Goal: Task Accomplishment & Management: Use online tool/utility

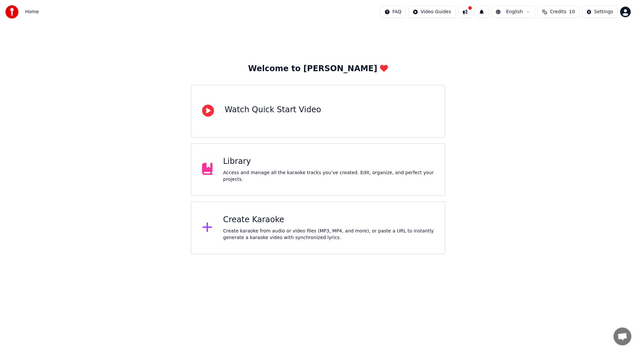
click at [263, 112] on div "Watch Quick Start Video" at bounding box center [273, 110] width 96 height 11
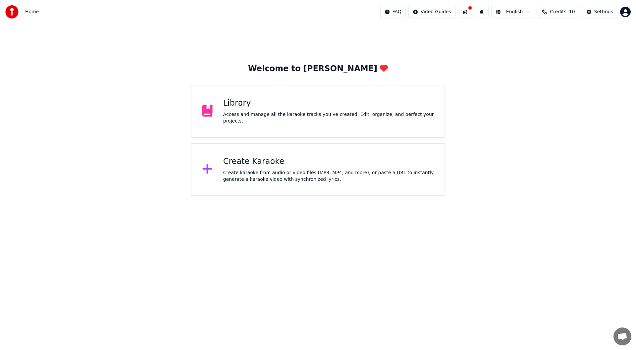
click at [243, 117] on div "Access and manage all the karaoke tracks you’ve created. Edit, organize, and pe…" at bounding box center [328, 117] width 211 height 13
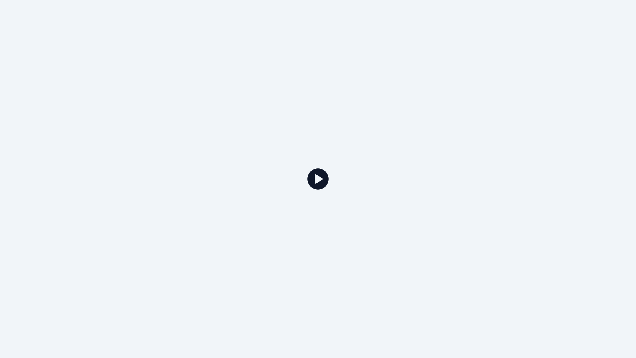
click at [320, 178] on icon at bounding box center [318, 178] width 21 height 21
click at [313, 185] on icon at bounding box center [318, 178] width 21 height 21
click at [315, 183] on icon at bounding box center [318, 178] width 21 height 21
click at [314, 182] on icon at bounding box center [318, 178] width 21 height 21
click at [321, 179] on icon at bounding box center [318, 178] width 21 height 21
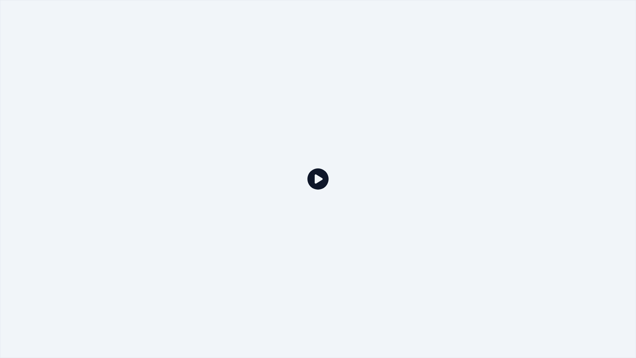
click at [320, 179] on icon at bounding box center [318, 178] width 21 height 21
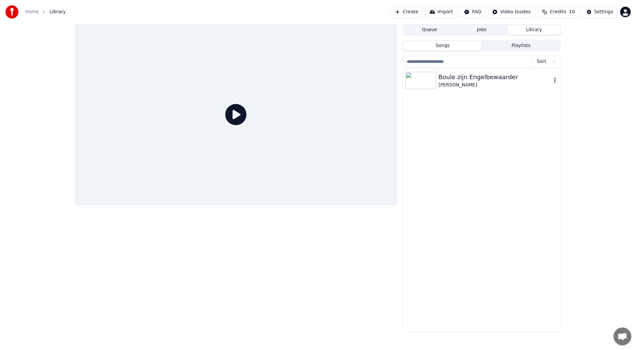
click at [467, 74] on div "Boule zijn Engelbewaarder" at bounding box center [495, 77] width 113 height 9
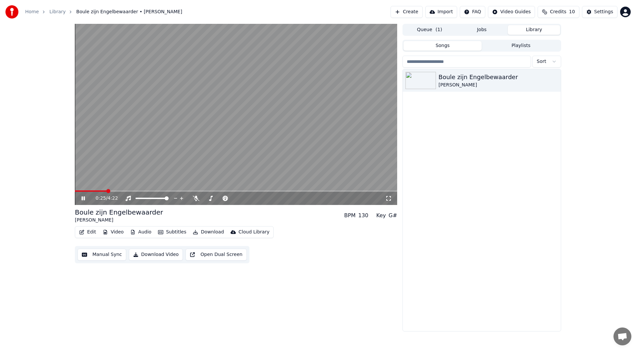
click at [302, 301] on div "0:25 / 4:22 Boule zijn Engelbewaarder [PERSON_NAME] Putten BPM 130 Key G# Edit …" at bounding box center [236, 178] width 322 height 308
click at [84, 198] on icon at bounding box center [83, 199] width 3 height 4
click at [76, 192] on span at bounding box center [75, 191] width 1 height 1
click at [83, 198] on icon at bounding box center [83, 198] width 4 height 5
click at [83, 198] on icon at bounding box center [83, 199] width 3 height 4
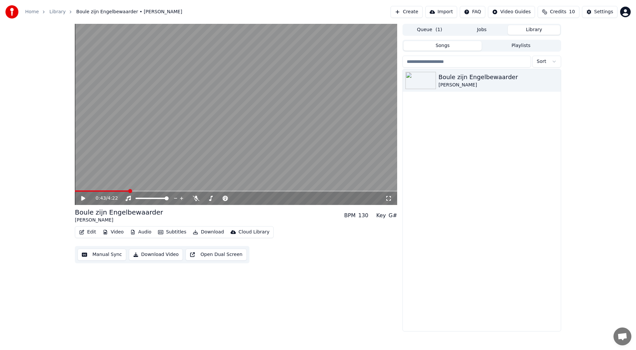
click at [102, 256] on button "Manual Sync" at bounding box center [102, 255] width 49 height 12
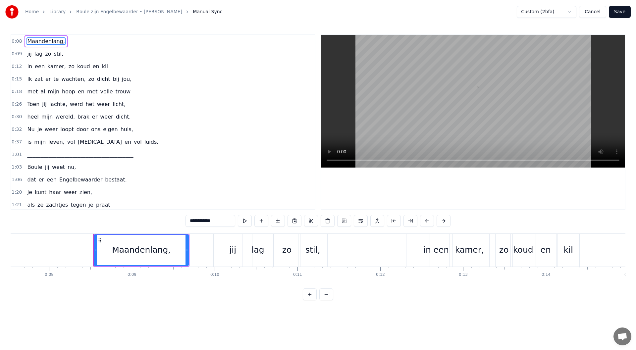
scroll to position [0, 674]
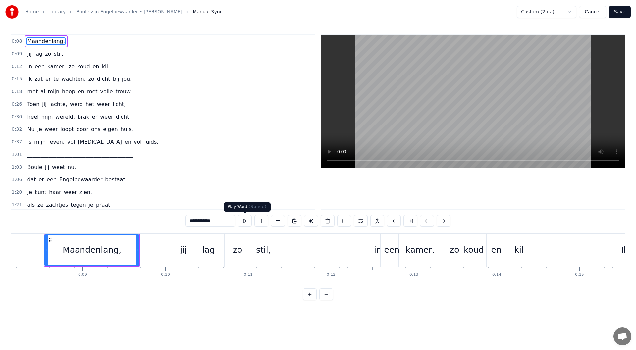
click at [242, 219] on button at bounding box center [245, 221] width 14 height 12
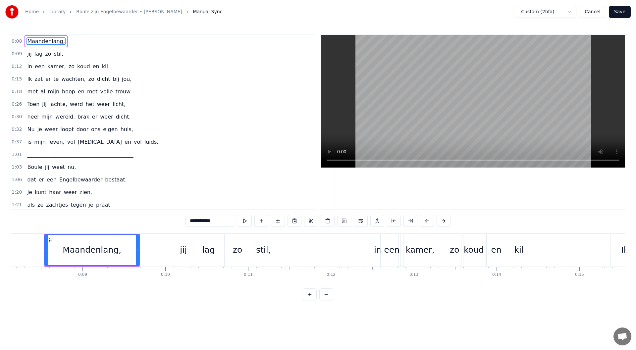
click at [242, 219] on button at bounding box center [245, 221] width 14 height 12
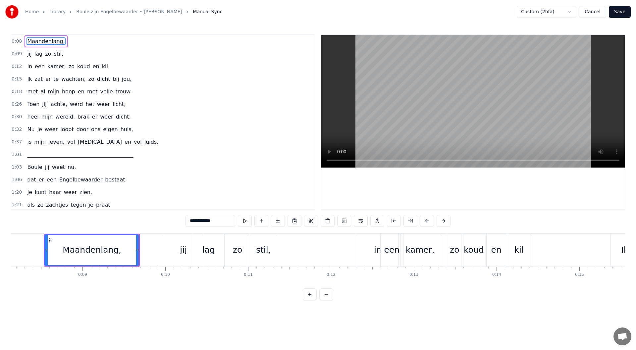
click at [242, 219] on button at bounding box center [245, 221] width 14 height 12
click at [63, 56] on div "0:09 jij lag zo stil," at bounding box center [163, 54] width 304 height 13
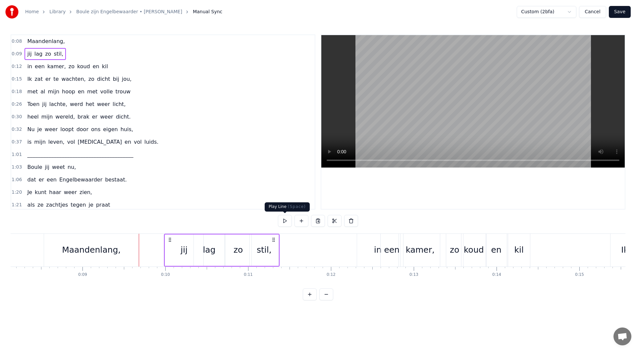
click at [281, 217] on button at bounding box center [285, 221] width 14 height 12
click at [282, 220] on button at bounding box center [285, 221] width 14 height 12
click at [285, 220] on button at bounding box center [285, 221] width 14 height 12
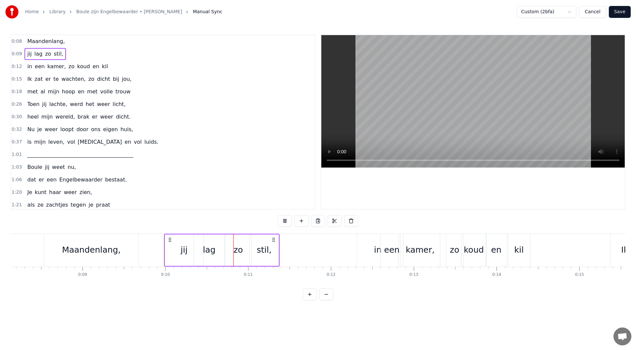
click at [285, 220] on button at bounding box center [285, 221] width 14 height 12
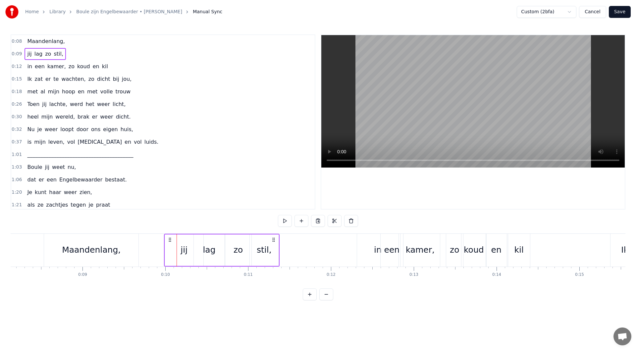
click at [285, 220] on button at bounding box center [285, 221] width 14 height 12
click at [43, 44] on span "Maandenlang," at bounding box center [46, 41] width 39 height 8
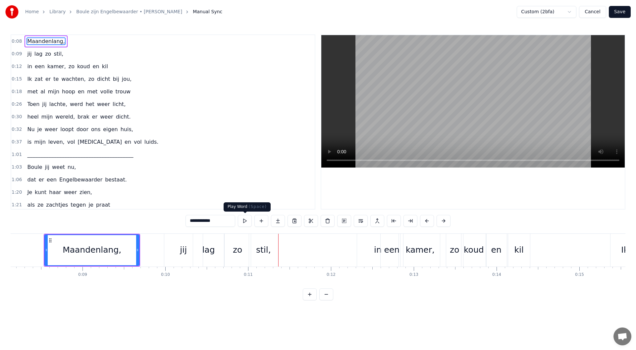
click at [249, 221] on button at bounding box center [245, 221] width 14 height 12
click at [248, 221] on button at bounding box center [245, 221] width 14 height 12
click at [68, 53] on div "0:09 jij lag zo stil," at bounding box center [163, 54] width 304 height 13
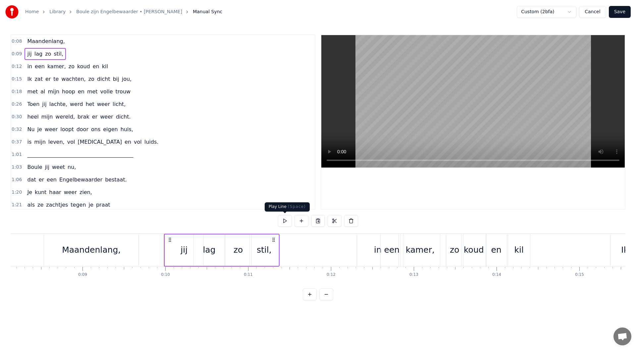
click at [287, 223] on button at bounding box center [285, 221] width 14 height 12
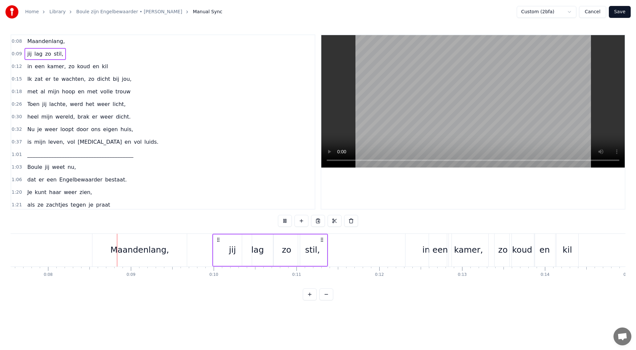
scroll to position [0, 627]
drag, startPoint x: 218, startPoint y: 241, endPoint x: 250, endPoint y: 241, distance: 31.8
click at [250, 241] on icon at bounding box center [248, 239] width 5 height 5
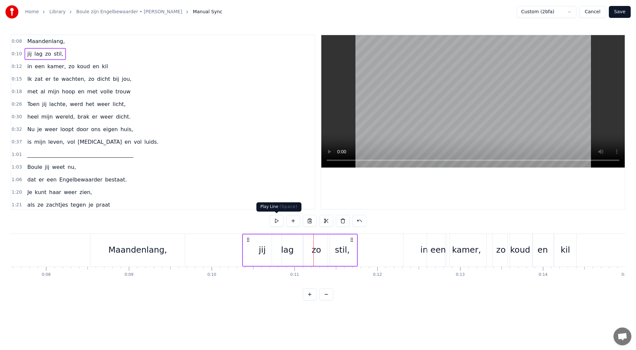
click at [278, 222] on button at bounding box center [277, 221] width 14 height 12
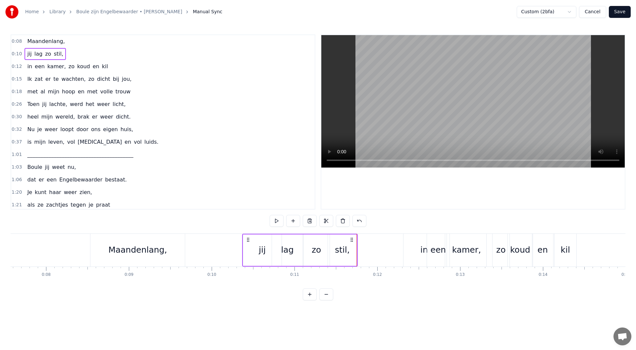
click at [278, 222] on button at bounding box center [277, 221] width 14 height 12
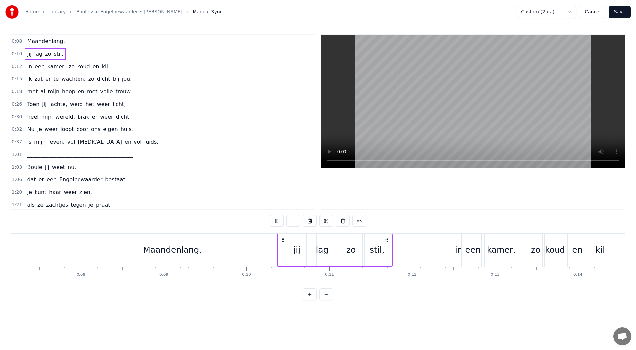
scroll to position [0, 623]
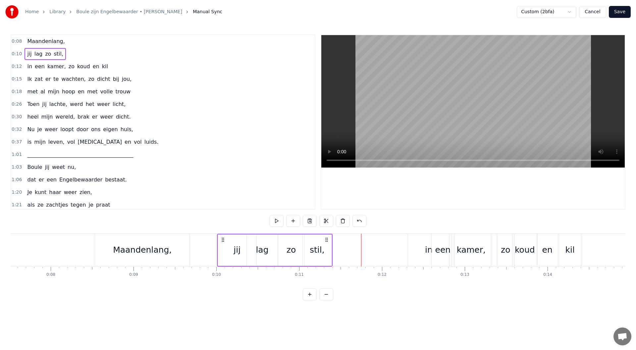
drag, startPoint x: 253, startPoint y: 239, endPoint x: 223, endPoint y: 243, distance: 30.0
click at [223, 243] on div "jij lag zo stil," at bounding box center [275, 250] width 116 height 33
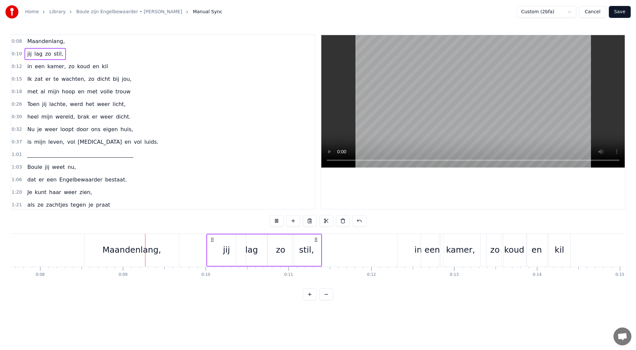
scroll to position [0, 673]
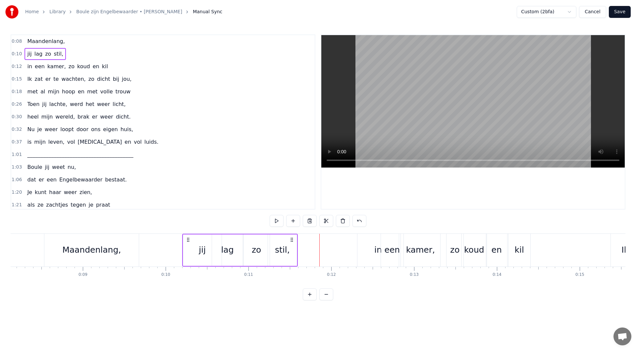
drag, startPoint x: 275, startPoint y: 238, endPoint x: 291, endPoint y: 239, distance: 15.9
click at [291, 239] on icon at bounding box center [291, 239] width 5 height 5
click at [328, 160] on video at bounding box center [473, 101] width 304 height 133
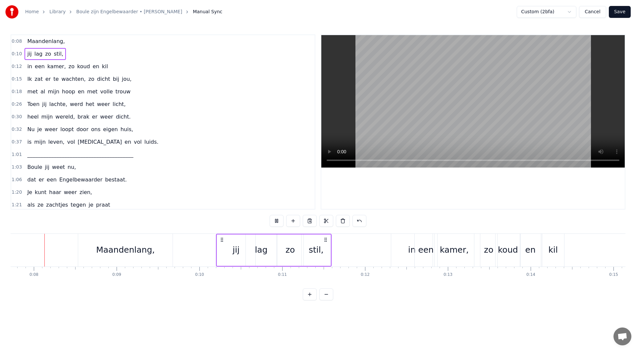
scroll to position [0, 639]
click at [267, 250] on div "lag" at bounding box center [261, 250] width 13 height 13
drag, startPoint x: 275, startPoint y: 250, endPoint x: 262, endPoint y: 251, distance: 13.3
click at [262, 251] on icon at bounding box center [262, 250] width 3 height 5
click at [284, 252] on div "zo" at bounding box center [291, 250] width 26 height 31
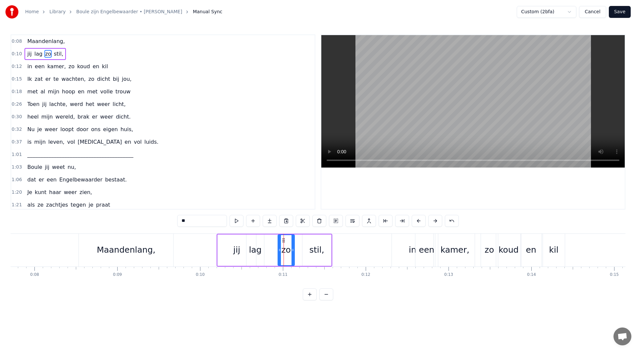
drag, startPoint x: 302, startPoint y: 250, endPoint x: 292, endPoint y: 250, distance: 9.6
click at [292, 250] on icon at bounding box center [293, 250] width 3 height 5
drag, startPoint x: 284, startPoint y: 241, endPoint x: 270, endPoint y: 242, distance: 13.3
click at [270, 242] on icon at bounding box center [270, 240] width 5 height 5
click at [308, 247] on div "stil," at bounding box center [317, 250] width 29 height 31
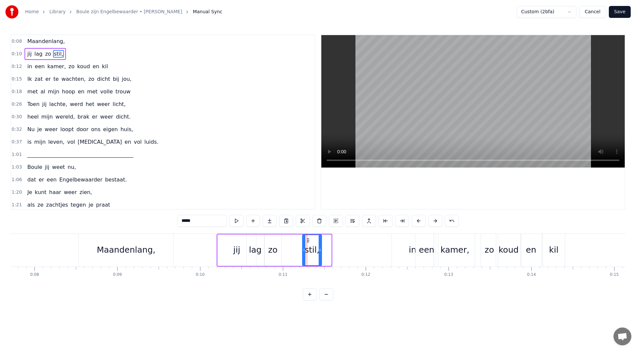
drag, startPoint x: 328, startPoint y: 250, endPoint x: 319, endPoint y: 250, distance: 9.6
click at [319, 250] on icon at bounding box center [320, 250] width 3 height 5
drag, startPoint x: 307, startPoint y: 241, endPoint x: 288, endPoint y: 242, distance: 19.6
click at [286, 242] on icon at bounding box center [287, 240] width 5 height 5
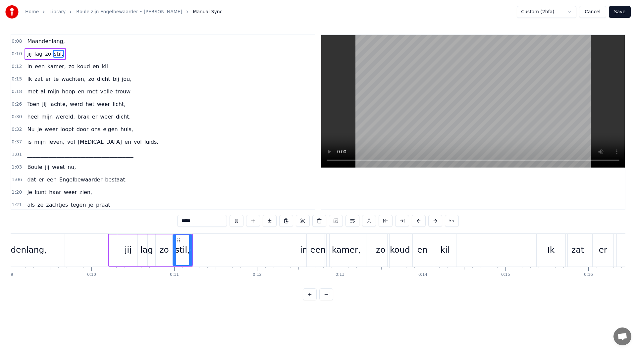
scroll to position [0, 749]
click at [440, 241] on div "kil" at bounding box center [444, 250] width 22 height 33
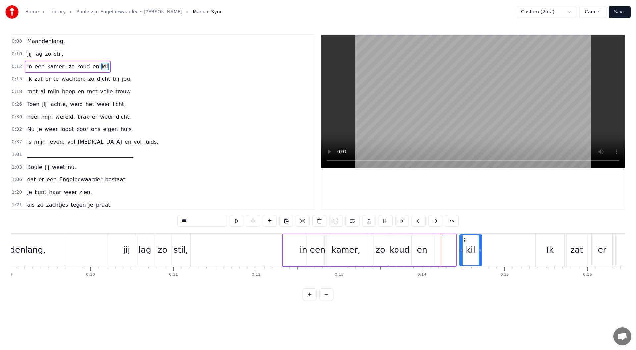
drag, startPoint x: 440, startPoint y: 241, endPoint x: 466, endPoint y: 241, distance: 25.8
click at [466, 241] on icon at bounding box center [465, 240] width 5 height 5
click at [425, 244] on div "en" at bounding box center [422, 250] width 10 height 13
drag, startPoint x: 417, startPoint y: 240, endPoint x: 447, endPoint y: 240, distance: 30.5
click at [447, 240] on icon at bounding box center [447, 240] width 5 height 5
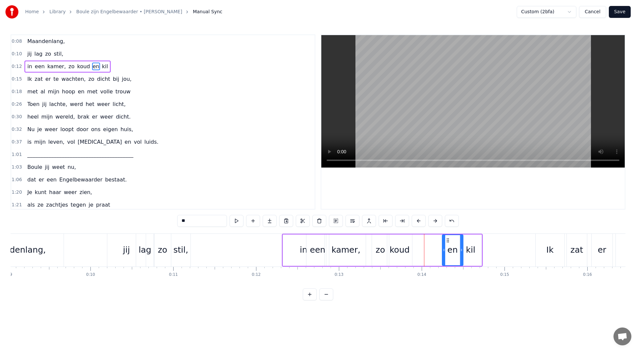
click at [405, 244] on div "koud" at bounding box center [399, 250] width 25 height 31
drag, startPoint x: 393, startPoint y: 242, endPoint x: 423, endPoint y: 241, distance: 29.2
click at [423, 241] on icon at bounding box center [421, 240] width 5 height 5
click at [386, 242] on div "zo" at bounding box center [380, 250] width 17 height 31
drag, startPoint x: 378, startPoint y: 241, endPoint x: 405, endPoint y: 240, distance: 26.5
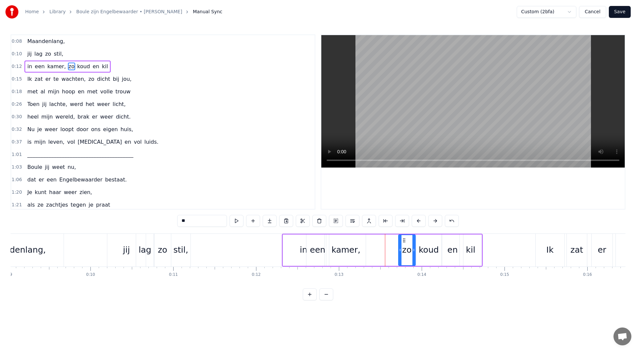
click at [405, 240] on icon at bounding box center [404, 240] width 5 height 5
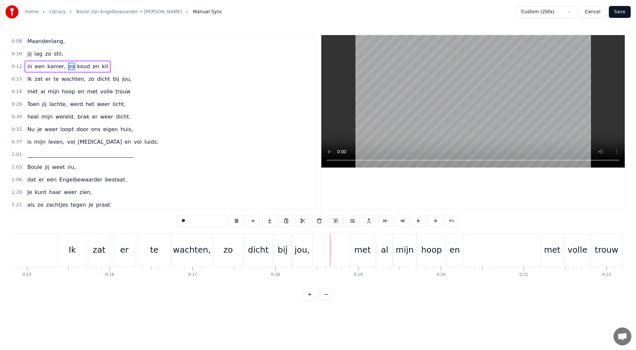
scroll to position [0, 1458]
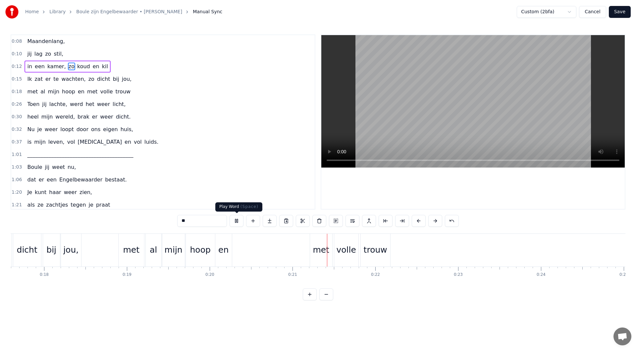
click at [236, 224] on button at bounding box center [237, 221] width 14 height 12
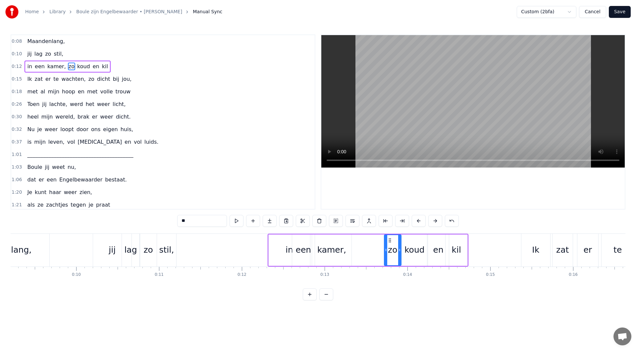
scroll to position [0, 703]
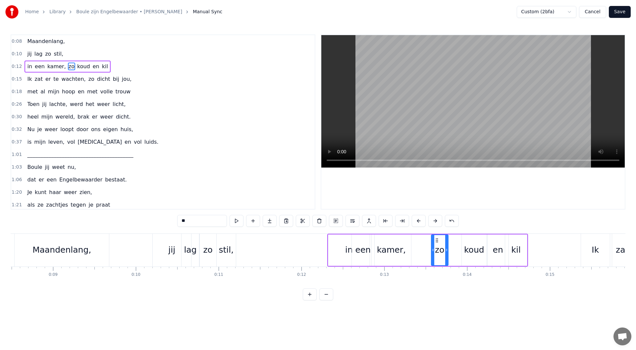
drag, startPoint x: 450, startPoint y: 241, endPoint x: 437, endPoint y: 242, distance: 12.6
click at [437, 242] on icon at bounding box center [436, 240] width 5 height 5
click at [466, 240] on div "koud" at bounding box center [474, 250] width 25 height 31
drag, startPoint x: 467, startPoint y: 240, endPoint x: 454, endPoint y: 242, distance: 13.0
click at [454, 242] on icon at bounding box center [454, 240] width 5 height 5
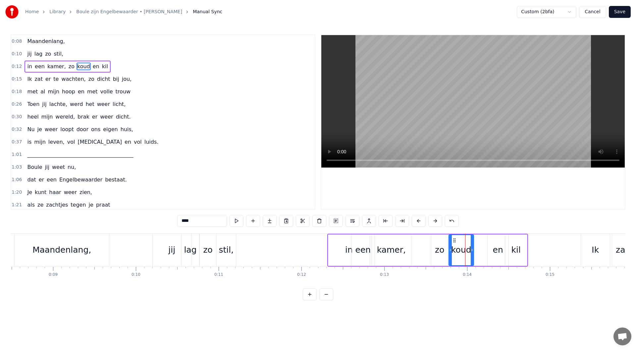
click at [493, 239] on div "en" at bounding box center [498, 250] width 21 height 31
drag, startPoint x: 494, startPoint y: 240, endPoint x: 481, endPoint y: 242, distance: 12.8
click at [481, 242] on icon at bounding box center [480, 240] width 5 height 5
click at [509, 243] on div "kil" at bounding box center [516, 250] width 22 height 31
type input "***"
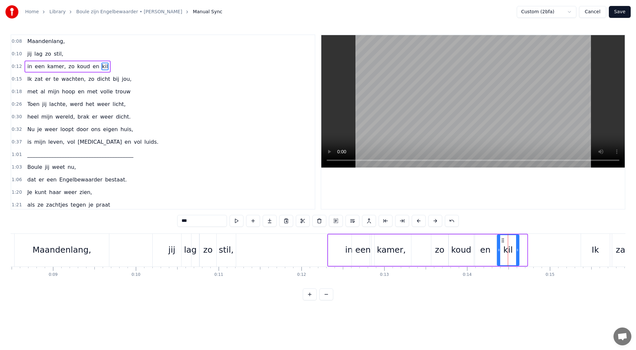
drag, startPoint x: 511, startPoint y: 240, endPoint x: 501, endPoint y: 236, distance: 10.0
click at [502, 241] on icon at bounding box center [502, 240] width 5 height 5
click at [238, 224] on button at bounding box center [237, 221] width 14 height 12
click at [237, 224] on button at bounding box center [237, 221] width 14 height 12
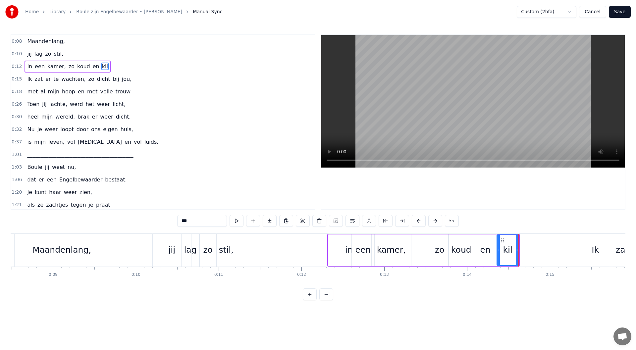
click at [237, 224] on button at bounding box center [237, 221] width 14 height 12
click at [117, 62] on div "0:12 in een kamer, zo koud en kil" at bounding box center [163, 66] width 304 height 13
click at [277, 224] on button at bounding box center [277, 221] width 14 height 12
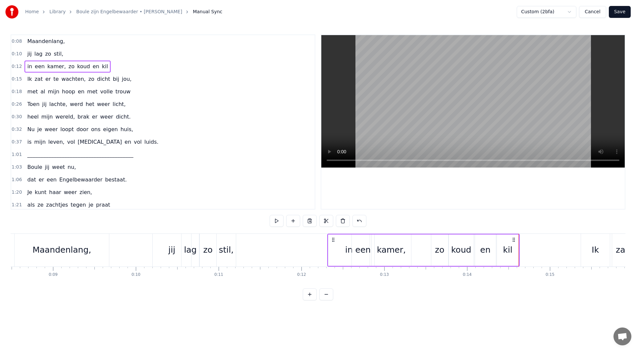
click at [277, 221] on button at bounding box center [277, 221] width 14 height 12
click at [277, 220] on button at bounding box center [277, 221] width 14 height 12
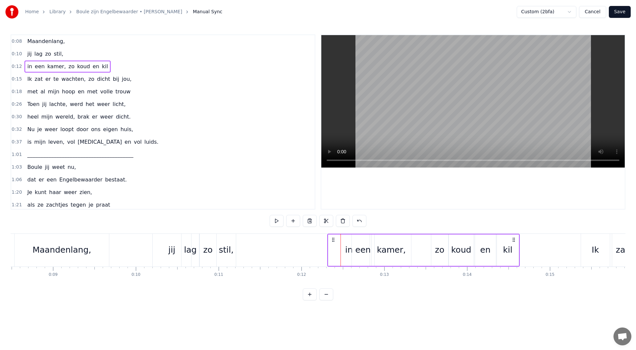
click at [277, 220] on button at bounding box center [277, 221] width 14 height 12
click at [513, 248] on div "kil" at bounding box center [508, 250] width 22 height 31
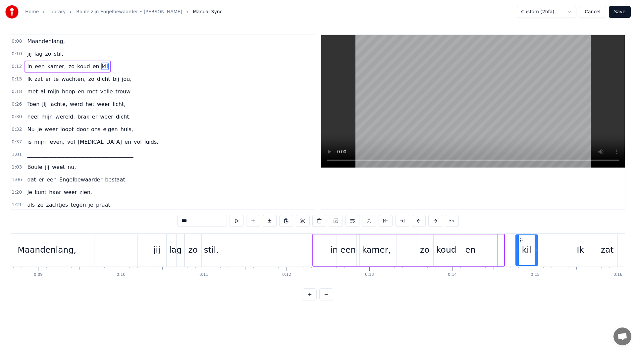
drag, startPoint x: 502, startPoint y: 240, endPoint x: 517, endPoint y: 239, distance: 14.3
click at [519, 240] on icon at bounding box center [521, 240] width 5 height 5
click at [236, 219] on button at bounding box center [237, 221] width 14 height 12
click at [237, 219] on button at bounding box center [237, 221] width 14 height 12
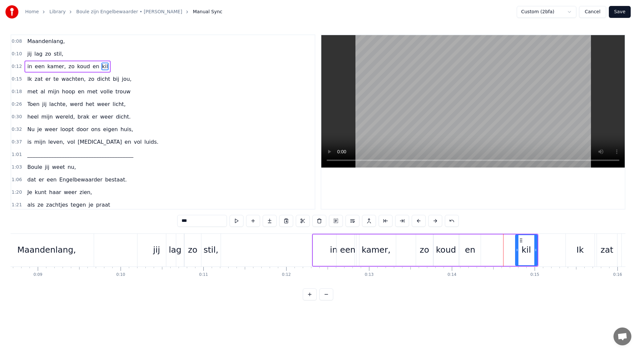
click at [236, 221] on button at bounding box center [237, 221] width 14 height 12
click at [119, 64] on div "0:12 in een kamer, zo koud en kil" at bounding box center [163, 66] width 304 height 13
click at [276, 224] on button at bounding box center [277, 221] width 14 height 12
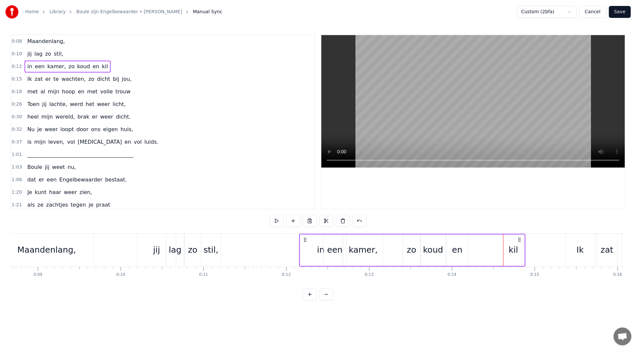
drag, startPoint x: 533, startPoint y: 241, endPoint x: 520, endPoint y: 242, distance: 13.3
click at [520, 242] on circle at bounding box center [520, 241] width 0 height 0
click at [280, 226] on button at bounding box center [277, 221] width 14 height 12
click at [280, 223] on button at bounding box center [277, 221] width 14 height 12
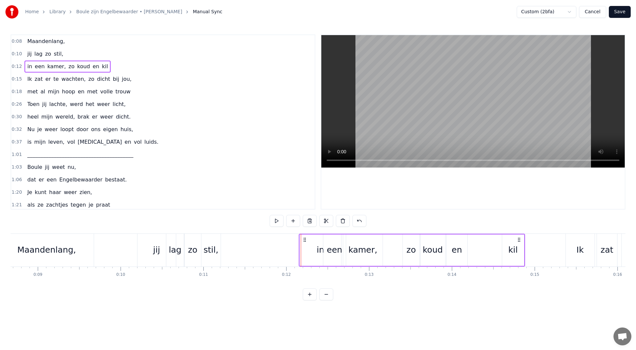
click at [280, 223] on button at bounding box center [277, 221] width 14 height 12
click at [520, 241] on icon at bounding box center [519, 239] width 5 height 5
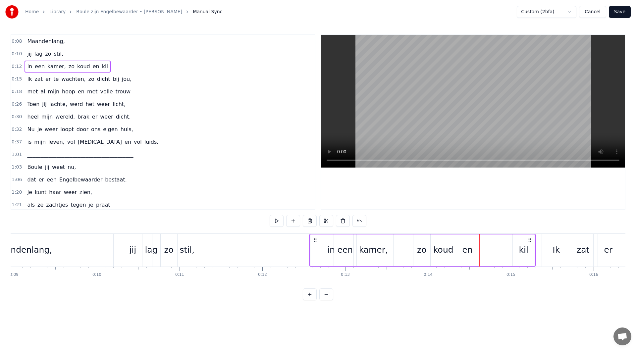
drag, startPoint x: 520, startPoint y: 241, endPoint x: 530, endPoint y: 241, distance: 9.9
click at [530, 241] on icon at bounding box center [529, 239] width 5 height 5
click at [281, 220] on button at bounding box center [277, 221] width 14 height 12
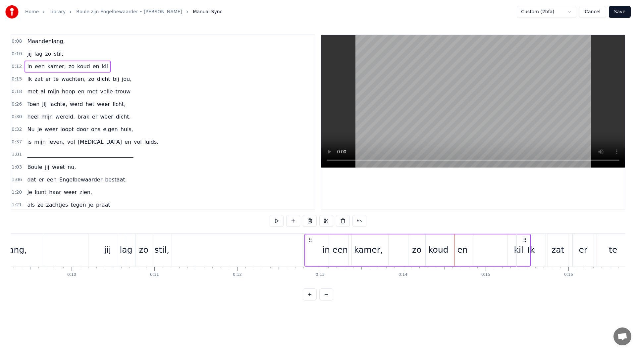
scroll to position [0, 768]
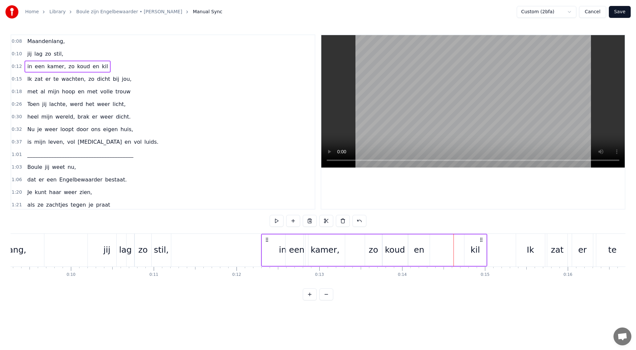
drag, startPoint x: 530, startPoint y: 241, endPoint x: 482, endPoint y: 248, distance: 48.2
click at [482, 248] on div "in een kamer, zo koud en kil" at bounding box center [374, 250] width 226 height 33
click at [358, 221] on button at bounding box center [360, 221] width 14 height 12
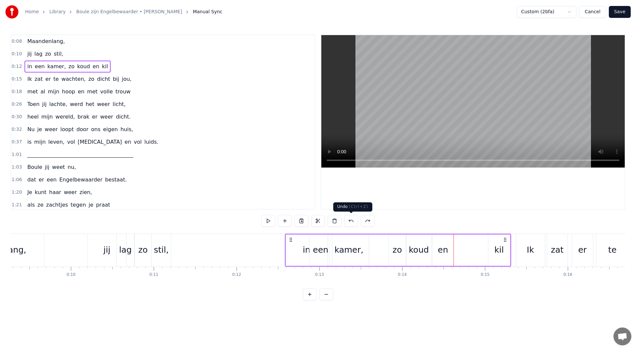
click at [352, 222] on button at bounding box center [351, 221] width 14 height 12
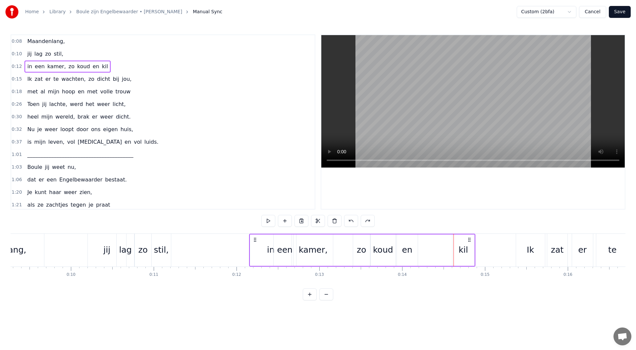
click at [352, 222] on button at bounding box center [351, 221] width 14 height 12
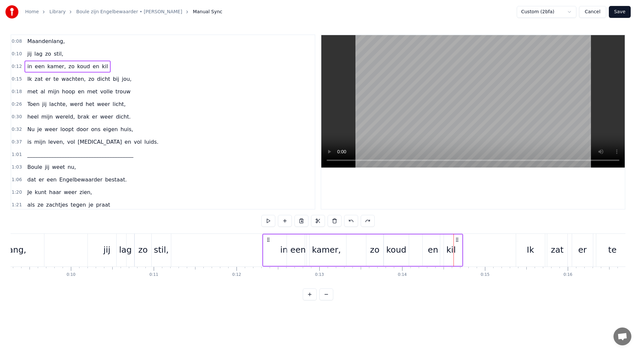
click at [352, 222] on button at bounding box center [351, 221] width 14 height 12
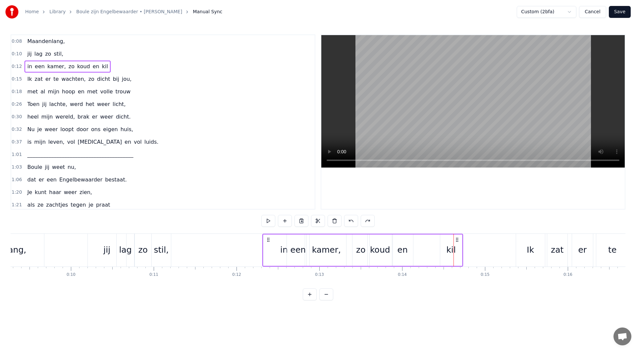
click at [352, 222] on button at bounding box center [351, 221] width 14 height 12
click at [366, 221] on button at bounding box center [368, 221] width 14 height 12
click at [270, 221] on button at bounding box center [268, 221] width 14 height 12
click at [270, 220] on button at bounding box center [268, 221] width 14 height 12
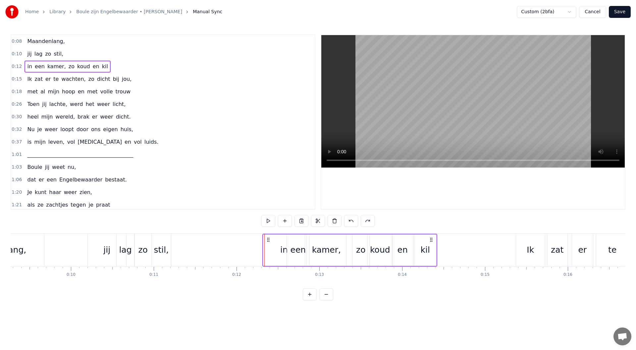
click at [270, 220] on button at bounding box center [268, 221] width 14 height 12
click at [268, 222] on button at bounding box center [268, 221] width 14 height 12
click at [422, 242] on div "kil" at bounding box center [426, 250] width 22 height 31
drag, startPoint x: 434, startPoint y: 250, endPoint x: 455, endPoint y: 250, distance: 20.5
click at [455, 250] on icon at bounding box center [455, 250] width 3 height 5
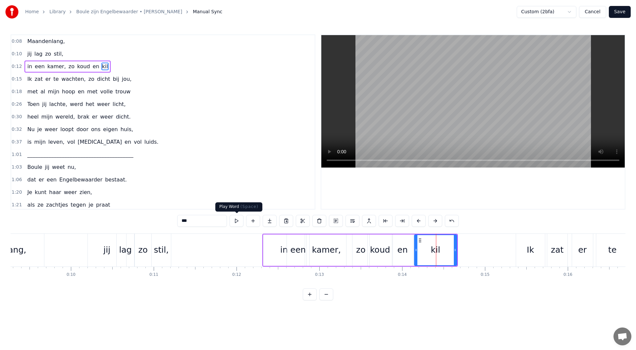
click at [239, 222] on button at bounding box center [237, 221] width 14 height 12
drag, startPoint x: 455, startPoint y: 250, endPoint x: 472, endPoint y: 249, distance: 16.6
click at [472, 249] on icon at bounding box center [472, 250] width 3 height 5
click at [242, 220] on button at bounding box center [237, 221] width 14 height 12
click at [238, 223] on button at bounding box center [237, 221] width 14 height 12
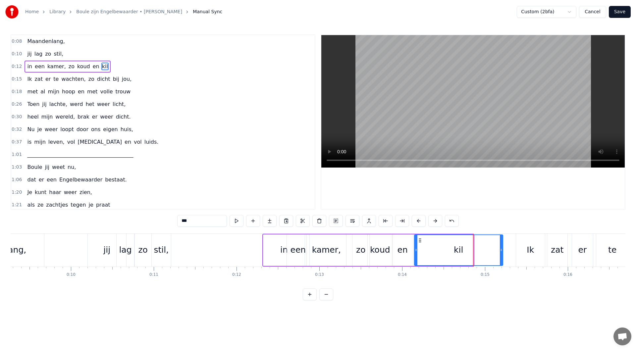
drag, startPoint x: 472, startPoint y: 250, endPoint x: 501, endPoint y: 246, distance: 29.7
click at [501, 246] on div at bounding box center [501, 250] width 3 height 30
click at [241, 221] on button at bounding box center [237, 221] width 14 height 12
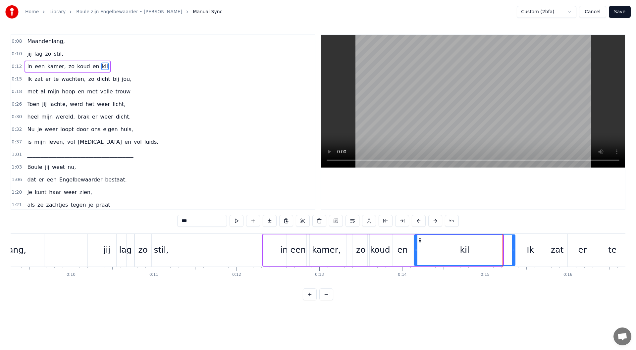
drag, startPoint x: 501, startPoint y: 249, endPoint x: 513, endPoint y: 249, distance: 12.3
click at [513, 249] on icon at bounding box center [513, 250] width 3 height 5
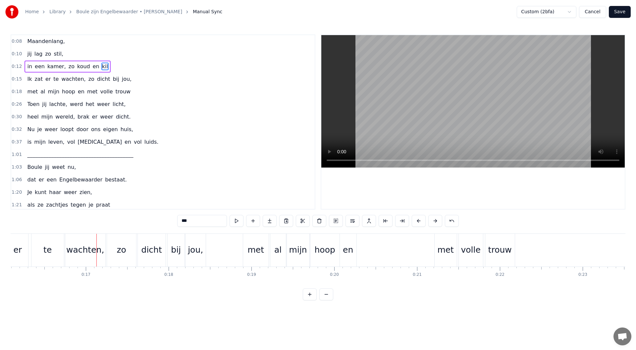
scroll to position [0, 1351]
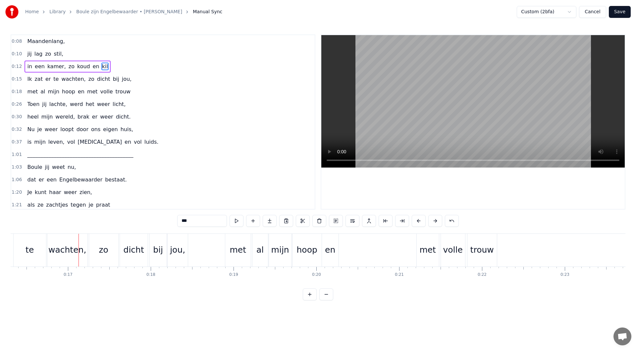
click at [113, 65] on div "0:12 in een kamer, zo koud en kil" at bounding box center [163, 66] width 304 height 13
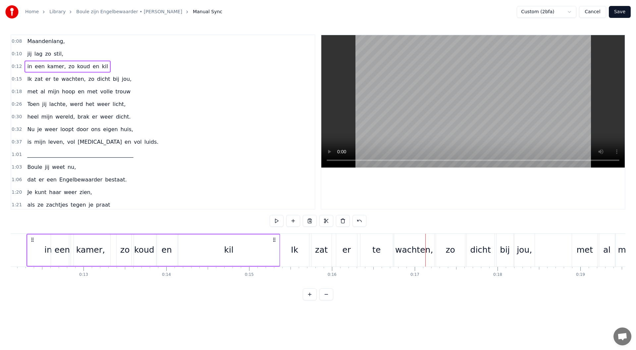
scroll to position [0, 987]
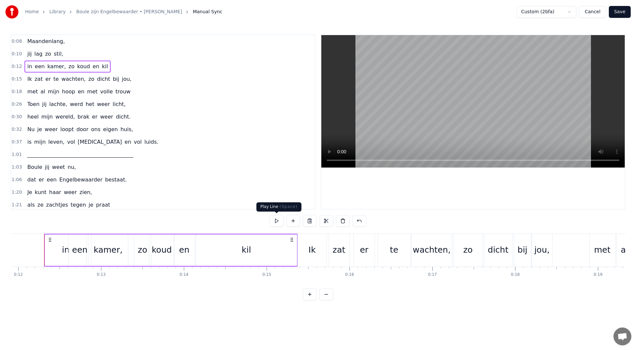
click at [278, 222] on button at bounding box center [277, 221] width 14 height 12
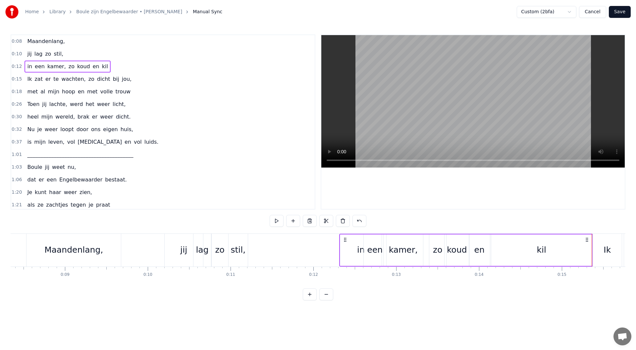
scroll to position [0, 704]
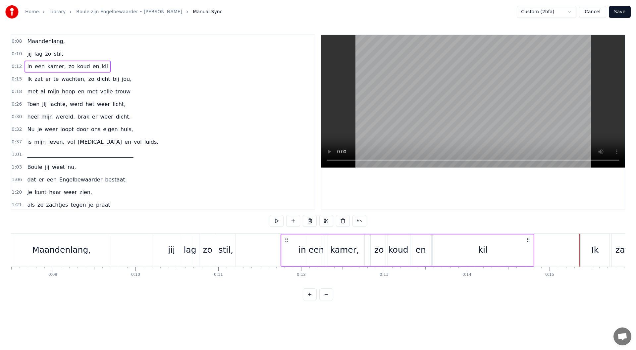
drag, startPoint x: 576, startPoint y: 241, endPoint x: 530, endPoint y: 245, distance: 46.5
click at [530, 245] on div "in een kamer, zo koud en kil" at bounding box center [408, 250] width 254 height 33
click at [277, 222] on button at bounding box center [277, 221] width 14 height 12
click at [276, 222] on button at bounding box center [277, 221] width 14 height 12
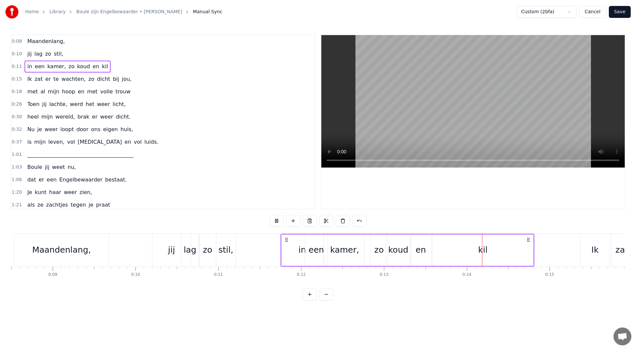
click at [276, 222] on button at bounding box center [277, 221] width 14 height 12
click at [279, 221] on button at bounding box center [277, 221] width 14 height 12
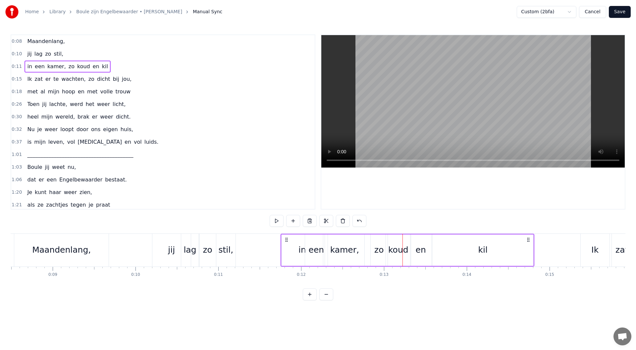
click at [133, 68] on div "0:11 in een kamer, zo koud en kil" at bounding box center [163, 66] width 304 height 13
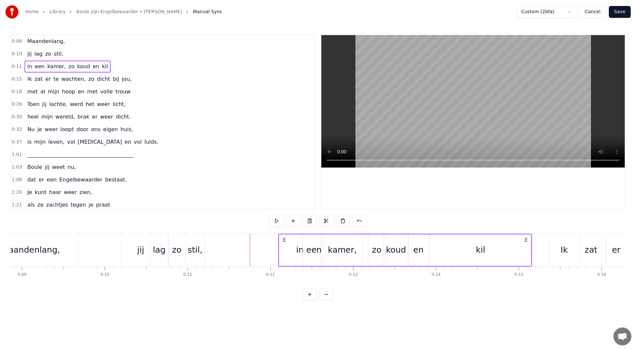
drag, startPoint x: 528, startPoint y: 240, endPoint x: 538, endPoint y: 241, distance: 10.3
click at [529, 240] on icon at bounding box center [526, 239] width 5 height 5
click at [274, 222] on button at bounding box center [277, 221] width 14 height 12
click at [275, 221] on button at bounding box center [277, 221] width 14 height 12
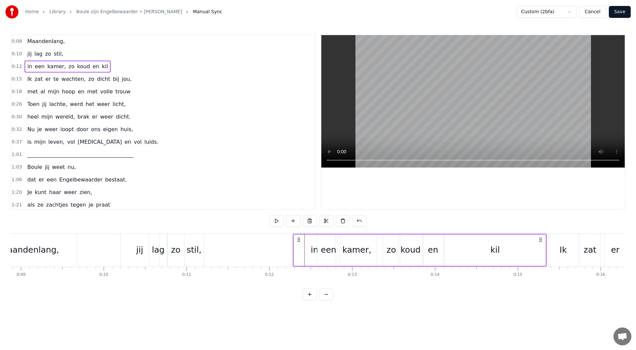
click at [275, 221] on button at bounding box center [277, 221] width 14 height 12
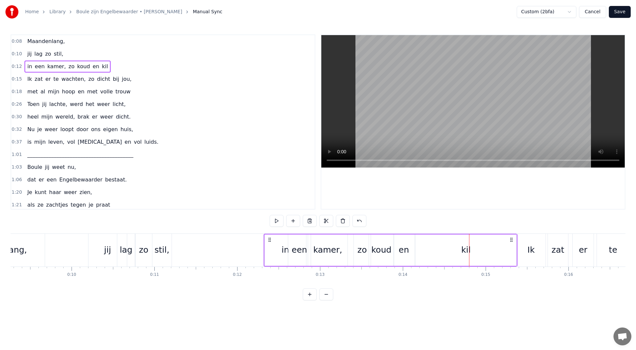
scroll to position [0, 768]
drag, startPoint x: 539, startPoint y: 239, endPoint x: 508, endPoint y: 242, distance: 31.3
click at [508, 242] on icon at bounding box center [509, 239] width 5 height 5
click at [479, 250] on div "kil" at bounding box center [464, 250] width 101 height 31
drag, startPoint x: 512, startPoint y: 250, endPoint x: 449, endPoint y: 254, distance: 63.0
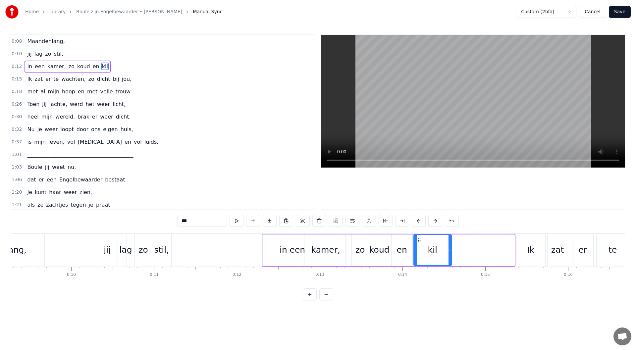
click at [449, 254] on div at bounding box center [450, 250] width 3 height 30
click at [238, 222] on button at bounding box center [237, 221] width 14 height 12
click at [121, 67] on div "0:12 in een kamer, zo koud en kil" at bounding box center [163, 66] width 304 height 13
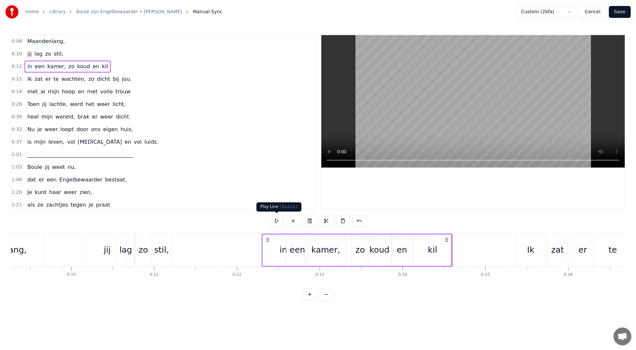
click at [278, 222] on button at bounding box center [277, 221] width 14 height 12
click at [274, 223] on button at bounding box center [277, 221] width 14 height 12
click at [275, 223] on button at bounding box center [277, 221] width 14 height 12
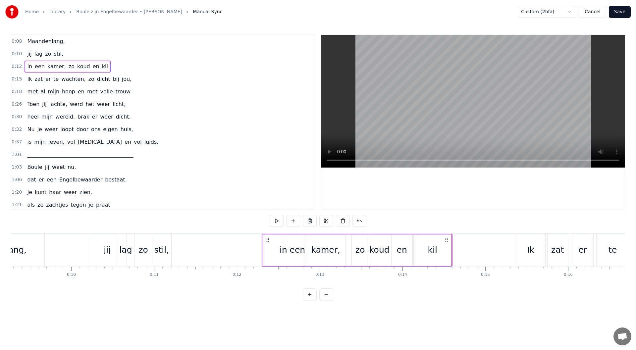
click at [447, 240] on circle at bounding box center [447, 240] width 0 height 0
click at [449, 248] on div "kil" at bounding box center [433, 250] width 38 height 31
drag, startPoint x: 450, startPoint y: 250, endPoint x: 433, endPoint y: 252, distance: 17.0
click at [433, 252] on icon at bounding box center [433, 250] width 3 height 5
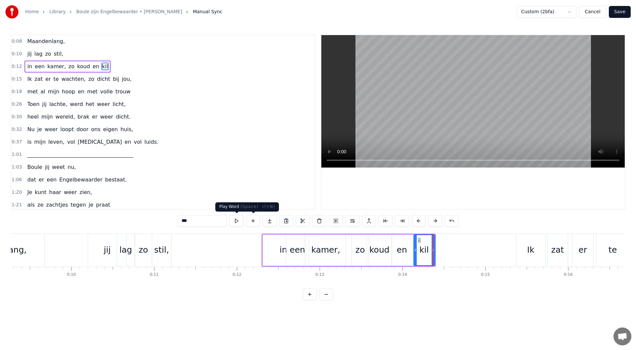
click at [238, 219] on button at bounding box center [237, 221] width 14 height 12
click at [109, 71] on div "0:12 in een kamer, zo koud en kil" at bounding box center [163, 66] width 304 height 13
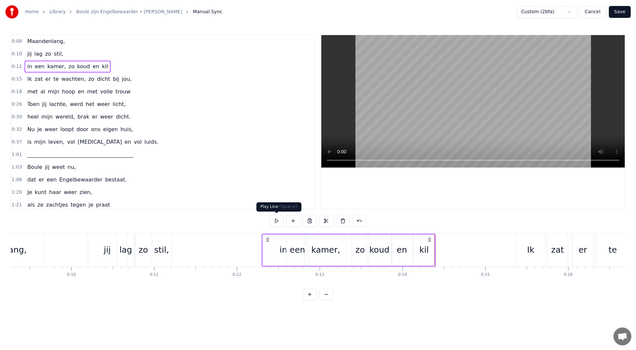
click at [274, 221] on button at bounding box center [277, 221] width 14 height 12
click at [276, 220] on button at bounding box center [277, 221] width 14 height 12
click at [275, 222] on button at bounding box center [277, 221] width 14 height 12
click at [301, 241] on div "een" at bounding box center [297, 250] width 23 height 31
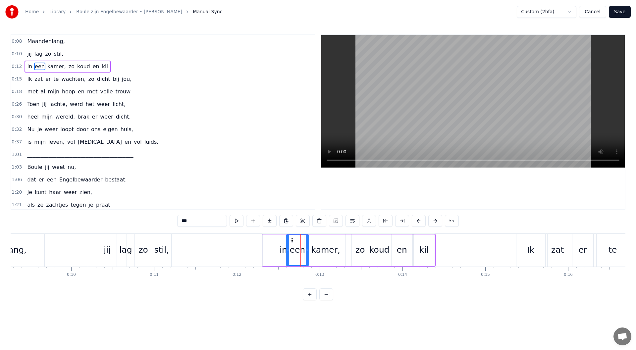
click at [419, 242] on div "kil" at bounding box center [424, 250] width 21 height 31
drag, startPoint x: 433, startPoint y: 250, endPoint x: 444, endPoint y: 250, distance: 10.9
click at [444, 250] on icon at bounding box center [444, 250] width 3 height 5
drag, startPoint x: 415, startPoint y: 250, endPoint x: 422, endPoint y: 250, distance: 6.6
click at [422, 250] on icon at bounding box center [422, 250] width 3 height 5
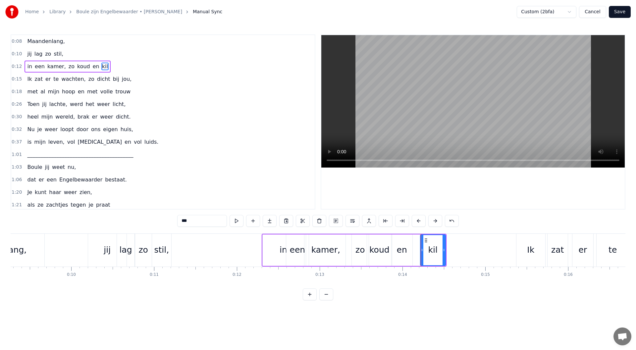
click at [405, 250] on div "en" at bounding box center [402, 250] width 10 height 13
drag, startPoint x: 410, startPoint y: 250, endPoint x: 416, endPoint y: 250, distance: 6.3
click at [416, 250] on icon at bounding box center [417, 250] width 3 height 5
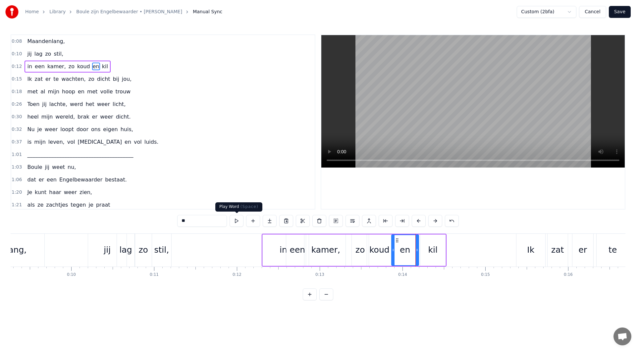
click at [233, 219] on button at bounding box center [237, 221] width 14 height 12
click at [443, 244] on div "kil" at bounding box center [433, 250] width 25 height 31
type input "***"
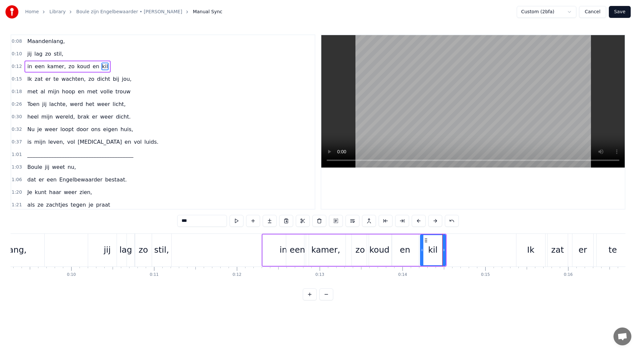
click at [233, 221] on button at bounding box center [237, 221] width 14 height 12
click at [232, 220] on button at bounding box center [237, 221] width 14 height 12
click at [114, 65] on div "0:12 in een kamer, zo koud en kil" at bounding box center [163, 66] width 304 height 13
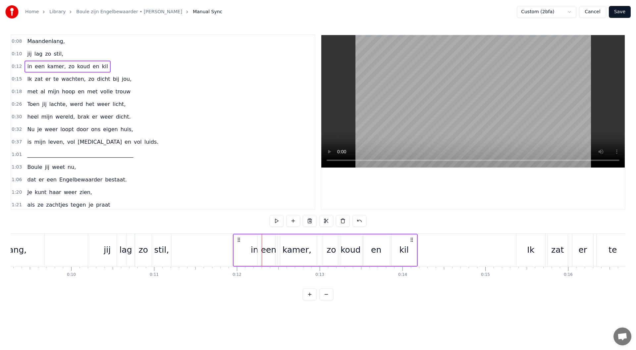
drag, startPoint x: 439, startPoint y: 239, endPoint x: 410, endPoint y: 240, distance: 29.2
click at [410, 240] on icon at bounding box center [411, 239] width 5 height 5
click at [278, 219] on button at bounding box center [277, 221] width 14 height 12
click at [279, 219] on button at bounding box center [277, 221] width 14 height 12
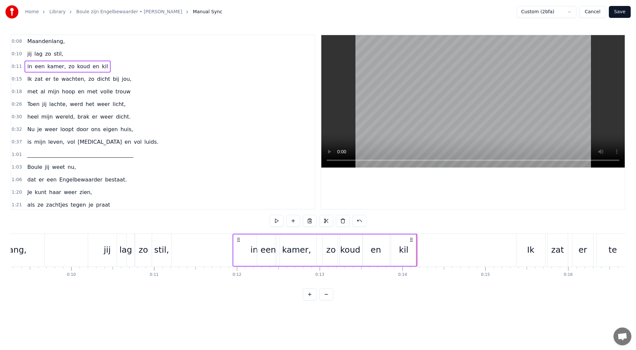
click at [400, 251] on div "kil" at bounding box center [403, 250] width 9 height 13
drag, startPoint x: 415, startPoint y: 250, endPoint x: 424, endPoint y: 252, distance: 10.2
click at [424, 252] on icon at bounding box center [425, 250] width 3 height 5
drag, startPoint x: 396, startPoint y: 242, endPoint x: 453, endPoint y: 245, distance: 56.8
click at [453, 245] on div "kil" at bounding box center [465, 250] width 34 height 30
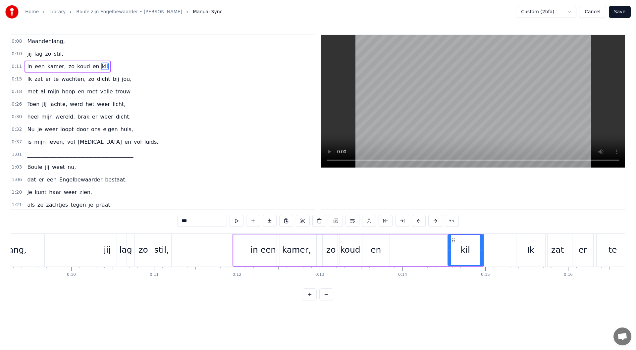
click at [382, 254] on div "en" at bounding box center [376, 250] width 27 height 31
drag, startPoint x: 369, startPoint y: 241, endPoint x: 422, endPoint y: 241, distance: 52.7
click at [422, 241] on icon at bounding box center [420, 240] width 5 height 5
click at [355, 240] on div "koud" at bounding box center [350, 250] width 25 height 31
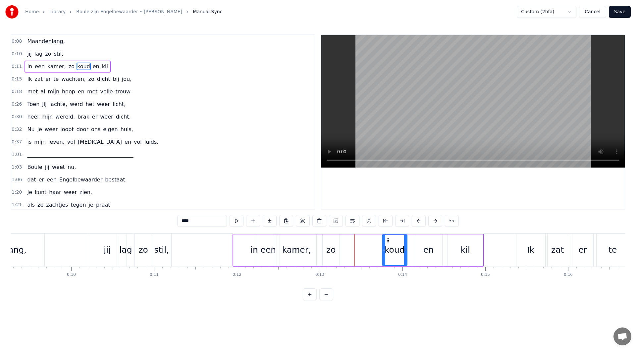
drag, startPoint x: 345, startPoint y: 240, endPoint x: 390, endPoint y: 239, distance: 45.1
click at [390, 239] on icon at bounding box center [387, 240] width 5 height 5
click at [329, 240] on div "zo" at bounding box center [331, 250] width 17 height 31
type input "**"
drag, startPoint x: 328, startPoint y: 240, endPoint x: 352, endPoint y: 239, distance: 24.2
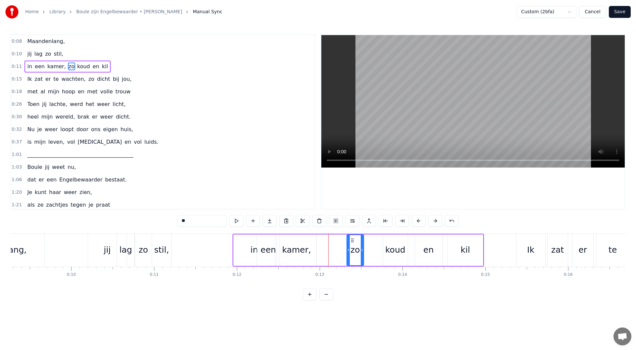
click at [352, 239] on icon at bounding box center [352, 240] width 5 height 5
click at [240, 220] on button at bounding box center [237, 221] width 14 height 12
click at [117, 68] on div "0:11 in een kamer, zo koud en kil" at bounding box center [163, 66] width 304 height 13
click at [276, 220] on button at bounding box center [277, 221] width 14 height 12
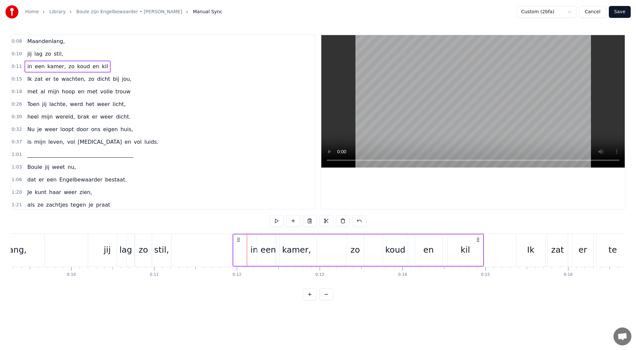
click at [276, 220] on button at bounding box center [277, 221] width 14 height 12
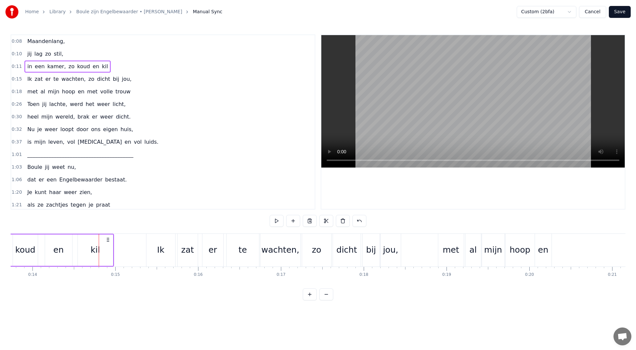
scroll to position [0, 1156]
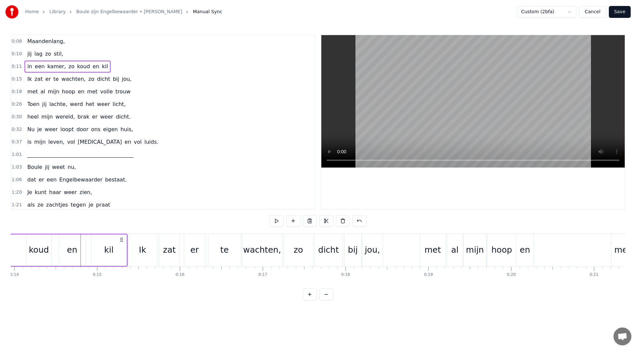
drag, startPoint x: 90, startPoint y: 240, endPoint x: 122, endPoint y: 238, distance: 31.9
click at [122, 238] on icon at bounding box center [121, 239] width 5 height 5
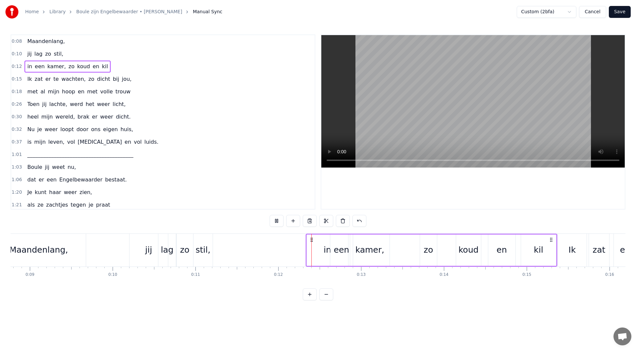
scroll to position [0, 943]
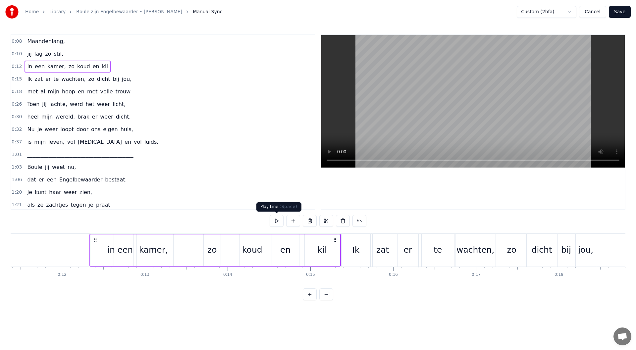
click at [278, 221] on button at bounding box center [277, 221] width 14 height 12
click at [130, 81] on div "0:15 Ik zat er te wachten, zo dicht bij jou," at bounding box center [163, 79] width 304 height 13
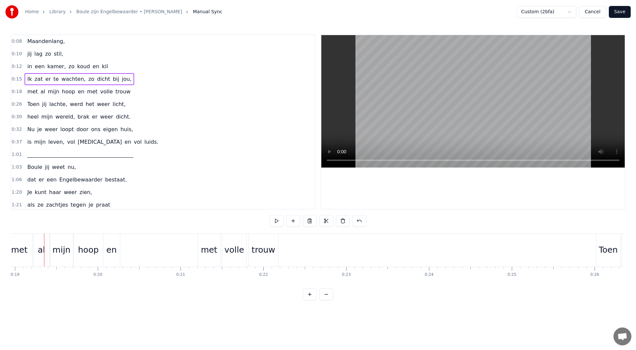
scroll to position [0, 1032]
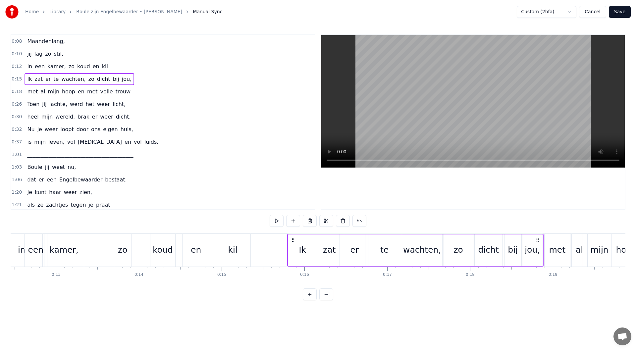
drag, startPoint x: 259, startPoint y: 239, endPoint x: 294, endPoint y: 242, distance: 34.9
click at [294, 242] on icon at bounding box center [293, 239] width 5 height 5
click at [114, 66] on div "0:12 in een kamer, zo koud en kil" at bounding box center [163, 66] width 304 height 13
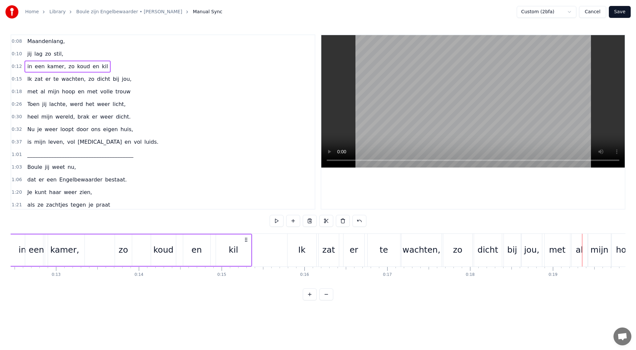
scroll to position [0, 988]
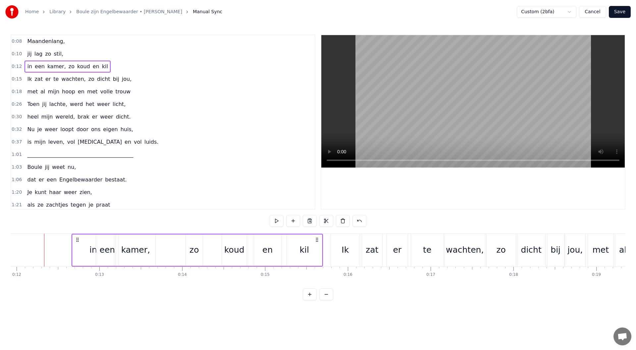
drag, startPoint x: 290, startPoint y: 241, endPoint x: 317, endPoint y: 242, distance: 27.5
click at [317, 242] on icon at bounding box center [316, 239] width 5 height 5
click at [277, 218] on button at bounding box center [277, 221] width 14 height 12
click at [277, 222] on button at bounding box center [277, 221] width 14 height 12
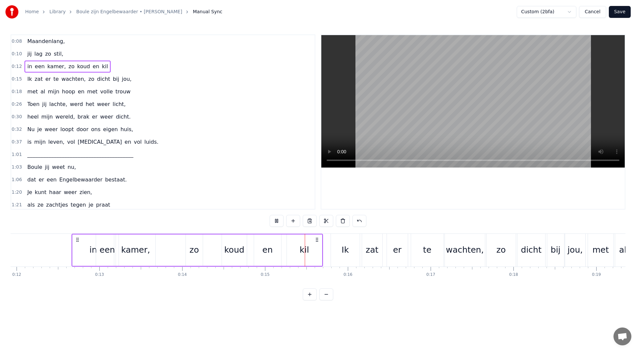
click at [277, 222] on button at bounding box center [277, 221] width 14 height 12
click at [111, 66] on div "0:12 in een kamer, zo koud en kil" at bounding box center [163, 66] width 304 height 13
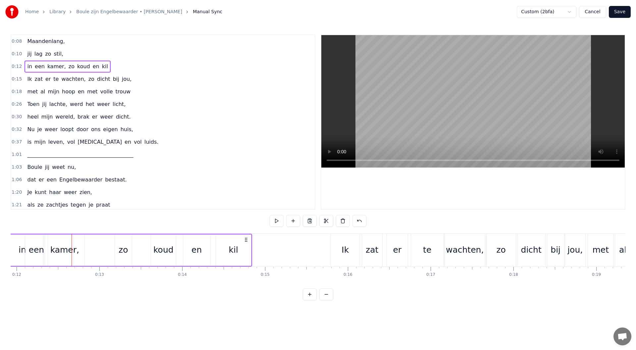
drag, startPoint x: 317, startPoint y: 239, endPoint x: 246, endPoint y: 241, distance: 70.9
click at [246, 241] on icon at bounding box center [246, 239] width 5 height 5
click at [128, 80] on div "0:15 Ik zat er te wachten, zo dicht bij jou," at bounding box center [163, 79] width 304 height 13
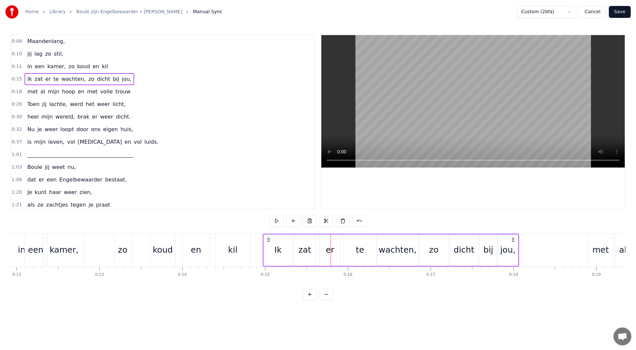
drag, startPoint x: 583, startPoint y: 240, endPoint x: 515, endPoint y: 242, distance: 68.0
click at [515, 242] on icon at bounding box center [513, 239] width 5 height 5
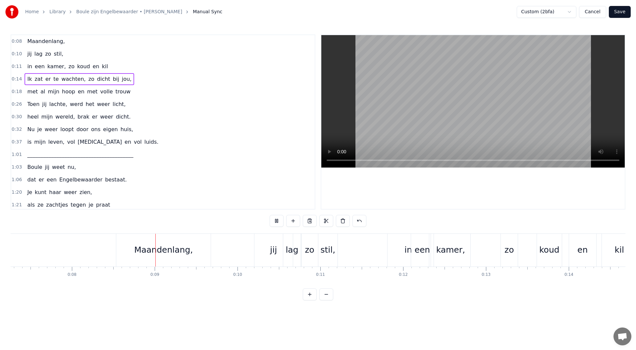
scroll to position [0, 666]
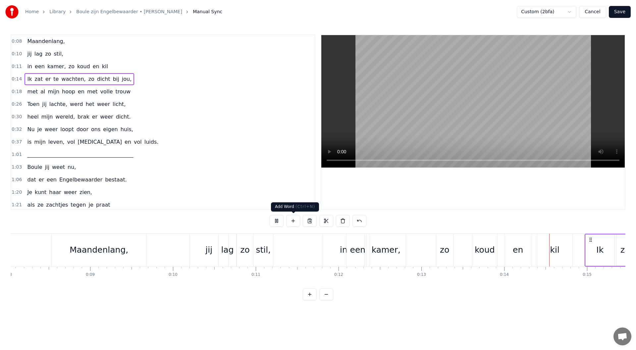
click at [275, 222] on button at bounding box center [277, 221] width 14 height 12
click at [61, 55] on div "0:10 jij lag zo stil," at bounding box center [163, 54] width 304 height 13
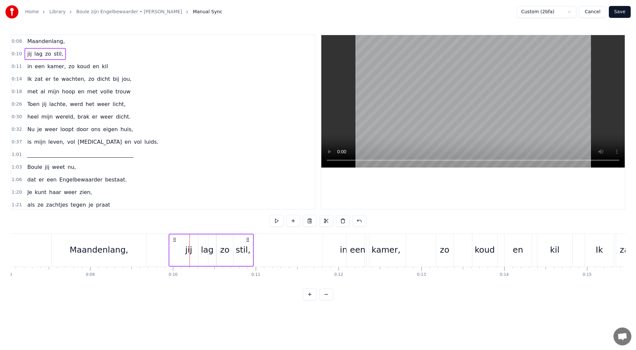
drag, startPoint x: 195, startPoint y: 240, endPoint x: 217, endPoint y: 241, distance: 22.2
click at [174, 241] on icon at bounding box center [174, 239] width 5 height 5
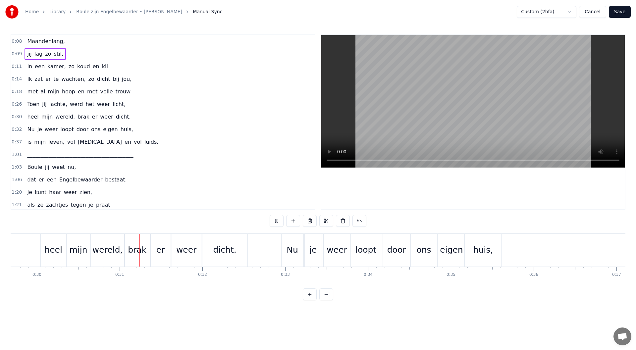
scroll to position [0, 2506]
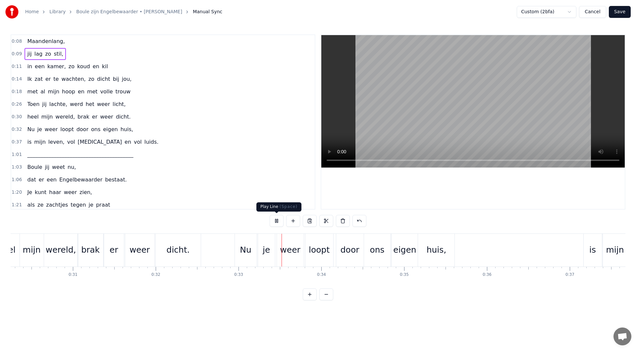
click at [277, 223] on button at bounding box center [277, 221] width 14 height 12
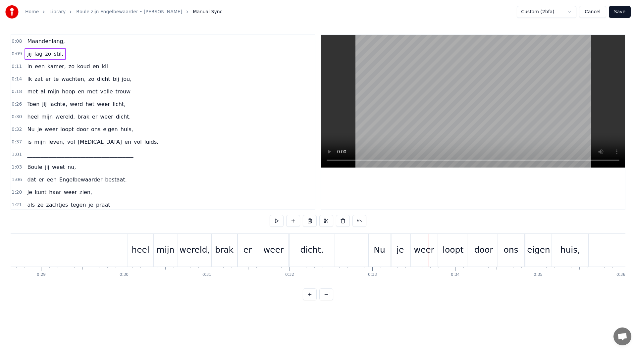
scroll to position [0, 2313]
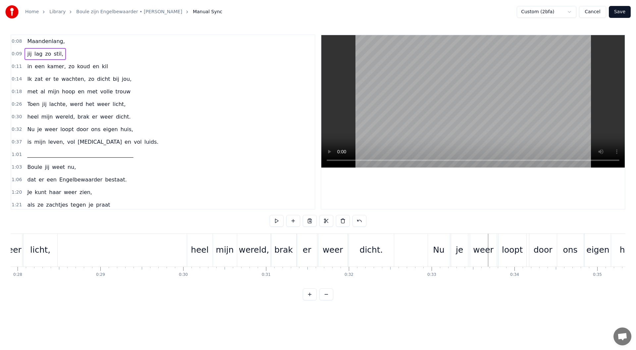
click at [123, 116] on div "0:30 heel mijn wereld, brak er weer dicht." at bounding box center [163, 117] width 304 height 13
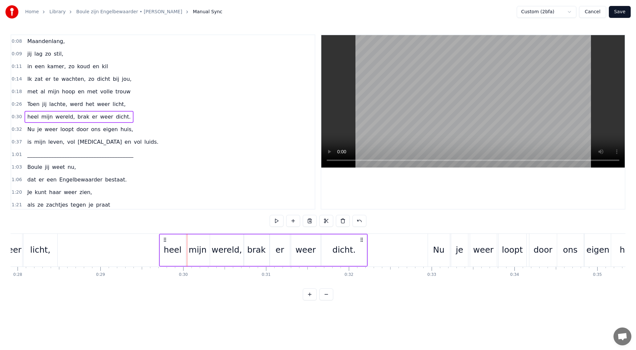
drag, startPoint x: 192, startPoint y: 240, endPoint x: 164, endPoint y: 242, distance: 27.9
click at [164, 242] on icon at bounding box center [164, 239] width 5 height 5
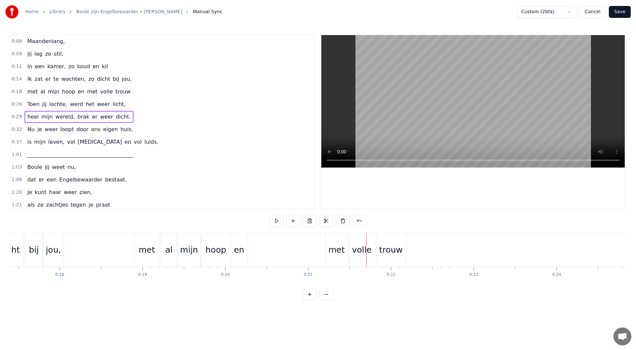
scroll to position [0, 1359]
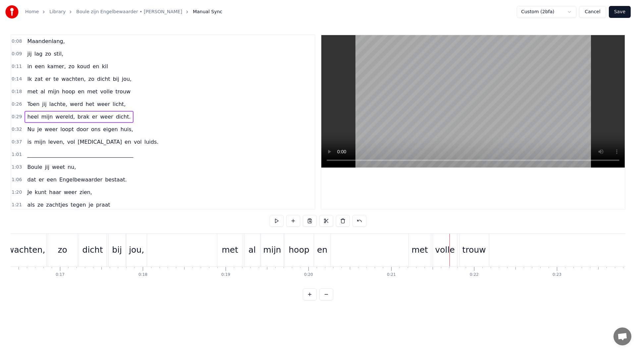
click at [128, 90] on div "0:18 met al mijn hoop en met volle trouw" at bounding box center [163, 91] width 304 height 13
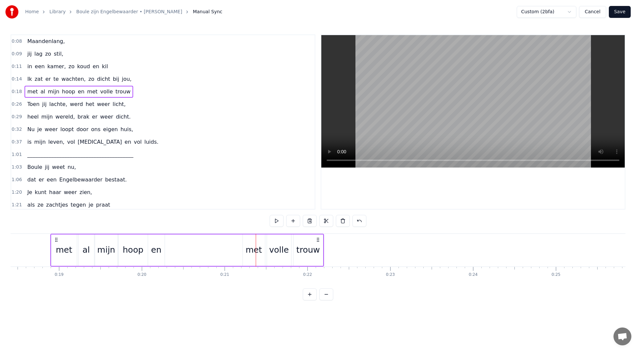
scroll to position [0, 1371]
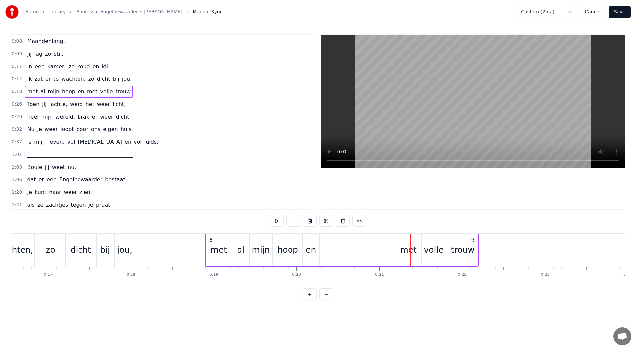
click at [309, 252] on div "en" at bounding box center [311, 250] width 10 height 13
drag, startPoint x: 309, startPoint y: 241, endPoint x: 370, endPoint y: 244, distance: 62.1
click at [370, 244] on div "en" at bounding box center [373, 250] width 16 height 30
click at [276, 243] on div "hoop" at bounding box center [287, 250] width 29 height 31
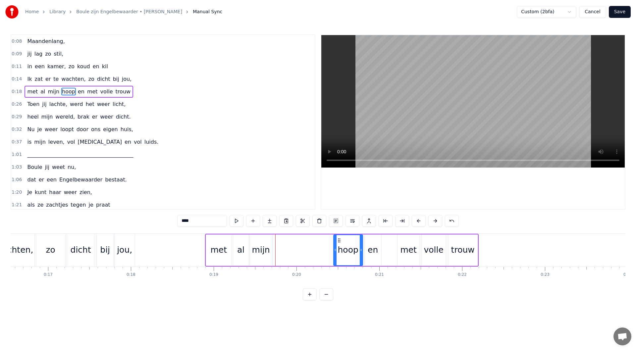
drag, startPoint x: 279, startPoint y: 240, endPoint x: 271, endPoint y: 243, distance: 8.2
click at [339, 240] on icon at bounding box center [339, 240] width 5 height 5
click at [260, 243] on div "mijn" at bounding box center [261, 250] width 23 height 31
drag, startPoint x: 256, startPoint y: 241, endPoint x: 317, endPoint y: 241, distance: 61.0
click at [317, 241] on icon at bounding box center [316, 240] width 5 height 5
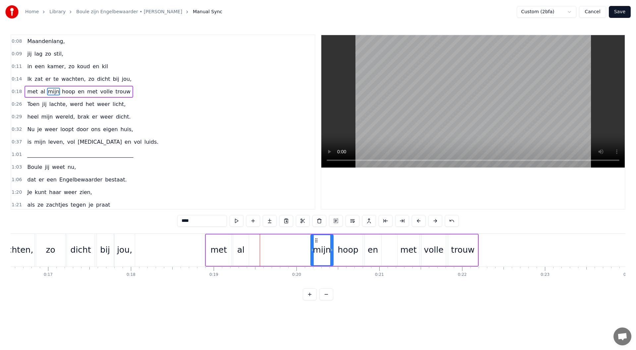
click at [241, 240] on div "al" at bounding box center [241, 250] width 16 height 31
drag, startPoint x: 239, startPoint y: 240, endPoint x: 300, endPoint y: 242, distance: 60.4
click at [300, 242] on icon at bounding box center [299, 240] width 5 height 5
click at [222, 249] on div "met" at bounding box center [218, 250] width 17 height 13
type input "***"
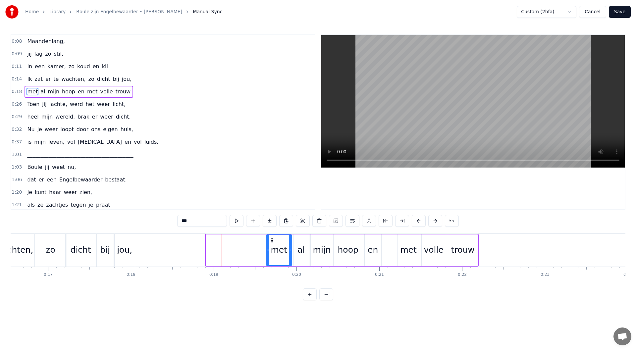
drag, startPoint x: 212, startPoint y: 240, endPoint x: 272, endPoint y: 242, distance: 60.3
click at [272, 242] on icon at bounding box center [271, 240] width 5 height 5
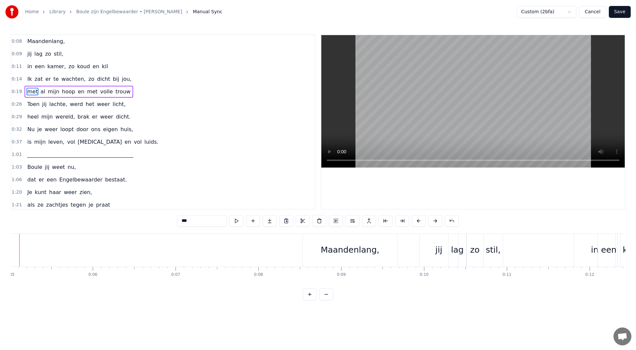
scroll to position [0, 390]
click at [72, 56] on div "0:09 jij lag zo stil," at bounding box center [163, 54] width 304 height 13
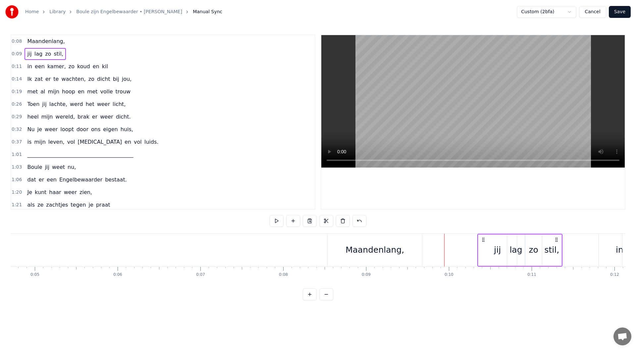
drag, startPoint x: 451, startPoint y: 240, endPoint x: 484, endPoint y: 240, distance: 33.1
click at [484, 240] on icon at bounding box center [483, 239] width 5 height 5
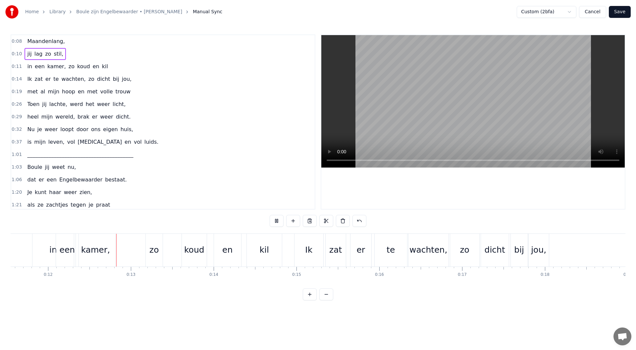
scroll to position [0, 958]
click at [147, 247] on div "zo" at bounding box center [152, 250] width 17 height 33
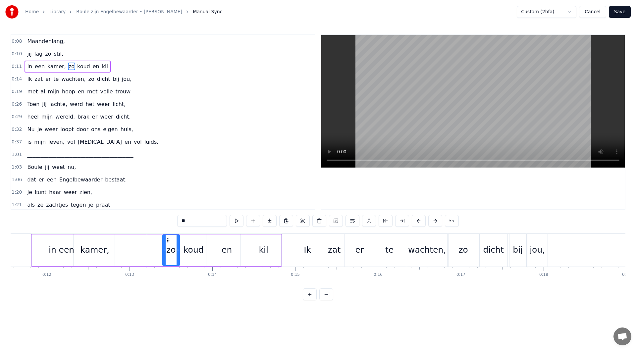
drag, startPoint x: 150, startPoint y: 242, endPoint x: 168, endPoint y: 241, distance: 17.6
click at [168, 241] on icon at bounding box center [168, 240] width 5 height 5
click at [193, 243] on div "koud" at bounding box center [193, 250] width 25 height 31
drag, startPoint x: 187, startPoint y: 241, endPoint x: 198, endPoint y: 240, distance: 11.0
click at [198, 240] on icon at bounding box center [197, 240] width 5 height 5
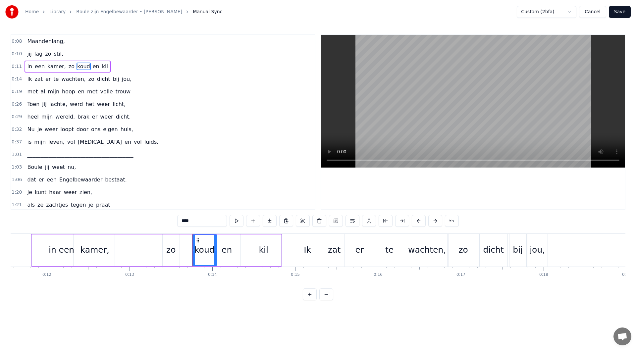
click at [172, 242] on div "zo" at bounding box center [171, 250] width 17 height 31
drag, startPoint x: 168, startPoint y: 240, endPoint x: 180, endPoint y: 240, distance: 11.9
click at [180, 240] on icon at bounding box center [180, 240] width 5 height 5
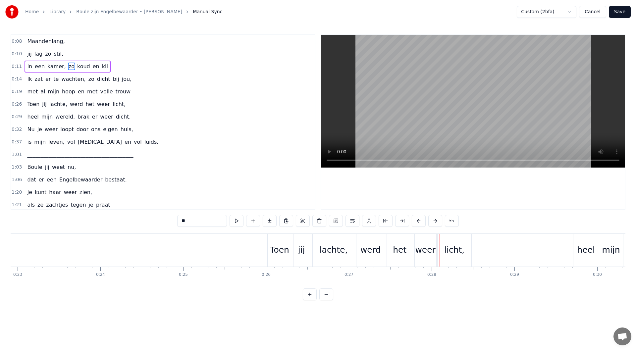
scroll to position [0, 1905]
click at [451, 242] on div "licht," at bounding box center [448, 250] width 34 height 33
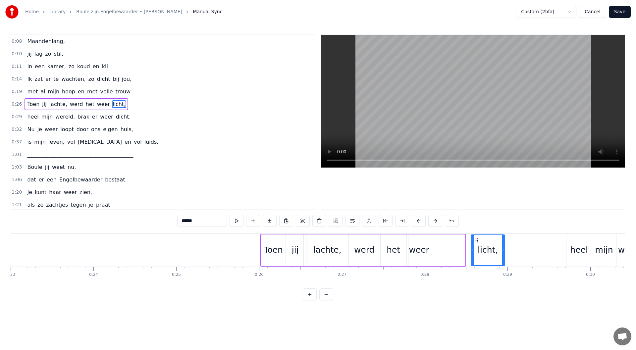
drag, startPoint x: 440, startPoint y: 239, endPoint x: 478, endPoint y: 238, distance: 37.1
click at [478, 238] on icon at bounding box center [476, 240] width 5 height 5
drag, startPoint x: 424, startPoint y: 242, endPoint x: 428, endPoint y: 242, distance: 3.6
click at [428, 242] on div "weer" at bounding box center [420, 250] width 22 height 31
drag, startPoint x: 437, startPoint y: 240, endPoint x: 454, endPoint y: 240, distance: 16.2
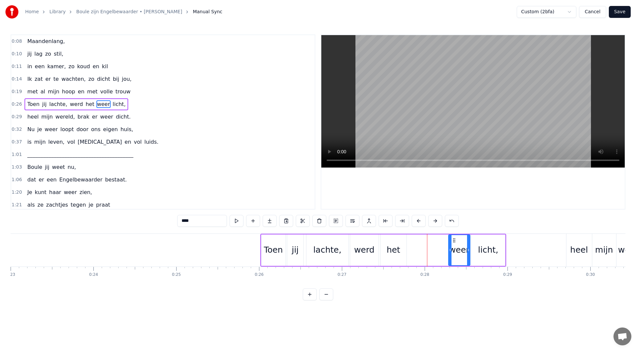
click at [454, 240] on circle at bounding box center [453, 240] width 0 height 0
click at [389, 241] on div "het" at bounding box center [394, 250] width 26 height 31
drag, startPoint x: 386, startPoint y: 239, endPoint x: 426, endPoint y: 239, distance: 40.4
click at [426, 239] on icon at bounding box center [426, 240] width 5 height 5
click at [359, 240] on div "werd" at bounding box center [364, 250] width 28 height 31
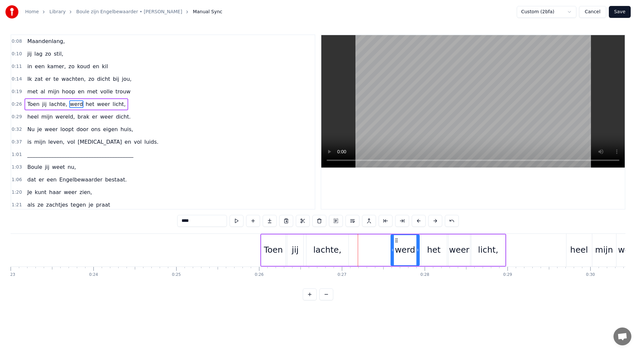
drag, startPoint x: 356, startPoint y: 240, endPoint x: 396, endPoint y: 240, distance: 40.8
click at [396, 240] on icon at bounding box center [396, 240] width 5 height 5
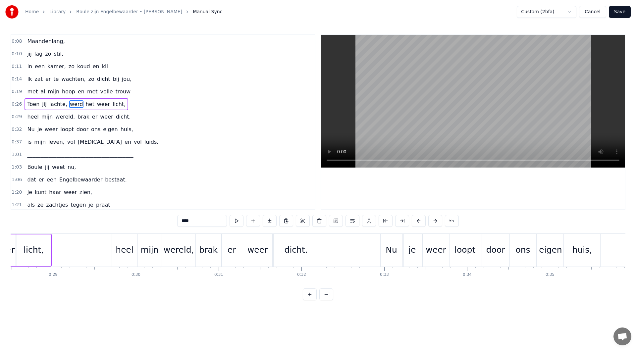
scroll to position [0, 2289]
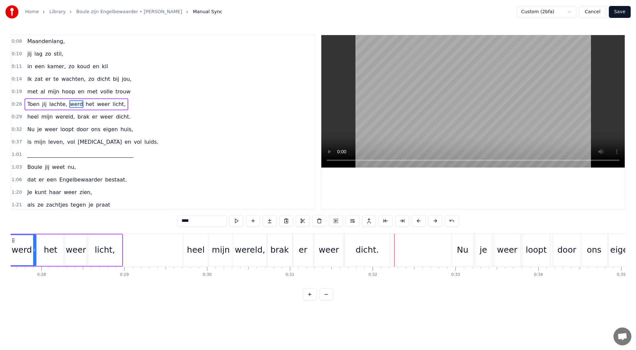
click at [373, 255] on div "dicht." at bounding box center [367, 250] width 23 height 13
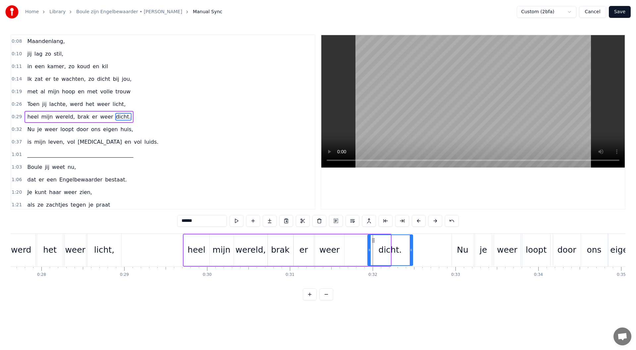
drag, startPoint x: 352, startPoint y: 241, endPoint x: 374, endPoint y: 240, distance: 22.2
click at [374, 240] on icon at bounding box center [373, 240] width 5 height 5
click at [337, 244] on div "weer" at bounding box center [329, 250] width 21 height 13
drag, startPoint x: 321, startPoint y: 242, endPoint x: 343, endPoint y: 240, distance: 22.6
click at [343, 240] on icon at bounding box center [343, 240] width 5 height 5
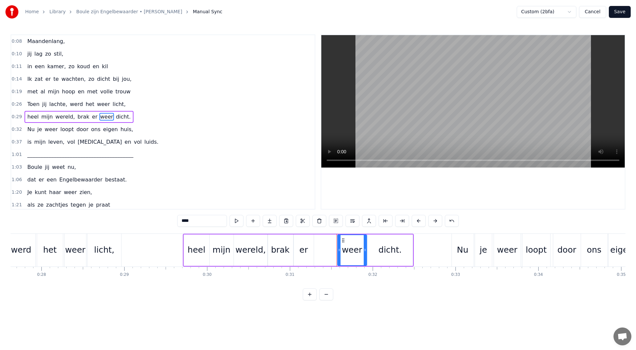
click at [306, 242] on div "er" at bounding box center [304, 250] width 20 height 31
drag, startPoint x: 299, startPoint y: 240, endPoint x: 322, endPoint y: 240, distance: 22.9
click at [322, 240] on icon at bounding box center [321, 240] width 5 height 5
click at [287, 241] on div "brak" at bounding box center [281, 250] width 26 height 31
drag, startPoint x: 274, startPoint y: 240, endPoint x: 296, endPoint y: 239, distance: 22.6
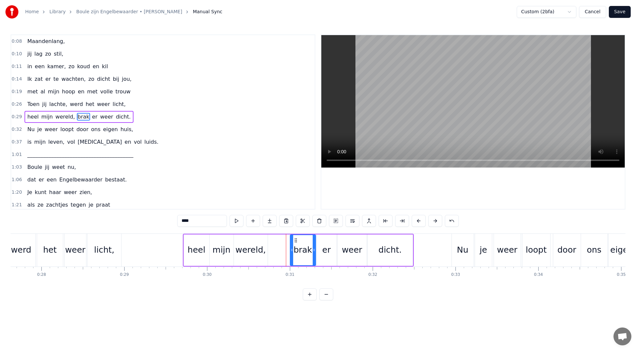
click at [296, 239] on icon at bounding box center [295, 240] width 5 height 5
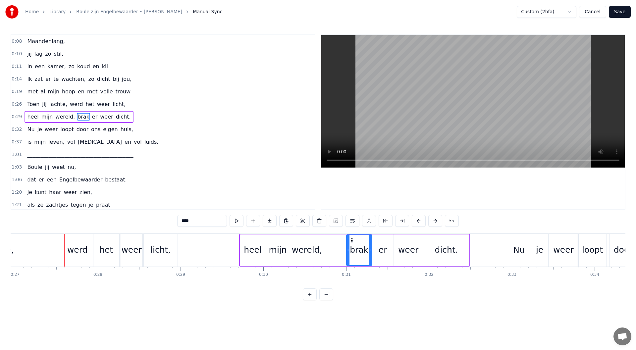
scroll to position [0, 2241]
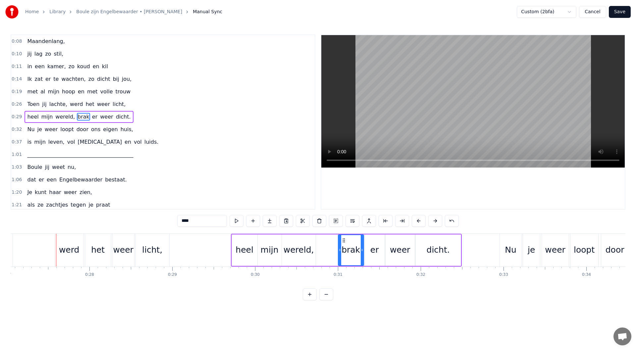
click at [434, 250] on div "dicht." at bounding box center [438, 250] width 23 height 13
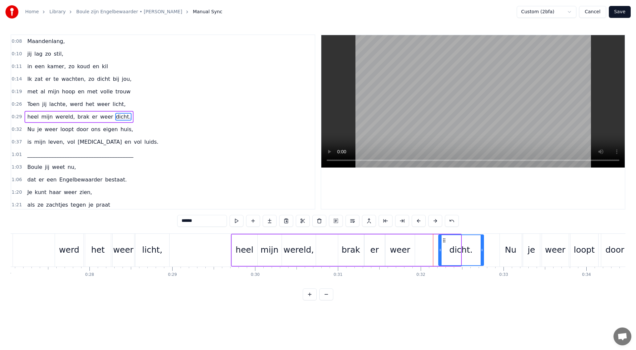
drag, startPoint x: 422, startPoint y: 241, endPoint x: 444, endPoint y: 239, distance: 22.9
click at [444, 239] on icon at bounding box center [444, 240] width 5 height 5
click at [401, 244] on div "weer" at bounding box center [400, 250] width 21 height 13
drag, startPoint x: 392, startPoint y: 241, endPoint x: 415, endPoint y: 239, distance: 23.0
click at [415, 239] on icon at bounding box center [414, 240] width 5 height 5
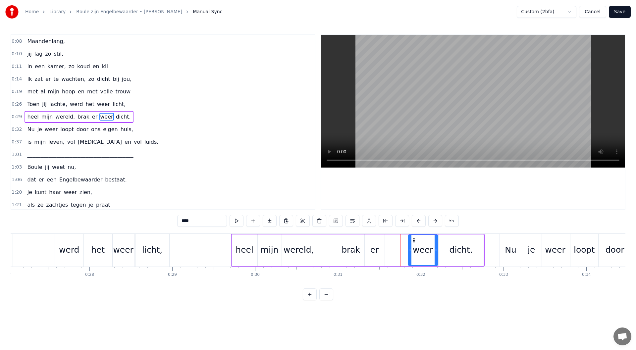
click at [376, 240] on div "er" at bounding box center [375, 250] width 20 height 31
drag, startPoint x: 370, startPoint y: 240, endPoint x: 393, endPoint y: 239, distance: 23.2
click at [393, 239] on icon at bounding box center [393, 240] width 5 height 5
click at [350, 240] on div "brak" at bounding box center [351, 250] width 26 height 31
drag, startPoint x: 352, startPoint y: 239, endPoint x: 366, endPoint y: 238, distance: 14.6
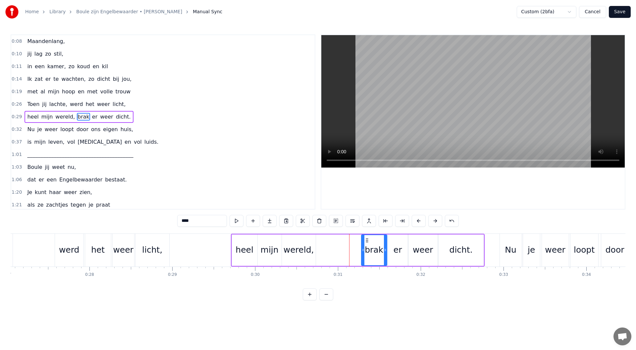
click at [366, 238] on icon at bounding box center [367, 240] width 5 height 5
click at [382, 250] on icon at bounding box center [383, 250] width 3 height 5
click at [370, 241] on icon at bounding box center [369, 240] width 5 height 5
click at [402, 245] on div "er" at bounding box center [398, 250] width 20 height 31
click at [402, 251] on icon at bounding box center [403, 250] width 3 height 5
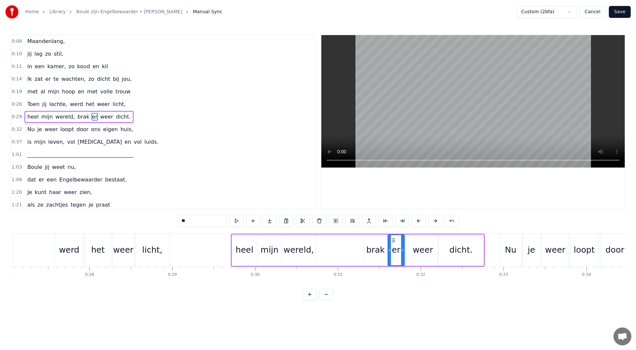
click at [379, 243] on div "brak" at bounding box center [375, 250] width 23 height 31
click at [397, 242] on div "er" at bounding box center [396, 250] width 17 height 31
click at [371, 240] on div "brak" at bounding box center [375, 250] width 23 height 31
type input "****"
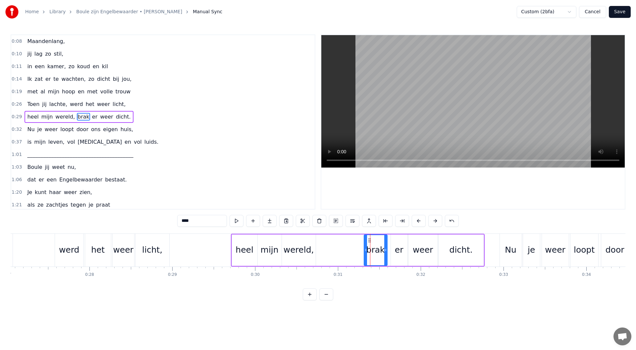
drag, startPoint x: 370, startPoint y: 240, endPoint x: 377, endPoint y: 239, distance: 6.7
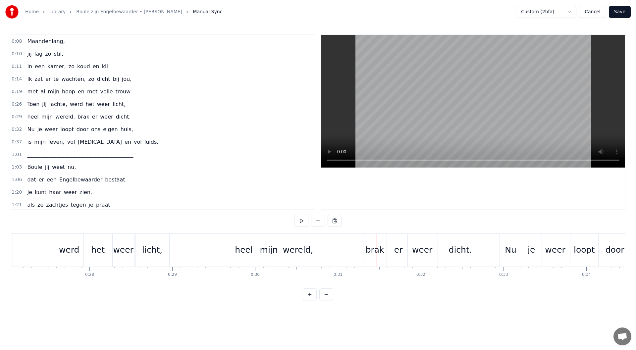
click at [369, 241] on div "brak" at bounding box center [375, 250] width 23 height 33
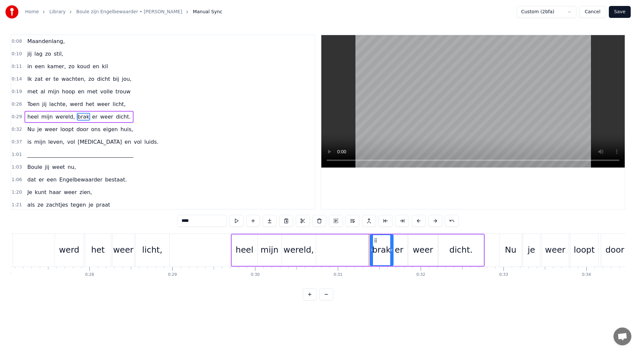
drag, startPoint x: 370, startPoint y: 240, endPoint x: 376, endPoint y: 241, distance: 6.0
click at [376, 241] on circle at bounding box center [376, 240] width 0 height 0
click at [420, 250] on div "weer" at bounding box center [423, 250] width 21 height 13
drag, startPoint x: 435, startPoint y: 250, endPoint x: 431, endPoint y: 250, distance: 4.0
click at [431, 250] on icon at bounding box center [432, 250] width 3 height 5
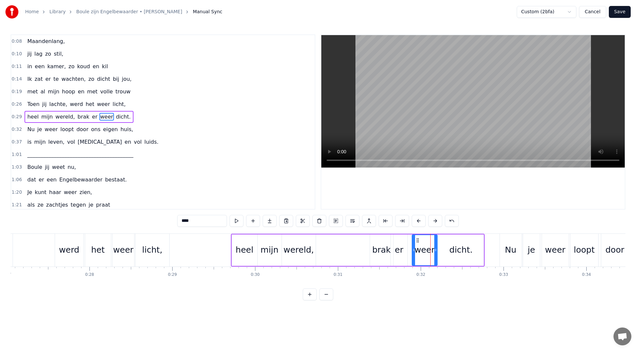
drag, startPoint x: 414, startPoint y: 241, endPoint x: 418, endPoint y: 241, distance: 3.7
click at [418, 241] on icon at bounding box center [417, 240] width 5 height 5
click at [398, 241] on div "er" at bounding box center [399, 250] width 17 height 31
click at [399, 240] on icon at bounding box center [400, 240] width 5 height 5
click at [380, 241] on div "brak" at bounding box center [381, 250] width 23 height 31
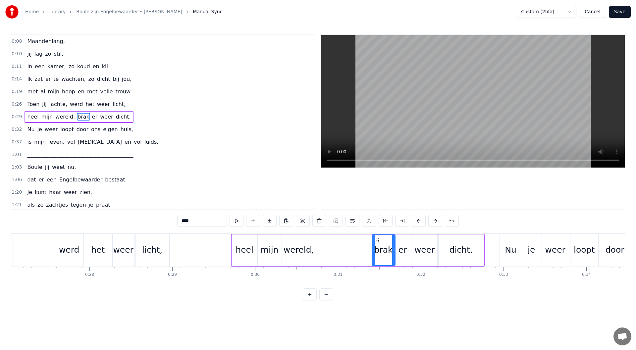
click at [378, 240] on icon at bounding box center [377, 240] width 5 height 5
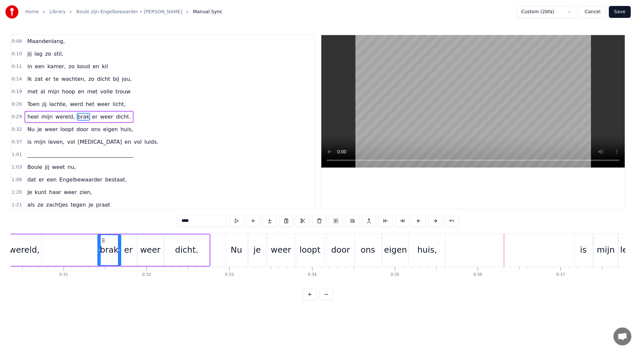
scroll to position [0, 2420]
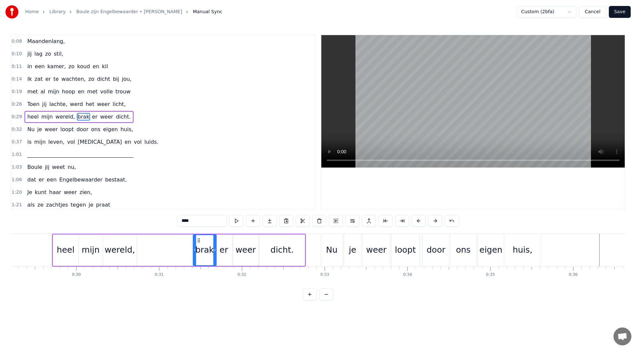
click at [520, 250] on div "huis," at bounding box center [523, 250] width 20 height 13
type input "*****"
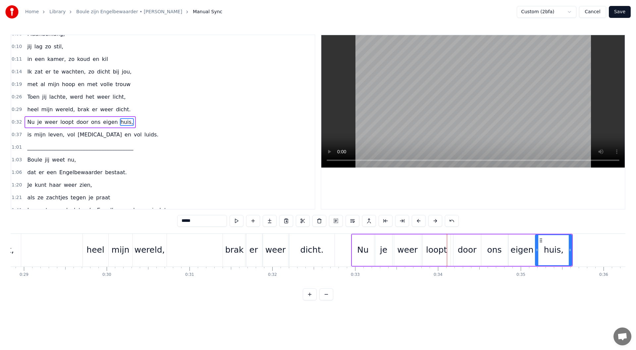
scroll to position [0, 2390]
click at [134, 122] on div "0:32 Nu je weer loopt door ons eigen huis," at bounding box center [163, 122] width 304 height 13
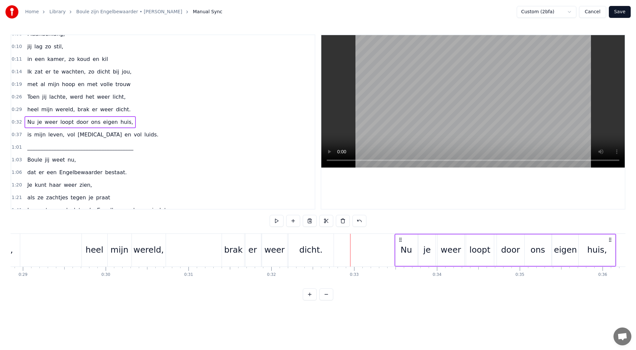
drag, startPoint x: 355, startPoint y: 240, endPoint x: 399, endPoint y: 241, distance: 44.4
click at [399, 241] on icon at bounding box center [400, 239] width 5 height 5
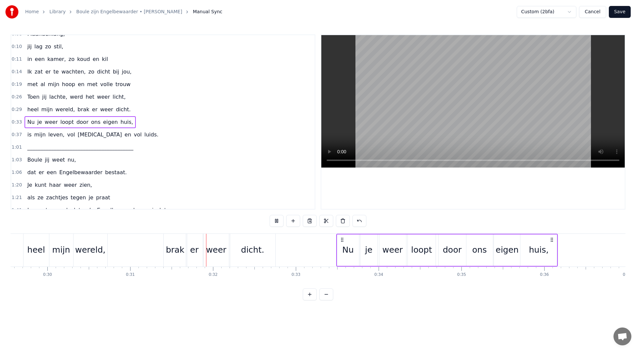
scroll to position [0, 2560]
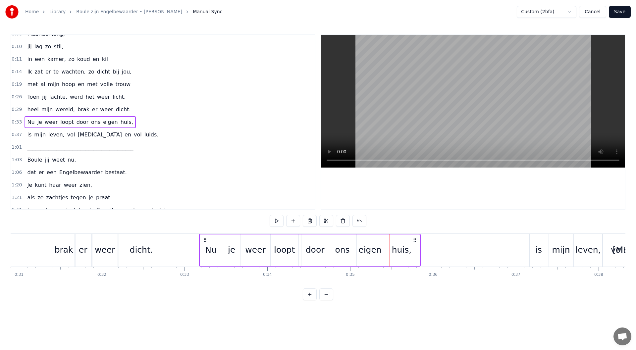
drag, startPoint x: 232, startPoint y: 240, endPoint x: 206, endPoint y: 240, distance: 25.8
click at [206, 240] on icon at bounding box center [204, 239] width 5 height 5
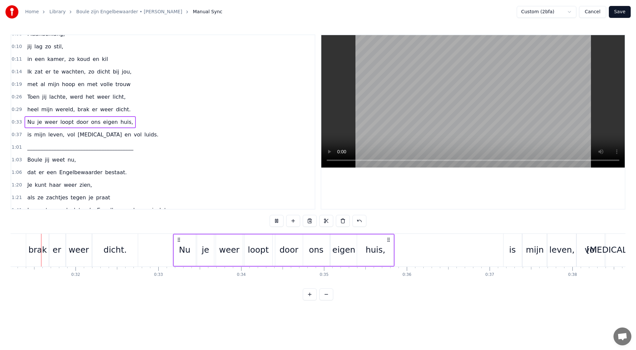
scroll to position [0, 2581]
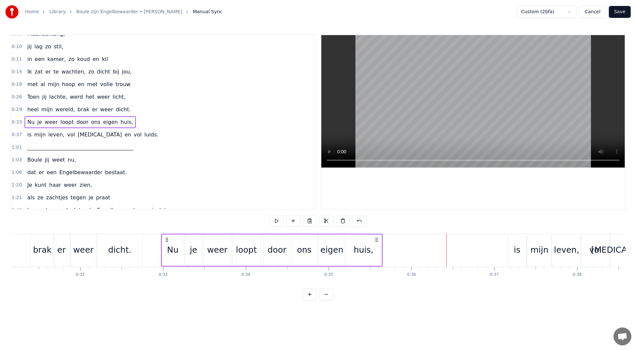
drag, startPoint x: 183, startPoint y: 240, endPoint x: 166, endPoint y: 237, distance: 16.9
click at [166, 237] on div "Nu je weer loopt door ons eigen huis," at bounding box center [272, 250] width 222 height 33
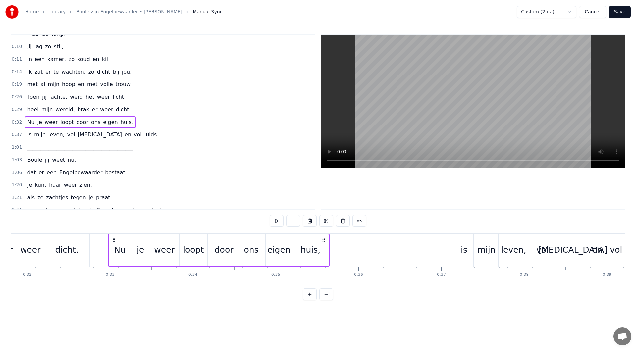
scroll to position [0, 2611]
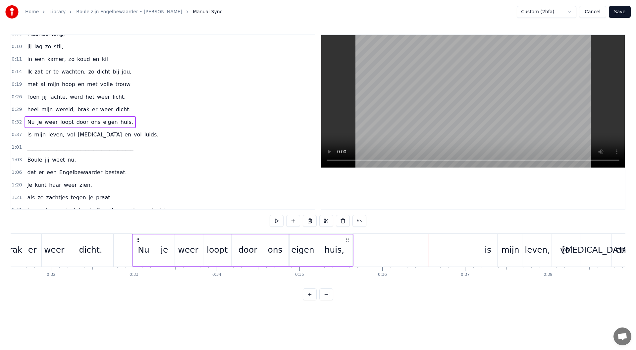
click at [249, 242] on div "door" at bounding box center [248, 250] width 28 height 31
drag, startPoint x: 260, startPoint y: 250, endPoint x: 269, endPoint y: 250, distance: 8.3
click at [269, 250] on icon at bounding box center [268, 250] width 3 height 5
click at [342, 244] on div "huis," at bounding box center [335, 250] width 20 height 13
drag, startPoint x: 350, startPoint y: 251, endPoint x: 324, endPoint y: 240, distance: 28.4
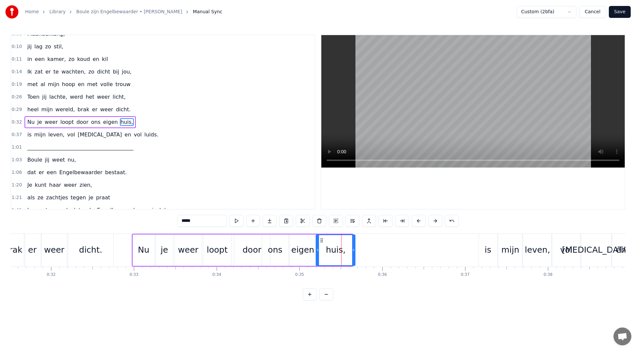
click at [353, 251] on icon at bounding box center [353, 250] width 3 height 5
drag, startPoint x: 323, startPoint y: 240, endPoint x: 344, endPoint y: 242, distance: 20.9
click at [344, 242] on icon at bounding box center [342, 240] width 5 height 5
click at [309, 243] on div "eigen" at bounding box center [303, 250] width 26 height 31
drag, startPoint x: 295, startPoint y: 239, endPoint x: 315, endPoint y: 240, distance: 20.2
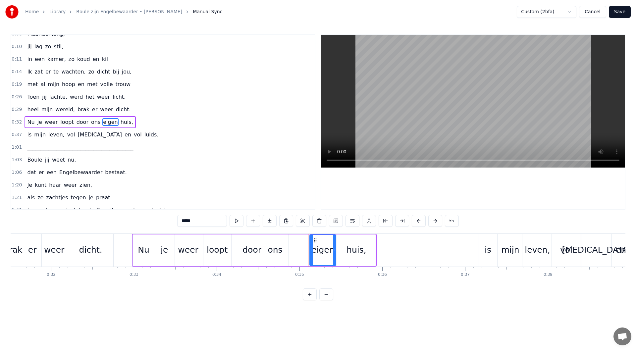
click at [315, 240] on icon at bounding box center [315, 240] width 5 height 5
click at [279, 240] on div "ons" at bounding box center [275, 250] width 27 height 31
type input "***"
drag, startPoint x: 278, startPoint y: 240, endPoint x: 286, endPoint y: 239, distance: 8.0
click at [286, 239] on icon at bounding box center [287, 240] width 5 height 5
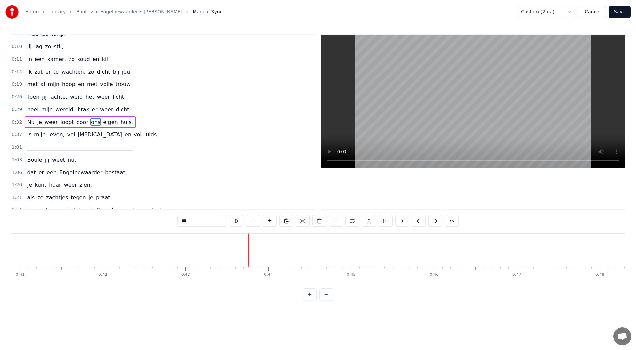
scroll to position [0, 3374]
click at [337, 221] on button at bounding box center [336, 221] width 14 height 12
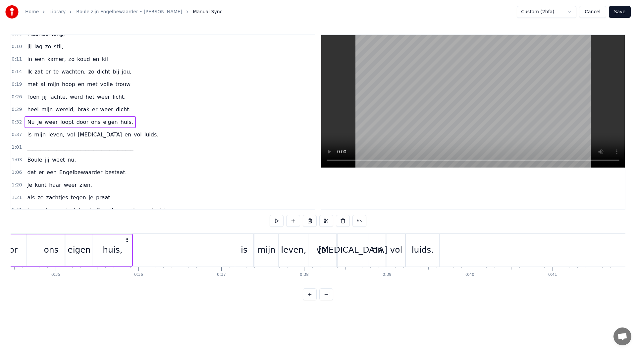
scroll to position [0, 2698]
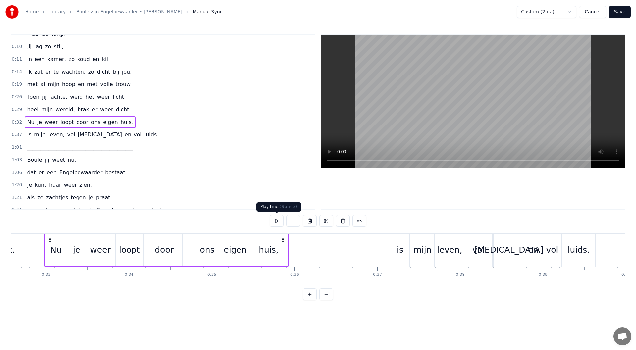
click at [282, 218] on button at bounding box center [277, 221] width 14 height 12
click at [133, 136] on div "0:37 is mijn leven, vol [MEDICAL_DATA] en vol luids." at bounding box center [163, 135] width 304 height 13
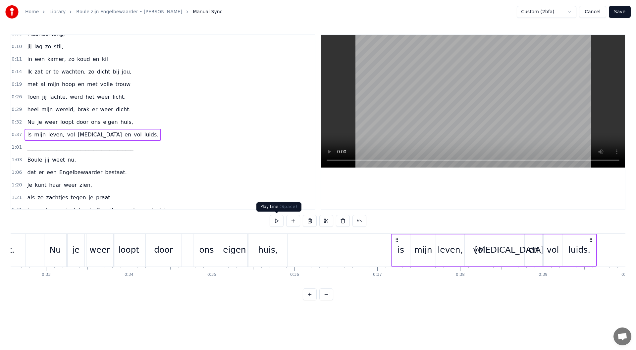
click at [275, 219] on button at bounding box center [277, 221] width 14 height 12
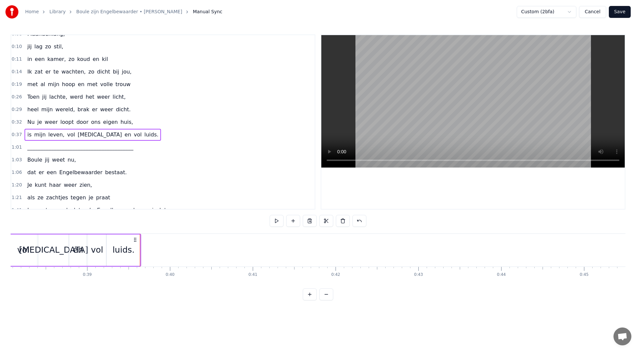
scroll to position [0, 3251]
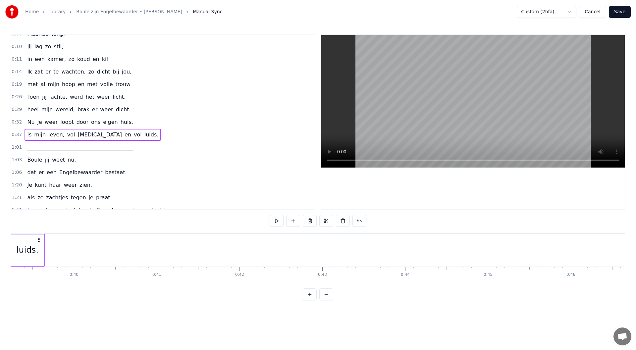
click at [275, 219] on button at bounding box center [277, 221] width 14 height 12
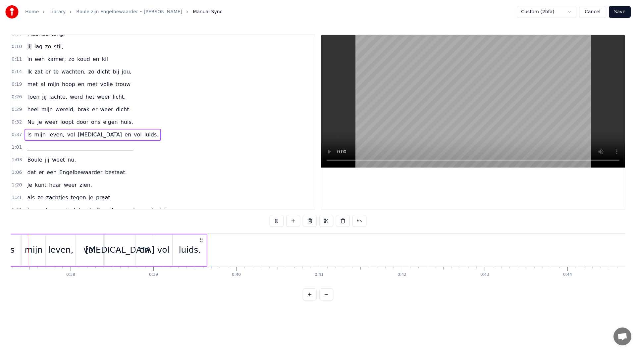
scroll to position [0, 3063]
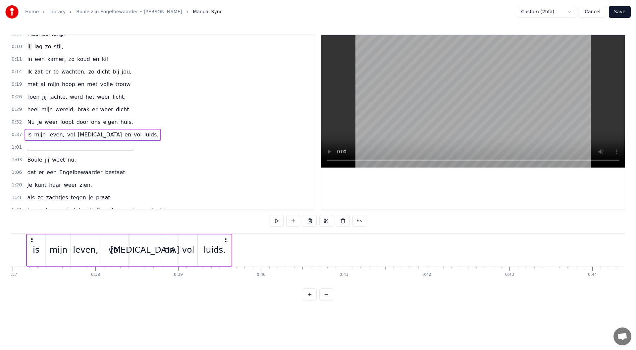
click at [229, 250] on div "luids." at bounding box center [214, 250] width 33 height 31
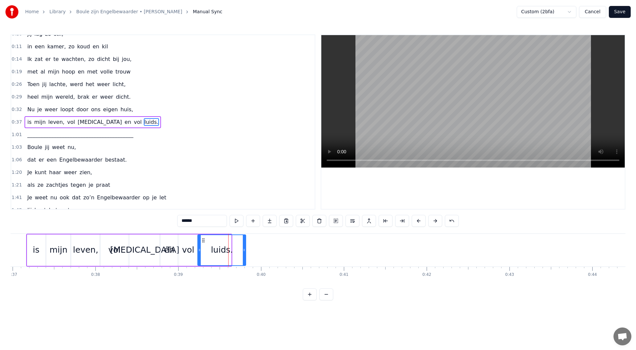
drag, startPoint x: 230, startPoint y: 250, endPoint x: 245, endPoint y: 250, distance: 14.6
click at [245, 250] on icon at bounding box center [244, 250] width 3 height 5
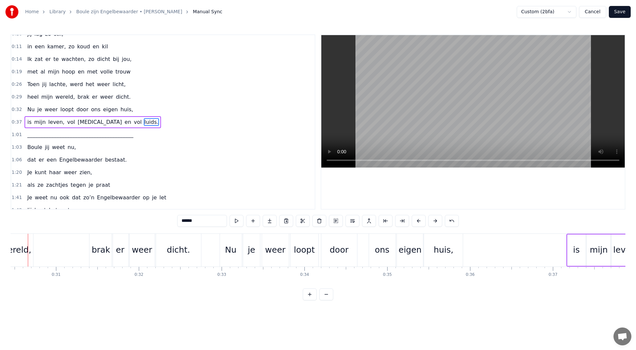
scroll to position [0, 2507]
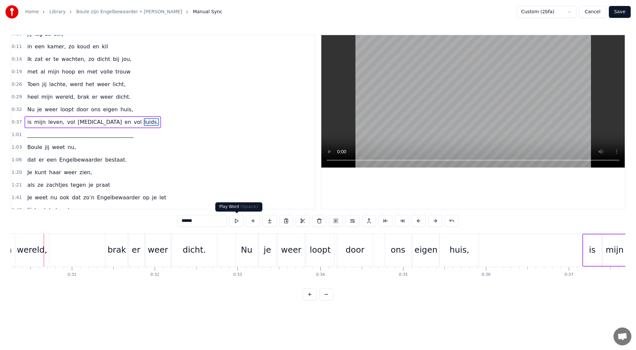
click at [240, 221] on button at bounding box center [237, 221] width 14 height 12
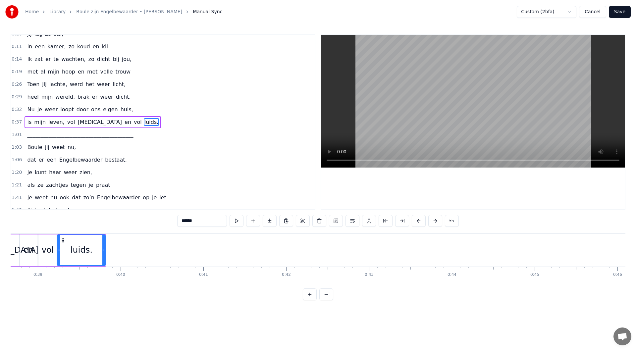
scroll to position [0, 3218]
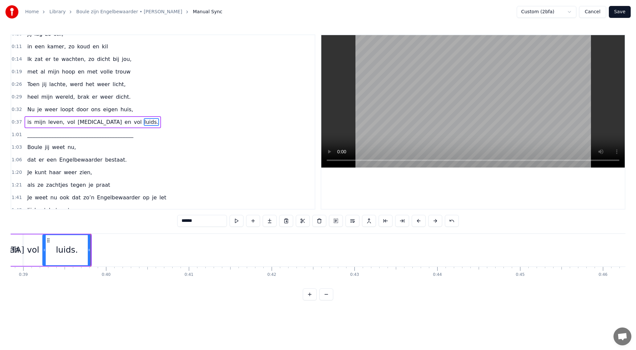
click at [240, 219] on button at bounding box center [237, 221] width 14 height 12
drag, startPoint x: 91, startPoint y: 250, endPoint x: 117, endPoint y: 249, distance: 25.8
click at [117, 249] on icon at bounding box center [117, 250] width 3 height 5
click at [237, 220] on button at bounding box center [237, 221] width 14 height 12
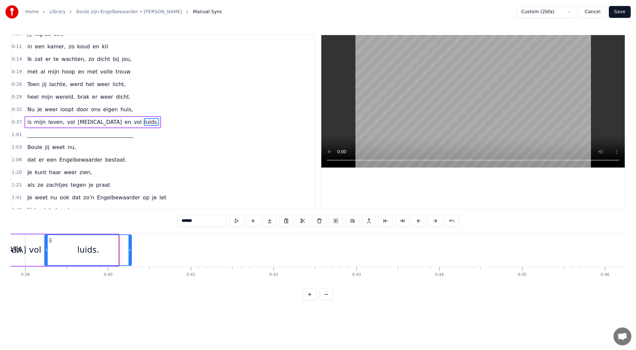
drag, startPoint x: 116, startPoint y: 250, endPoint x: 133, endPoint y: 250, distance: 16.2
click at [131, 250] on icon at bounding box center [130, 250] width 3 height 5
click at [235, 221] on button at bounding box center [237, 221] width 14 height 12
click at [235, 220] on button at bounding box center [237, 221] width 14 height 12
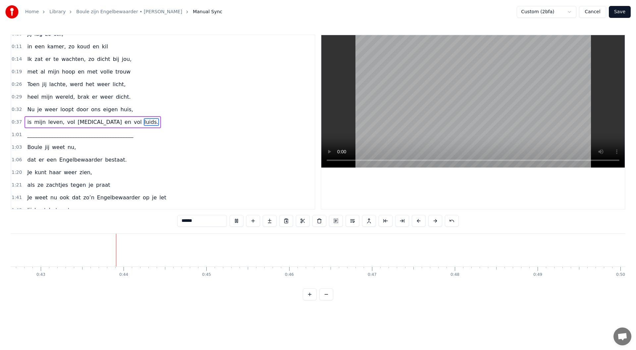
scroll to position [0, 3556]
click at [233, 221] on button at bounding box center [237, 221] width 14 height 12
click at [337, 220] on button at bounding box center [336, 221] width 14 height 12
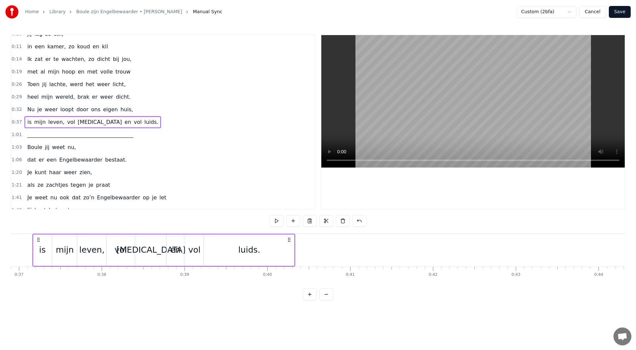
scroll to position [0, 3045]
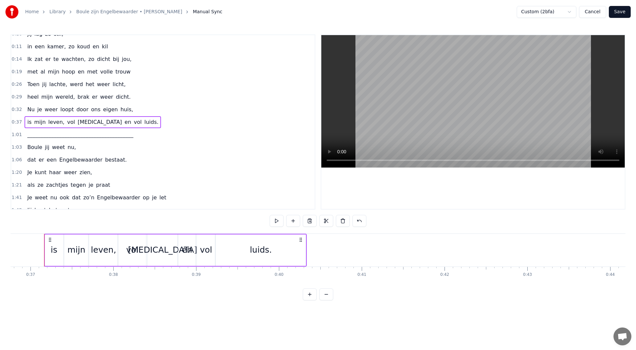
click at [222, 249] on div "luids." at bounding box center [261, 250] width 90 height 31
drag, startPoint x: 217, startPoint y: 250, endPoint x: 255, endPoint y: 249, distance: 37.1
click at [255, 249] on icon at bounding box center [254, 250] width 3 height 5
click at [211, 252] on div "vol" at bounding box center [206, 250] width 12 height 13
drag, startPoint x: 203, startPoint y: 241, endPoint x: 241, endPoint y: 240, distance: 37.5
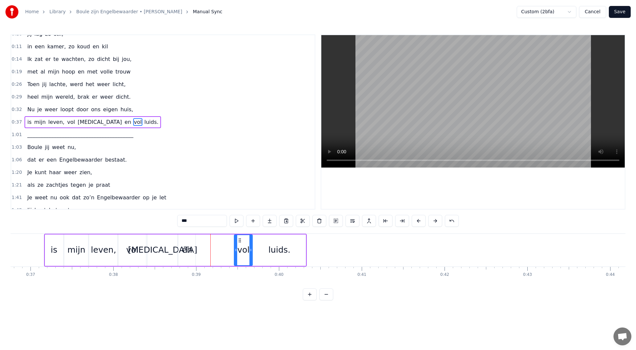
click at [241, 240] on icon at bounding box center [239, 240] width 5 height 5
click at [190, 244] on div "en" at bounding box center [186, 250] width 17 height 31
drag, startPoint x: 184, startPoint y: 241, endPoint x: 221, endPoint y: 242, distance: 37.1
click at [221, 242] on icon at bounding box center [220, 240] width 5 height 5
click at [164, 243] on div "[MEDICAL_DATA]" at bounding box center [162, 250] width 30 height 31
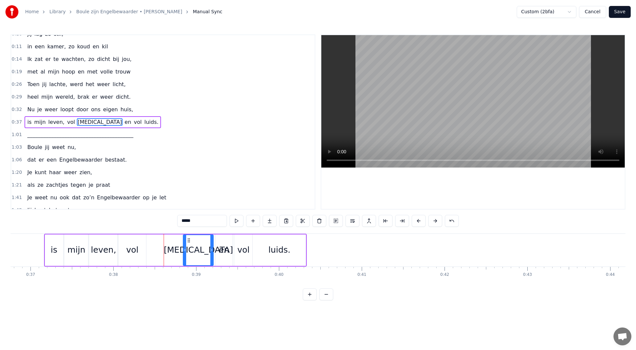
drag, startPoint x: 154, startPoint y: 241, endPoint x: 190, endPoint y: 240, distance: 35.8
click at [190, 240] on icon at bounding box center [188, 240] width 5 height 5
click at [131, 242] on div "vol" at bounding box center [132, 250] width 28 height 31
drag, startPoint x: 124, startPoint y: 241, endPoint x: 158, endPoint y: 243, distance: 34.6
click at [158, 243] on div "vol" at bounding box center [166, 250] width 27 height 30
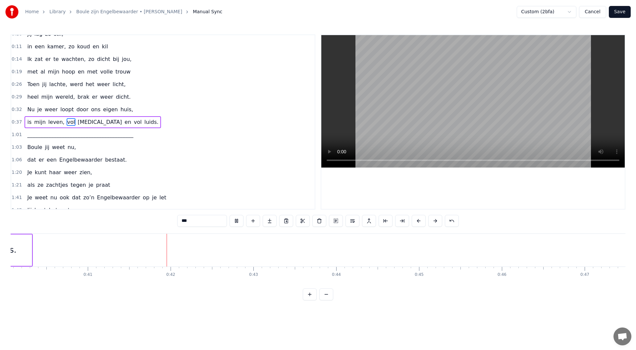
scroll to position [0, 3391]
click at [233, 220] on button at bounding box center [237, 221] width 14 height 12
click at [35, 147] on span "Boule" at bounding box center [35, 147] width 16 height 8
type input "*****"
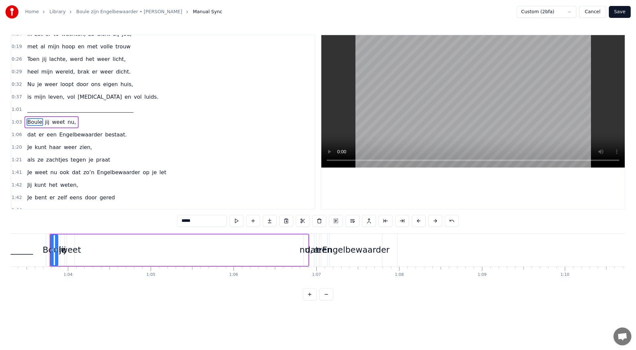
scroll to position [0, 5250]
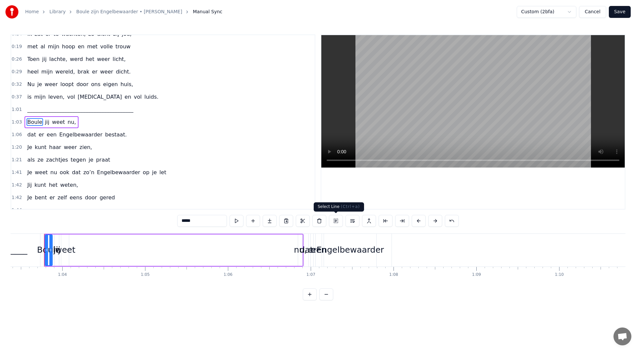
click at [335, 222] on button at bounding box center [336, 221] width 14 height 12
click at [47, 240] on icon at bounding box center [49, 239] width 5 height 5
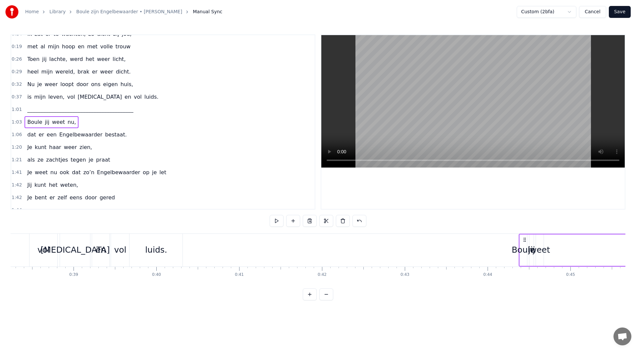
scroll to position [0, 3171]
drag, startPoint x: 49, startPoint y: 240, endPoint x: 465, endPoint y: 264, distance: 416.6
click at [465, 264] on div "Boule jij weet nu," at bounding box center [590, 250] width 260 height 33
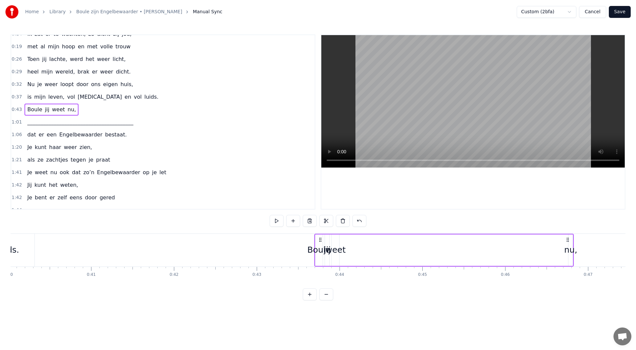
scroll to position [0, 3316]
click at [337, 248] on div "weet" at bounding box center [335, 250] width 20 height 13
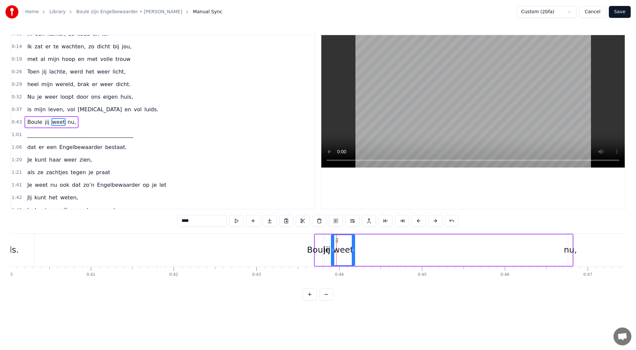
drag, startPoint x: 338, startPoint y: 251, endPoint x: 355, endPoint y: 251, distance: 16.9
click at [355, 251] on icon at bounding box center [353, 250] width 3 height 5
drag, startPoint x: 337, startPoint y: 242, endPoint x: 454, endPoint y: 250, distance: 117.6
click at [454, 250] on div "weet" at bounding box center [457, 250] width 24 height 30
click at [327, 252] on div "jij" at bounding box center [327, 250] width 7 height 13
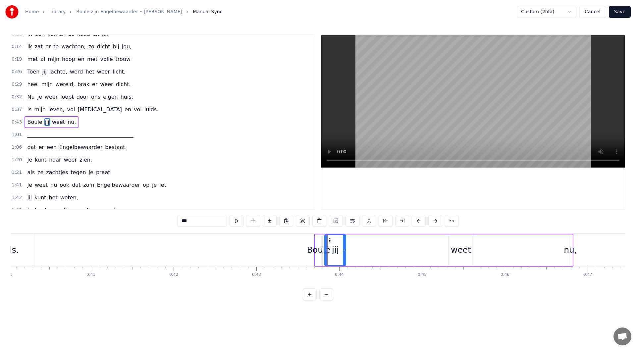
drag, startPoint x: 328, startPoint y: 250, endPoint x: 345, endPoint y: 249, distance: 16.9
click at [345, 249] on icon at bounding box center [344, 250] width 3 height 5
drag, startPoint x: 331, startPoint y: 241, endPoint x: 432, endPoint y: 245, distance: 101.2
click at [432, 245] on div "jij" at bounding box center [436, 250] width 21 height 30
drag, startPoint x: 426, startPoint y: 250, endPoint x: 423, endPoint y: 250, distance: 3.6
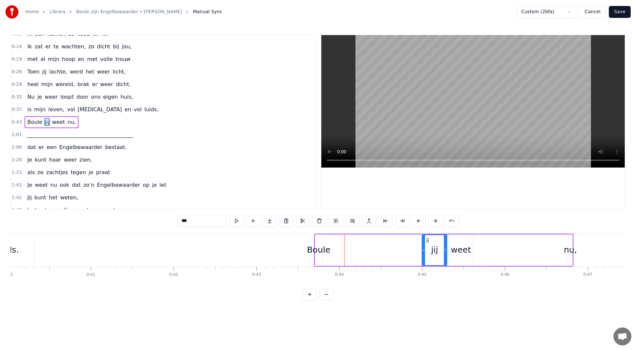
click at [423, 250] on icon at bounding box center [424, 250] width 3 height 5
click at [327, 252] on div "Boule" at bounding box center [319, 250] width 24 height 13
drag, startPoint x: 322, startPoint y: 250, endPoint x: 343, endPoint y: 250, distance: 21.5
click at [343, 250] on icon at bounding box center [342, 250] width 3 height 5
click at [431, 252] on div "jij" at bounding box center [434, 250] width 7 height 13
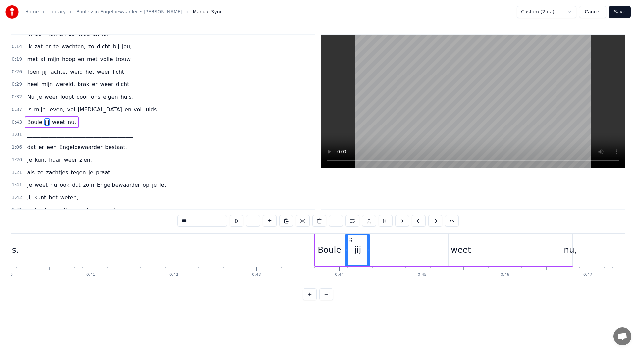
drag, startPoint x: 428, startPoint y: 241, endPoint x: 351, endPoint y: 244, distance: 76.9
click at [351, 244] on div "jij" at bounding box center [358, 250] width 24 height 30
click at [465, 253] on div "weet" at bounding box center [461, 250] width 20 height 13
drag, startPoint x: 455, startPoint y: 239, endPoint x: 377, endPoint y: 241, distance: 77.6
click at [377, 241] on icon at bounding box center [376, 240] width 5 height 5
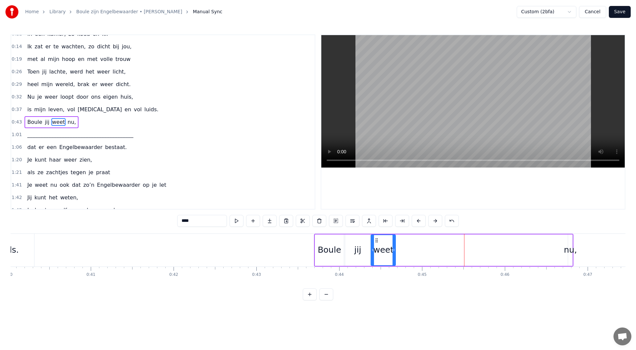
click at [556, 249] on div "nu," at bounding box center [570, 250] width 13 height 13
type input "***"
drag, startPoint x: 569, startPoint y: 251, endPoint x: 543, endPoint y: 250, distance: 25.9
click at [543, 250] on icon at bounding box center [544, 250] width 3 height 5
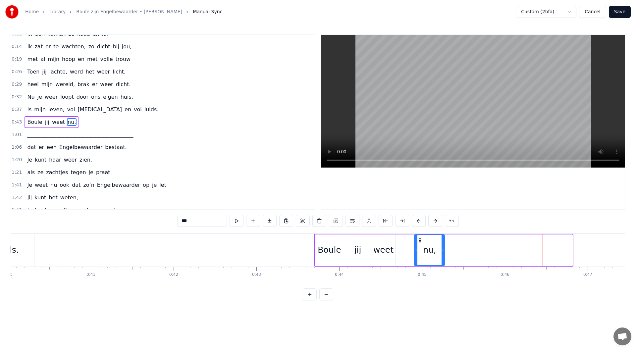
drag, startPoint x: 548, startPoint y: 242, endPoint x: 420, endPoint y: 248, distance: 128.1
click at [420, 248] on div "nu," at bounding box center [429, 250] width 29 height 30
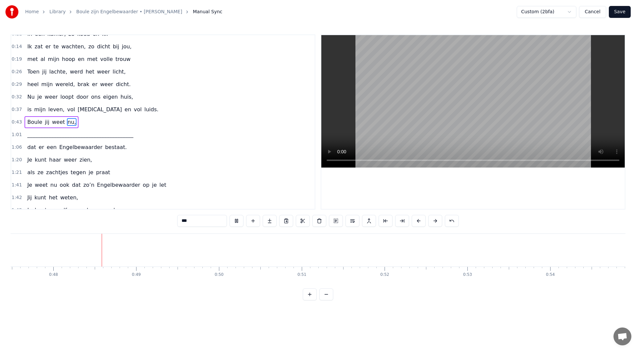
scroll to position [0, 3936]
click at [238, 221] on button at bounding box center [237, 221] width 14 height 12
click at [91, 124] on div "0:43 Boule jij weet nu," at bounding box center [163, 122] width 304 height 13
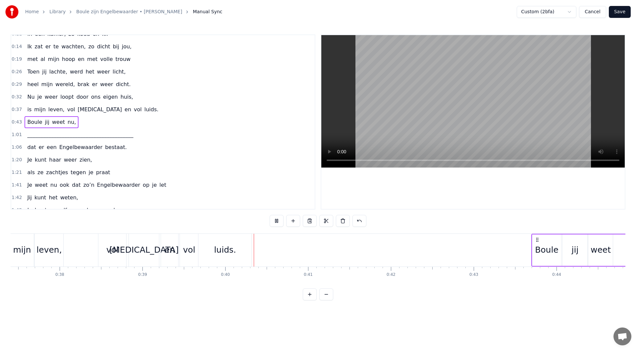
scroll to position [0, 3259]
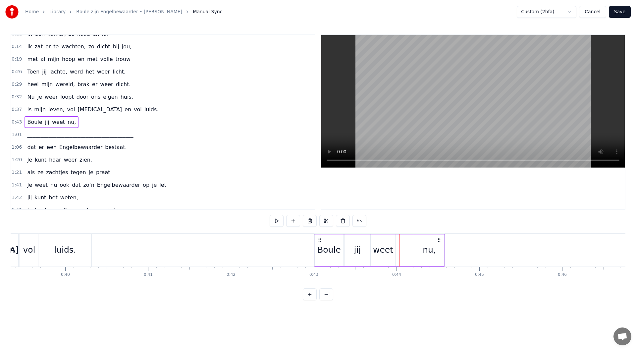
drag, startPoint x: 377, startPoint y: 240, endPoint x: 319, endPoint y: 243, distance: 57.7
click at [319, 243] on div "Boule jij weet nu," at bounding box center [380, 250] width 132 height 33
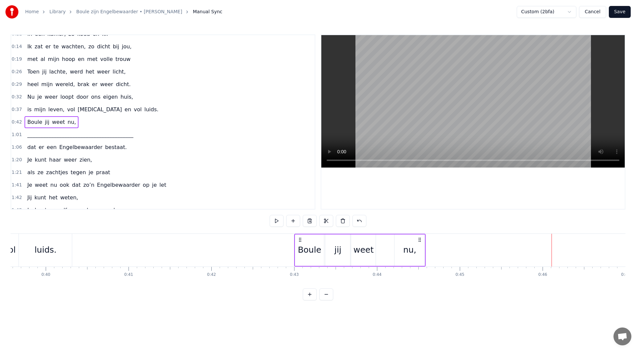
scroll to position [0, 3247]
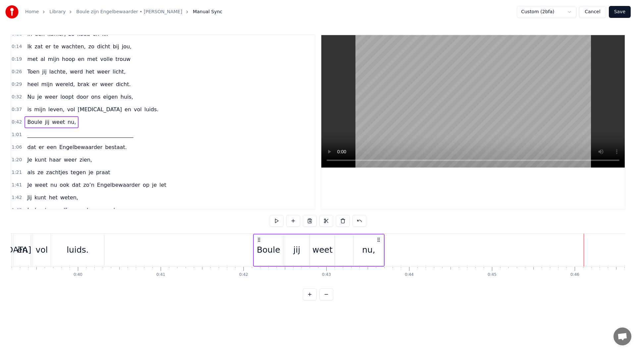
drag, startPoint x: 332, startPoint y: 240, endPoint x: 259, endPoint y: 245, distance: 73.4
click at [259, 245] on div "Boule jij weet nu," at bounding box center [319, 250] width 132 height 33
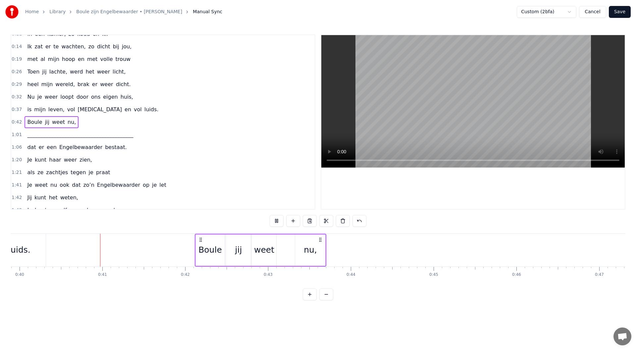
scroll to position [0, 3305]
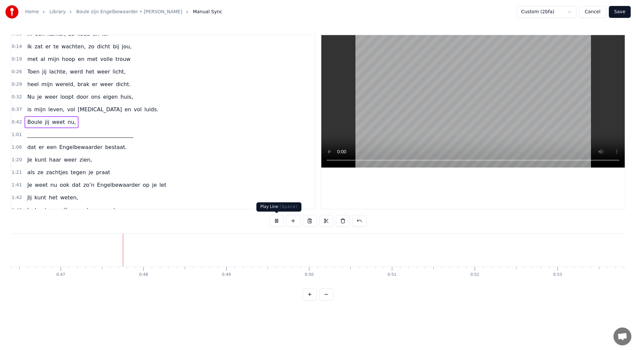
click at [277, 221] on button at bounding box center [277, 221] width 14 height 12
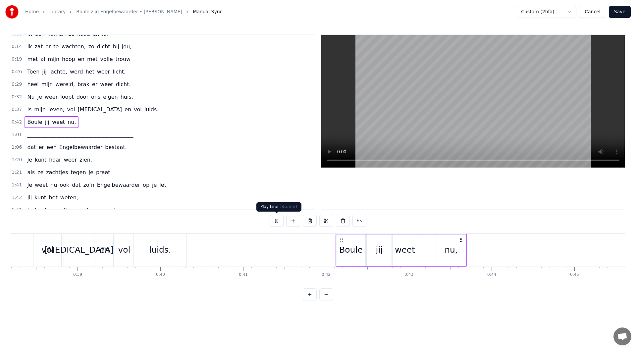
scroll to position [0, 3180]
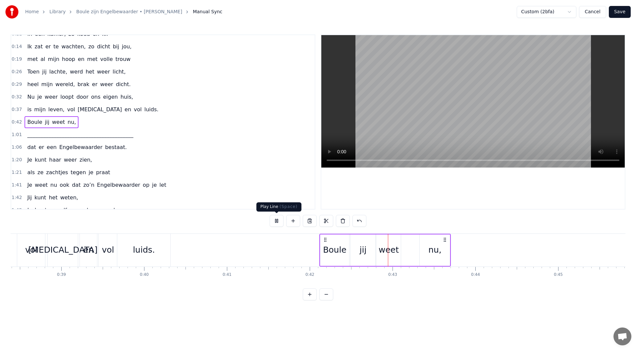
click at [275, 218] on button at bounding box center [277, 221] width 14 height 12
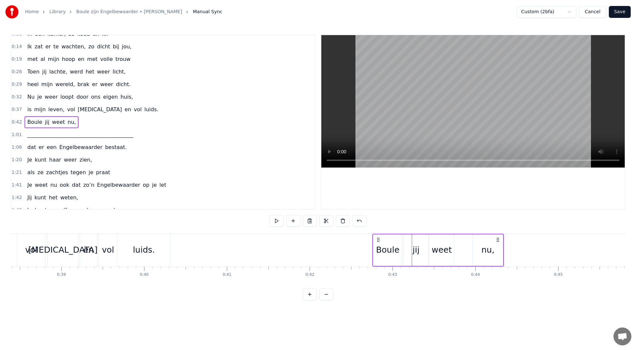
drag, startPoint x: 444, startPoint y: 239, endPoint x: 497, endPoint y: 238, distance: 53.0
click at [497, 238] on icon at bounding box center [497, 239] width 5 height 5
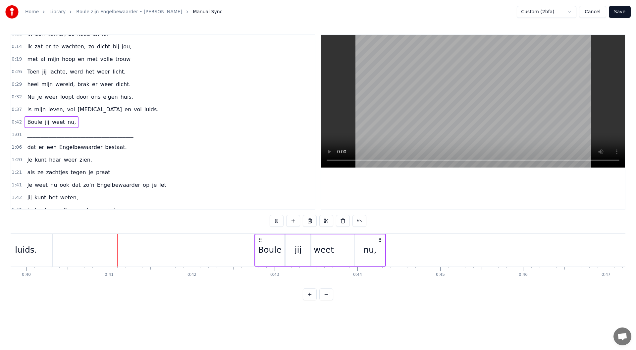
scroll to position [0, 3299]
click at [372, 240] on div "nu," at bounding box center [370, 250] width 30 height 31
drag, startPoint x: 360, startPoint y: 241, endPoint x: 342, endPoint y: 240, distance: 18.3
click at [342, 240] on icon at bounding box center [341, 240] width 5 height 5
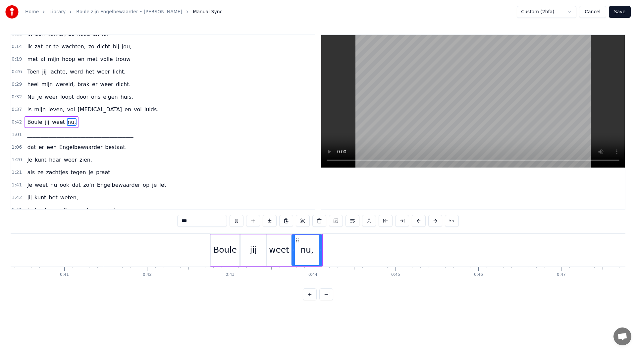
scroll to position [0, 3343]
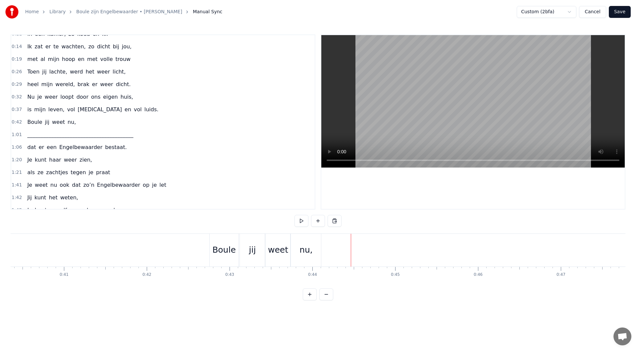
click at [73, 123] on div "0:42 Boule jij weet nu," at bounding box center [163, 122] width 304 height 13
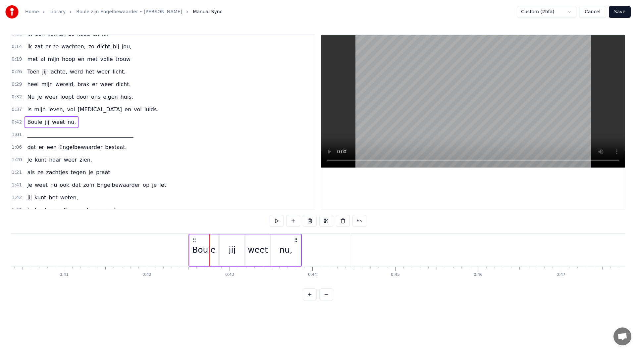
drag, startPoint x: 214, startPoint y: 241, endPoint x: 194, endPoint y: 239, distance: 20.9
click at [194, 239] on icon at bounding box center [194, 239] width 5 height 5
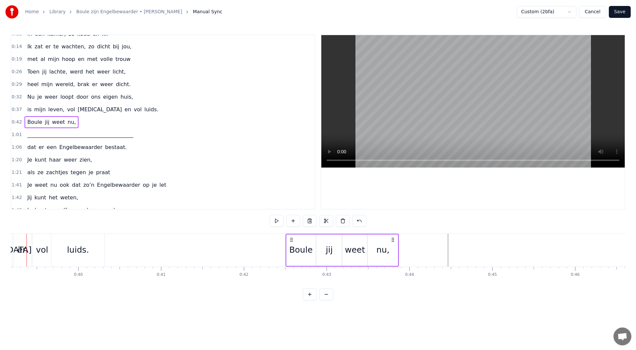
scroll to position [0, 3229]
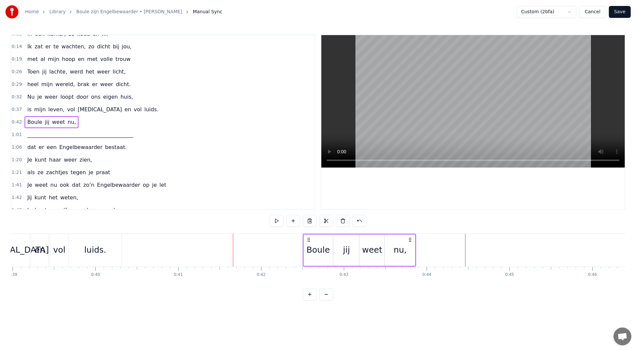
click at [366, 248] on div "weet" at bounding box center [372, 250] width 20 height 13
drag, startPoint x: 383, startPoint y: 250, endPoint x: 376, endPoint y: 250, distance: 7.3
click at [376, 250] on icon at bounding box center [375, 250] width 3 height 5
drag, startPoint x: 365, startPoint y: 242, endPoint x: 353, endPoint y: 244, distance: 11.3
click at [362, 242] on icon at bounding box center [361, 240] width 5 height 5
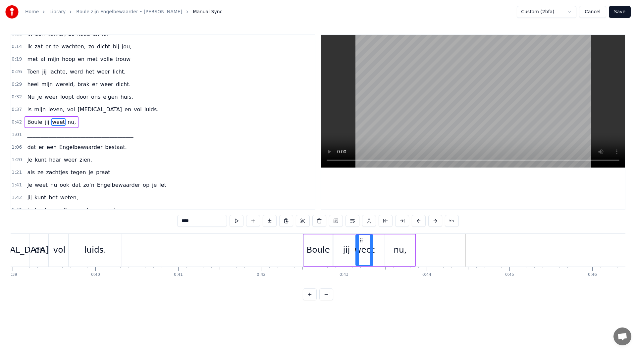
click at [342, 244] on div "jij" at bounding box center [346, 250] width 25 height 31
drag, startPoint x: 357, startPoint y: 250, endPoint x: 352, endPoint y: 250, distance: 4.6
click at [352, 250] on icon at bounding box center [352, 250] width 3 height 5
click at [391, 252] on div "nu," at bounding box center [400, 250] width 30 height 31
drag, startPoint x: 390, startPoint y: 240, endPoint x: 383, endPoint y: 241, distance: 6.6
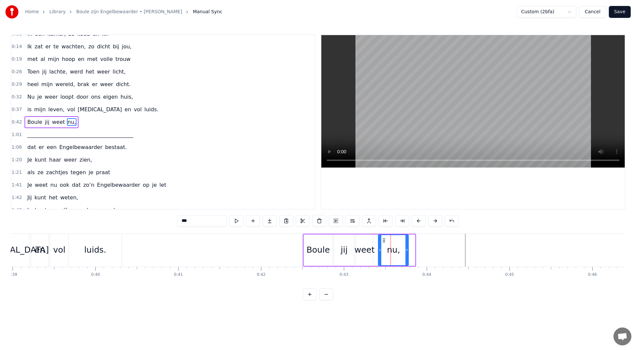
click at [383, 241] on circle at bounding box center [383, 240] width 0 height 0
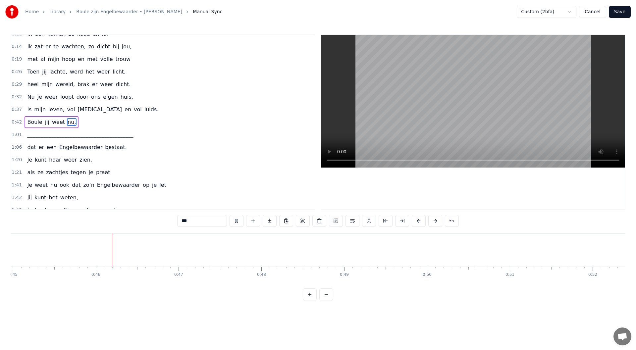
scroll to position [0, 3744]
click at [232, 223] on button at bounding box center [237, 221] width 14 height 12
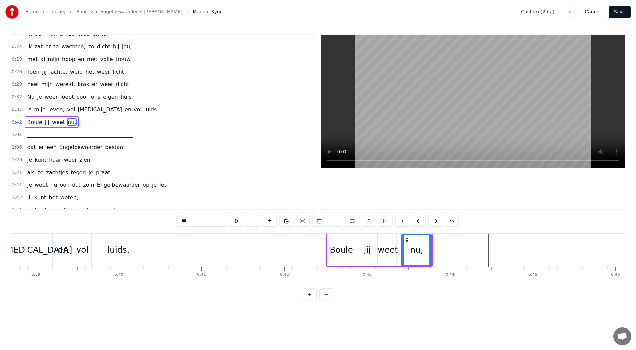
click at [77, 139] on span "________________________________________" at bounding box center [80, 135] width 107 height 8
type input "**********"
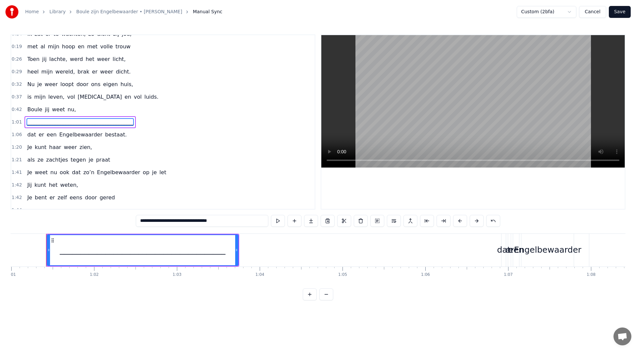
scroll to position [0, 5055]
drag, startPoint x: 58, startPoint y: 124, endPoint x: 62, endPoint y: 104, distance: 20.2
click at [62, 104] on div "0:08 Maandenlang, 0:10 jij lag zo stil, 0:11 in een kamer, zo koud en kil 0:14 …" at bounding box center [163, 121] width 305 height 175
click at [80, 121] on span "________________________________________" at bounding box center [80, 122] width 107 height 8
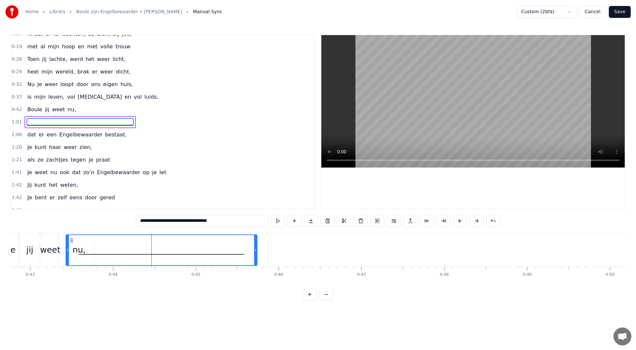
drag, startPoint x: 50, startPoint y: 241, endPoint x: 69, endPoint y: 246, distance: 19.7
click at [69, 246] on div "________________________________________" at bounding box center [161, 250] width 191 height 30
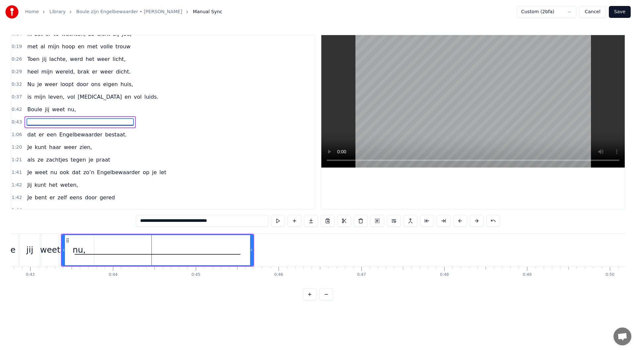
scroll to position [0, 3541]
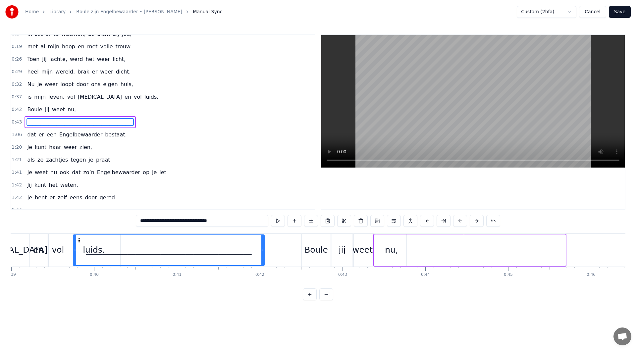
drag, startPoint x: 69, startPoint y: 241, endPoint x: 55, endPoint y: 241, distance: 13.9
click at [76, 241] on icon at bounding box center [78, 240] width 5 height 5
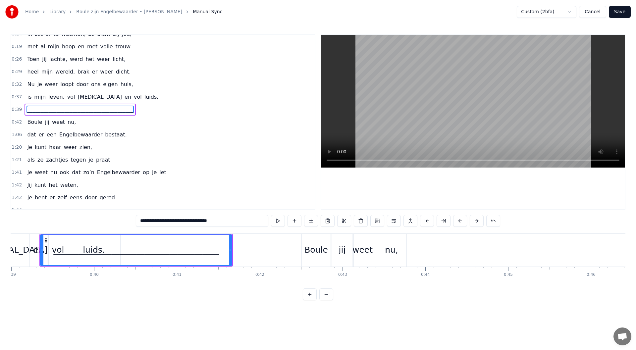
scroll to position [0, 3221]
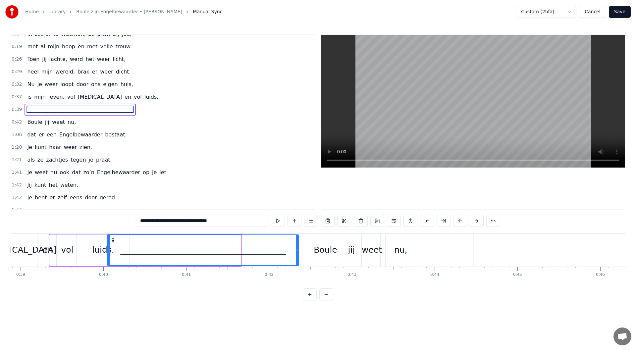
drag, startPoint x: 55, startPoint y: 241, endPoint x: 113, endPoint y: 243, distance: 57.7
click at [113, 243] on icon at bounding box center [112, 240] width 5 height 5
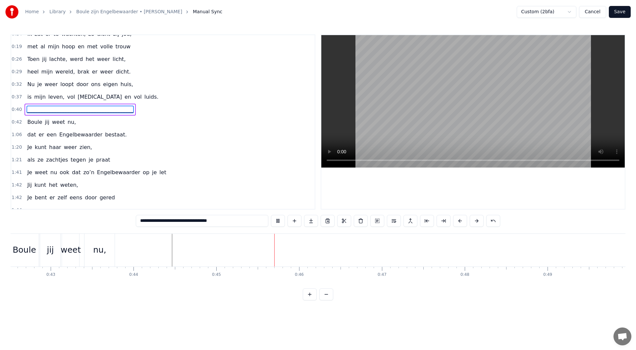
scroll to position [0, 3701]
click at [281, 222] on button at bounding box center [278, 221] width 14 height 12
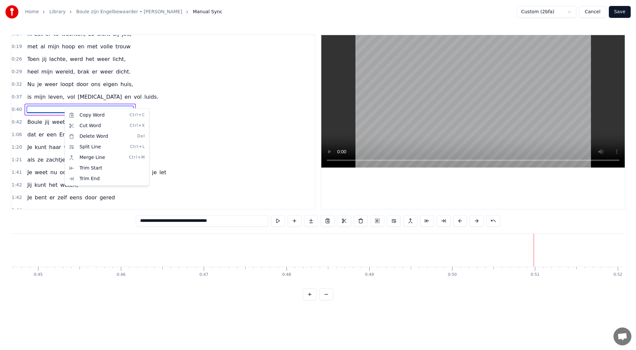
click at [64, 108] on html "Home Library Boule zijn Engelbewaarder • [PERSON_NAME] Putten Manual Sync Custo…" at bounding box center [318, 155] width 636 height 311
click at [182, 126] on html "Home Library Boule zijn Engelbewaarder • [PERSON_NAME] Putten Manual Sync Custo…" at bounding box center [318, 155] width 636 height 311
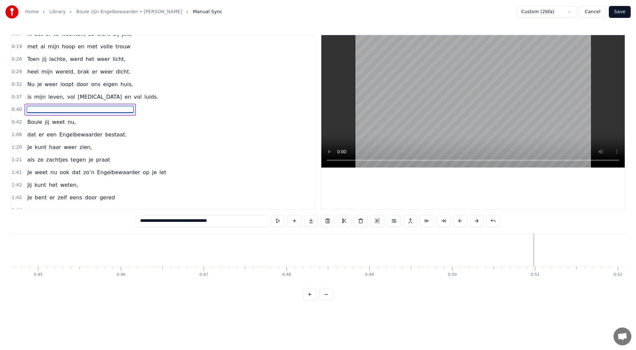
click at [182, 126] on div "0:42 Boule jij weet nu," at bounding box center [163, 122] width 304 height 13
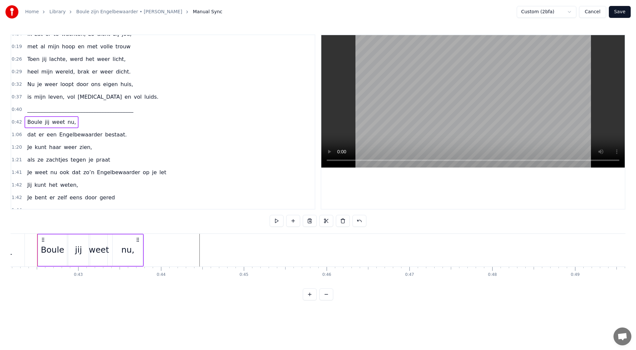
scroll to position [0, 3488]
click at [104, 135] on span "bestaat." at bounding box center [115, 135] width 23 height 8
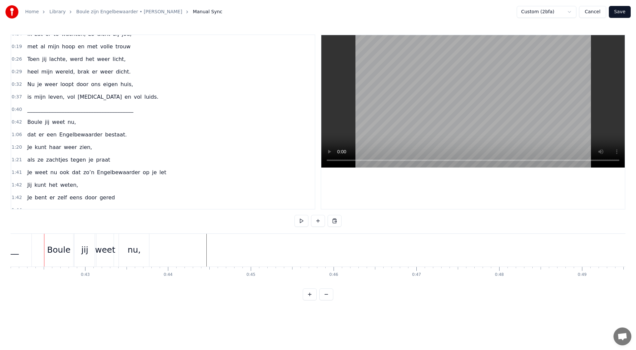
click at [123, 134] on div "1:06 dat er een Engelbewaarder bestaat." at bounding box center [163, 135] width 304 height 13
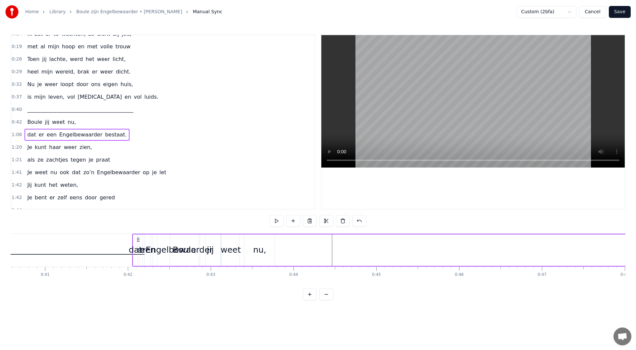
scroll to position [0, 3361]
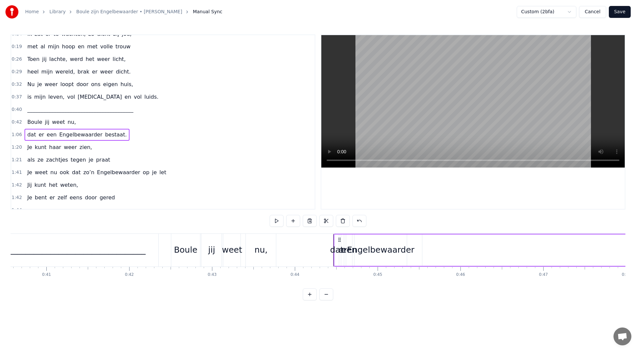
drag, startPoint x: 49, startPoint y: 239, endPoint x: 339, endPoint y: 255, distance: 290.4
click at [368, 253] on div "Engelbewaarder" at bounding box center [381, 250] width 68 height 13
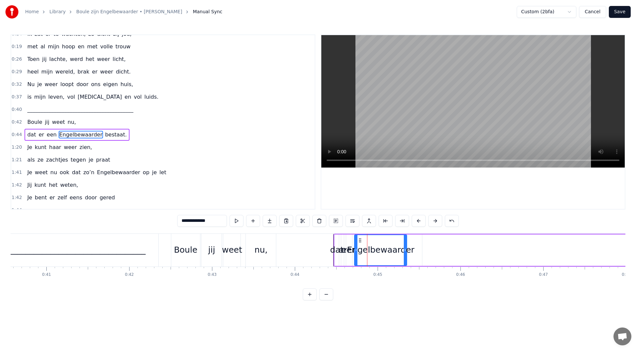
scroll to position [58, 0]
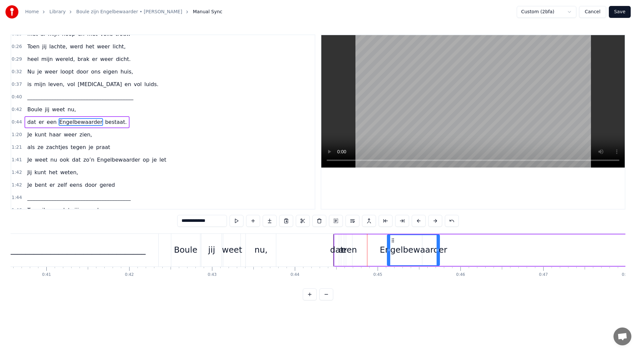
drag, startPoint x: 360, startPoint y: 241, endPoint x: 392, endPoint y: 240, distance: 32.8
click at [392, 240] on icon at bounding box center [392, 240] width 5 height 5
click at [347, 246] on div "een" at bounding box center [350, 250] width 16 height 13
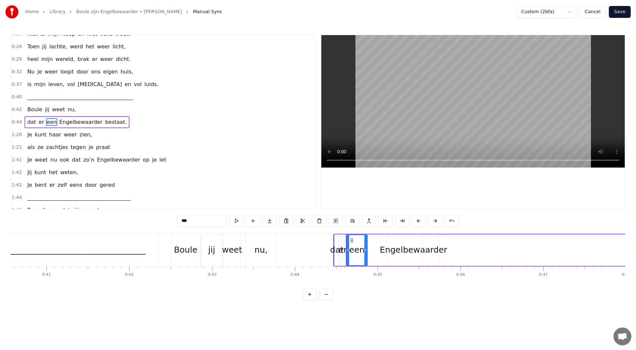
drag, startPoint x: 352, startPoint y: 250, endPoint x: 366, endPoint y: 250, distance: 13.6
click at [366, 250] on icon at bounding box center [366, 250] width 3 height 5
drag, startPoint x: 361, startPoint y: 241, endPoint x: 367, endPoint y: 241, distance: 6.0
click at [367, 241] on icon at bounding box center [366, 240] width 5 height 5
click at [344, 249] on div "er" at bounding box center [343, 250] width 9 height 13
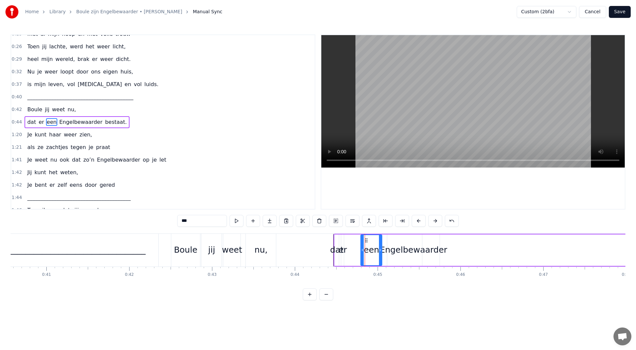
type input "**"
drag, startPoint x: 344, startPoint y: 250, endPoint x: 353, endPoint y: 249, distance: 9.4
click at [345, 250] on div "er" at bounding box center [345, 250] width 9 height 13
drag, startPoint x: 343, startPoint y: 251, endPoint x: 335, endPoint y: 251, distance: 8.0
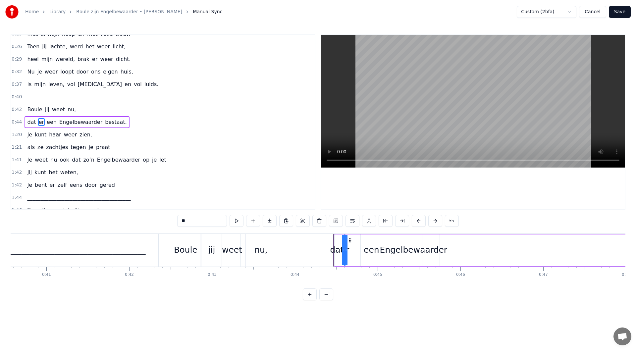
click at [345, 250] on div "er" at bounding box center [345, 250] width 9 height 13
drag, startPoint x: 347, startPoint y: 250, endPoint x: 352, endPoint y: 243, distance: 9.1
click at [344, 250] on div "er" at bounding box center [345, 250] width 9 height 13
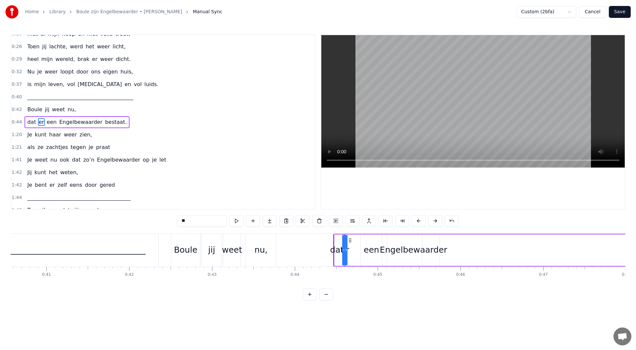
drag, startPoint x: 343, startPoint y: 250, endPoint x: 338, endPoint y: 250, distance: 5.3
click at [337, 246] on div "dat" at bounding box center [337, 250] width 14 height 13
click at [337, 250] on icon at bounding box center [336, 250] width 3 height 5
click at [345, 252] on div "er" at bounding box center [345, 250] width 9 height 13
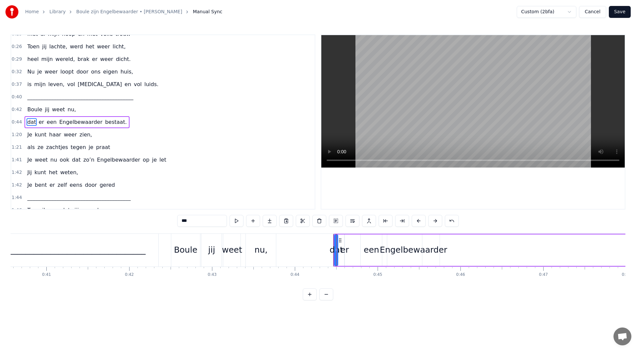
type input "**"
drag, startPoint x: 347, startPoint y: 252, endPoint x: 352, endPoint y: 251, distance: 5.6
drag, startPoint x: 346, startPoint y: 249, endPoint x: 351, endPoint y: 249, distance: 5.0
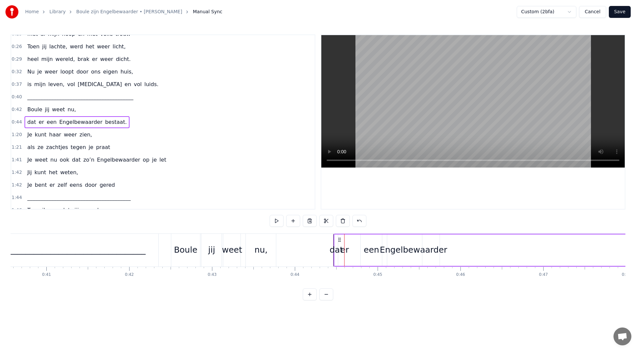
click at [347, 251] on div "er" at bounding box center [345, 250] width 9 height 13
drag, startPoint x: 350, startPoint y: 241, endPoint x: 351, endPoint y: 248, distance: 7.4
click at [358, 241] on icon at bounding box center [356, 240] width 5 height 5
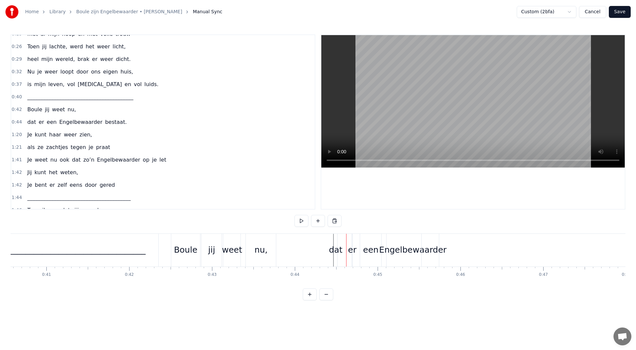
click at [353, 251] on div "er" at bounding box center [352, 250] width 9 height 13
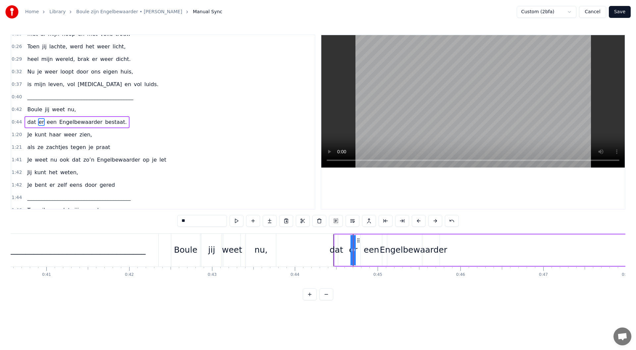
drag, startPoint x: 355, startPoint y: 251, endPoint x: 358, endPoint y: 247, distance: 4.9
drag, startPoint x: 355, startPoint y: 252, endPoint x: 359, endPoint y: 252, distance: 4.0
click at [380, 240] on div "een" at bounding box center [371, 250] width 21 height 31
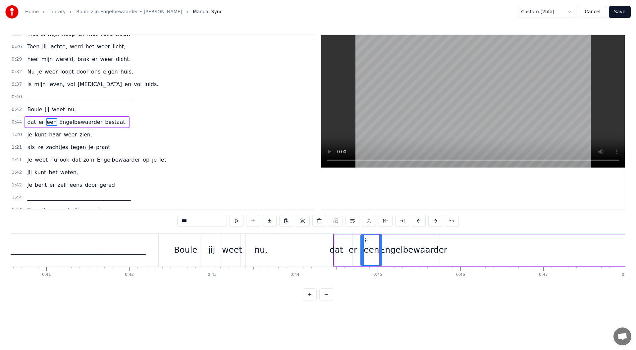
click at [355, 251] on div "er" at bounding box center [353, 250] width 9 height 13
type input "**"
drag, startPoint x: 352, startPoint y: 252, endPoint x: 349, endPoint y: 250, distance: 4.2
click at [352, 251] on div "er" at bounding box center [353, 250] width 9 height 13
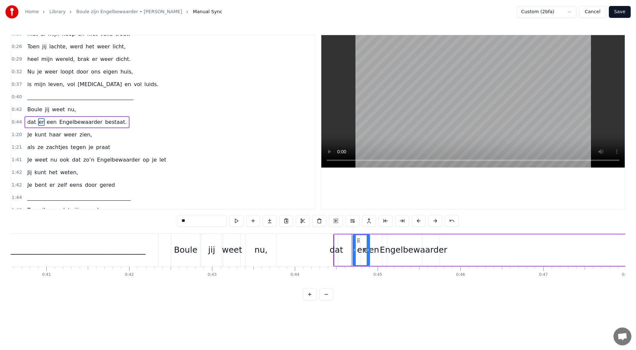
drag, startPoint x: 352, startPoint y: 251, endPoint x: 370, endPoint y: 250, distance: 17.6
click at [370, 250] on div "er" at bounding box center [362, 250] width 18 height 31
click at [375, 241] on div "een" at bounding box center [371, 250] width 21 height 31
click at [395, 244] on div "Engelbewaarder" at bounding box center [414, 250] width 68 height 13
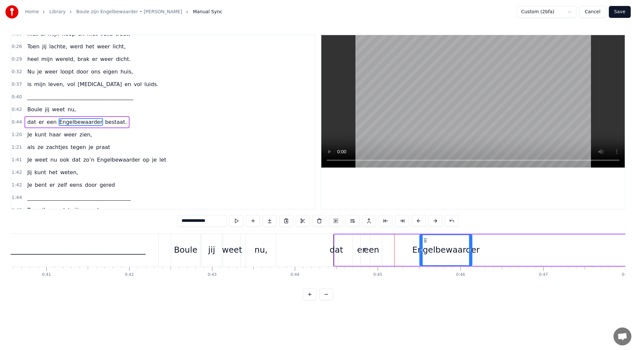
drag, startPoint x: 392, startPoint y: 241, endPoint x: 366, endPoint y: 245, distance: 26.5
click at [368, 245] on div "een" at bounding box center [372, 250] width 16 height 13
type input "***"
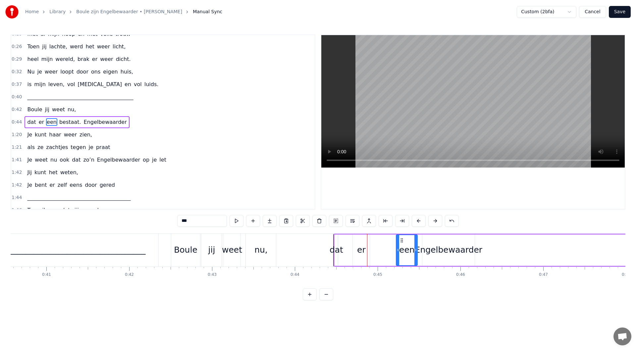
drag, startPoint x: 380, startPoint y: 240, endPoint x: 401, endPoint y: 240, distance: 21.2
click at [401, 240] on icon at bounding box center [401, 240] width 5 height 5
click at [383, 246] on div "dat er een bestaat. [GEOGRAPHIC_DATA]" at bounding box center [405, 250] width 142 height 33
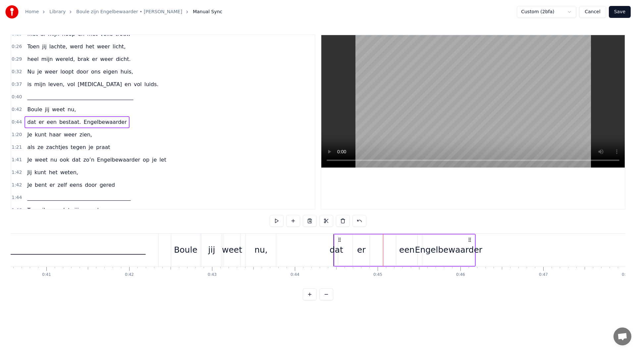
drag, startPoint x: 361, startPoint y: 250, endPoint x: 381, endPoint y: 250, distance: 19.9
click at [381, 250] on div "dat er een bestaat. [GEOGRAPHIC_DATA]" at bounding box center [405, 250] width 142 height 33
drag, startPoint x: 360, startPoint y: 252, endPoint x: 356, endPoint y: 252, distance: 3.7
click at [356, 252] on div "er" at bounding box center [361, 250] width 17 height 31
click at [344, 252] on div "dat er een bestaat. [GEOGRAPHIC_DATA]" at bounding box center [405, 250] width 142 height 33
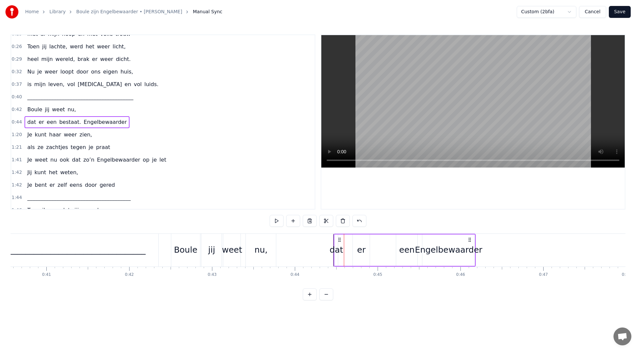
click at [341, 244] on div "dat er een bestaat. [GEOGRAPHIC_DATA]" at bounding box center [405, 250] width 142 height 33
click at [338, 248] on div "dat" at bounding box center [337, 250] width 14 height 13
drag, startPoint x: 337, startPoint y: 251, endPoint x: 357, endPoint y: 248, distance: 19.7
click at [357, 248] on icon at bounding box center [356, 250] width 3 height 5
click at [364, 246] on div "er" at bounding box center [361, 250] width 9 height 13
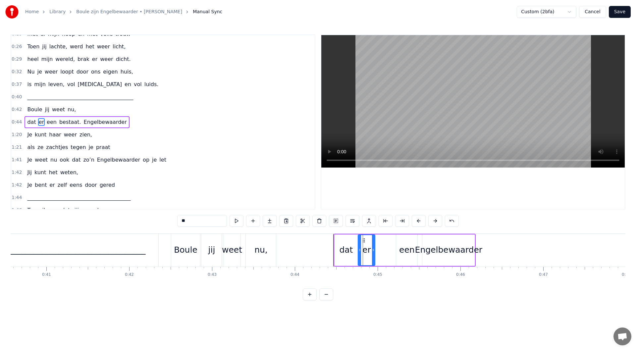
drag, startPoint x: 359, startPoint y: 241, endPoint x: 365, endPoint y: 240, distance: 5.3
click at [365, 240] on icon at bounding box center [363, 240] width 5 height 5
click at [355, 245] on div "dat" at bounding box center [346, 250] width 23 height 31
click at [362, 248] on div "er" at bounding box center [366, 250] width 17 height 31
type input "**"
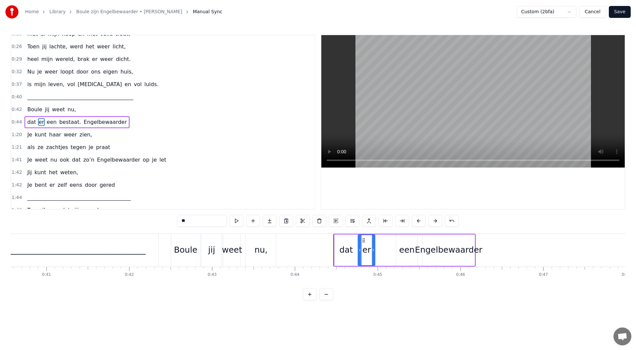
drag, startPoint x: 362, startPoint y: 240, endPoint x: 370, endPoint y: 242, distance: 8.8
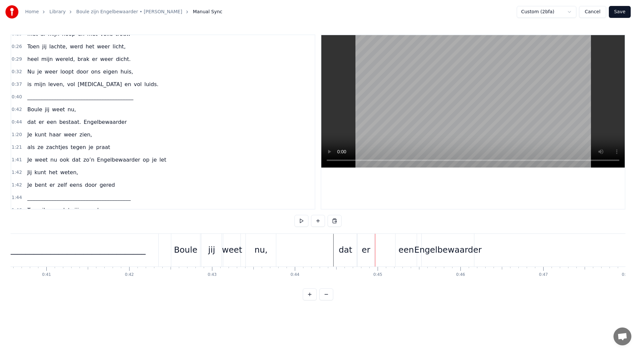
click at [349, 245] on div "dat" at bounding box center [346, 250] width 14 height 13
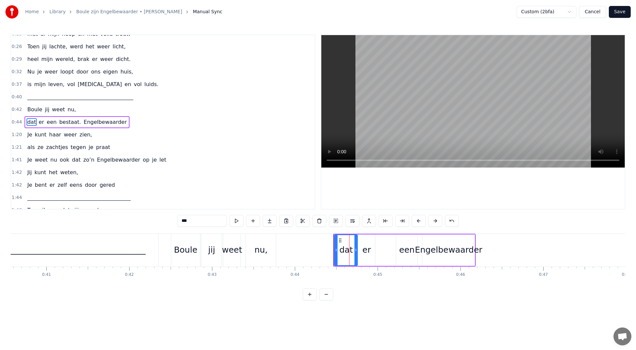
click at [365, 250] on div "er" at bounding box center [367, 250] width 9 height 13
type input "**"
click at [376, 250] on div "dat er een bestaat. [GEOGRAPHIC_DATA]" at bounding box center [405, 250] width 142 height 33
click at [369, 251] on div "er" at bounding box center [367, 250] width 9 height 13
click at [388, 250] on div "dat er een bestaat. [GEOGRAPHIC_DATA]" at bounding box center [405, 250] width 142 height 33
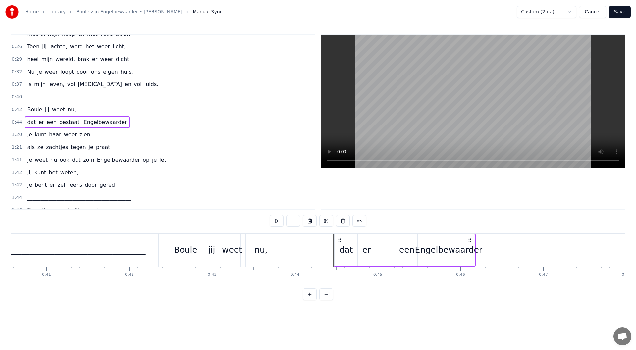
click at [397, 251] on div "een" at bounding box center [406, 250] width 21 height 31
drag, startPoint x: 403, startPoint y: 241, endPoint x: 384, endPoint y: 241, distance: 19.6
click at [383, 241] on icon at bounding box center [381, 240] width 5 height 5
click at [402, 241] on div "dat er een bestaat. [GEOGRAPHIC_DATA]" at bounding box center [405, 250] width 142 height 33
click at [426, 248] on div "Engelbewaarder" at bounding box center [449, 250] width 68 height 13
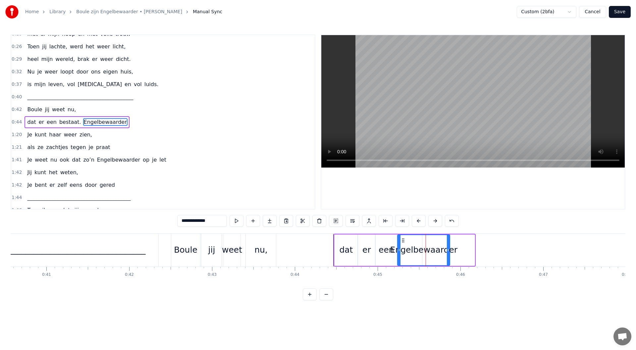
drag, startPoint x: 427, startPoint y: 241, endPoint x: 402, endPoint y: 241, distance: 24.9
click at [402, 241] on icon at bounding box center [403, 240] width 5 height 5
click at [338, 244] on div "dat" at bounding box center [346, 250] width 23 height 31
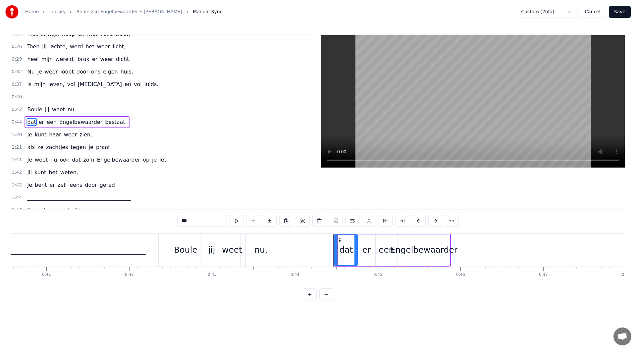
click at [421, 243] on div "Engelbewaarder" at bounding box center [424, 250] width 52 height 31
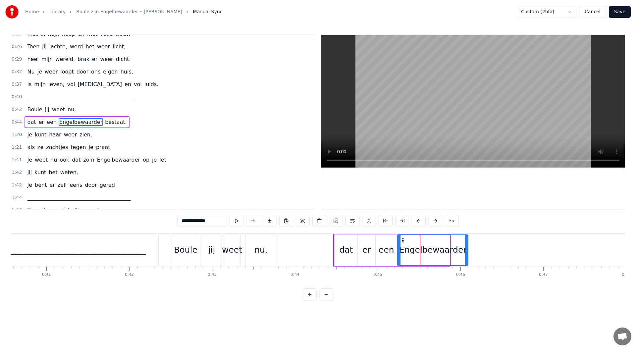
drag, startPoint x: 449, startPoint y: 250, endPoint x: 467, endPoint y: 253, distance: 18.4
click at [467, 253] on icon at bounding box center [466, 250] width 3 height 5
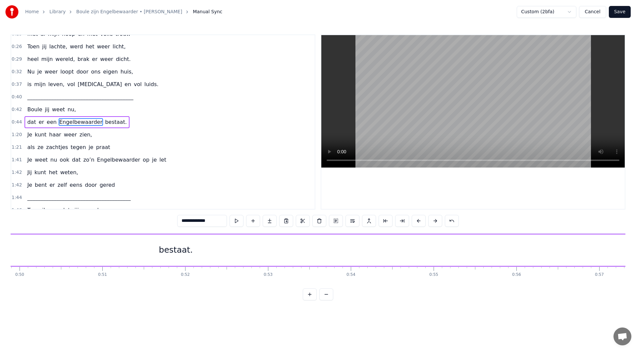
scroll to position [0, 4132]
click at [184, 252] on div "bestaat." at bounding box center [177, 250] width 34 height 13
type input "********"
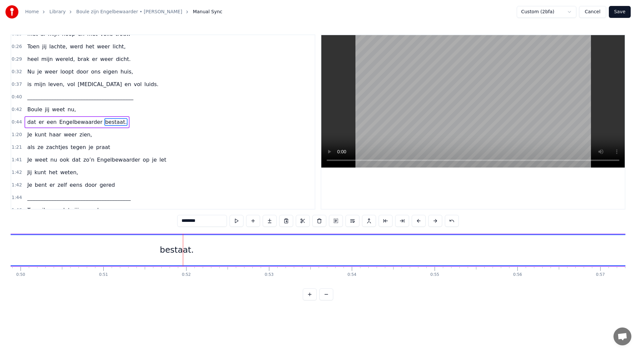
click at [177, 250] on div "bestaat." at bounding box center [177, 250] width 34 height 13
click at [174, 249] on div "bestaat." at bounding box center [177, 250] width 34 height 13
click at [167, 252] on div "bestaat." at bounding box center [177, 250] width 34 height 13
click at [345, 251] on div "bestaat." at bounding box center [352, 250] width 34 height 13
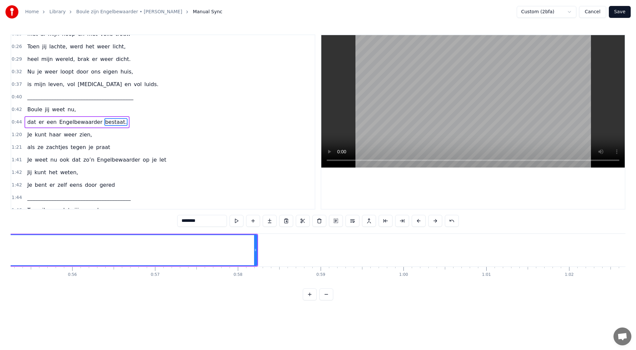
scroll to position [0, 4565]
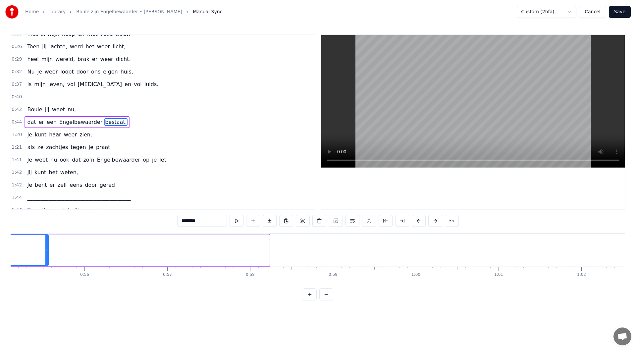
drag, startPoint x: 259, startPoint y: 251, endPoint x: 40, endPoint y: 248, distance: 218.7
click at [45, 248] on icon at bounding box center [46, 250] width 3 height 5
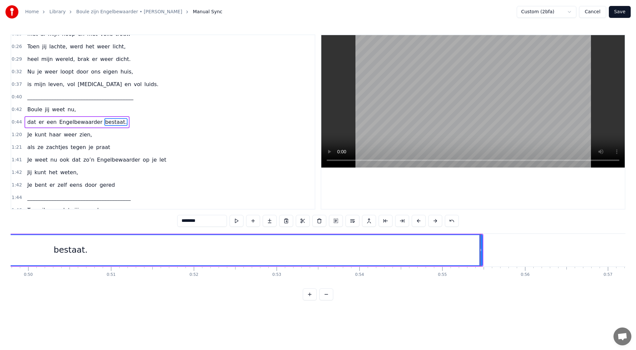
scroll to position [0, 4112]
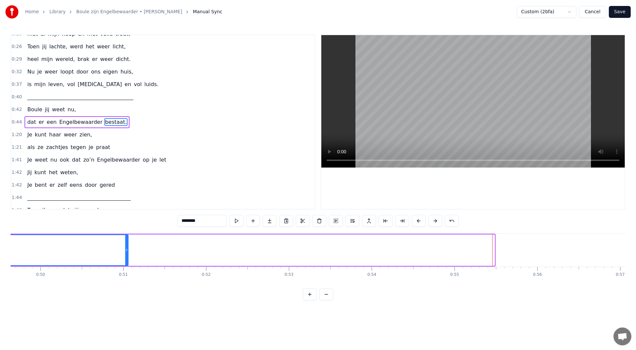
drag, startPoint x: 479, startPoint y: 252, endPoint x: 103, endPoint y: 237, distance: 376.4
click at [125, 237] on div at bounding box center [126, 250] width 3 height 30
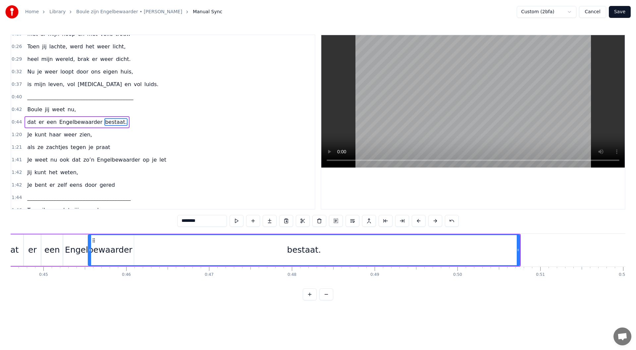
scroll to position [0, 3612]
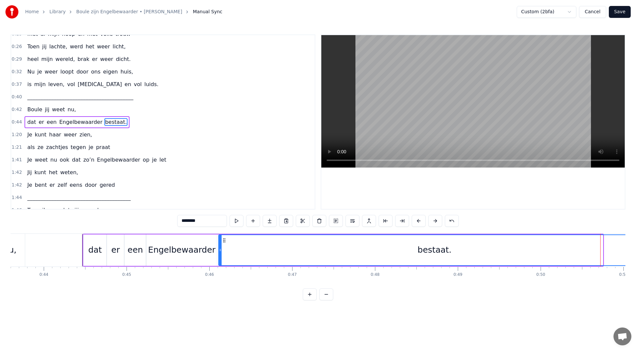
drag, startPoint x: 182, startPoint y: 241, endPoint x: 382, endPoint y: 257, distance: 200.5
click at [224, 242] on icon at bounding box center [224, 240] width 5 height 5
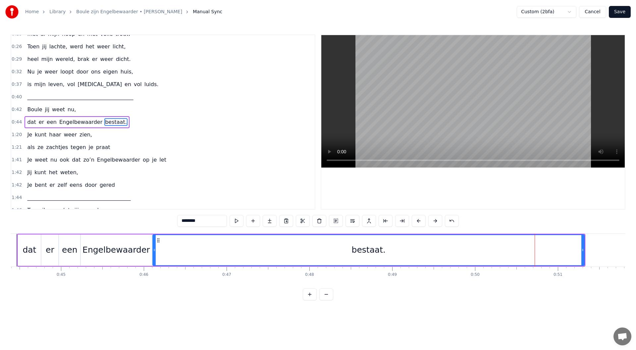
scroll to position [0, 3678]
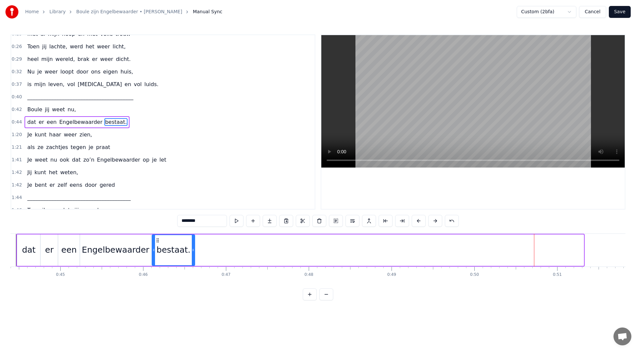
drag, startPoint x: 582, startPoint y: 250, endPoint x: 193, endPoint y: 237, distance: 389.3
click at [193, 237] on div at bounding box center [193, 250] width 3 height 30
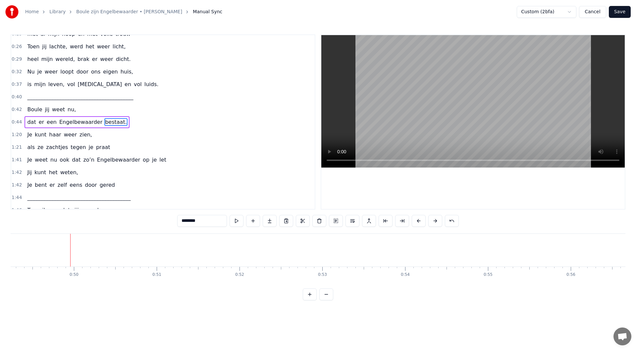
scroll to position [0, 3541]
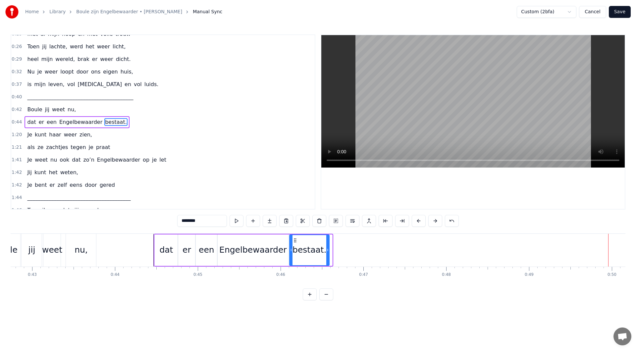
click at [329, 251] on icon at bounding box center [327, 250] width 3 height 5
drag, startPoint x: 296, startPoint y: 242, endPoint x: 316, endPoint y: 241, distance: 19.9
click at [316, 241] on icon at bounding box center [314, 240] width 5 height 5
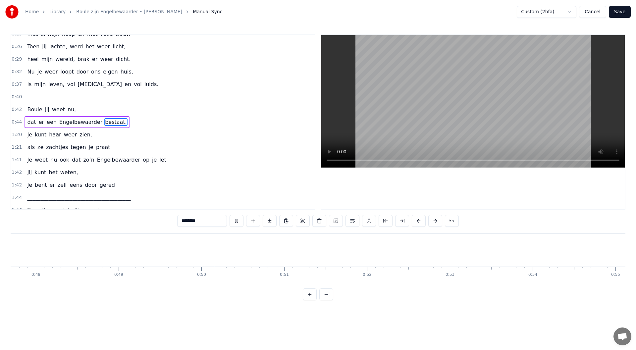
scroll to position [0, 4066]
click at [339, 221] on button at bounding box center [336, 221] width 14 height 12
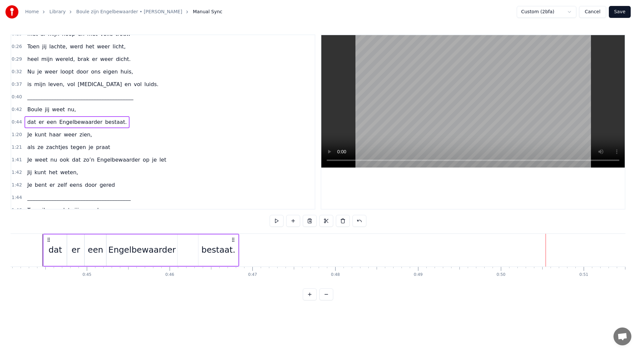
scroll to position [0, 3651]
click at [235, 244] on div "bestaat." at bounding box center [219, 250] width 40 height 31
drag, startPoint x: 237, startPoint y: 250, endPoint x: 232, endPoint y: 249, distance: 5.7
click at [232, 249] on icon at bounding box center [232, 250] width 3 height 5
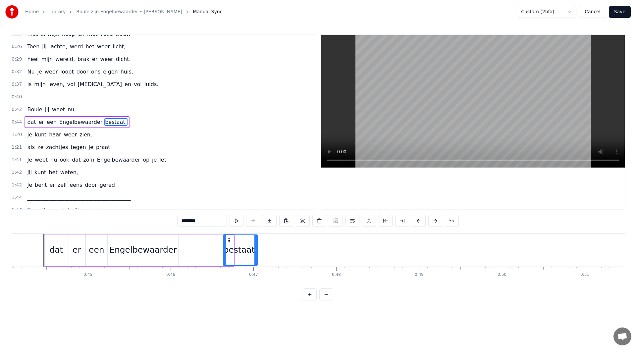
drag, startPoint x: 205, startPoint y: 241, endPoint x: 229, endPoint y: 242, distance: 23.9
click at [229, 242] on icon at bounding box center [228, 240] width 5 height 5
click at [239, 219] on button at bounding box center [237, 221] width 14 height 12
click at [117, 116] on div "0:44 dat er een Engelbewaarder bestaat." at bounding box center [163, 122] width 304 height 13
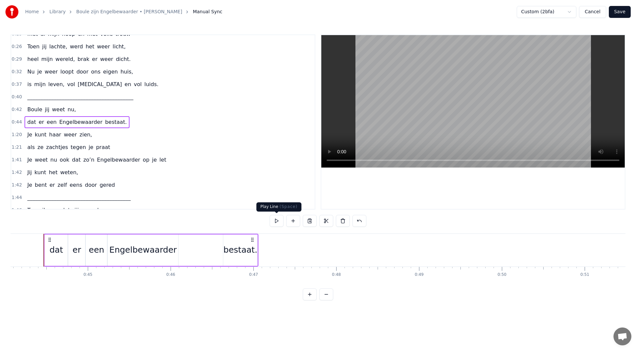
click at [277, 220] on button at bounding box center [277, 221] width 14 height 12
click at [250, 244] on div "bestaat." at bounding box center [241, 250] width 34 height 13
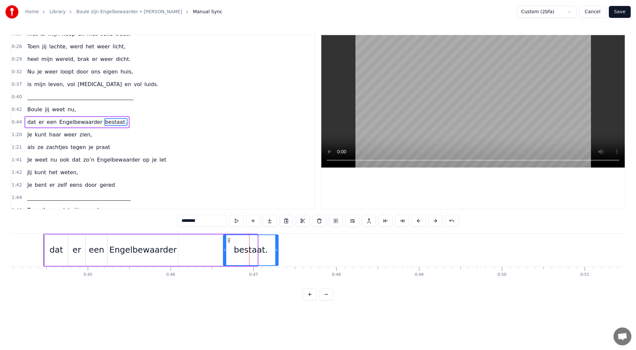
drag, startPoint x: 256, startPoint y: 250, endPoint x: 277, endPoint y: 249, distance: 20.9
click at [277, 249] on icon at bounding box center [276, 250] width 3 height 5
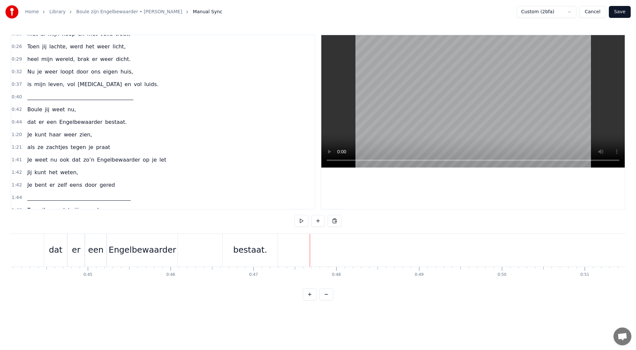
click at [129, 123] on div "0:44 dat er een Engelbewaarder bestaat." at bounding box center [163, 122] width 304 height 13
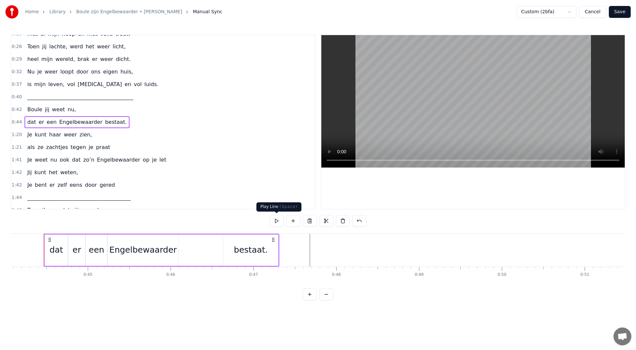
click at [279, 221] on button at bounding box center [277, 221] width 14 height 12
click at [268, 249] on div "bestaat." at bounding box center [250, 250] width 55 height 31
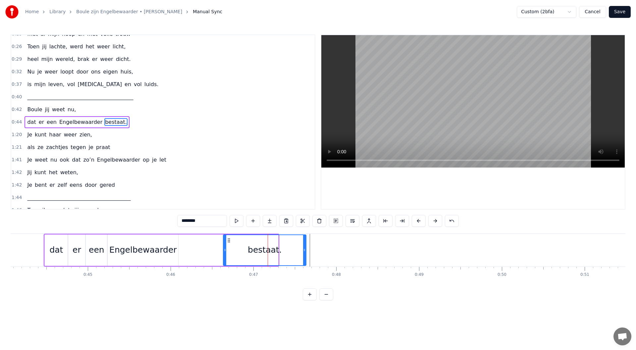
drag, startPoint x: 276, startPoint y: 251, endPoint x: 305, endPoint y: 248, distance: 28.3
click at [305, 248] on icon at bounding box center [304, 250] width 3 height 5
click at [238, 222] on button at bounding box center [237, 221] width 14 height 12
click at [129, 119] on div "0:44 dat er een Engelbewaarder bestaat." at bounding box center [163, 122] width 304 height 13
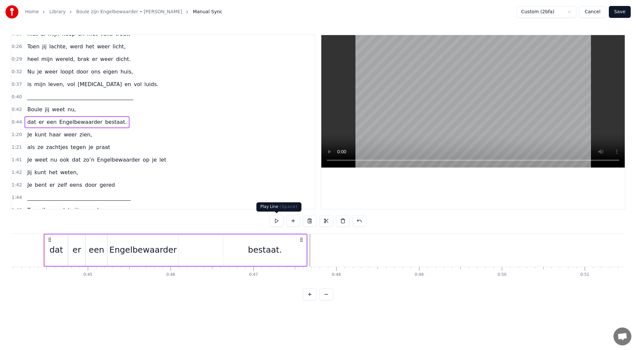
click at [272, 219] on button at bounding box center [277, 221] width 14 height 12
click at [274, 220] on button at bounding box center [277, 221] width 14 height 12
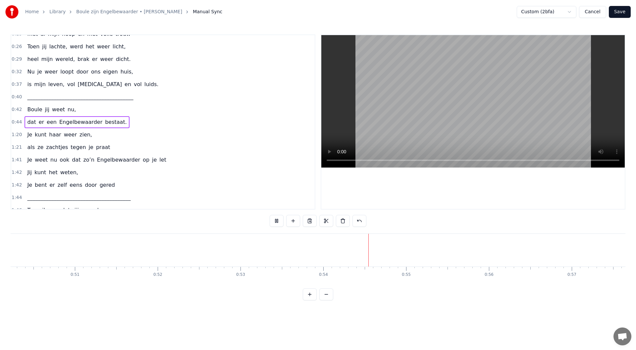
scroll to position [0, 4443]
drag, startPoint x: 273, startPoint y: 223, endPoint x: 220, endPoint y: 207, distance: 55.0
click at [273, 223] on button at bounding box center [277, 221] width 14 height 12
click at [121, 124] on div "0:44 dat er een Engelbewaarder bestaat." at bounding box center [163, 122] width 304 height 13
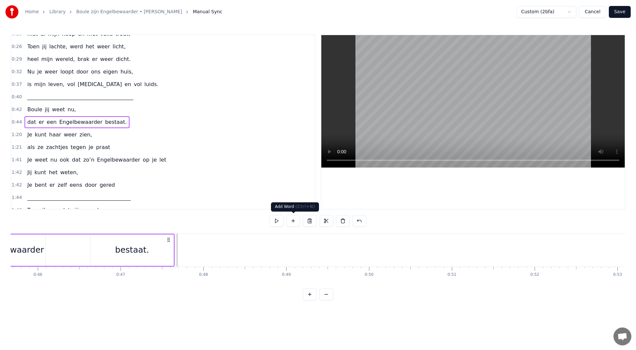
scroll to position [0, 3651]
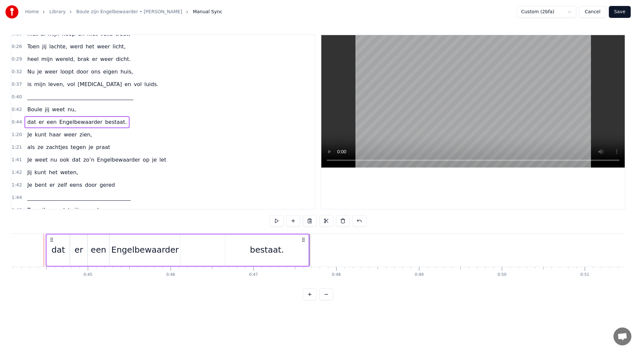
click at [303, 240] on icon at bounding box center [303, 239] width 5 height 5
click at [302, 240] on icon at bounding box center [303, 239] width 5 height 5
click at [268, 247] on div "bestaat." at bounding box center [267, 250] width 34 height 13
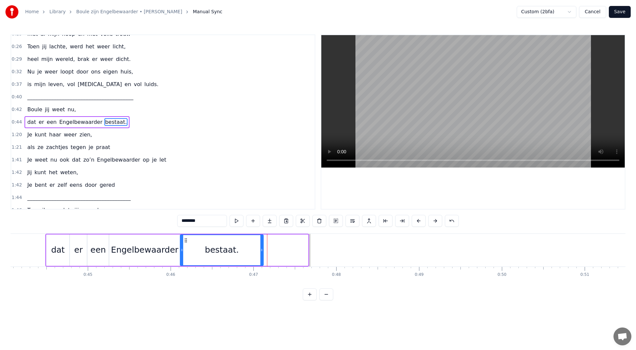
drag, startPoint x: 230, startPoint y: 242, endPoint x: 186, endPoint y: 241, distance: 44.7
click at [186, 241] on icon at bounding box center [185, 240] width 5 height 5
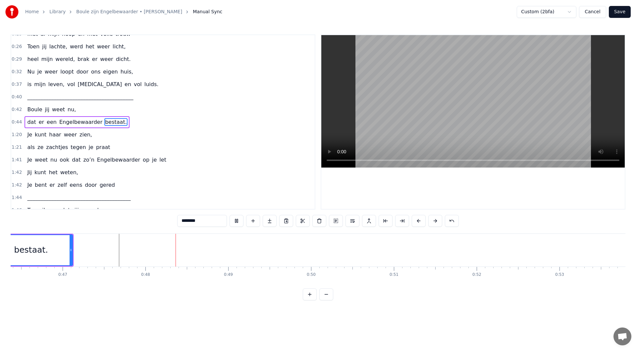
scroll to position [0, 3922]
click at [90, 133] on div "1:20 Je kunt haar weer zien," at bounding box center [163, 135] width 304 height 13
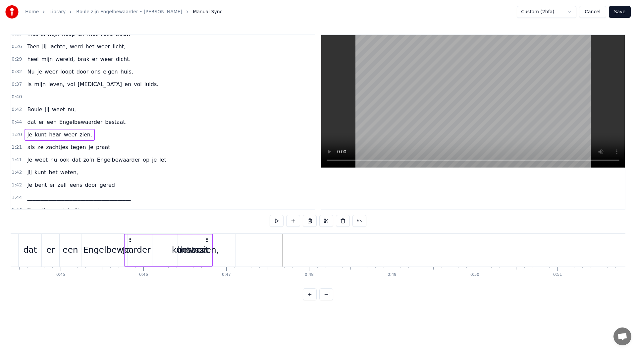
scroll to position [0, 3661]
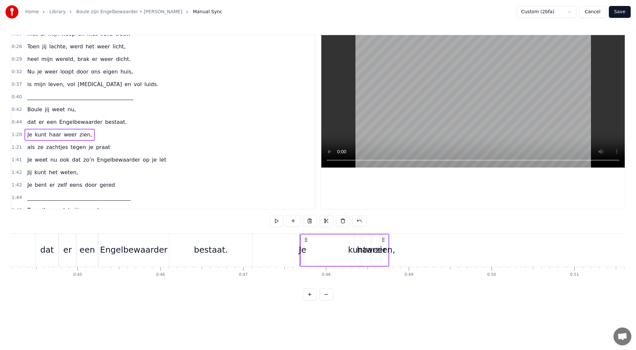
drag, startPoint x: 50, startPoint y: 239, endPoint x: 307, endPoint y: 260, distance: 257.4
click at [307, 260] on div "Je kunt haar weer zien," at bounding box center [344, 250] width 89 height 33
click at [382, 240] on icon at bounding box center [382, 239] width 5 height 5
click at [350, 250] on div "kunt" at bounding box center [357, 250] width 18 height 13
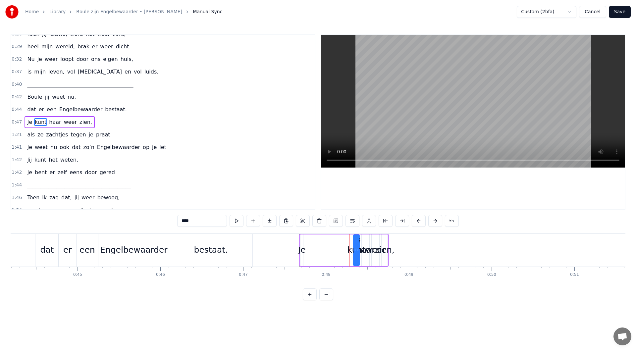
click at [384, 252] on div "zien," at bounding box center [385, 250] width 20 height 13
drag, startPoint x: 386, startPoint y: 251, endPoint x: 408, endPoint y: 252, distance: 21.2
click at [408, 252] on icon at bounding box center [407, 250] width 3 height 5
drag, startPoint x: 387, startPoint y: 241, endPoint x: 398, endPoint y: 241, distance: 10.6
click at [398, 241] on icon at bounding box center [397, 240] width 5 height 5
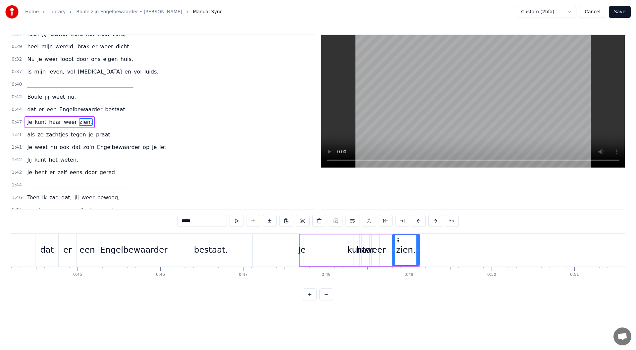
click at [379, 250] on div "weer" at bounding box center [376, 250] width 21 height 13
type input "****"
drag, startPoint x: 379, startPoint y: 250, endPoint x: 385, endPoint y: 250, distance: 6.3
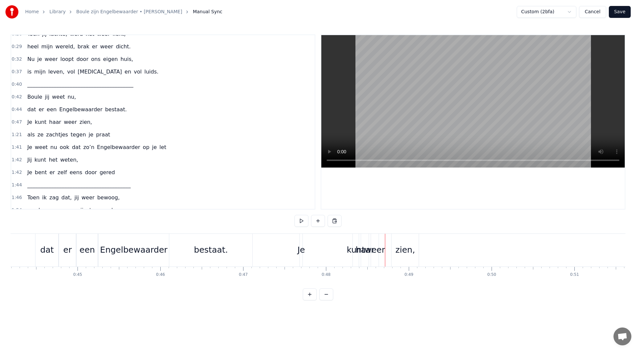
click at [377, 251] on div "weer" at bounding box center [375, 250] width 21 height 13
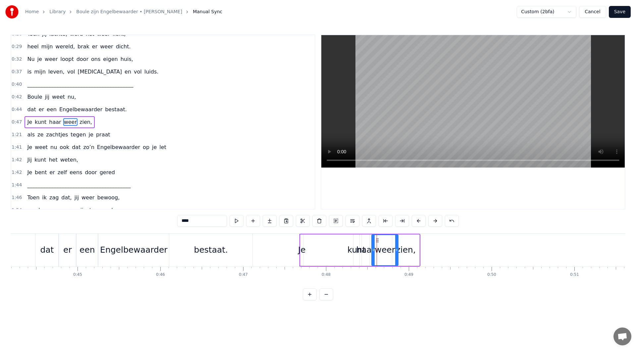
drag, startPoint x: 377, startPoint y: 251, endPoint x: 396, endPoint y: 250, distance: 18.9
click at [396, 250] on icon at bounding box center [396, 250] width 3 height 5
click at [403, 251] on div "zien," at bounding box center [406, 250] width 20 height 13
drag, startPoint x: 398, startPoint y: 241, endPoint x: 405, endPoint y: 240, distance: 7.1
click at [405, 240] on icon at bounding box center [404, 240] width 5 height 5
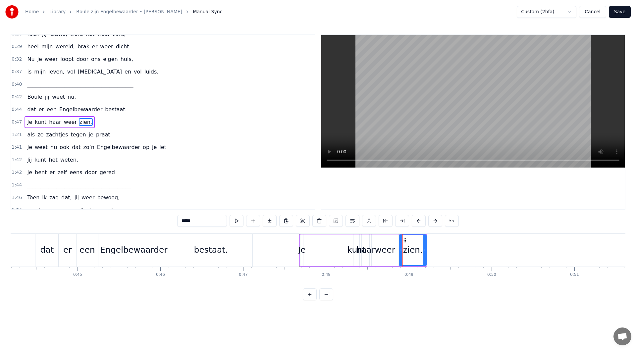
click at [390, 248] on div "weer" at bounding box center [385, 250] width 21 height 13
click at [379, 241] on icon at bounding box center [379, 240] width 5 height 5
click at [367, 249] on div "haar" at bounding box center [365, 250] width 19 height 13
drag, startPoint x: 370, startPoint y: 250, endPoint x: 387, endPoint y: 249, distance: 16.9
click at [387, 249] on icon at bounding box center [386, 250] width 3 height 5
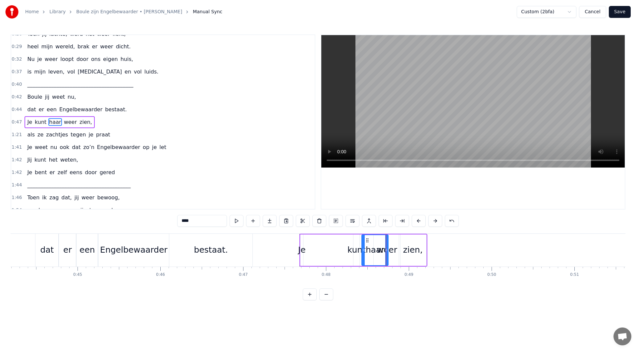
click at [413, 250] on div "zien," at bounding box center [413, 250] width 20 height 13
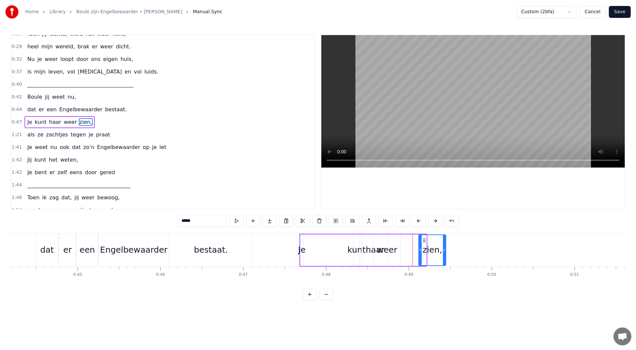
drag, startPoint x: 404, startPoint y: 240, endPoint x: 424, endPoint y: 241, distance: 19.6
click at [424, 241] on icon at bounding box center [424, 240] width 5 height 5
click at [386, 250] on div "weer" at bounding box center [387, 250] width 21 height 13
type input "****"
drag, startPoint x: 387, startPoint y: 250, endPoint x: 392, endPoint y: 250, distance: 5.3
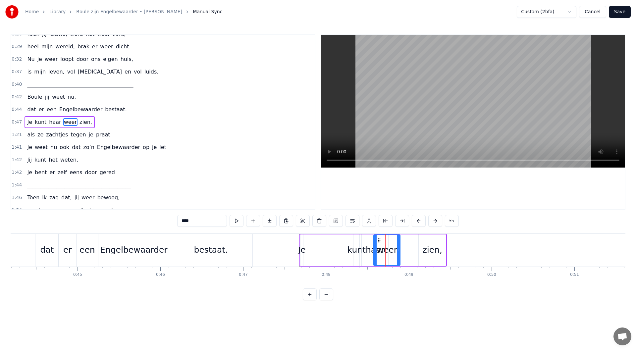
click at [397, 250] on div "weer" at bounding box center [387, 250] width 26 height 30
drag, startPoint x: 390, startPoint y: 250, endPoint x: 405, endPoint y: 250, distance: 14.2
click at [405, 250] on div "Je kunt haar weer zien," at bounding box center [373, 250] width 147 height 33
click at [384, 245] on div "weer" at bounding box center [387, 250] width 21 height 13
drag, startPoint x: 379, startPoint y: 242, endPoint x: 385, endPoint y: 242, distance: 6.0
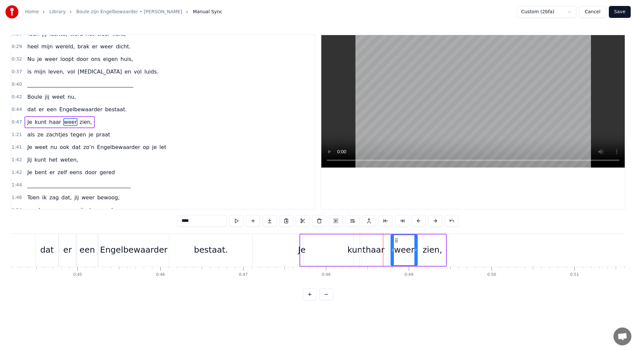
click at [396, 241] on icon at bounding box center [396, 240] width 5 height 5
click at [370, 245] on div "haar" at bounding box center [375, 250] width 19 height 13
click at [359, 250] on div "kunt" at bounding box center [357, 250] width 18 height 13
drag, startPoint x: 357, startPoint y: 240, endPoint x: 360, endPoint y: 244, distance: 4.8
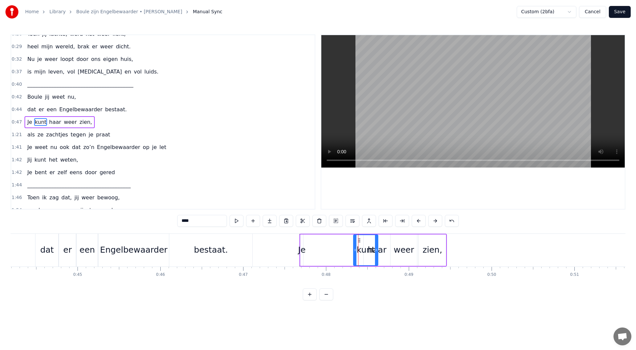
click at [375, 240] on div at bounding box center [376, 250] width 3 height 30
drag, startPoint x: 358, startPoint y: 242, endPoint x: 343, endPoint y: 241, distance: 14.9
click at [343, 241] on icon at bounding box center [344, 240] width 5 height 5
click at [304, 252] on div "Je" at bounding box center [302, 250] width 8 height 13
drag, startPoint x: 303, startPoint y: 251, endPoint x: 317, endPoint y: 251, distance: 14.9
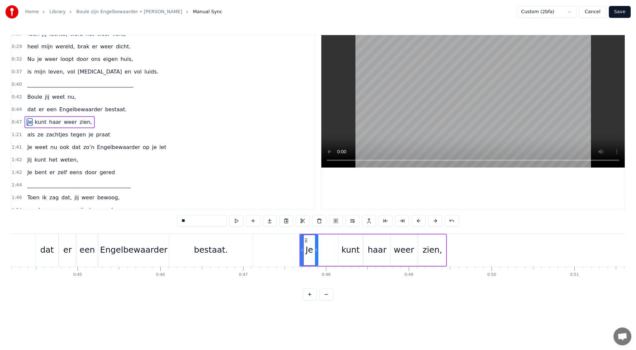
click at [317, 251] on icon at bounding box center [316, 250] width 3 height 5
click at [342, 249] on div "kunt" at bounding box center [351, 250] width 24 height 31
drag, startPoint x: 344, startPoint y: 241, endPoint x: 324, endPoint y: 243, distance: 19.6
click at [324, 243] on icon at bounding box center [324, 240] width 5 height 5
click at [368, 243] on div "haar" at bounding box center [377, 250] width 27 height 31
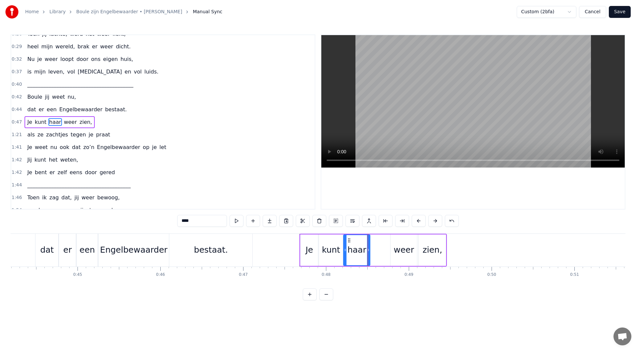
drag, startPoint x: 369, startPoint y: 241, endPoint x: 349, endPoint y: 243, distance: 20.3
click at [349, 243] on icon at bounding box center [349, 240] width 5 height 5
click at [395, 244] on div "weer" at bounding box center [404, 250] width 27 height 31
drag, startPoint x: 396, startPoint y: 241, endPoint x: 376, endPoint y: 243, distance: 19.6
click at [376, 243] on icon at bounding box center [376, 240] width 5 height 5
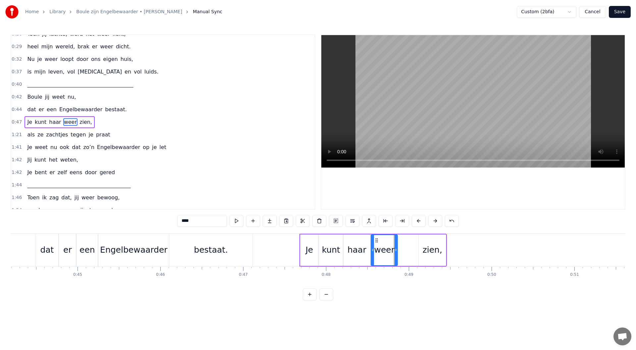
click at [429, 249] on div "zien," at bounding box center [433, 250] width 20 height 13
type input "*****"
drag, startPoint x: 424, startPoint y: 240, endPoint x: 405, endPoint y: 242, distance: 18.7
click at [403, 242] on icon at bounding box center [404, 240] width 5 height 5
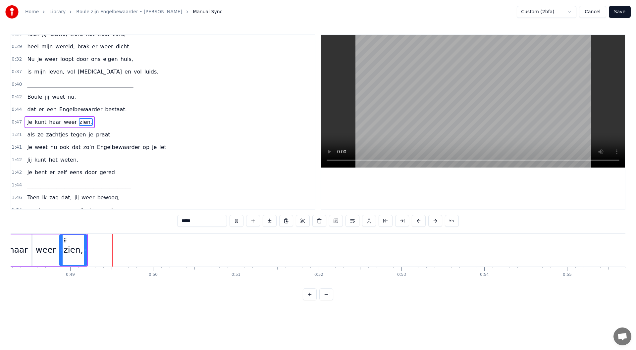
scroll to position [0, 4016]
click at [68, 252] on icon at bounding box center [68, 250] width 3 height 5
click at [97, 124] on div "0:47 Je kunt haar weer zien," at bounding box center [163, 122] width 304 height 13
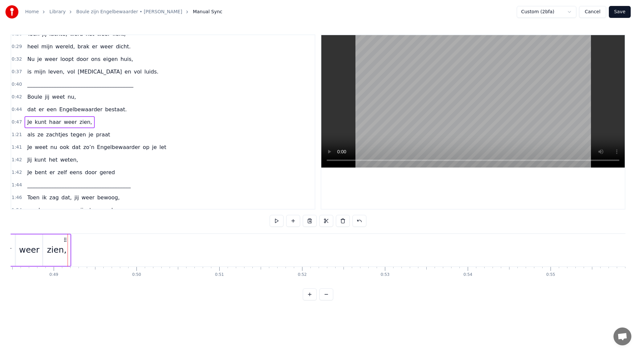
scroll to position [0, 3917]
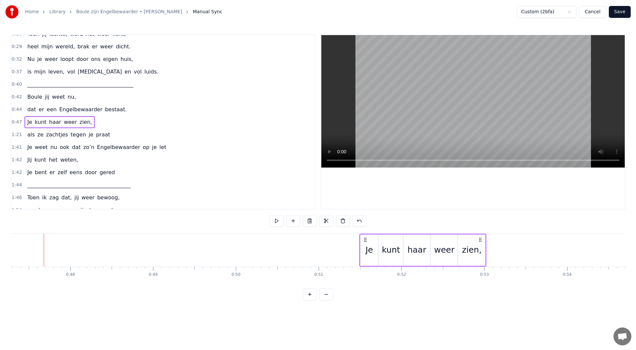
drag, startPoint x: 164, startPoint y: 241, endPoint x: 480, endPoint y: 249, distance: 315.9
click at [480, 249] on div "Je kunt haar weer zien," at bounding box center [423, 250] width 127 height 33
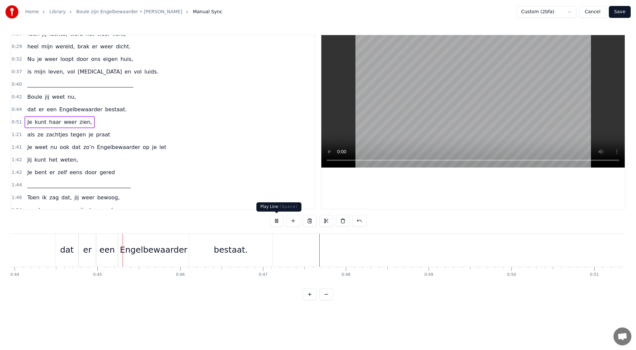
scroll to position [0, 3656]
drag, startPoint x: 275, startPoint y: 222, endPoint x: 271, endPoint y: 222, distance: 4.0
click at [272, 223] on button at bounding box center [277, 221] width 14 height 12
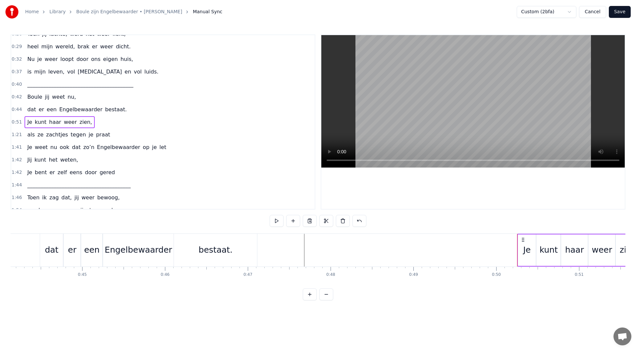
drag, startPoint x: 625, startPoint y: 241, endPoint x: 522, endPoint y: 247, distance: 102.9
click at [522, 247] on div "Je kunt haar weer zien," at bounding box center [580, 250] width 127 height 33
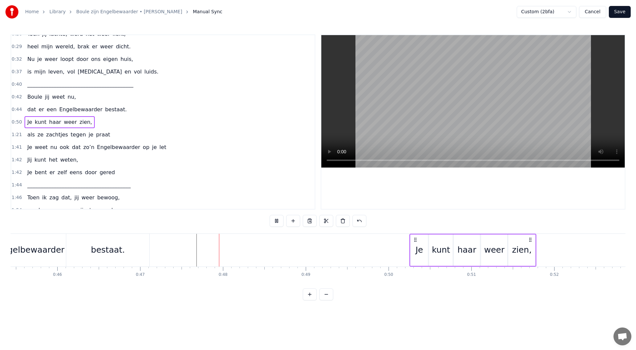
scroll to position [0, 3881]
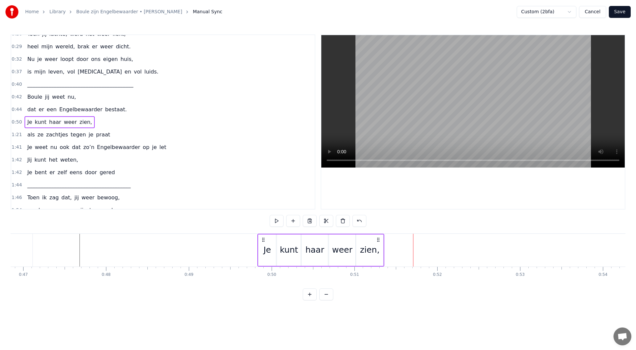
drag, startPoint x: 299, startPoint y: 240, endPoint x: 273, endPoint y: 229, distance: 27.9
click at [263, 240] on icon at bounding box center [263, 239] width 5 height 5
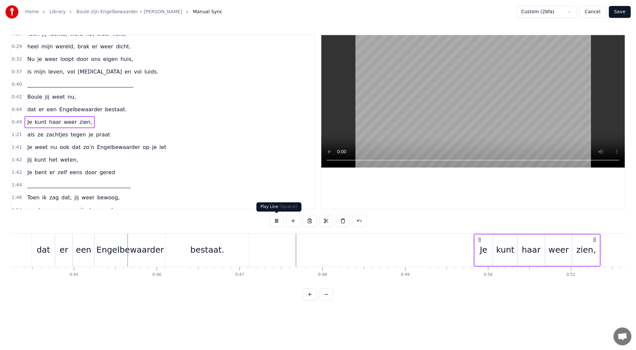
scroll to position [0, 3675]
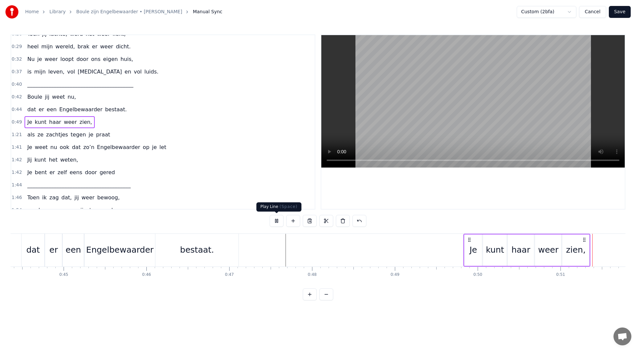
click at [277, 221] on button at bounding box center [277, 221] width 14 height 12
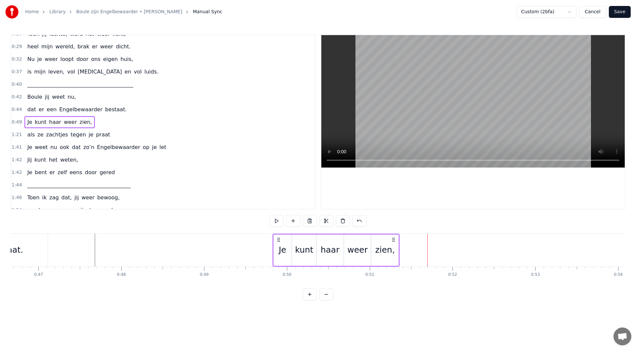
scroll to position [0, 3865]
drag, startPoint x: 280, startPoint y: 240, endPoint x: 254, endPoint y: 241, distance: 26.5
click at [254, 241] on icon at bounding box center [253, 239] width 5 height 5
click at [276, 221] on button at bounding box center [277, 221] width 14 height 12
click at [277, 221] on button at bounding box center [277, 221] width 14 height 12
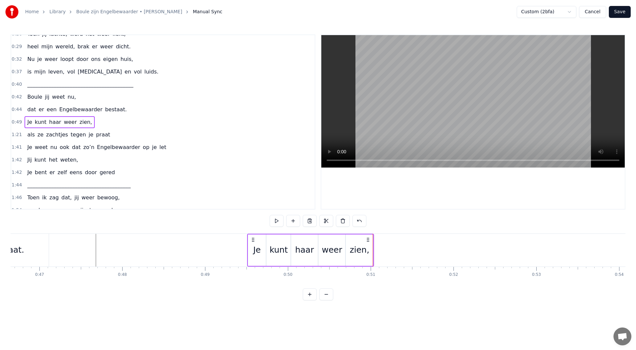
click at [277, 221] on button at bounding box center [277, 221] width 14 height 12
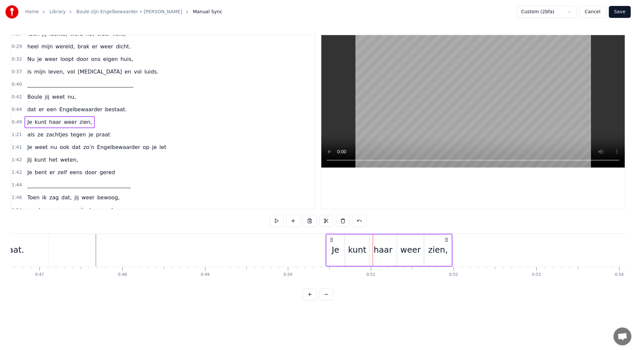
drag, startPoint x: 254, startPoint y: 240, endPoint x: 332, endPoint y: 241, distance: 78.5
click at [332, 241] on icon at bounding box center [331, 239] width 5 height 5
click at [277, 220] on button at bounding box center [277, 221] width 14 height 12
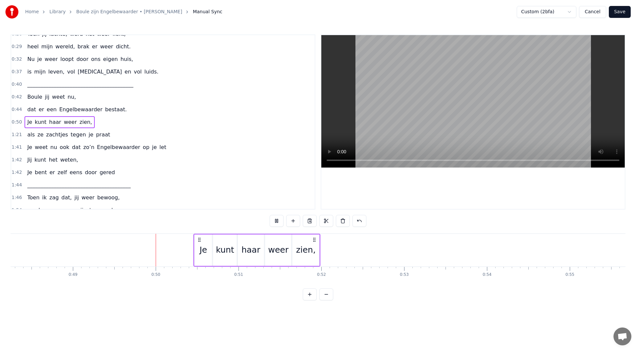
scroll to position [0, 4052]
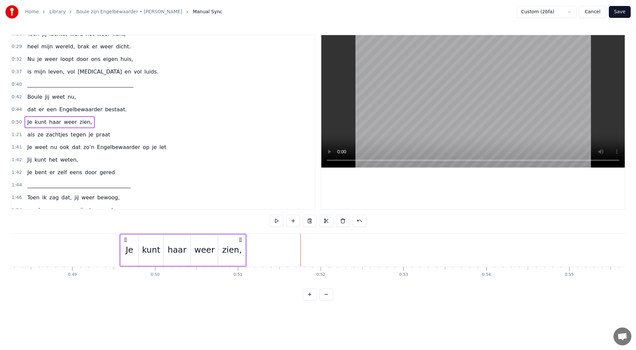
drag, startPoint x: 143, startPoint y: 239, endPoint x: 115, endPoint y: 238, distance: 28.5
click at [123, 238] on icon at bounding box center [125, 239] width 5 height 5
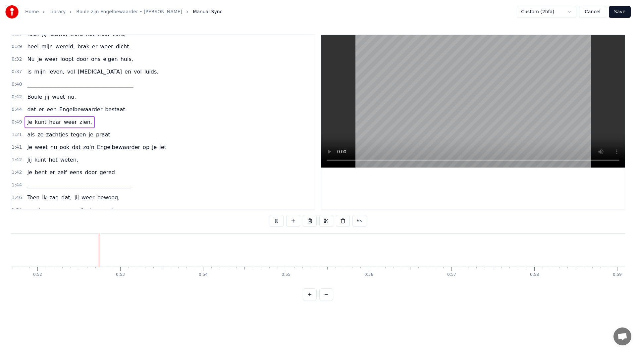
scroll to position [0, 4287]
click at [275, 224] on button at bounding box center [277, 221] width 14 height 12
click at [103, 135] on div "1:21 als ze zachtjes tegen je praat" at bounding box center [163, 135] width 304 height 13
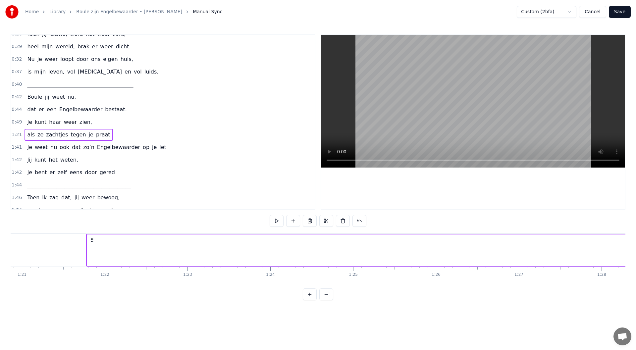
scroll to position [0, 6742]
click at [49, 241] on icon at bounding box center [49, 239] width 5 height 5
click at [45, 248] on div "als" at bounding box center [636, 250] width 1185 height 31
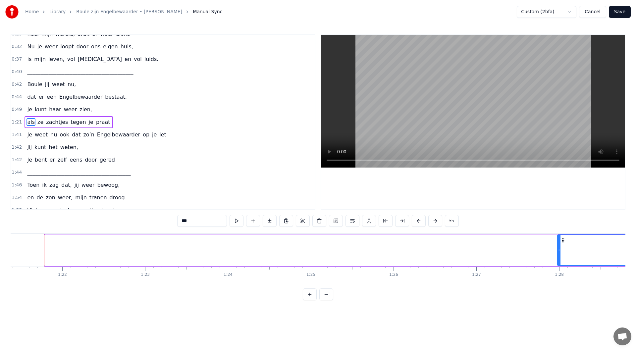
drag, startPoint x: 46, startPoint y: 250, endPoint x: 559, endPoint y: 268, distance: 513.3
click at [556, 268] on div "Maandenlang, jij lag zo stil, in een kamer, zo koud en kil Ik zat er te wachten…" at bounding box center [318, 259] width 615 height 50
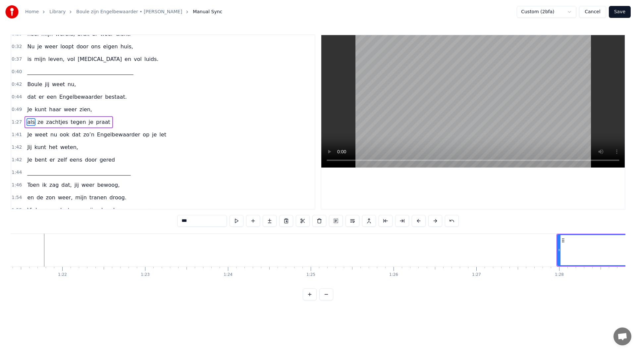
click at [106, 121] on div "1:27 als ze zachtjes tegen je praat" at bounding box center [163, 122] width 304 height 13
drag, startPoint x: 563, startPoint y: 241, endPoint x: 581, endPoint y: 251, distance: 20.5
drag, startPoint x: 518, startPoint y: 244, endPoint x: 586, endPoint y: 258, distance: 69.6
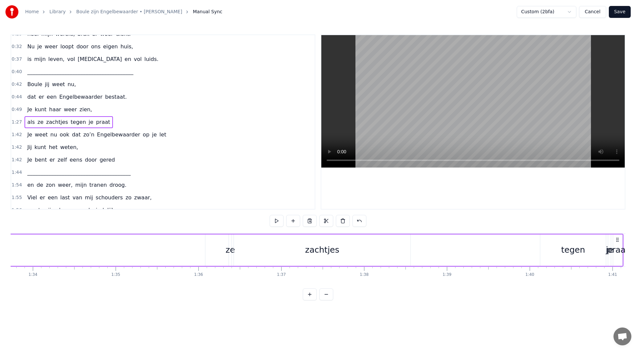
scroll to position [0, 7227]
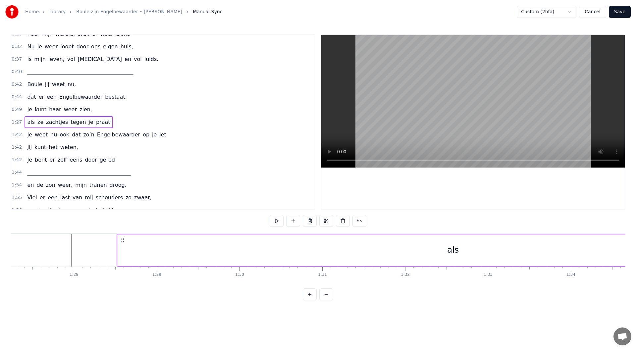
drag, startPoint x: 78, startPoint y: 241, endPoint x: 123, endPoint y: 243, distance: 45.5
click at [118, 247] on div "als" at bounding box center [453, 250] width 672 height 31
drag, startPoint x: 119, startPoint y: 250, endPoint x: 544, endPoint y: 256, distance: 425.9
click at [544, 256] on div at bounding box center [545, 250] width 3 height 30
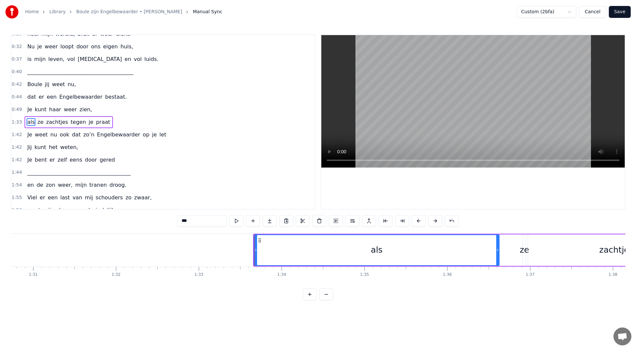
scroll to position [0, 7519]
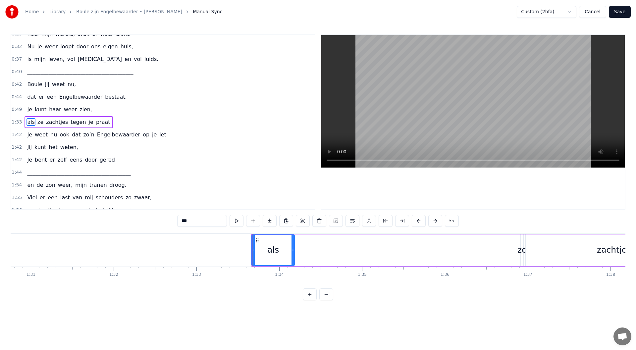
drag, startPoint x: 465, startPoint y: 253, endPoint x: 338, endPoint y: 255, distance: 126.3
click at [292, 255] on div at bounding box center [293, 250] width 3 height 30
click at [519, 251] on div "ze" at bounding box center [523, 250] width 10 height 13
type input "**"
drag, startPoint x: 524, startPoint y: 251, endPoint x: 529, endPoint y: 250, distance: 5.1
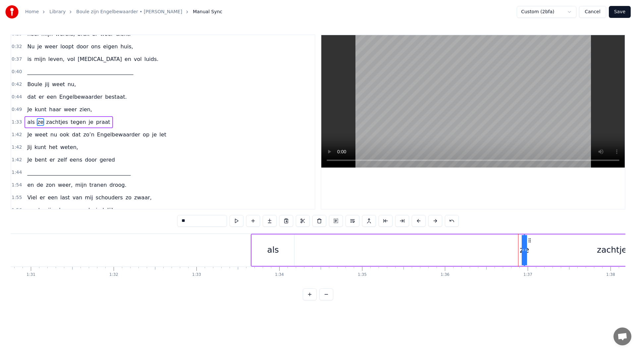
click at [540, 251] on div "als ze zachtjes tegen je praat" at bounding box center [583, 250] width 665 height 33
click at [524, 250] on div "ze" at bounding box center [525, 250] width 10 height 13
drag, startPoint x: 525, startPoint y: 250, endPoint x: 514, endPoint y: 250, distance: 10.3
click at [514, 250] on div "als ze zachtjes tegen je praat" at bounding box center [583, 250] width 665 height 33
click at [524, 252] on div "ze" at bounding box center [525, 250] width 10 height 13
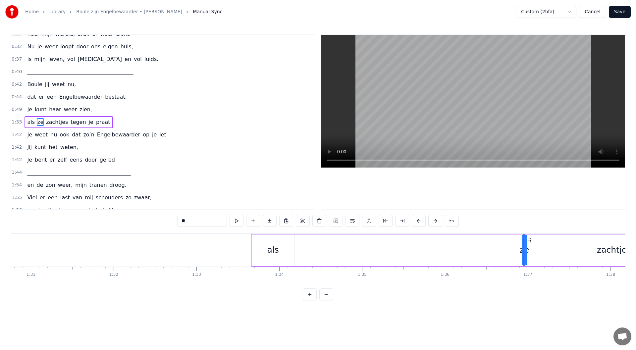
drag, startPoint x: 526, startPoint y: 251, endPoint x: 530, endPoint y: 251, distance: 4.0
click at [530, 251] on div "als ze zachtjes tegen je praat" at bounding box center [583, 250] width 665 height 33
click at [523, 250] on div "ze" at bounding box center [525, 250] width 10 height 13
drag, startPoint x: 523, startPoint y: 250, endPoint x: 539, endPoint y: 249, distance: 15.6
click at [539, 249] on icon at bounding box center [537, 250] width 3 height 5
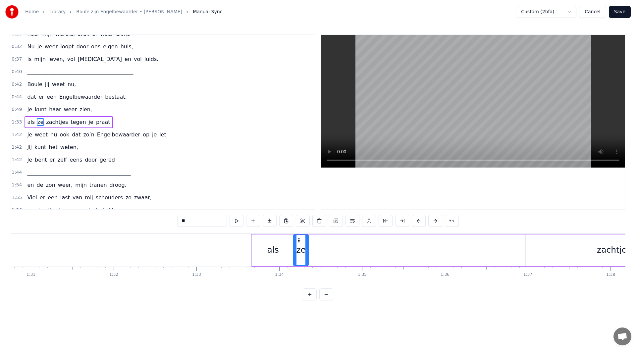
drag, startPoint x: 530, startPoint y: 242, endPoint x: 299, endPoint y: 254, distance: 231.0
click at [299, 254] on div "ze" at bounding box center [301, 250] width 14 height 30
click at [556, 250] on div "zachtjes" at bounding box center [614, 250] width 34 height 13
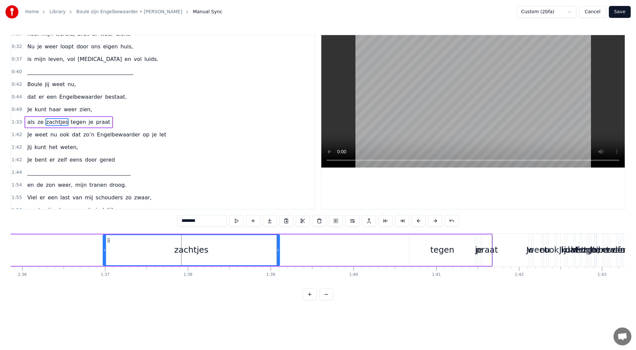
scroll to position [0, 8079]
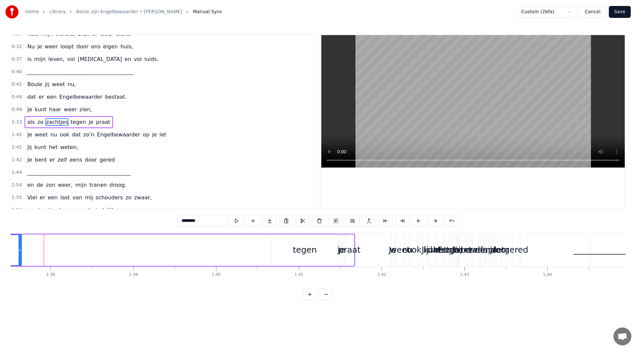
drag, startPoint x: 141, startPoint y: 250, endPoint x: 20, endPoint y: 246, distance: 121.4
click at [20, 246] on div at bounding box center [20, 250] width 3 height 30
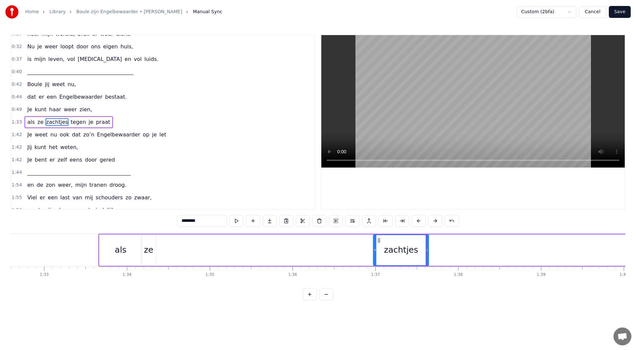
scroll to position [0, 7657]
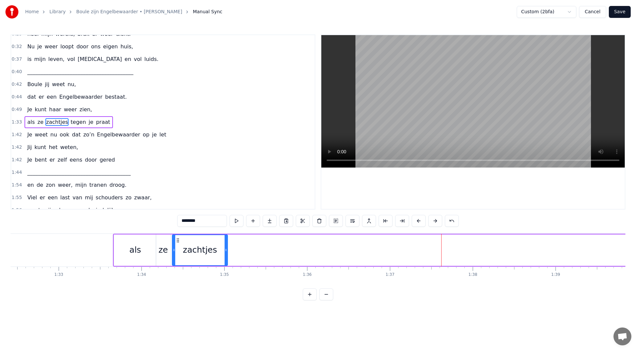
drag, startPoint x: 370, startPoint y: 240, endPoint x: 178, endPoint y: 240, distance: 192.2
click at [178, 240] on icon at bounding box center [177, 240] width 5 height 5
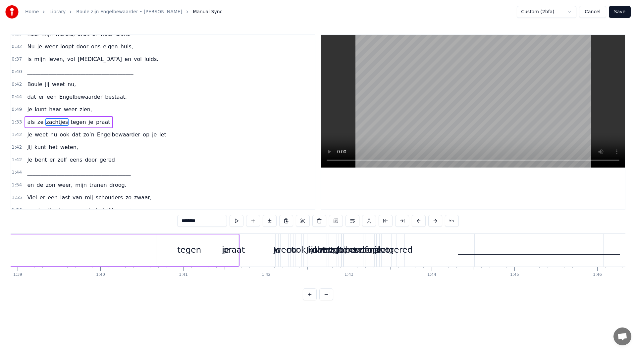
click at [197, 251] on div "tegen" at bounding box center [189, 250] width 24 height 13
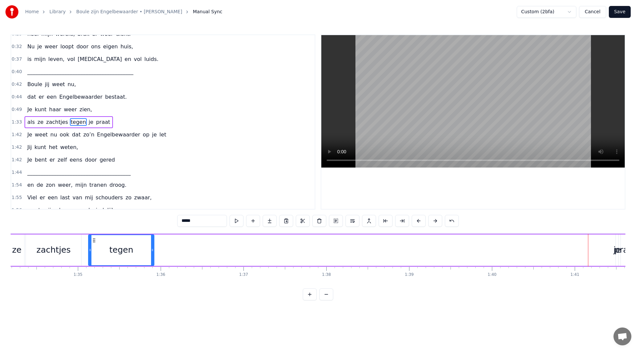
drag, startPoint x: 161, startPoint y: 241, endPoint x: 91, endPoint y: 231, distance: 71.3
click at [91, 231] on div "0:08 Maandenlang, 0:10 jij lag zo stil, 0:11 in een kamer, zo koud en kil 0:14 …" at bounding box center [318, 167] width 615 height 266
drag, startPoint x: 92, startPoint y: 235, endPoint x: 88, endPoint y: 235, distance: 3.7
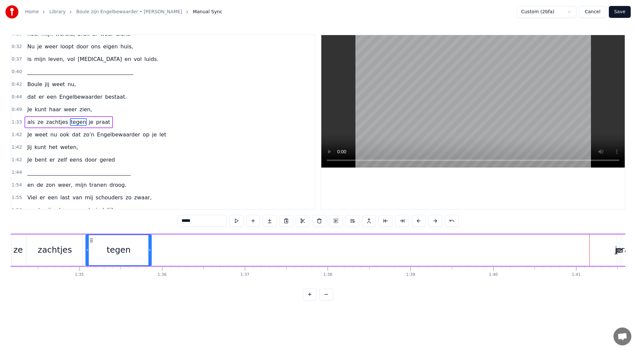
click at [88, 235] on div "tegen" at bounding box center [118, 250] width 66 height 31
click at [84, 251] on icon at bounding box center [85, 250] width 3 height 5
drag, startPoint x: 146, startPoint y: 252, endPoint x: 138, endPoint y: 251, distance: 7.6
click at [138, 251] on icon at bounding box center [138, 250] width 3 height 5
click at [556, 252] on div "je" at bounding box center [618, 250] width 7 height 13
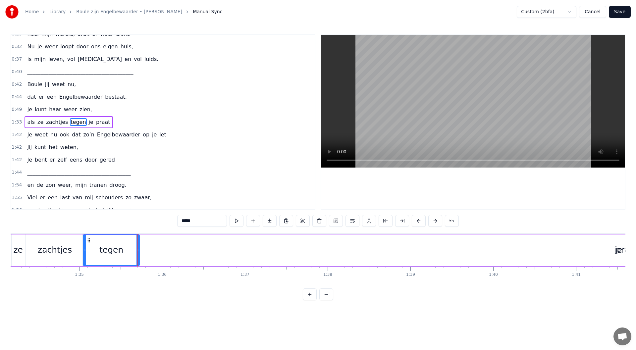
type input "**"
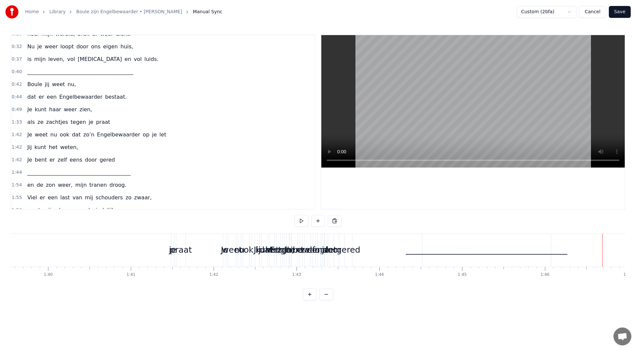
scroll to position [0, 8373]
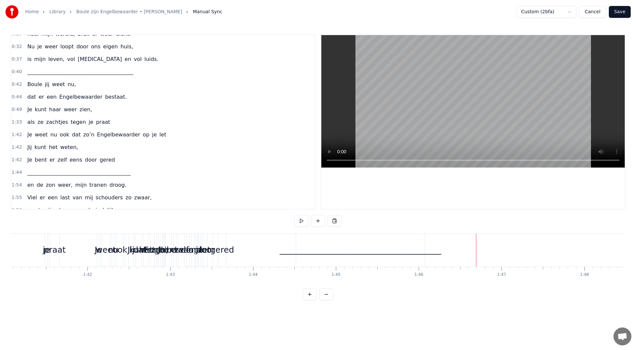
drag, startPoint x: 54, startPoint y: 253, endPoint x: 64, endPoint y: 251, distance: 9.7
click at [45, 251] on div "je" at bounding box center [46, 250] width 7 height 13
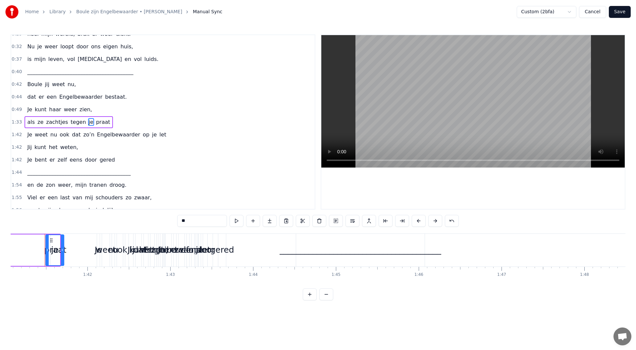
drag, startPoint x: 46, startPoint y: 251, endPoint x: 57, endPoint y: 248, distance: 10.7
click at [62, 254] on div at bounding box center [62, 250] width 3 height 30
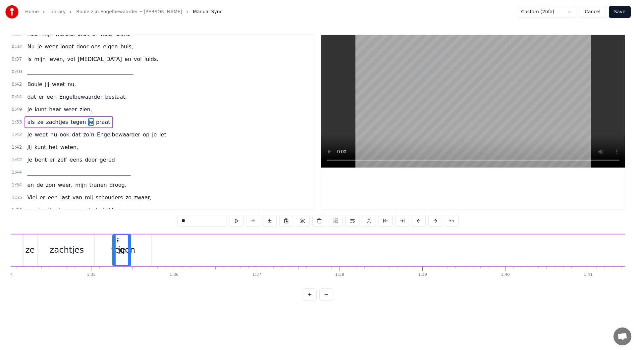
scroll to position [0, 7788]
drag, startPoint x: 51, startPoint y: 240, endPoint x: 160, endPoint y: 261, distance: 111.1
click at [160, 261] on div "je" at bounding box center [164, 250] width 18 height 30
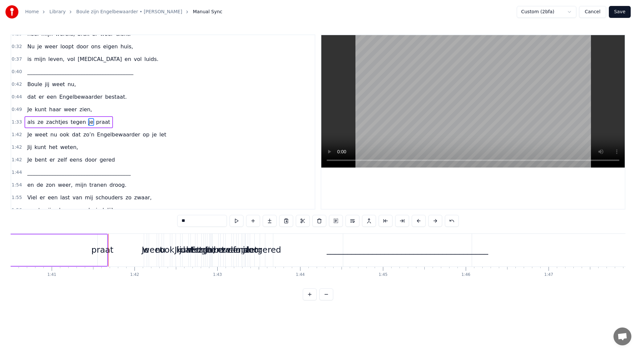
click at [102, 247] on div "praat" at bounding box center [102, 250] width 22 height 13
type input "*****"
drag, startPoint x: 99, startPoint y: 251, endPoint x: 78, endPoint y: 250, distance: 20.9
click at [78, 250] on icon at bounding box center [78, 250] width 3 height 5
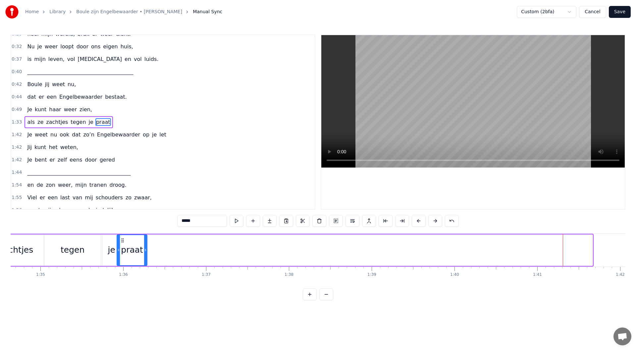
drag, startPoint x: 82, startPoint y: 241, endPoint x: 121, endPoint y: 254, distance: 41.5
click at [121, 254] on div "praat" at bounding box center [131, 250] width 29 height 30
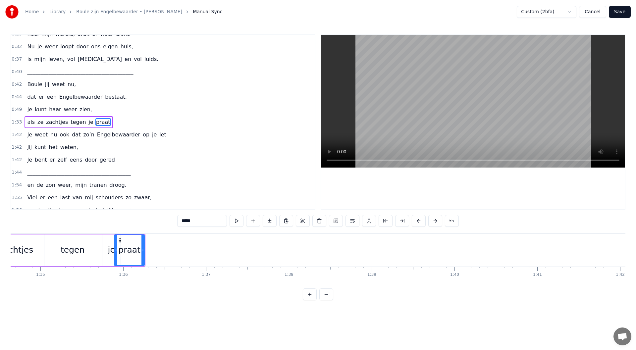
scroll to position [0, 7839]
drag, startPoint x: 122, startPoint y: 241, endPoint x: 130, endPoint y: 242, distance: 8.0
click at [130, 242] on icon at bounding box center [131, 240] width 5 height 5
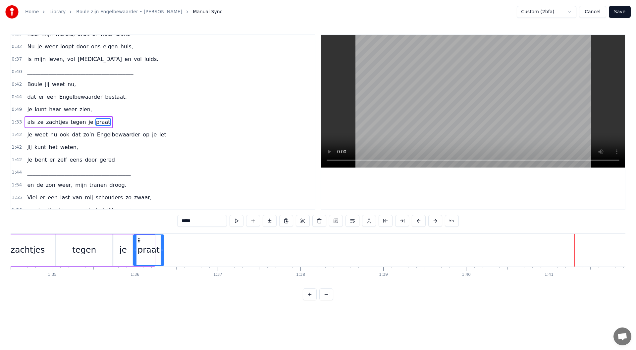
drag, startPoint x: 129, startPoint y: 241, endPoint x: 139, endPoint y: 241, distance: 9.3
click at [139, 241] on icon at bounding box center [139, 240] width 5 height 5
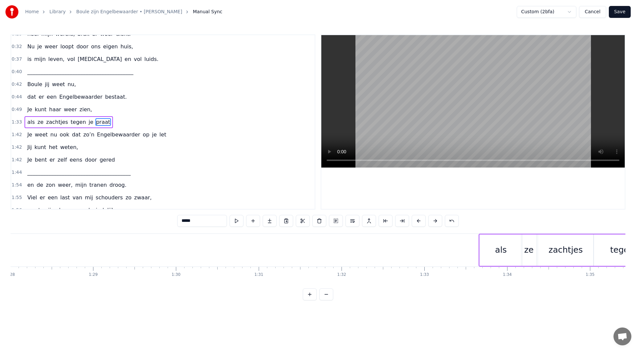
click at [107, 124] on div "1:33 als ze zachtjes tegen je praat" at bounding box center [163, 122] width 304 height 13
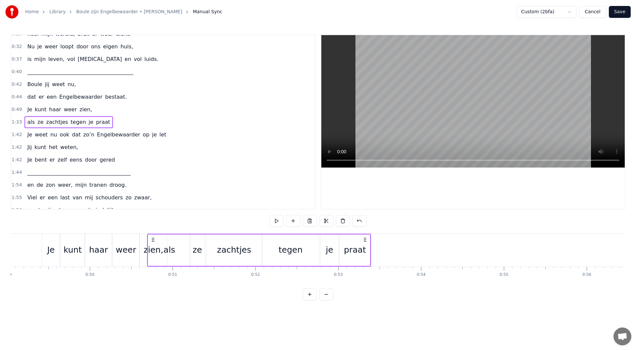
scroll to position [0, 4060]
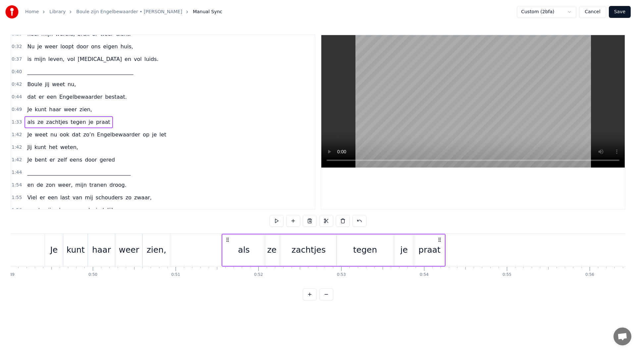
drag, startPoint x: 483, startPoint y: 240, endPoint x: 226, endPoint y: 254, distance: 257.5
click at [226, 254] on div "als ze zachtjes tegen je praat" at bounding box center [334, 250] width 224 height 33
click at [391, 250] on div "tegen" at bounding box center [365, 250] width 56 height 31
drag, startPoint x: 391, startPoint y: 251, endPoint x: 376, endPoint y: 252, distance: 14.9
click at [376, 252] on icon at bounding box center [376, 250] width 3 height 5
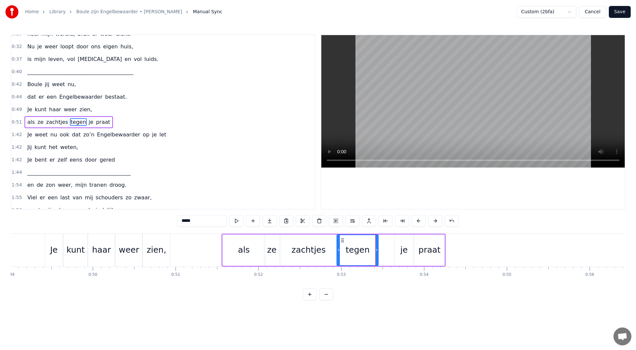
click at [402, 250] on div "je" at bounding box center [403, 250] width 7 height 13
drag, startPoint x: 400, startPoint y: 240, endPoint x: 384, endPoint y: 241, distance: 16.0
click at [384, 241] on icon at bounding box center [384, 240] width 5 height 5
click at [421, 244] on div "praat" at bounding box center [430, 250] width 22 height 13
type input "*****"
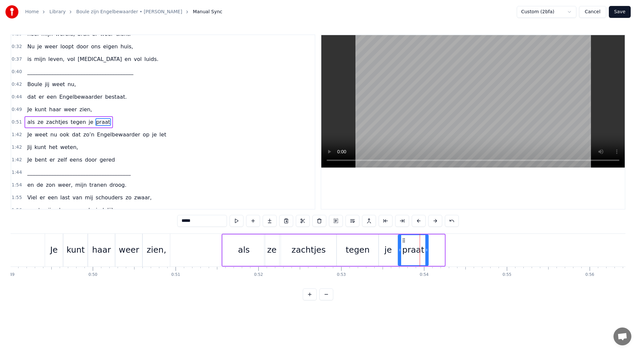
drag, startPoint x: 420, startPoint y: 240, endPoint x: 404, endPoint y: 241, distance: 16.3
click at [404, 241] on icon at bounding box center [403, 240] width 5 height 5
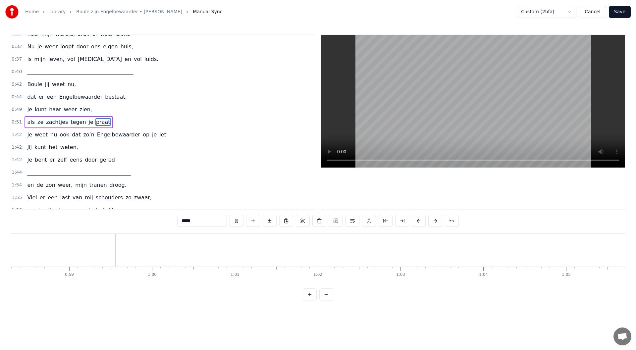
scroll to position [0, 4837]
click at [238, 222] on button at bounding box center [237, 221] width 14 height 12
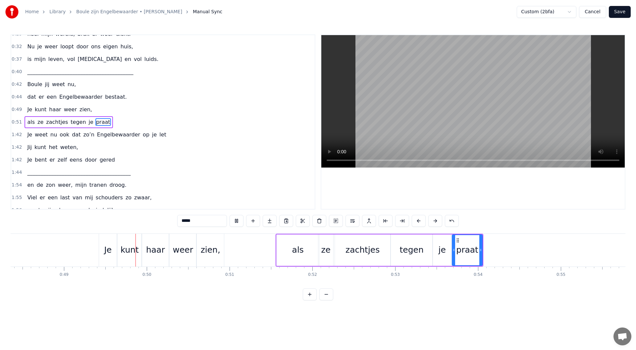
scroll to position [0, 4051]
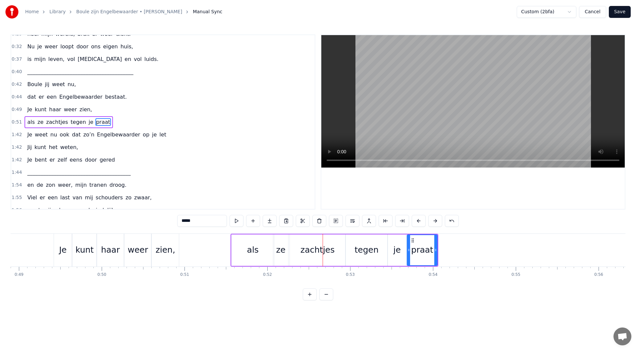
click at [112, 122] on div "0:51 als ze zachtjes tegen je praat" at bounding box center [163, 122] width 304 height 13
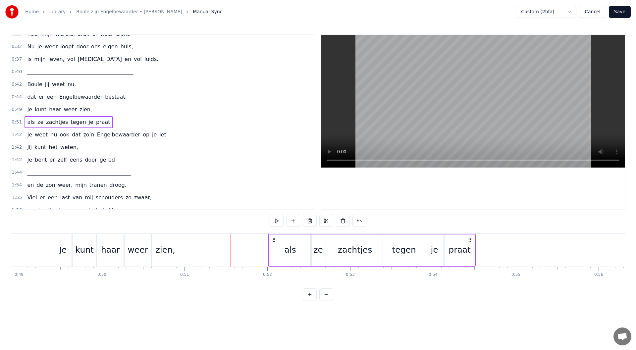
drag, startPoint x: 236, startPoint y: 238, endPoint x: 324, endPoint y: 206, distance: 94.0
click at [273, 241] on icon at bounding box center [273, 239] width 5 height 5
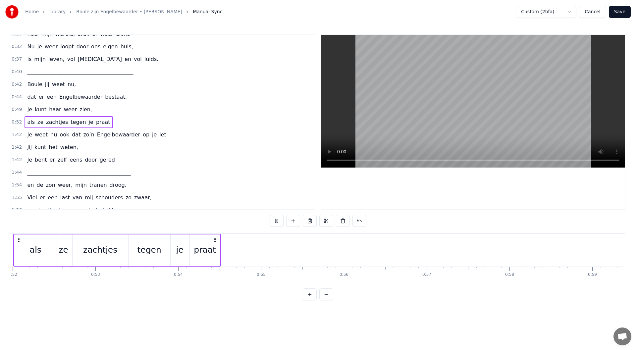
scroll to position [0, 4316]
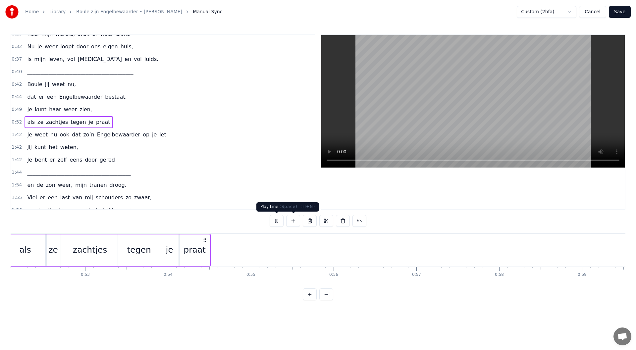
click at [277, 224] on button at bounding box center [277, 221] width 14 height 12
click at [157, 134] on div "1:42 Je weet nu ook dat zo’n Engelbewaarder op je let" at bounding box center [163, 135] width 304 height 13
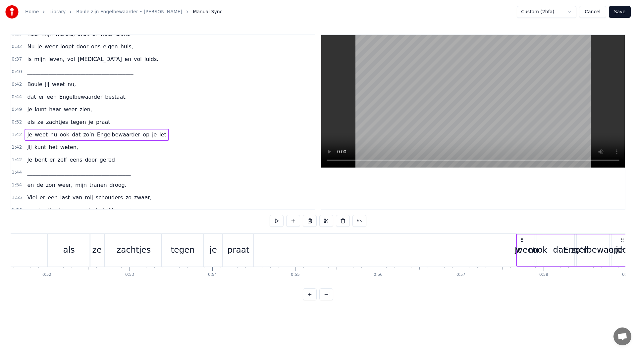
scroll to position [0, 4272]
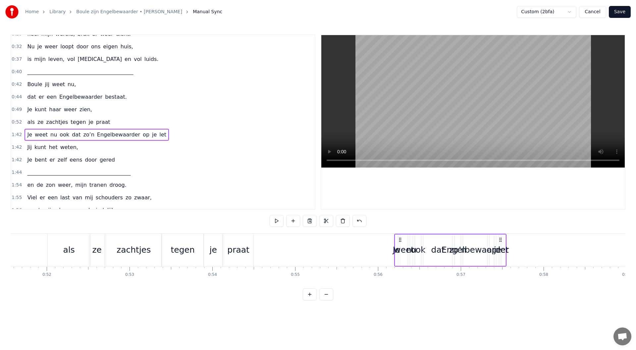
drag, startPoint x: 49, startPoint y: 241, endPoint x: 400, endPoint y: 245, distance: 350.6
click at [400, 245] on div "Je weet nu ook dat zo’n Engelbewaarder op je let" at bounding box center [450, 250] width 112 height 33
click at [505, 242] on div "let" at bounding box center [503, 250] width 4 height 31
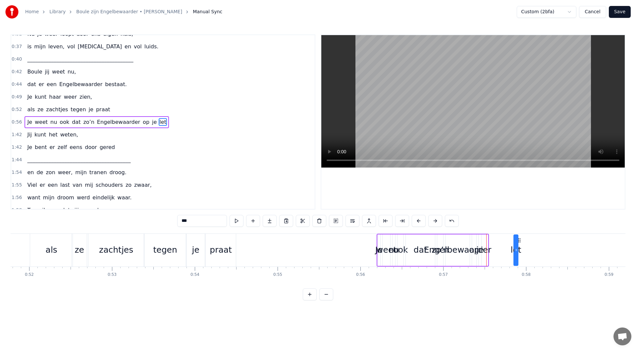
drag, startPoint x: 507, startPoint y: 240, endPoint x: 522, endPoint y: 242, distance: 15.0
click at [522, 242] on icon at bounding box center [519, 240] width 5 height 5
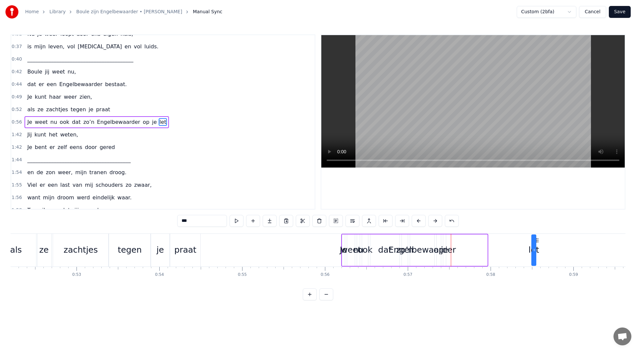
drag, startPoint x: 522, startPoint y: 241, endPoint x: 537, endPoint y: 250, distance: 18.3
click at [539, 243] on icon at bounding box center [537, 240] width 5 height 5
drag, startPoint x: 536, startPoint y: 250, endPoint x: 557, endPoint y: 255, distance: 21.9
click at [556, 255] on div at bounding box center [557, 250] width 3 height 30
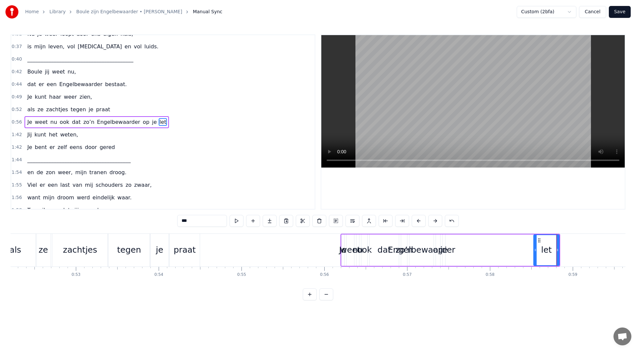
click at [449, 251] on div "Engelbewaarder" at bounding box center [422, 250] width 68 height 13
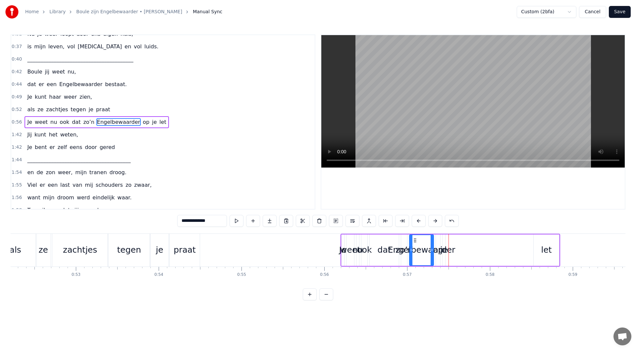
click at [443, 252] on div "Engelbewaarder" at bounding box center [422, 250] width 68 height 13
click at [446, 250] on div "Engelbewaarder" at bounding box center [422, 250] width 68 height 13
click at [439, 252] on div "Engelbewaarder" at bounding box center [422, 250] width 68 height 13
click at [442, 252] on div "Engelbewaarder" at bounding box center [422, 250] width 68 height 13
click at [443, 241] on div "je" at bounding box center [444, 250] width 3 height 31
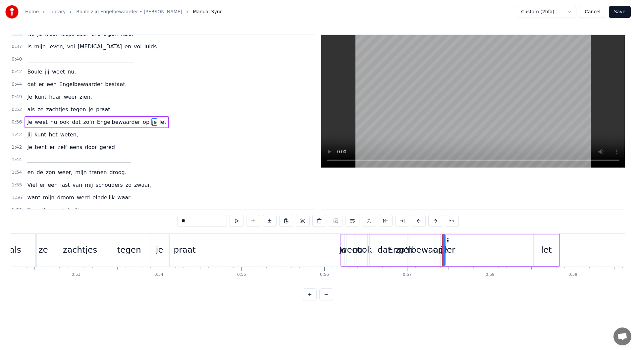
click at [448, 240] on circle at bounding box center [447, 240] width 0 height 0
drag, startPoint x: 444, startPoint y: 251, endPoint x: 460, endPoint y: 247, distance: 15.6
click at [464, 250] on icon at bounding box center [464, 250] width 3 height 5
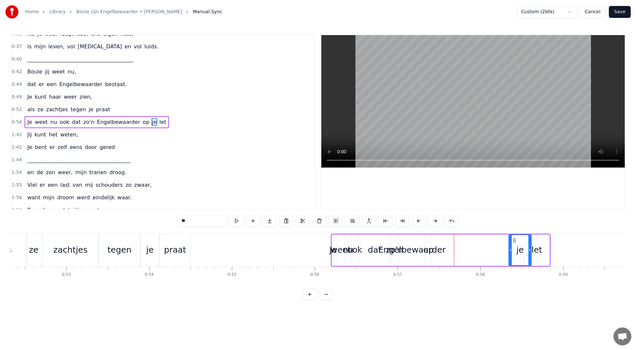
scroll to position [0, 4337]
drag, startPoint x: 448, startPoint y: 241, endPoint x: 503, endPoint y: 246, distance: 55.6
click at [503, 246] on div "je" at bounding box center [509, 250] width 22 height 30
click at [437, 252] on div "Engelbewaarder" at bounding box center [410, 250] width 68 height 13
type input "**********"
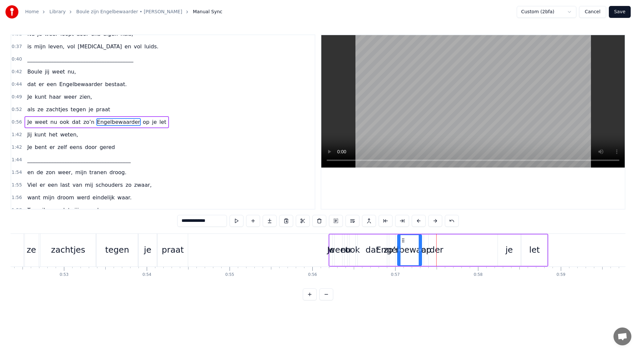
click at [426, 250] on div "Engelbewaarder" at bounding box center [410, 250] width 68 height 13
click at [428, 251] on div "Engelbewaarder" at bounding box center [410, 250] width 68 height 13
click at [427, 243] on div at bounding box center [427, 250] width 0 height 33
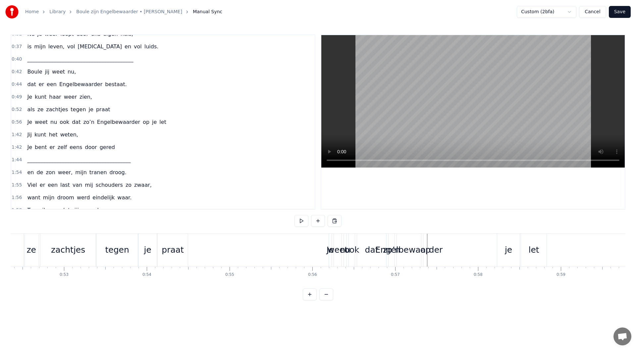
drag, startPoint x: 426, startPoint y: 250, endPoint x: 433, endPoint y: 251, distance: 7.3
click at [434, 251] on div "Je weet nu ook dat zo’n Engelbewaarder op je let" at bounding box center [439, 250] width 220 height 33
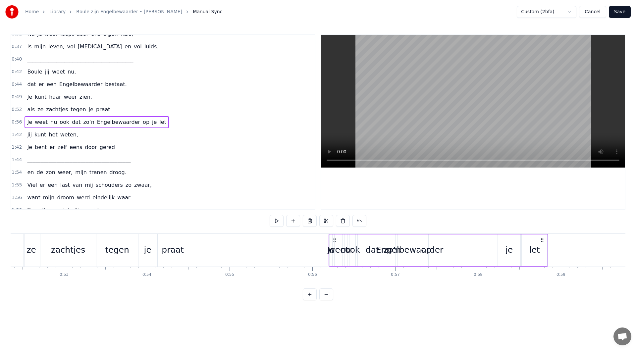
click at [423, 251] on div "op" at bounding box center [426, 250] width 10 height 13
drag, startPoint x: 429, startPoint y: 240, endPoint x: 467, endPoint y: 241, distance: 37.1
click at [467, 241] on icon at bounding box center [466, 240] width 5 height 5
drag, startPoint x: 463, startPoint y: 251, endPoint x: 477, endPoint y: 251, distance: 13.6
click at [477, 251] on icon at bounding box center [477, 250] width 3 height 5
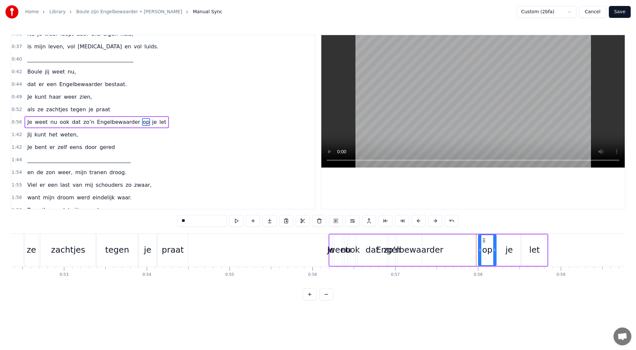
drag, startPoint x: 467, startPoint y: 240, endPoint x: 484, endPoint y: 240, distance: 17.2
click at [483, 240] on circle at bounding box center [483, 240] width 0 height 0
click at [422, 250] on div "Engelbewaarder" at bounding box center [410, 250] width 68 height 13
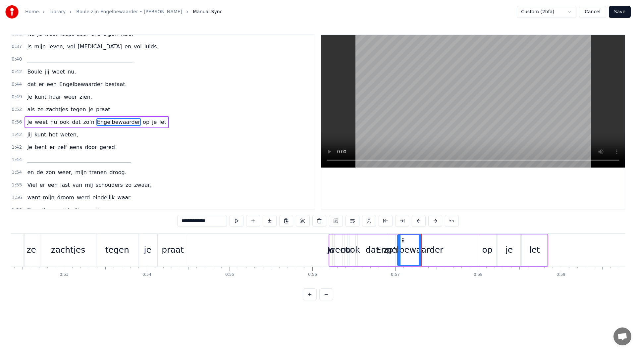
click at [431, 251] on div "Engelbewaarder" at bounding box center [410, 250] width 68 height 13
click at [434, 251] on div "Engelbewaarder" at bounding box center [410, 250] width 68 height 13
drag, startPoint x: 420, startPoint y: 250, endPoint x: 466, endPoint y: 250, distance: 45.7
click at [466, 250] on icon at bounding box center [466, 250] width 3 height 5
drag, startPoint x: 404, startPoint y: 242, endPoint x: 414, endPoint y: 241, distance: 10.6
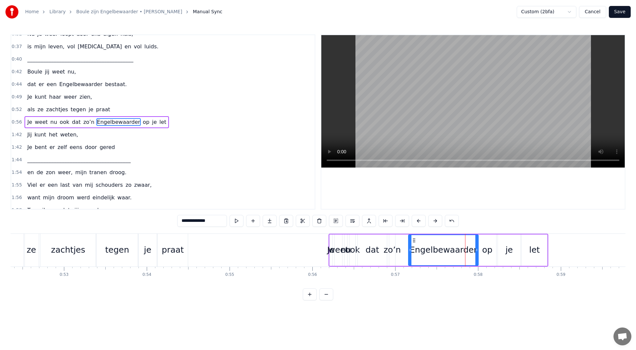
click at [414, 241] on icon at bounding box center [414, 240] width 5 height 5
click at [390, 251] on div "zo’n" at bounding box center [392, 250] width 17 height 13
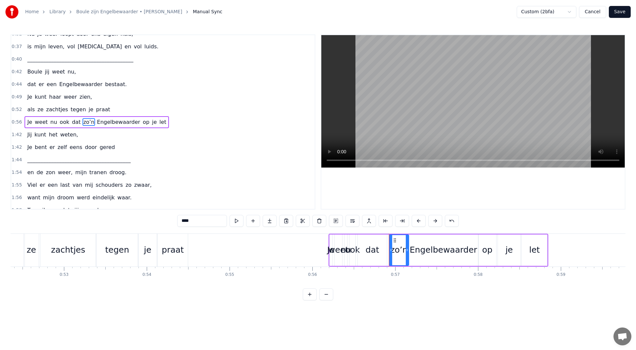
drag, startPoint x: 393, startPoint y: 251, endPoint x: 407, endPoint y: 250, distance: 13.7
click at [407, 250] on icon at bounding box center [407, 250] width 3 height 5
click at [424, 256] on div "Engelbewaarder" at bounding box center [444, 250] width 70 height 31
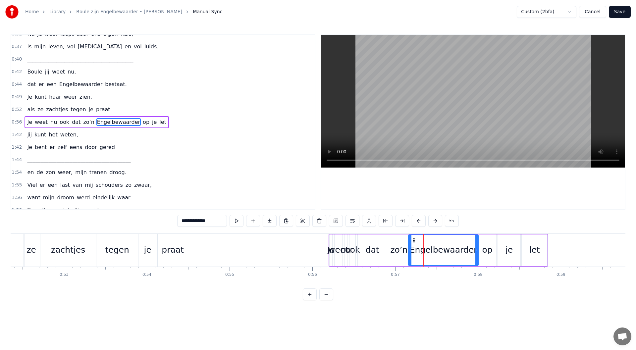
click at [381, 258] on div "dat" at bounding box center [372, 250] width 29 height 31
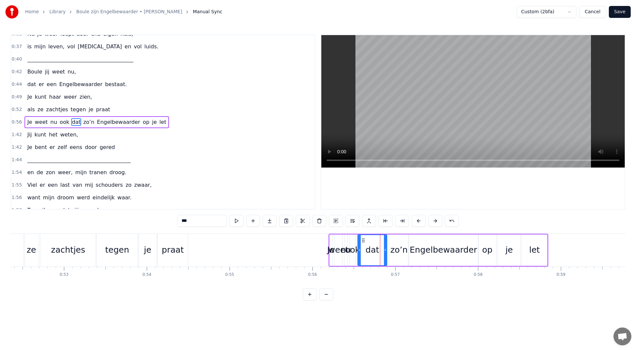
click at [375, 253] on div "dat" at bounding box center [373, 250] width 14 height 13
click at [366, 241] on icon at bounding box center [365, 240] width 5 height 5
drag, startPoint x: 386, startPoint y: 250, endPoint x: 373, endPoint y: 248, distance: 13.5
click at [378, 250] on icon at bounding box center [379, 250] width 3 height 5
drag, startPoint x: 366, startPoint y: 242, endPoint x: 373, endPoint y: 242, distance: 8.0
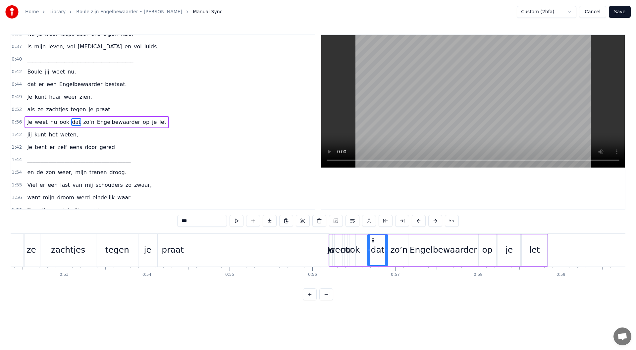
click at [373, 242] on circle at bounding box center [373, 242] width 0 height 0
click at [355, 251] on div "ook" at bounding box center [352, 250] width 15 height 13
drag, startPoint x: 353, startPoint y: 250, endPoint x: 369, endPoint y: 248, distance: 16.1
click at [369, 248] on icon at bounding box center [369, 250] width 3 height 5
click at [526, 243] on div "let" at bounding box center [535, 250] width 26 height 31
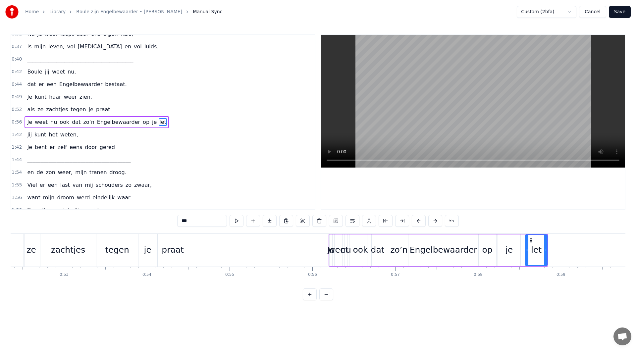
drag, startPoint x: 523, startPoint y: 250, endPoint x: 527, endPoint y: 250, distance: 3.6
click at [527, 250] on circle at bounding box center [527, 250] width 0 height 0
click at [518, 254] on div "je" at bounding box center [509, 250] width 23 height 31
drag, startPoint x: 501, startPoint y: 251, endPoint x: 505, endPoint y: 252, distance: 3.7
click at [505, 252] on icon at bounding box center [503, 250] width 3 height 5
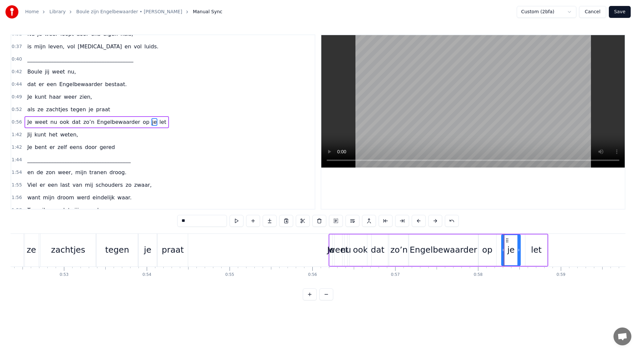
click at [495, 254] on div "op" at bounding box center [488, 250] width 18 height 31
click at [482, 251] on icon at bounding box center [481, 250] width 3 height 5
click at [489, 241] on icon at bounding box center [488, 240] width 5 height 5
drag, startPoint x: 502, startPoint y: 245, endPoint x: 506, endPoint y: 244, distance: 3.5
click at [504, 244] on div "je" at bounding box center [511, 250] width 19 height 31
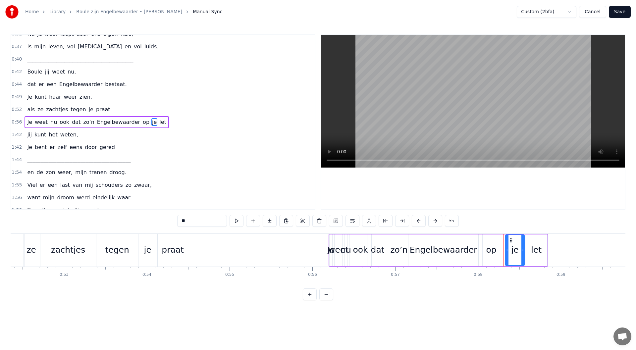
click at [510, 240] on circle at bounding box center [510, 240] width 0 height 0
click at [496, 243] on div "op" at bounding box center [491, 250] width 17 height 31
click at [494, 240] on icon at bounding box center [493, 240] width 5 height 5
click at [469, 245] on div "Engelbewaarder" at bounding box center [444, 250] width 68 height 13
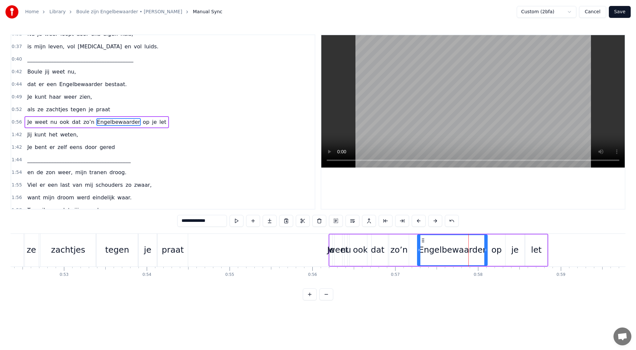
drag, startPoint x: 415, startPoint y: 241, endPoint x: 424, endPoint y: 241, distance: 8.9
click at [424, 241] on circle at bounding box center [424, 240] width 0 height 0
click at [401, 243] on div "zo’n" at bounding box center [399, 250] width 20 height 31
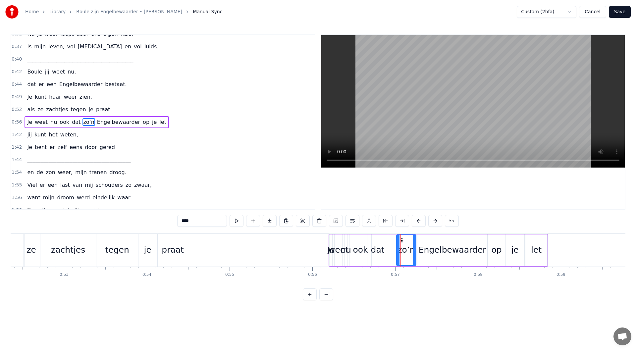
drag, startPoint x: 396, startPoint y: 240, endPoint x: 403, endPoint y: 240, distance: 7.3
click at [403, 240] on icon at bounding box center [402, 240] width 5 height 5
click at [380, 244] on div "dat" at bounding box center [378, 250] width 14 height 13
drag, startPoint x: 375, startPoint y: 241, endPoint x: 380, endPoint y: 240, distance: 5.0
click at [380, 240] on circle at bounding box center [380, 240] width 0 height 0
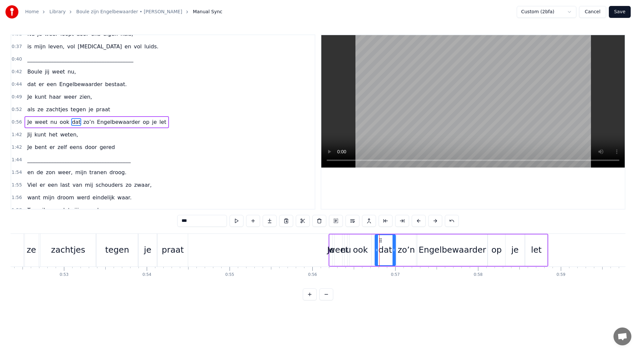
click at [361, 243] on div "ook" at bounding box center [361, 250] width 22 height 31
click at [358, 241] on circle at bounding box center [358, 240] width 0 height 0
click at [346, 252] on div "nu" at bounding box center [346, 250] width 11 height 13
type input "**"
click at [348, 252] on icon at bounding box center [346, 250] width 3 height 5
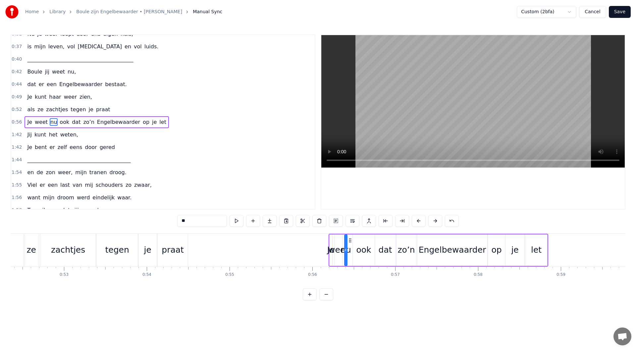
click at [349, 252] on div "nu" at bounding box center [346, 250] width 11 height 13
drag, startPoint x: 409, startPoint y: 248, endPoint x: 440, endPoint y: 248, distance: 31.2
click at [440, 248] on div "Je weet nu ook dat zo’n Engelbewaarder op je let" at bounding box center [439, 250] width 220 height 33
drag, startPoint x: 51, startPoint y: 120, endPoint x: 67, endPoint y: 119, distance: 16.6
click at [67, 119] on div "Je weet nu ook dat zo’n Engelbewaarder op je let" at bounding box center [97, 122] width 144 height 12
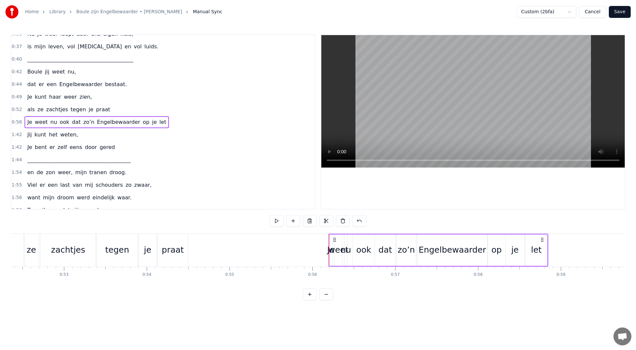
click at [51, 120] on span "nu" at bounding box center [54, 122] width 8 height 8
click at [542, 251] on div "let" at bounding box center [537, 250] width 22 height 31
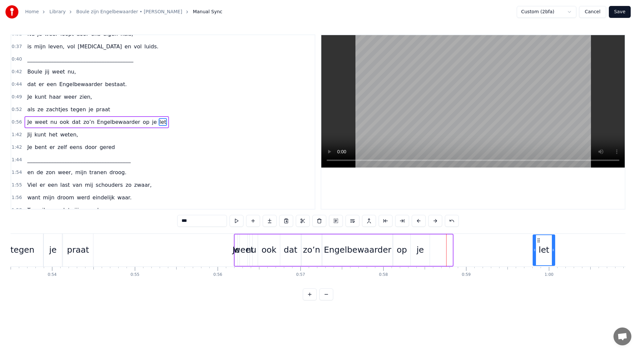
drag, startPoint x: 530, startPoint y: 240, endPoint x: 416, endPoint y: 250, distance: 114.1
click at [535, 238] on div "let" at bounding box center [544, 250] width 21 height 30
click at [414, 238] on div "je" at bounding box center [417, 250] width 19 height 31
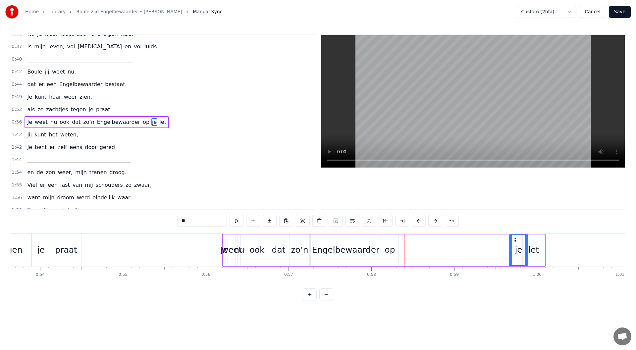
scroll to position [0, 4446]
drag, startPoint x: 414, startPoint y: 241, endPoint x: 410, endPoint y: 251, distance: 11.2
click at [505, 245] on div "je" at bounding box center [510, 250] width 18 height 30
click at [393, 249] on div "op" at bounding box center [388, 250] width 10 height 13
drag, startPoint x: 384, startPoint y: 241, endPoint x: 485, endPoint y: 244, distance: 101.1
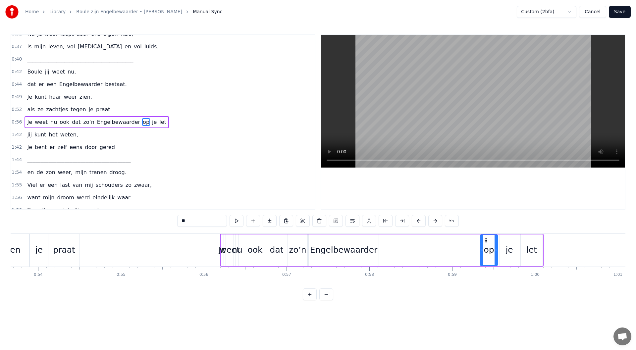
click at [485, 244] on div "op" at bounding box center [489, 250] width 17 height 30
click at [343, 248] on div "Engelbewaarder" at bounding box center [344, 250] width 68 height 13
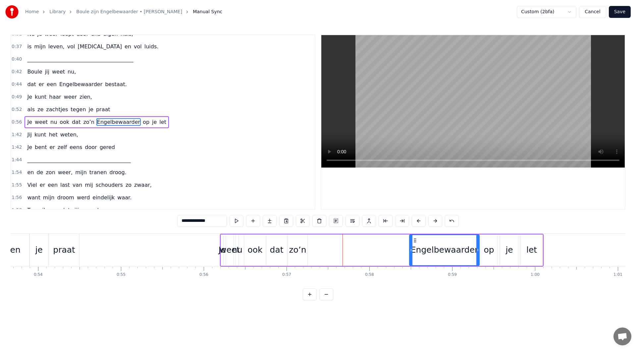
drag, startPoint x: 315, startPoint y: 242, endPoint x: 279, endPoint y: 242, distance: 35.8
click at [415, 246] on div "Engelbewaarder" at bounding box center [444, 250] width 69 height 30
click at [305, 249] on div "zo’n" at bounding box center [298, 250] width 20 height 31
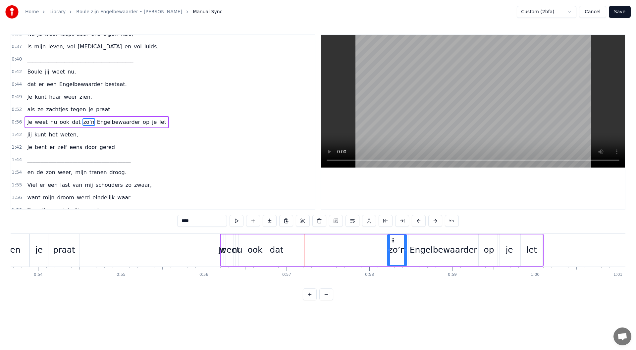
drag, startPoint x: 294, startPoint y: 242, endPoint x: 393, endPoint y: 247, distance: 99.6
click at [393, 247] on div "zo’n" at bounding box center [397, 250] width 19 height 30
click at [275, 246] on div "dat" at bounding box center [277, 250] width 14 height 13
drag, startPoint x: 272, startPoint y: 241, endPoint x: 372, endPoint y: 245, distance: 99.8
click at [372, 245] on div "dat" at bounding box center [377, 250] width 20 height 30
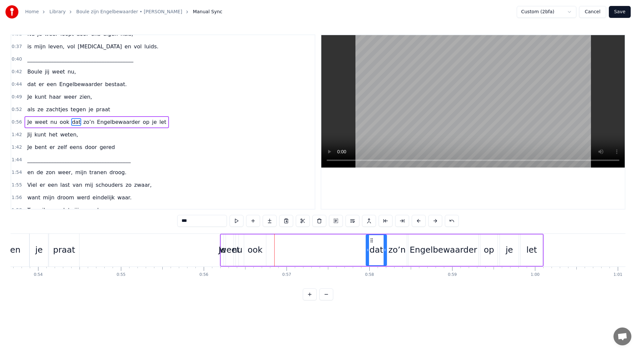
click at [250, 242] on div "ook" at bounding box center [255, 250] width 22 height 31
type input "***"
drag, startPoint x: 250, startPoint y: 240, endPoint x: 349, endPoint y: 248, distance: 99.1
click at [349, 248] on div "ook" at bounding box center [353, 250] width 21 height 30
click at [245, 251] on div "Je weet nu ook dat zo’n Engelbewaarder op je let" at bounding box center [382, 250] width 324 height 33
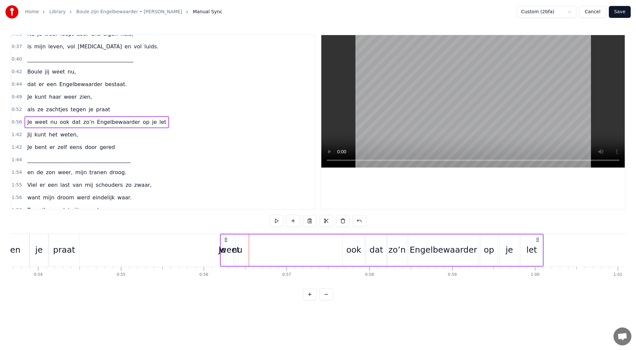
click at [240, 250] on div "nu" at bounding box center [237, 250] width 11 height 13
drag, startPoint x: 242, startPoint y: 240, endPoint x: 291, endPoint y: 248, distance: 49.6
click at [291, 248] on div "Je weet nu ook dat zo’n Engelbewaarder op je let" at bounding box center [382, 250] width 324 height 33
drag, startPoint x: 286, startPoint y: 252, endPoint x: 304, endPoint y: 253, distance: 17.6
click at [304, 253] on div at bounding box center [303, 250] width 3 height 30
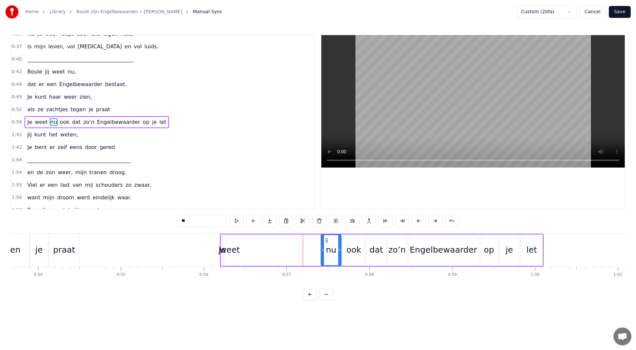
drag, startPoint x: 290, startPoint y: 242, endPoint x: 326, endPoint y: 245, distance: 36.3
click at [326, 245] on div "nu" at bounding box center [331, 250] width 20 height 30
click at [228, 251] on div "weet" at bounding box center [230, 250] width 20 height 13
type input "****"
drag, startPoint x: 232, startPoint y: 250, endPoint x: 250, endPoint y: 250, distance: 17.9
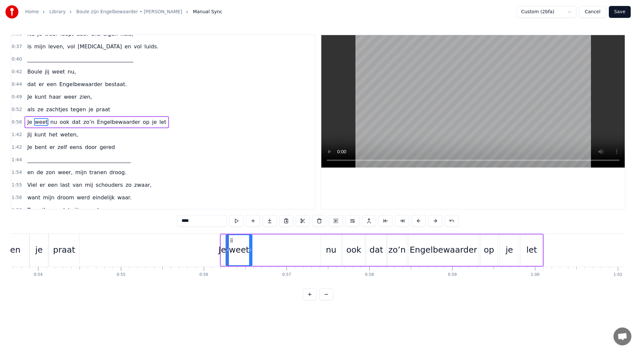
click at [250, 250] on circle at bounding box center [250, 250] width 0 height 0
drag, startPoint x: 231, startPoint y: 240, endPoint x: 298, endPoint y: 246, distance: 67.5
click at [298, 246] on div "weet" at bounding box center [306, 250] width 25 height 30
click at [230, 251] on div "Je weet nu ook dat zo’n Engelbewaarder op je let" at bounding box center [382, 250] width 324 height 33
drag, startPoint x: 222, startPoint y: 250, endPoint x: 226, endPoint y: 243, distance: 8.0
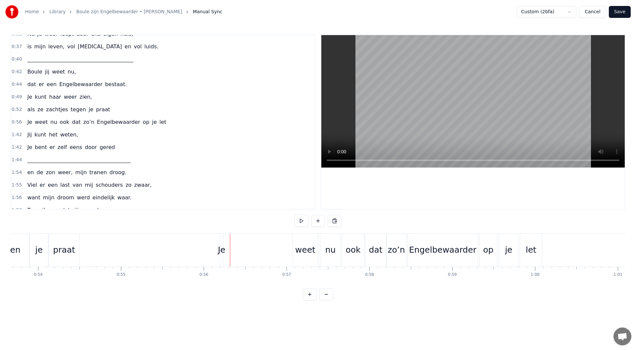
click at [221, 245] on div "Je" at bounding box center [222, 250] width 8 height 13
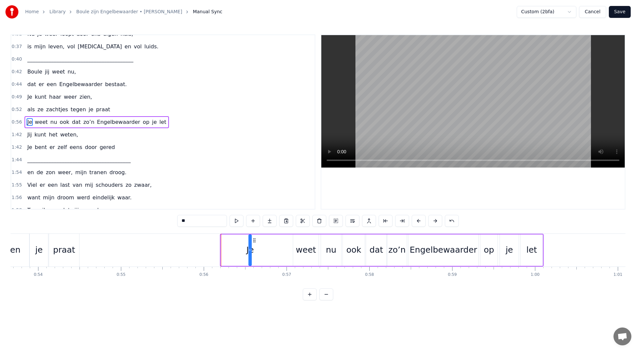
drag, startPoint x: 227, startPoint y: 241, endPoint x: 255, endPoint y: 242, distance: 27.9
click at [255, 242] on icon at bounding box center [254, 240] width 5 height 5
drag, startPoint x: 249, startPoint y: 250, endPoint x: 268, endPoint y: 250, distance: 18.6
click at [268, 250] on icon at bounding box center [268, 250] width 3 height 5
drag, startPoint x: 254, startPoint y: 241, endPoint x: 275, endPoint y: 242, distance: 21.6
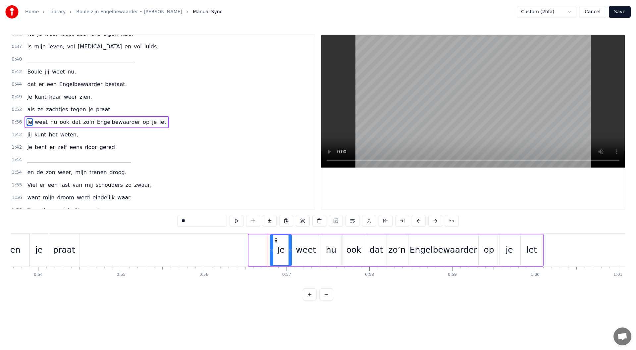
click at [275, 242] on icon at bounding box center [275, 240] width 5 height 5
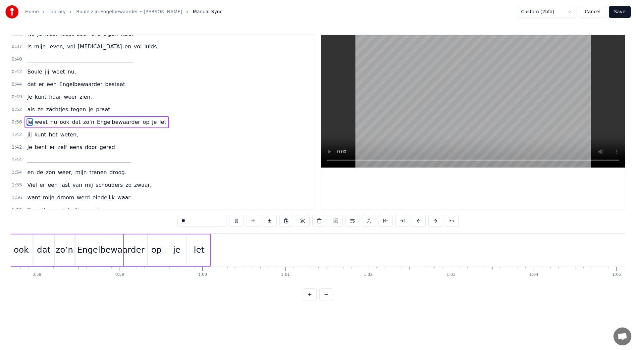
scroll to position [0, 4785]
click at [240, 225] on button at bounding box center [237, 221] width 14 height 12
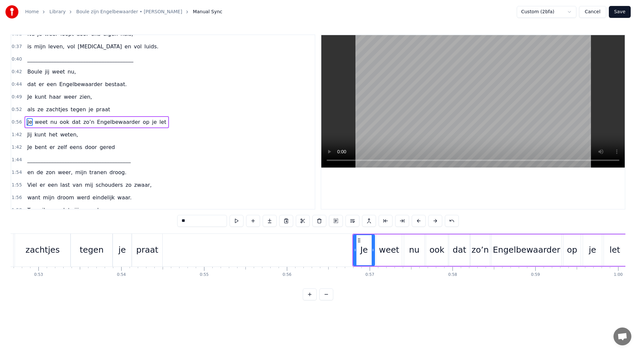
scroll to position [0, 4470]
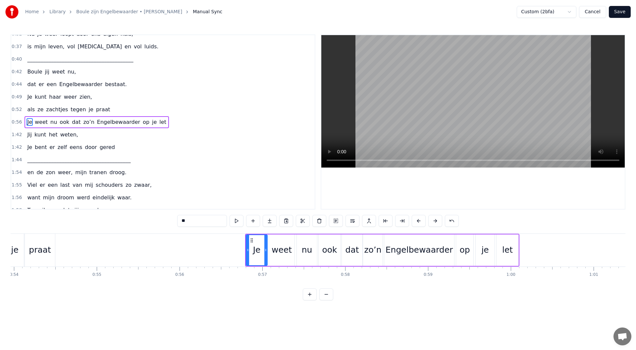
click at [506, 252] on div "let" at bounding box center [507, 250] width 11 height 13
drag, startPoint x: 518, startPoint y: 250, endPoint x: 509, endPoint y: 243, distance: 11.4
click at [522, 253] on icon at bounding box center [521, 250] width 3 height 5
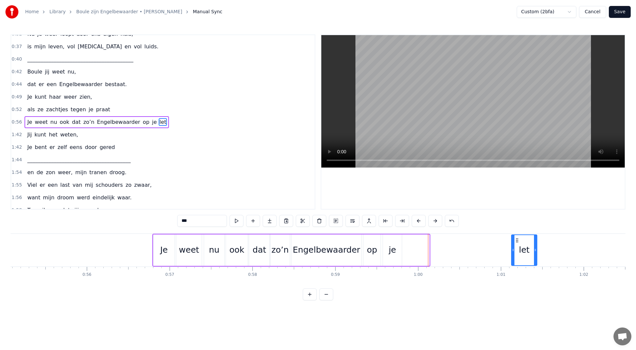
scroll to position [0, 4564]
drag, startPoint x: 502, startPoint y: 241, endPoint x: 433, endPoint y: 255, distance: 70.5
click at [514, 246] on div "let" at bounding box center [523, 250] width 25 height 30
click at [393, 247] on div "je" at bounding box center [390, 250] width 7 height 13
type input "**"
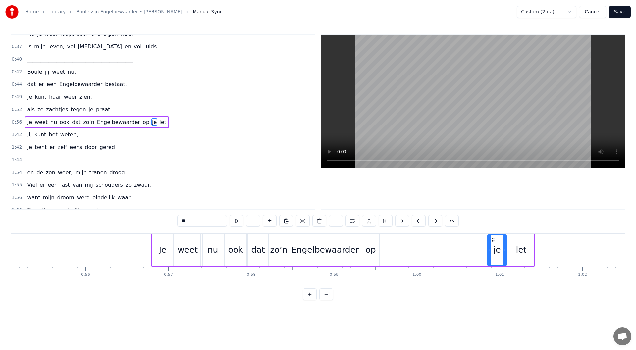
drag, startPoint x: 386, startPoint y: 240, endPoint x: 492, endPoint y: 245, distance: 106.2
click at [492, 245] on div "je" at bounding box center [497, 250] width 18 height 30
click at [384, 244] on div "Je weet nu ook dat zo’n Engelbewaarder op je let" at bounding box center [343, 250] width 384 height 33
click at [372, 249] on div "op" at bounding box center [371, 250] width 10 height 13
drag, startPoint x: 368, startPoint y: 241, endPoint x: 475, endPoint y: 242, distance: 107.7
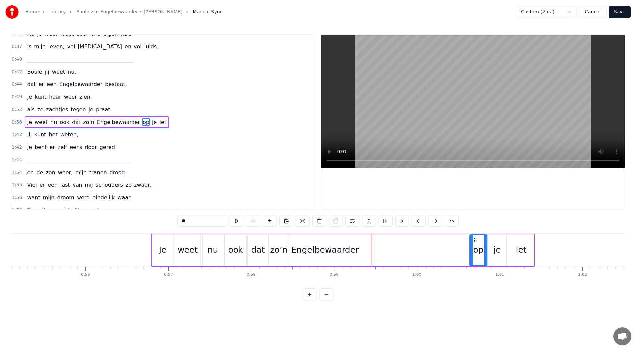
click at [475, 242] on icon at bounding box center [475, 240] width 5 height 5
click at [317, 251] on div "Engelbewaarder" at bounding box center [326, 250] width 68 height 13
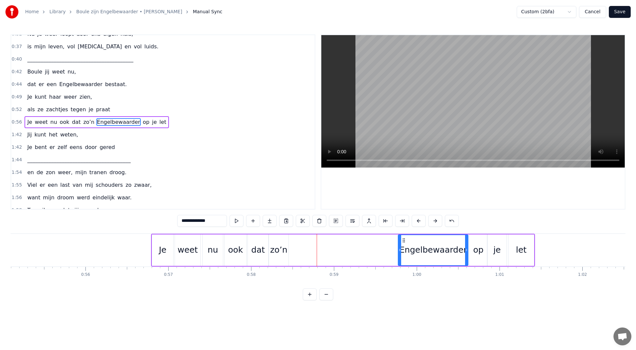
drag, startPoint x: 295, startPoint y: 240, endPoint x: 301, endPoint y: 249, distance: 10.8
click at [403, 240] on icon at bounding box center [403, 240] width 5 height 5
click at [273, 247] on div "zo’n" at bounding box center [278, 250] width 17 height 13
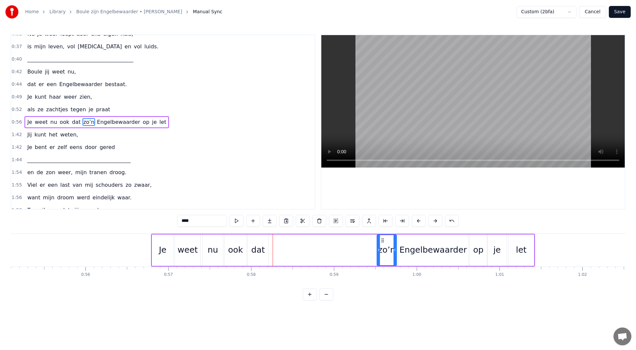
drag, startPoint x: 275, startPoint y: 240, endPoint x: 383, endPoint y: 250, distance: 108.5
click at [383, 250] on div "zo’n" at bounding box center [386, 250] width 19 height 30
drag, startPoint x: 261, startPoint y: 251, endPoint x: 265, endPoint y: 249, distance: 3.7
click at [262, 251] on div "dat" at bounding box center [259, 250] width 14 height 13
type input "***"
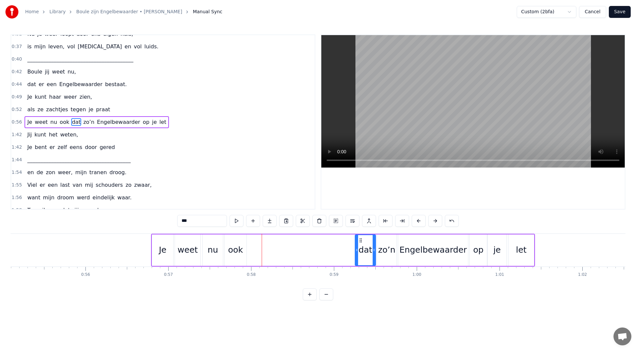
drag, startPoint x: 255, startPoint y: 241, endPoint x: 362, endPoint y: 248, distance: 107.6
click at [362, 248] on div "dat" at bounding box center [366, 250] width 20 height 30
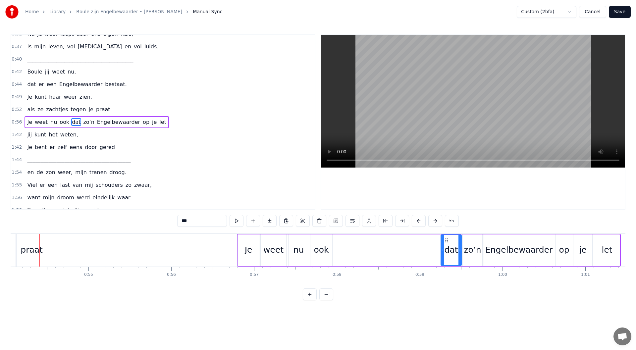
scroll to position [0, 4474]
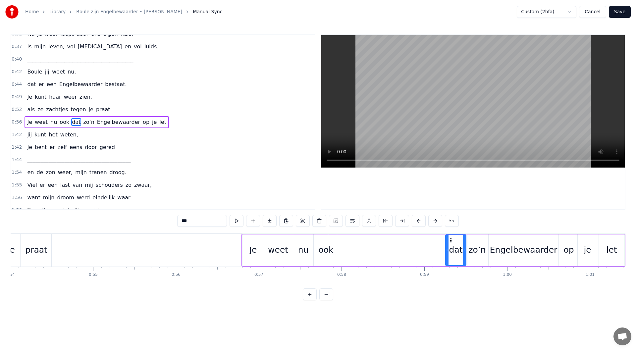
click at [171, 123] on div "0:56 Je weet nu ook dat zo’n Engelbewaarder op je let" at bounding box center [163, 122] width 304 height 13
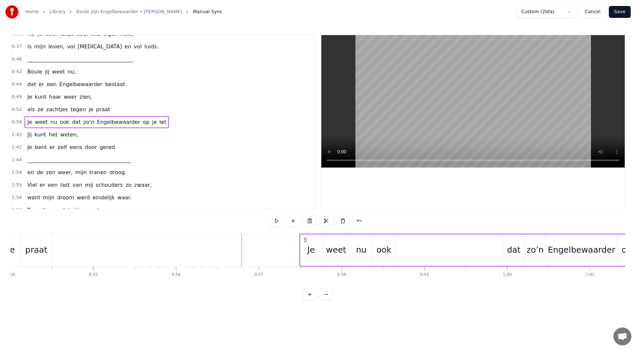
drag, startPoint x: 247, startPoint y: 240, endPoint x: 298, endPoint y: 202, distance: 63.8
click at [305, 243] on div "Je weet nu ook dat zo’n Engelbewaarder op je let" at bounding box center [492, 250] width 384 height 33
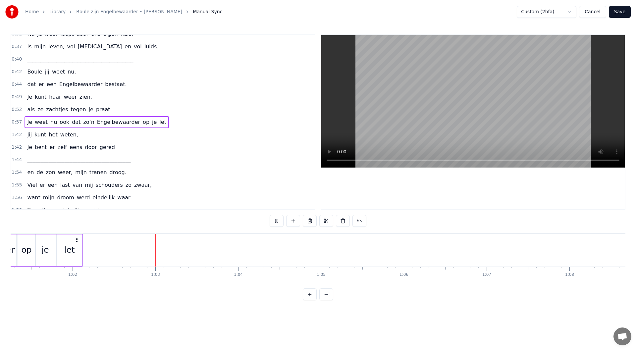
scroll to position [0, 5128]
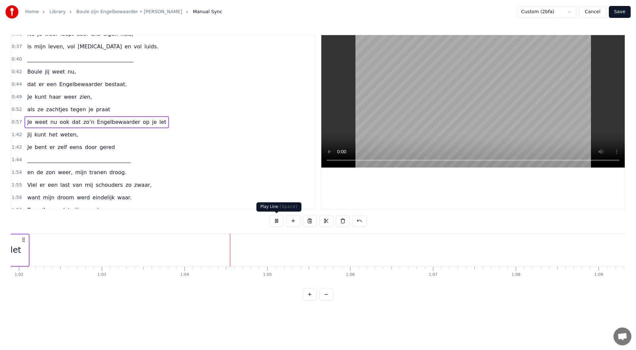
click at [278, 222] on button at bounding box center [277, 221] width 14 height 12
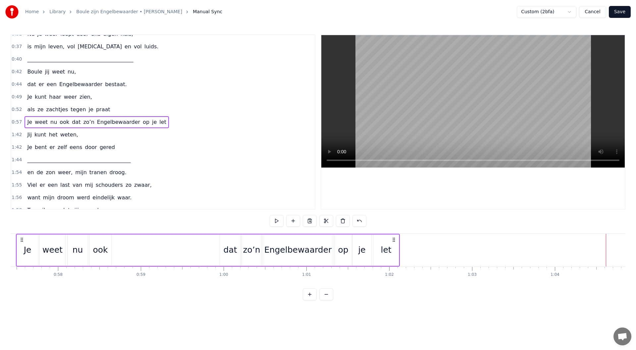
scroll to position [0, 4757]
click at [226, 239] on div "dat" at bounding box center [231, 250] width 21 height 31
drag, startPoint x: 226, startPoint y: 241, endPoint x: 192, endPoint y: 242, distance: 33.5
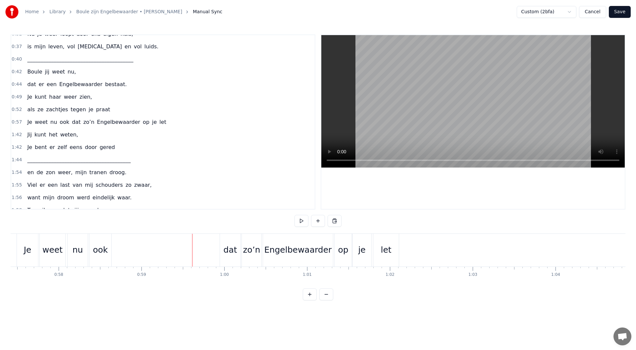
click at [222, 243] on div "dat" at bounding box center [230, 250] width 21 height 33
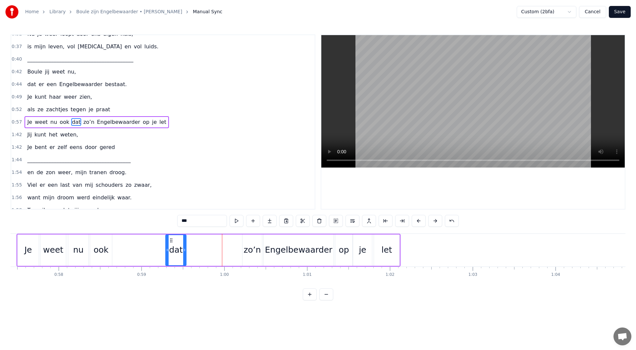
drag, startPoint x: 211, startPoint y: 241, endPoint x: 171, endPoint y: 241, distance: 40.4
click at [171, 241] on icon at bounding box center [171, 240] width 5 height 5
click at [256, 246] on div "zo’n" at bounding box center [252, 250] width 17 height 13
drag, startPoint x: 248, startPoint y: 240, endPoint x: 192, endPoint y: 241, distance: 55.7
click at [192, 241] on circle at bounding box center [192, 240] width 0 height 0
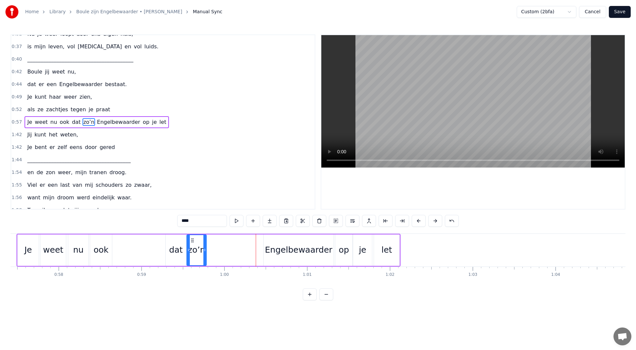
click at [267, 241] on div "Engelbewaarder" at bounding box center [299, 250] width 70 height 31
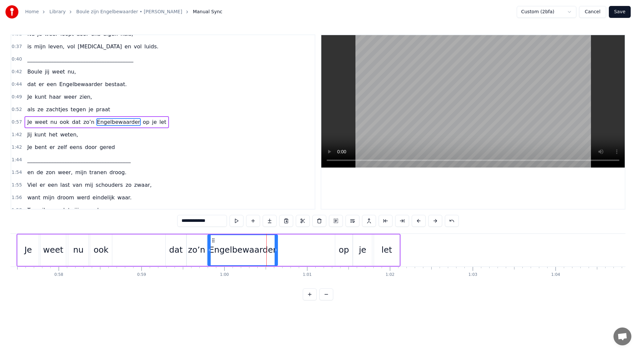
drag, startPoint x: 268, startPoint y: 240, endPoint x: 286, endPoint y: 245, distance: 18.6
click at [213, 241] on circle at bounding box center [212, 240] width 0 height 0
click at [340, 244] on div "op" at bounding box center [344, 250] width 10 height 13
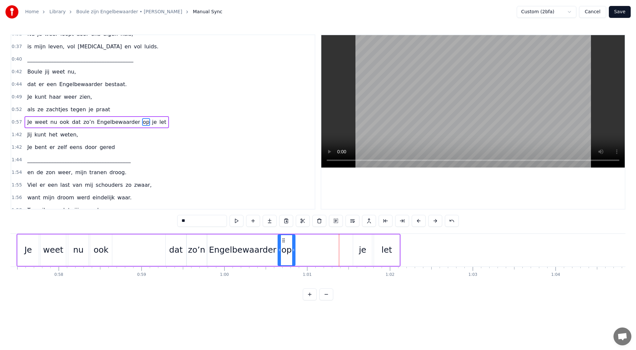
drag, startPoint x: 341, startPoint y: 240, endPoint x: 283, endPoint y: 240, distance: 57.3
click at [283, 240] on icon at bounding box center [283, 240] width 5 height 5
click at [358, 244] on div "je" at bounding box center [362, 250] width 19 height 31
drag, startPoint x: 358, startPoint y: 240, endPoint x: 302, endPoint y: 241, distance: 56.7
click at [302, 241] on icon at bounding box center [302, 240] width 5 height 5
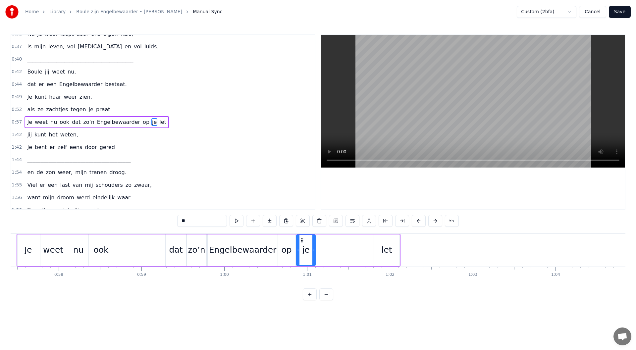
click at [382, 244] on div "let" at bounding box center [387, 250] width 26 height 31
type input "***"
drag, startPoint x: 379, startPoint y: 241, endPoint x: 321, endPoint y: 241, distance: 57.3
click at [321, 241] on icon at bounding box center [322, 240] width 5 height 5
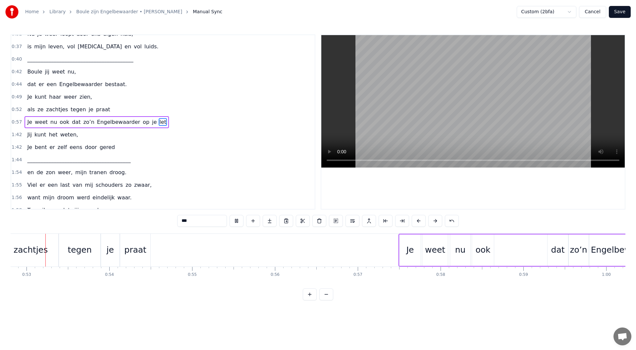
scroll to position [0, 4375]
click at [161, 127] on div "0:57 Je weet nu ook dat zo’n Engelbewaarder op je let" at bounding box center [163, 122] width 304 height 13
drag, startPoint x: 403, startPoint y: 240, endPoint x: 387, endPoint y: 241, distance: 15.9
click at [387, 241] on icon at bounding box center [388, 239] width 5 height 5
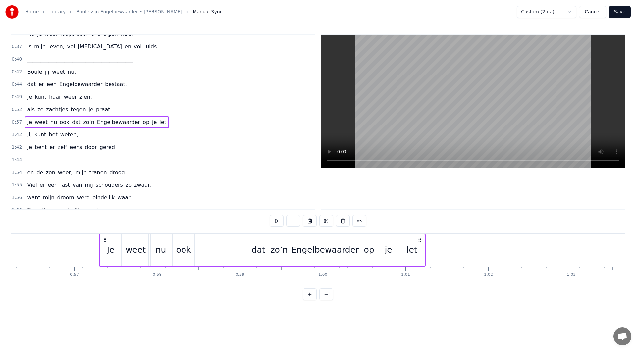
scroll to position [0, 4648]
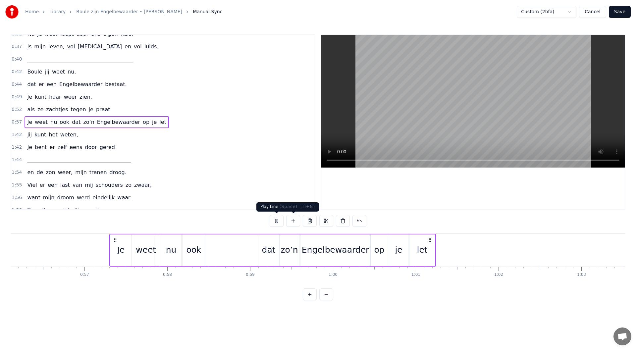
click at [274, 224] on button at bounding box center [277, 221] width 14 height 12
click at [430, 240] on icon at bounding box center [429, 239] width 5 height 5
click at [419, 241] on div "let" at bounding box center [423, 250] width 26 height 31
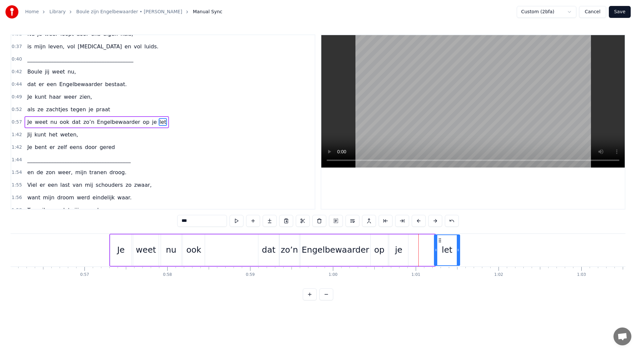
drag, startPoint x: 416, startPoint y: 241, endPoint x: 441, endPoint y: 240, distance: 24.9
click at [441, 240] on circle at bounding box center [440, 240] width 0 height 0
click at [400, 243] on div "je" at bounding box center [398, 250] width 19 height 31
drag, startPoint x: 395, startPoint y: 240, endPoint x: 422, endPoint y: 239, distance: 26.5
click at [422, 239] on icon at bounding box center [421, 240] width 5 height 5
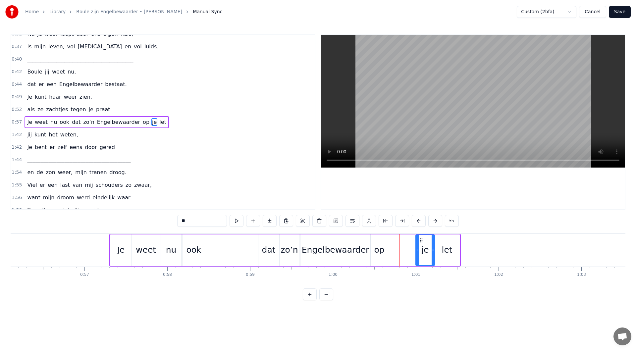
click at [382, 244] on div "op" at bounding box center [379, 250] width 10 height 13
drag, startPoint x: 394, startPoint y: 238, endPoint x: 403, endPoint y: 238, distance: 8.3
click at [403, 238] on icon at bounding box center [402, 240] width 5 height 5
click at [361, 244] on div "Engelbewaarder" at bounding box center [336, 250] width 70 height 31
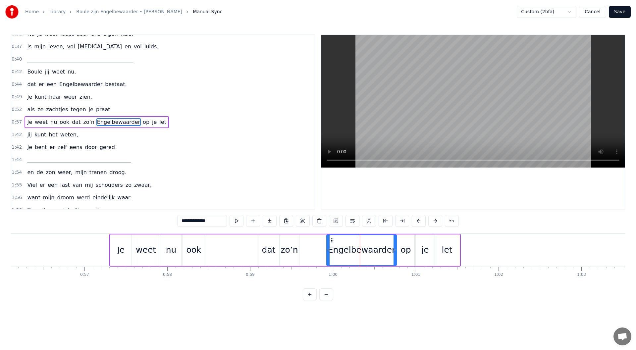
drag, startPoint x: 306, startPoint y: 240, endPoint x: 332, endPoint y: 240, distance: 26.2
click at [332, 240] on icon at bounding box center [332, 240] width 5 height 5
click at [289, 240] on div "zo’n" at bounding box center [290, 250] width 20 height 31
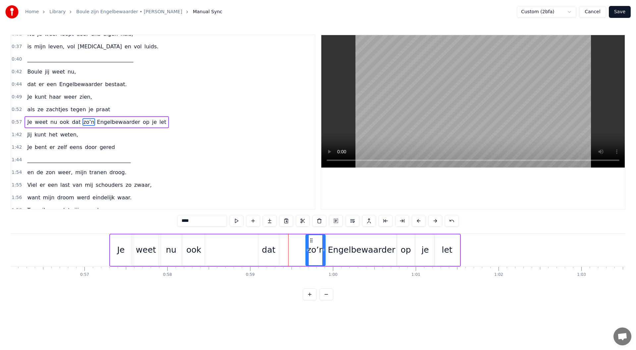
drag, startPoint x: 285, startPoint y: 239, endPoint x: 311, endPoint y: 238, distance: 26.2
click at [311, 238] on icon at bounding box center [311, 240] width 5 height 5
click at [274, 243] on div "dat" at bounding box center [268, 250] width 21 height 31
drag, startPoint x: 278, startPoint y: 239, endPoint x: 291, endPoint y: 239, distance: 12.6
click at [291, 239] on icon at bounding box center [289, 240] width 5 height 5
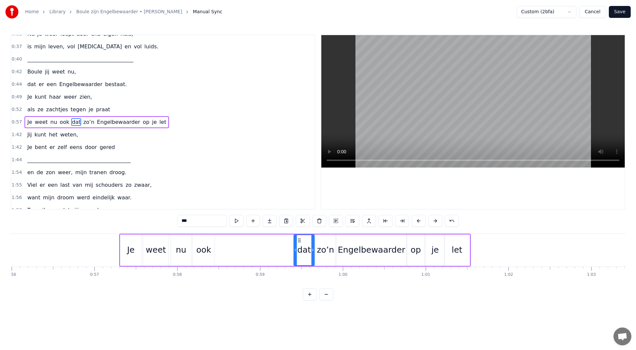
scroll to position [0, 4549]
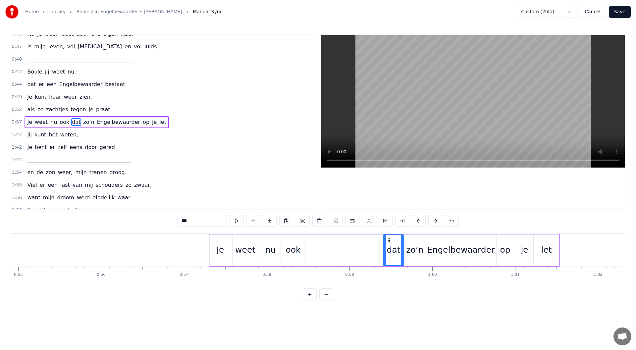
click at [486, 239] on div "Engelbewaarder" at bounding box center [461, 250] width 70 height 31
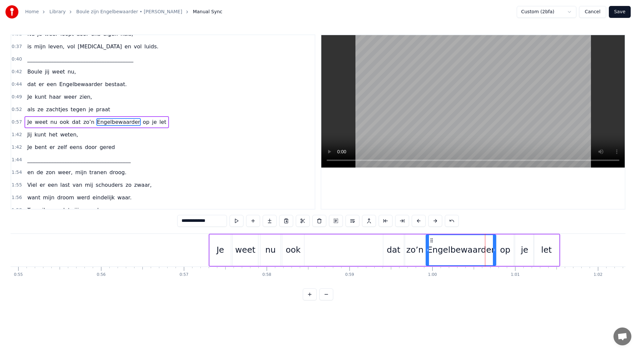
click at [547, 243] on div "let" at bounding box center [547, 250] width 26 height 31
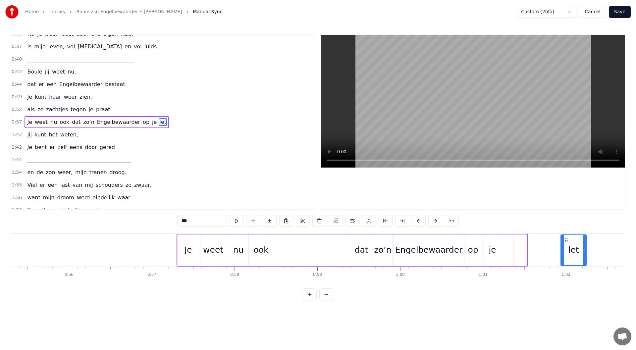
drag, startPoint x: 539, startPoint y: 240, endPoint x: 517, endPoint y: 248, distance: 23.9
click at [556, 240] on icon at bounding box center [566, 240] width 5 height 5
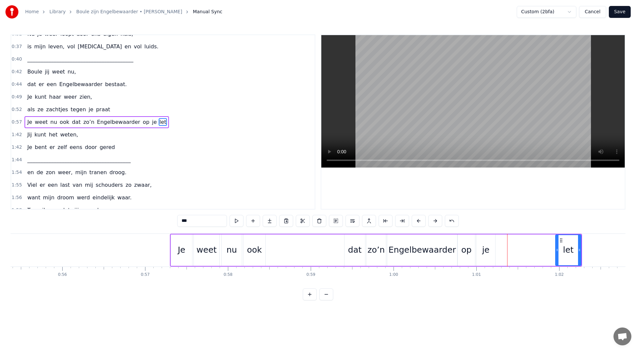
click at [487, 242] on div "je" at bounding box center [486, 250] width 19 height 31
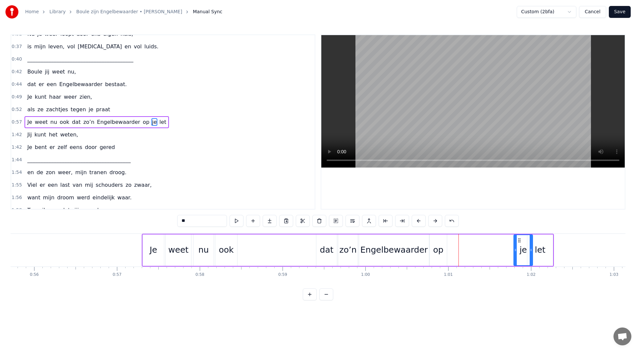
scroll to position [0, 4620]
drag, startPoint x: 494, startPoint y: 239, endPoint x: 451, endPoint y: 243, distance: 43.3
click at [509, 238] on icon at bounding box center [508, 240] width 5 height 5
click at [441, 244] on div "op" at bounding box center [434, 250] width 17 height 31
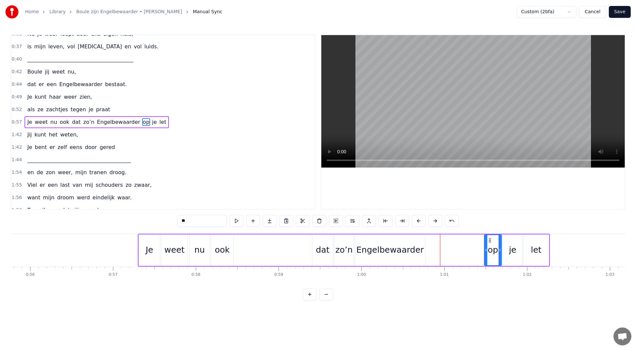
drag, startPoint x: 458, startPoint y: 238, endPoint x: 489, endPoint y: 237, distance: 31.5
click at [489, 237] on div "op" at bounding box center [493, 250] width 17 height 30
click at [419, 247] on div "Engelbewaarder" at bounding box center [391, 250] width 68 height 13
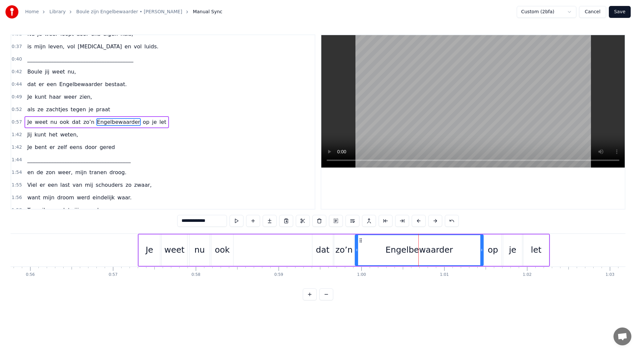
drag, startPoint x: 446, startPoint y: 248, endPoint x: 482, endPoint y: 250, distance: 35.8
click at [482, 250] on icon at bounding box center [482, 250] width 3 height 5
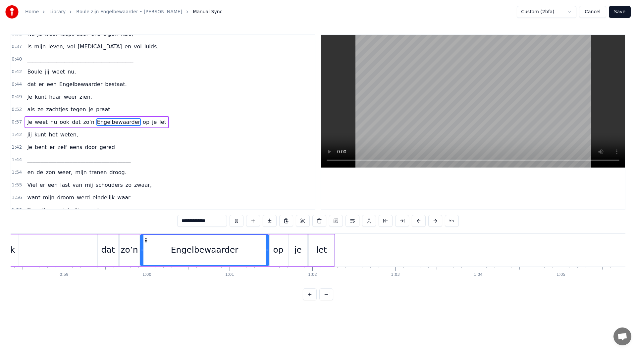
scroll to position [0, 4838]
click at [233, 222] on button at bounding box center [237, 221] width 14 height 12
click at [330, 251] on div "let" at bounding box center [319, 250] width 26 height 31
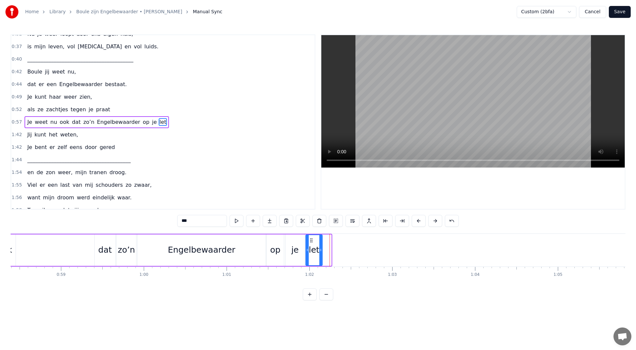
drag, startPoint x: 330, startPoint y: 250, endPoint x: 321, endPoint y: 250, distance: 9.0
click at [321, 250] on icon at bounding box center [320, 250] width 3 height 5
click at [300, 252] on div "je" at bounding box center [295, 250] width 19 height 31
drag, startPoint x: 302, startPoint y: 251, endPoint x: 298, endPoint y: 251, distance: 4.0
click at [298, 251] on icon at bounding box center [299, 250] width 3 height 5
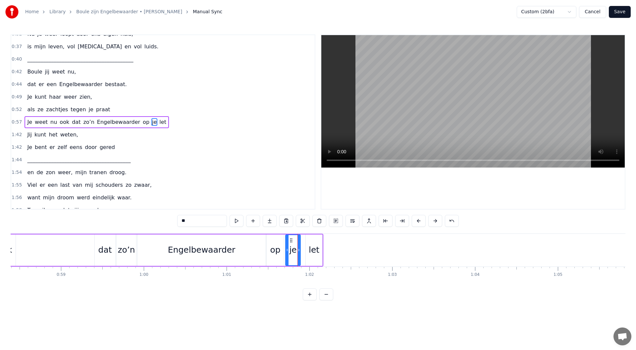
click at [281, 251] on div "op" at bounding box center [275, 250] width 17 height 31
click at [279, 251] on circle at bounding box center [279, 251] width 0 height 0
click at [292, 248] on div "je" at bounding box center [292, 250] width 7 height 13
type input "**"
drag, startPoint x: 291, startPoint y: 240, endPoint x: 287, endPoint y: 240, distance: 4.3
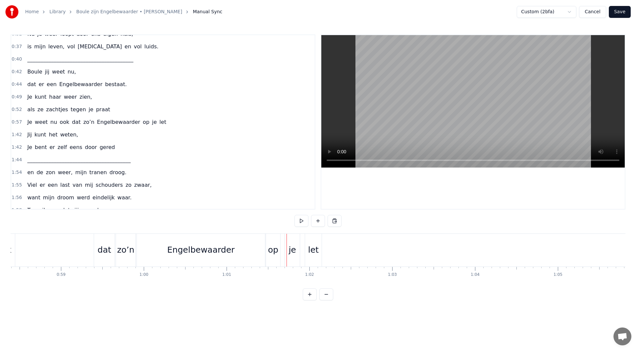
click at [288, 240] on div "je" at bounding box center [292, 250] width 15 height 33
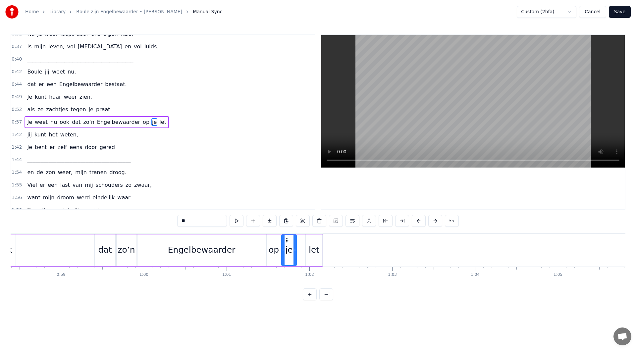
drag, startPoint x: 291, startPoint y: 241, endPoint x: 287, endPoint y: 241, distance: 4.0
click at [287, 241] on circle at bounding box center [286, 240] width 0 height 0
click at [306, 243] on div "let" at bounding box center [314, 250] width 17 height 31
type input "***"
click at [311, 241] on icon at bounding box center [311, 240] width 5 height 5
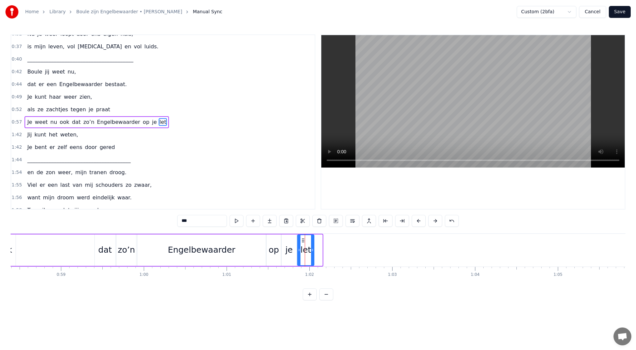
drag, startPoint x: 311, startPoint y: 241, endPoint x: 303, endPoint y: 242, distance: 8.6
click at [303, 242] on icon at bounding box center [303, 240] width 5 height 5
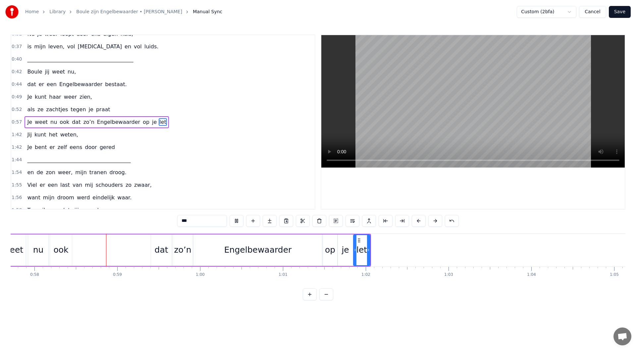
scroll to position [0, 4787]
click at [207, 184] on div "1:55 Viel er een last van mij schouders zo zwaar," at bounding box center [163, 185] width 304 height 13
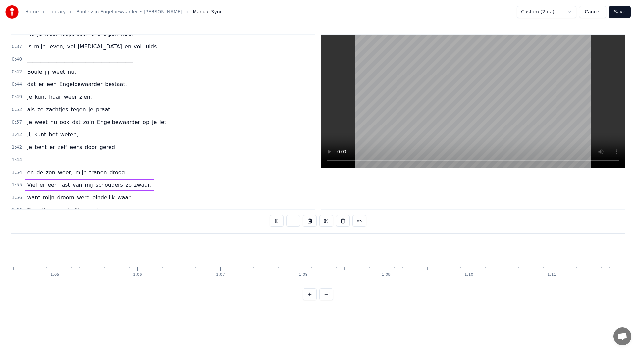
scroll to position [0, 5347]
click at [276, 224] on button at bounding box center [277, 221] width 14 height 12
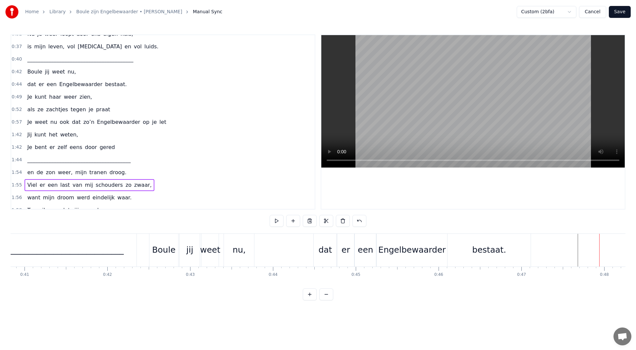
scroll to position [0, 3394]
click at [402, 249] on div "Engelbewaarder" at bounding box center [401, 250] width 68 height 13
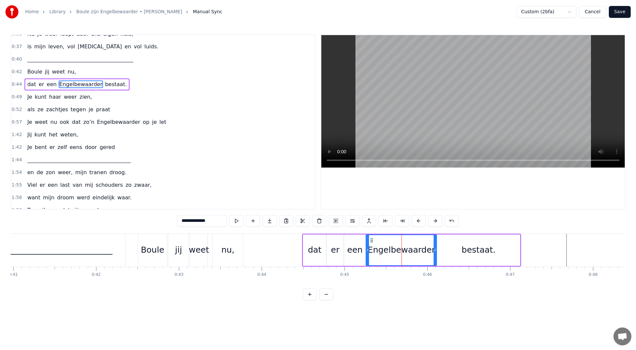
scroll to position [58, 0]
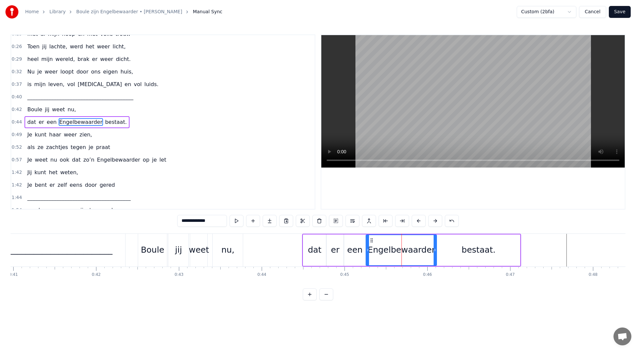
click at [480, 249] on div "bestaat." at bounding box center [479, 250] width 34 height 13
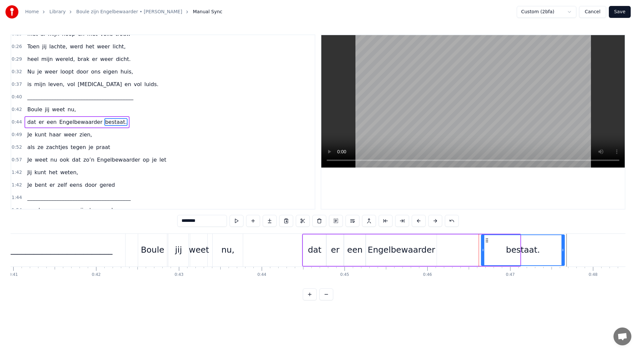
drag, startPoint x: 443, startPoint y: 241, endPoint x: 487, endPoint y: 241, distance: 44.4
click at [487, 241] on icon at bounding box center [486, 240] width 5 height 5
click at [413, 246] on div "Engelbewaarder" at bounding box center [402, 250] width 68 height 13
type input "**********"
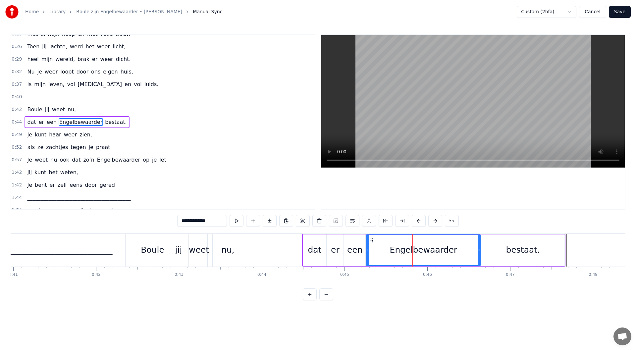
drag, startPoint x: 436, startPoint y: 250, endPoint x: 480, endPoint y: 250, distance: 44.1
click at [480, 250] on icon at bounding box center [479, 250] width 3 height 5
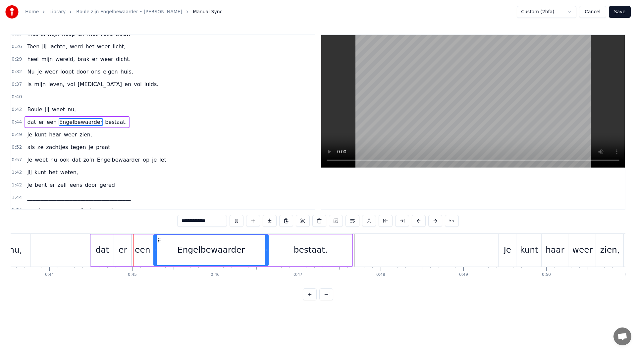
scroll to position [0, 3626]
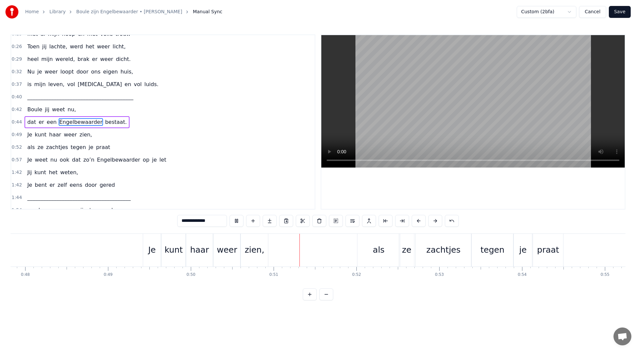
click at [376, 160] on video at bounding box center [473, 101] width 304 height 133
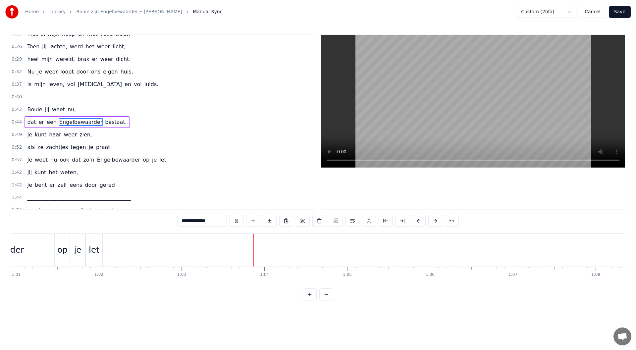
scroll to position [0, 5207]
click at [238, 218] on button at bounding box center [237, 221] width 14 height 12
click at [91, 138] on div "0:49 Je kunt haar weer zien," at bounding box center [163, 135] width 304 height 13
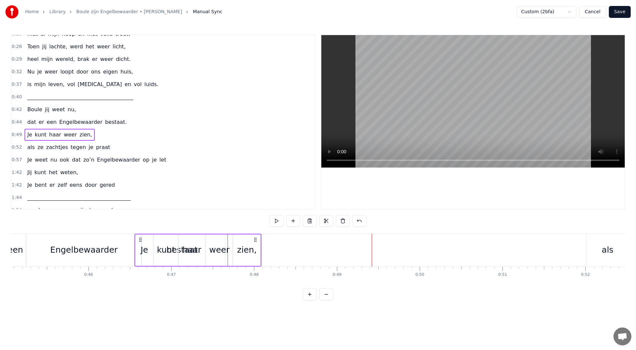
scroll to position [0, 3733]
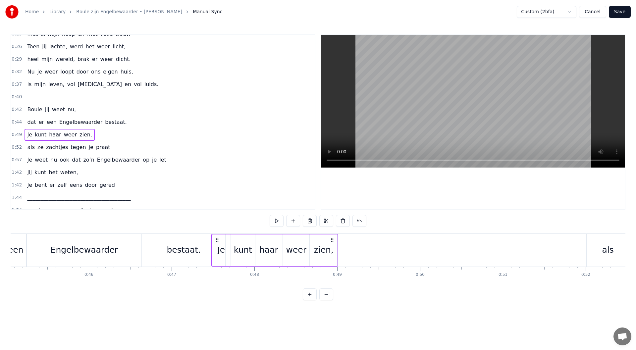
drag, startPoint x: 50, startPoint y: 241, endPoint x: 217, endPoint y: 266, distance: 169.5
click at [217, 266] on div "Je kunt haar weer zien," at bounding box center [274, 250] width 127 height 33
click at [361, 223] on button at bounding box center [360, 221] width 14 height 12
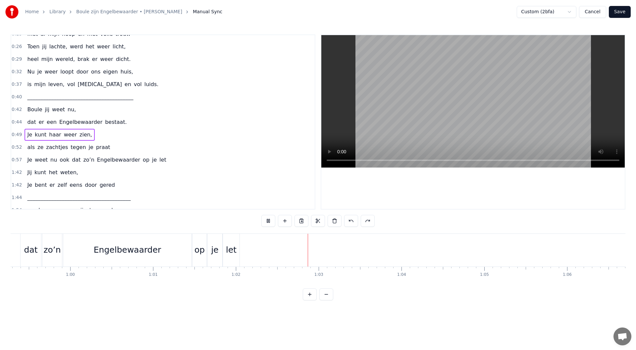
scroll to position [0, 5134]
click at [100, 146] on div "als ze zachtjes tegen je praat" at bounding box center [69, 147] width 88 height 12
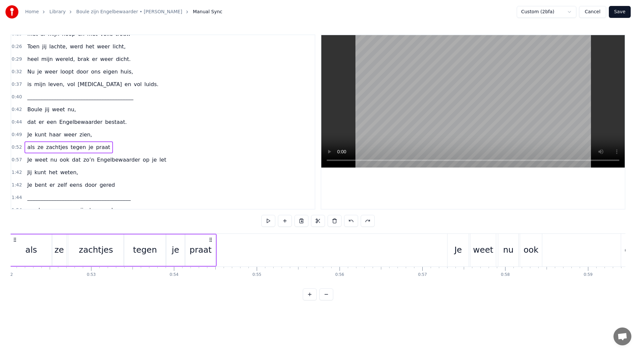
scroll to position [0, 4275]
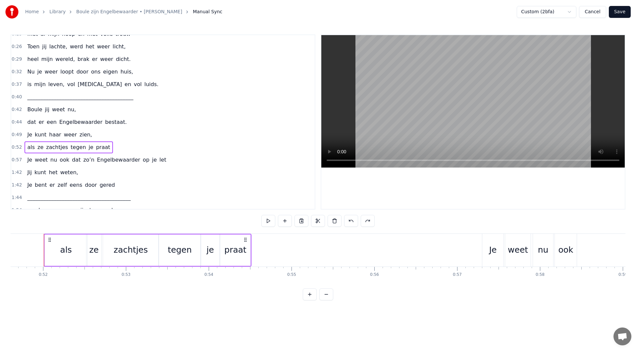
click at [156, 161] on div "0:57 Je weet nu ook dat zo’n Engelbewaarder op je let" at bounding box center [163, 160] width 304 height 13
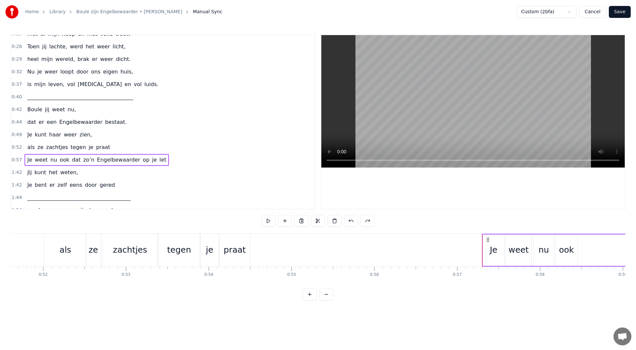
click at [85, 176] on div "1:42 Jij kunt het weten," at bounding box center [163, 172] width 304 height 13
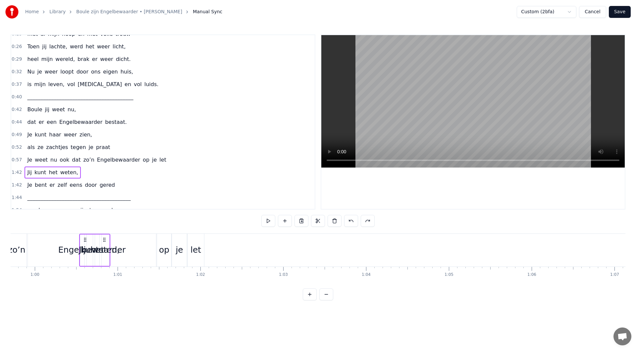
scroll to position [0, 4935]
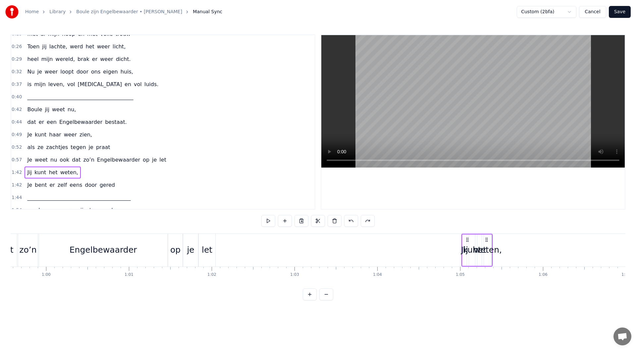
drag, startPoint x: 50, startPoint y: 239, endPoint x: 468, endPoint y: 271, distance: 419.1
click at [468, 271] on div "Maandenlang, jij lag zo stil, in een kamer, zo koud en kil Ik zat er te wachten…" at bounding box center [318, 259] width 615 height 50
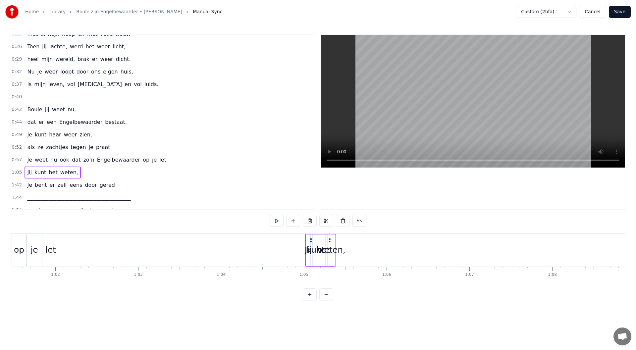
scroll to position [0, 5094]
drag, startPoint x: 327, startPoint y: 240, endPoint x: 342, endPoint y: 240, distance: 14.6
click at [342, 240] on icon at bounding box center [342, 239] width 5 height 5
click at [342, 241] on icon at bounding box center [342, 239] width 5 height 5
click at [345, 244] on div "weten," at bounding box center [344, 250] width 8 height 31
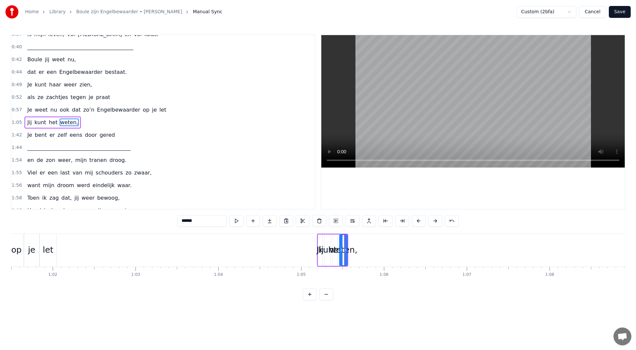
scroll to position [108, 0]
drag, startPoint x: 346, startPoint y: 250, endPoint x: 368, endPoint y: 250, distance: 22.2
click at [368, 250] on icon at bounding box center [368, 250] width 3 height 5
drag, startPoint x: 344, startPoint y: 241, endPoint x: 504, endPoint y: 250, distance: 159.6
click at [504, 250] on div "weten," at bounding box center [513, 250] width 29 height 30
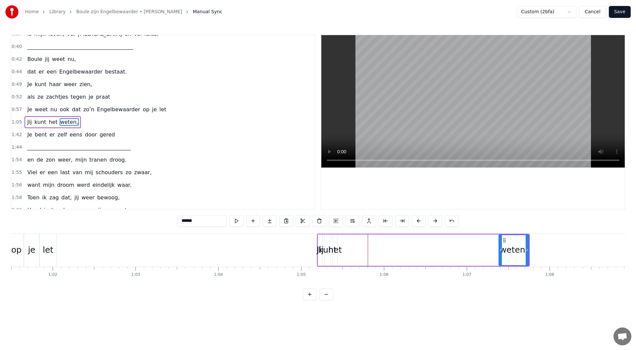
click at [339, 252] on div "het" at bounding box center [335, 250] width 14 height 13
drag, startPoint x: 339, startPoint y: 241, endPoint x: 456, endPoint y: 248, distance: 117.9
click at [455, 248] on div "het" at bounding box center [453, 250] width 4 height 30
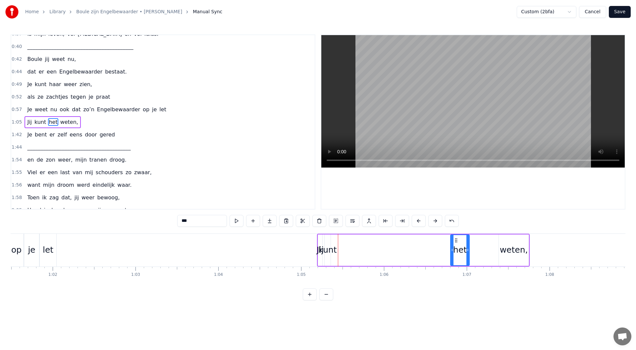
drag, startPoint x: 453, startPoint y: 251, endPoint x: 468, endPoint y: 253, distance: 14.6
click at [468, 253] on icon at bounding box center [468, 250] width 3 height 5
drag, startPoint x: 456, startPoint y: 240, endPoint x: 482, endPoint y: 241, distance: 26.8
click at [482, 241] on circle at bounding box center [482, 240] width 0 height 0
click at [332, 251] on div "kunt" at bounding box center [327, 250] width 18 height 13
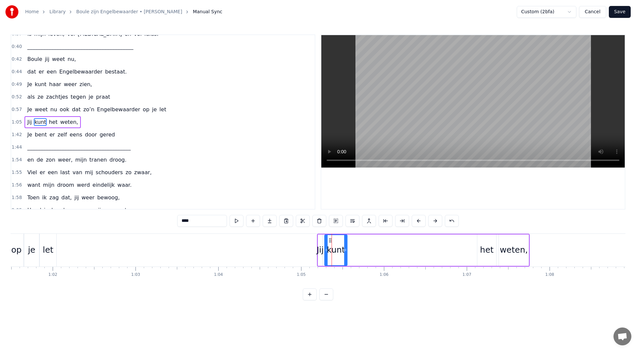
drag, startPoint x: 336, startPoint y: 240, endPoint x: 347, endPoint y: 242, distance: 10.9
click at [347, 242] on div at bounding box center [345, 250] width 3 height 30
drag, startPoint x: 331, startPoint y: 241, endPoint x: 458, endPoint y: 254, distance: 128.2
click at [458, 254] on div "kunt" at bounding box center [464, 250] width 22 height 30
click at [319, 249] on div "Jij" at bounding box center [320, 250] width 7 height 13
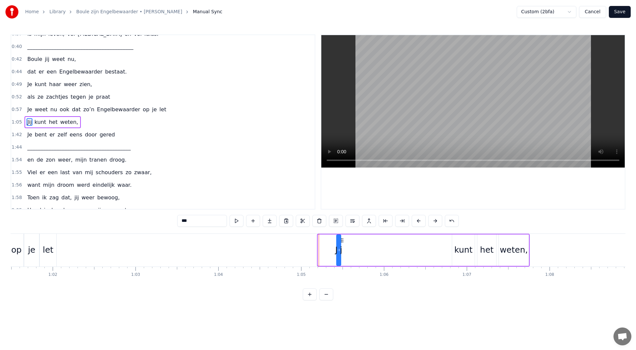
drag, startPoint x: 323, startPoint y: 240, endPoint x: 342, endPoint y: 242, distance: 18.7
click at [342, 242] on icon at bounding box center [342, 240] width 5 height 5
click at [358, 252] on icon at bounding box center [357, 250] width 3 height 5
drag, startPoint x: 337, startPoint y: 251, endPoint x: 319, endPoint y: 251, distance: 17.9
click at [319, 251] on icon at bounding box center [320, 250] width 3 height 5
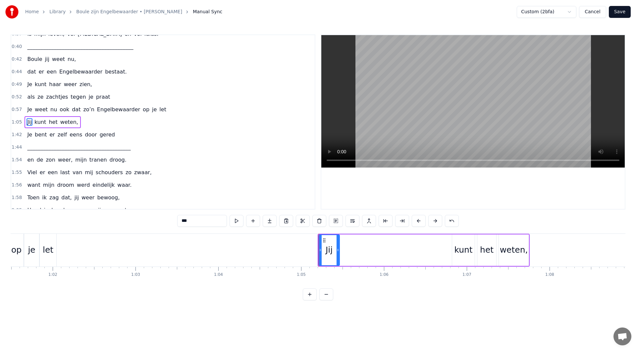
drag, startPoint x: 356, startPoint y: 251, endPoint x: 337, endPoint y: 251, distance: 18.2
click at [337, 251] on icon at bounding box center [338, 250] width 3 height 5
click at [458, 254] on div "kunt" at bounding box center [463, 250] width 18 height 13
drag, startPoint x: 457, startPoint y: 241, endPoint x: 346, endPoint y: 245, distance: 111.4
click at [346, 245] on div "kunt" at bounding box center [352, 250] width 22 height 30
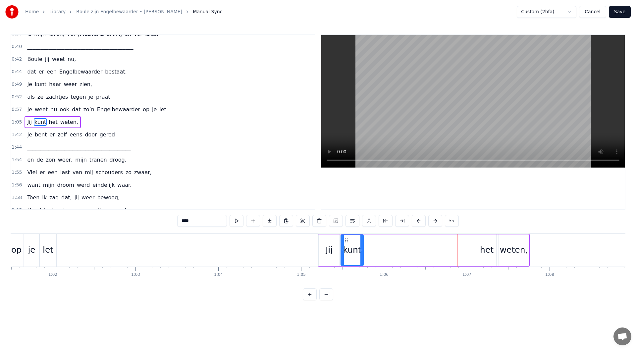
click at [479, 248] on div "het" at bounding box center [487, 250] width 19 height 31
drag, startPoint x: 482, startPoint y: 241, endPoint x: 370, endPoint y: 244, distance: 112.7
click at [370, 244] on div "het" at bounding box center [374, 250] width 18 height 30
click at [517, 252] on div "weten," at bounding box center [514, 250] width 28 height 13
type input "******"
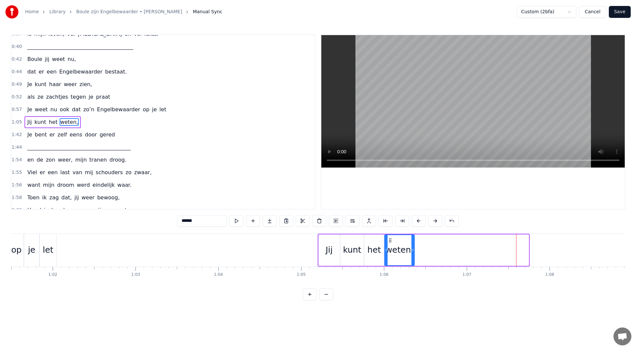
drag, startPoint x: 504, startPoint y: 241, endPoint x: 390, endPoint y: 244, distance: 114.4
click at [390, 244] on div "weten," at bounding box center [399, 250] width 29 height 30
drag, startPoint x: 414, startPoint y: 250, endPoint x: 432, endPoint y: 247, distance: 19.1
click at [432, 251] on icon at bounding box center [431, 250] width 3 height 5
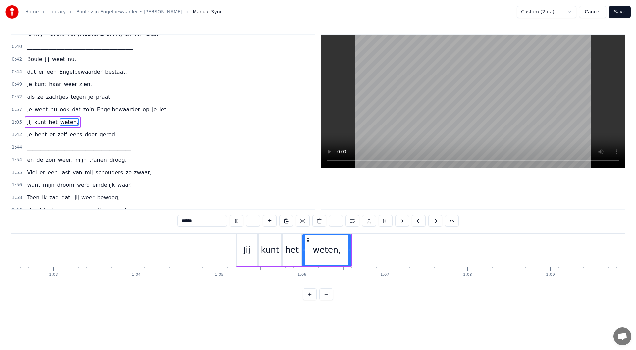
scroll to position [0, 5221]
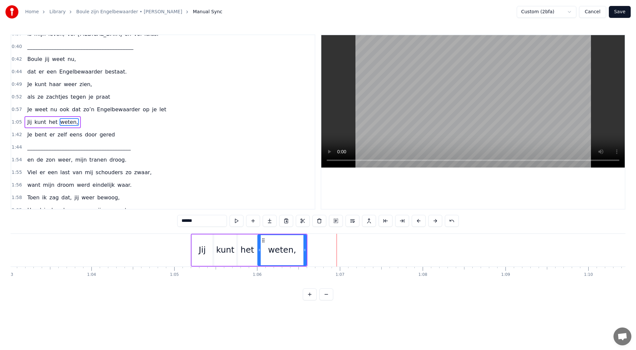
click at [83, 126] on div "1:05 Jij kunt het weten," at bounding box center [163, 122] width 304 height 13
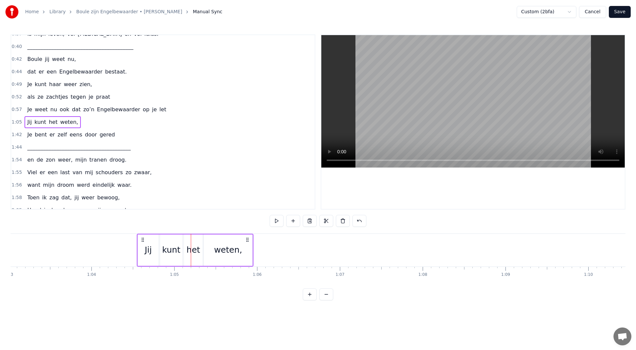
drag, startPoint x: 197, startPoint y: 242, endPoint x: 142, endPoint y: 243, distance: 54.0
click at [142, 243] on div "Jij kunt het weten," at bounding box center [195, 250] width 117 height 33
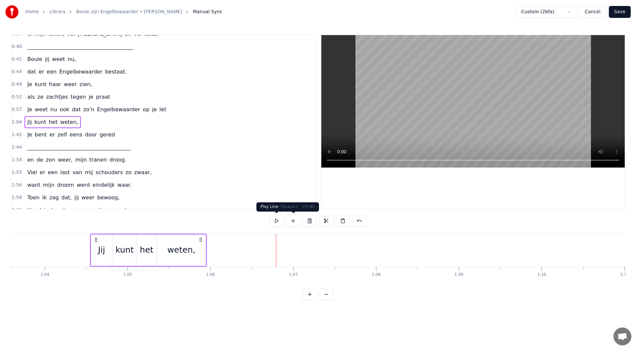
click at [276, 221] on button at bounding box center [277, 221] width 14 height 12
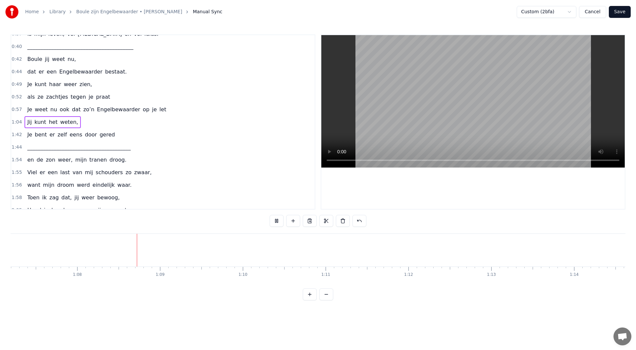
scroll to position [0, 5598]
click at [109, 134] on div "1:42 Je bent er zelf eens door gered" at bounding box center [163, 135] width 304 height 13
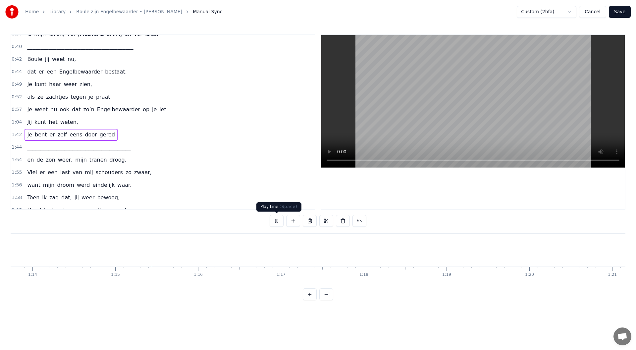
scroll to position [0, 6171]
click at [276, 223] on button at bounding box center [277, 221] width 14 height 12
click at [118, 137] on div "1:42 Je bent er zelf eens door gered" at bounding box center [163, 135] width 304 height 13
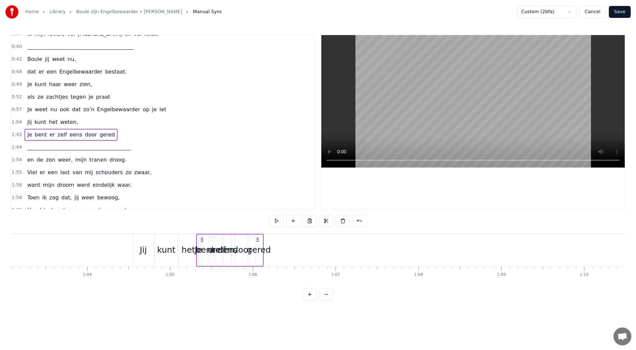
scroll to position [0, 5212]
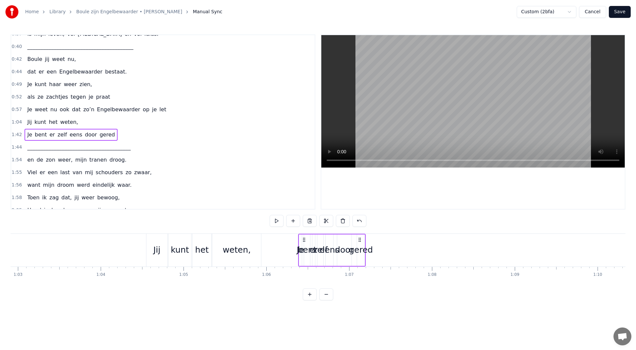
drag, startPoint x: 49, startPoint y: 241, endPoint x: 304, endPoint y: 269, distance: 256.1
click at [304, 269] on div "Maandenlang, jij lag zo stil, in een kamer, zo koud en kil Ik zat er te wachten…" at bounding box center [318, 259] width 615 height 50
drag, startPoint x: 360, startPoint y: 240, endPoint x: 368, endPoint y: 241, distance: 8.7
click at [368, 241] on icon at bounding box center [368, 239] width 5 height 5
click at [372, 250] on div "gered" at bounding box center [370, 250] width 24 height 13
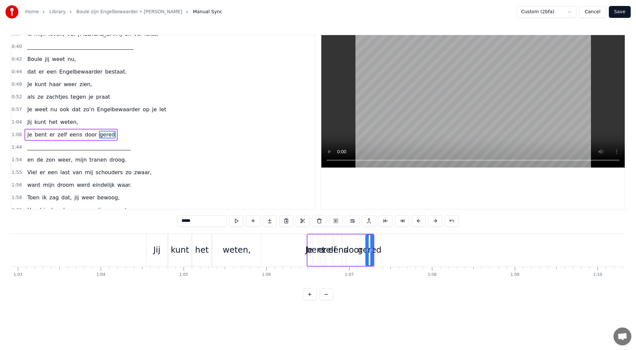
scroll to position [121, 0]
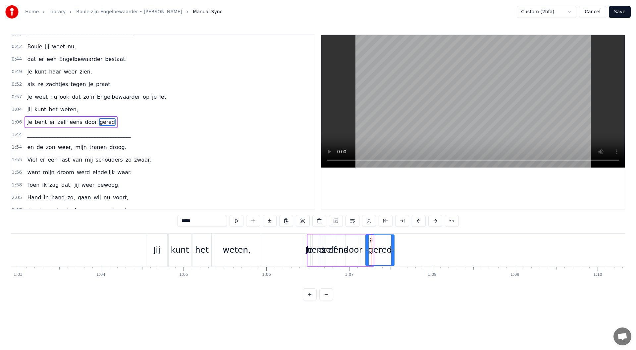
drag, startPoint x: 375, startPoint y: 250, endPoint x: 393, endPoint y: 251, distance: 17.9
click at [393, 251] on icon at bounding box center [392, 250] width 3 height 5
drag, startPoint x: 371, startPoint y: 241, endPoint x: 419, endPoint y: 243, distance: 47.5
click at [419, 243] on div "gered" at bounding box center [428, 250] width 28 height 30
click at [356, 250] on div "door" at bounding box center [353, 250] width 19 height 13
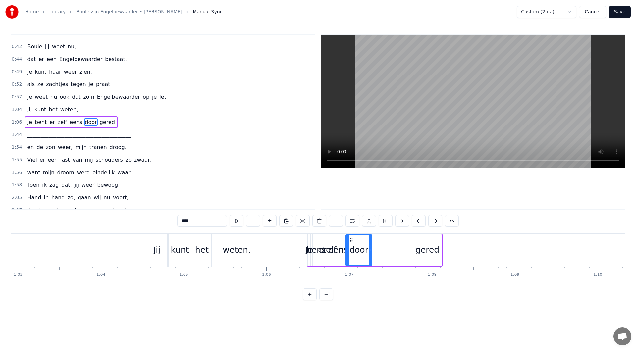
drag, startPoint x: 365, startPoint y: 250, endPoint x: 371, endPoint y: 250, distance: 6.3
click at [371, 250] on icon at bounding box center [370, 250] width 3 height 5
drag, startPoint x: 352, startPoint y: 240, endPoint x: 392, endPoint y: 246, distance: 40.4
click at [392, 246] on div "door" at bounding box center [399, 250] width 26 height 30
click at [339, 250] on div "eens" at bounding box center [338, 250] width 20 height 13
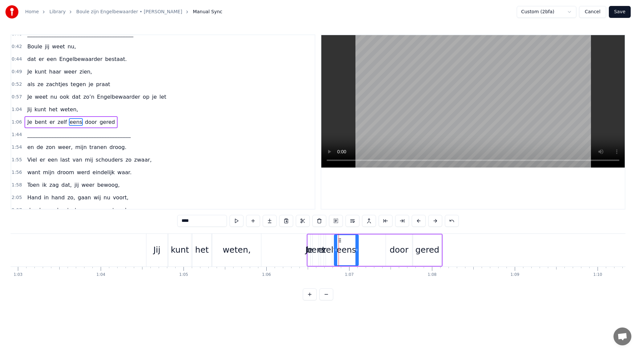
drag, startPoint x: 341, startPoint y: 250, endPoint x: 357, endPoint y: 250, distance: 16.6
click at [357, 250] on icon at bounding box center [357, 250] width 3 height 5
drag, startPoint x: 340, startPoint y: 241, endPoint x: 334, endPoint y: 242, distance: 6.3
click at [366, 242] on icon at bounding box center [365, 240] width 5 height 5
click at [328, 247] on div "zelf" at bounding box center [329, 250] width 15 height 13
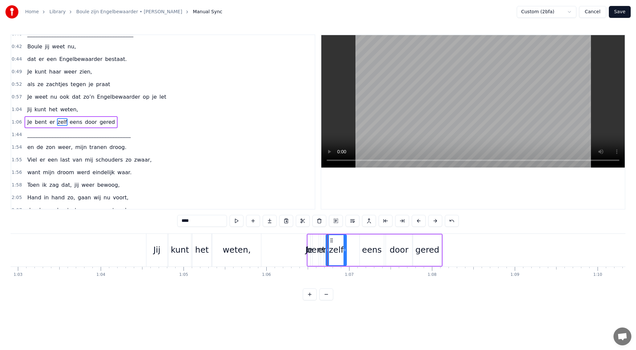
drag, startPoint x: 331, startPoint y: 250, endPoint x: 345, endPoint y: 250, distance: 13.6
click at [345, 250] on icon at bounding box center [345, 250] width 3 height 5
drag, startPoint x: 337, startPoint y: 242, endPoint x: 344, endPoint y: 242, distance: 7.0
click at [321, 251] on div "er" at bounding box center [322, 250] width 9 height 13
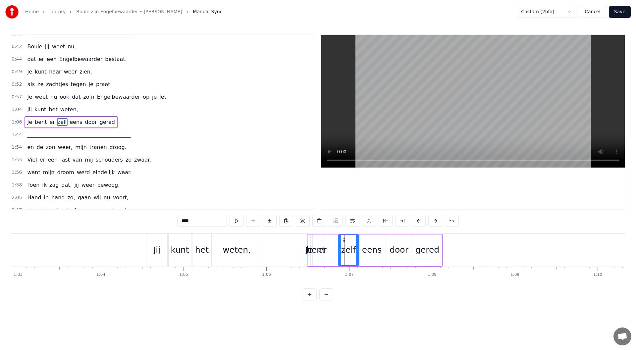
type input "**"
drag, startPoint x: 324, startPoint y: 251, endPoint x: 335, endPoint y: 251, distance: 11.6
click at [335, 251] on div "Je bent er zelf eens door gered" at bounding box center [375, 250] width 136 height 33
click at [324, 250] on div "er" at bounding box center [324, 250] width 9 height 13
drag, startPoint x: 323, startPoint y: 250, endPoint x: 340, endPoint y: 251, distance: 17.0
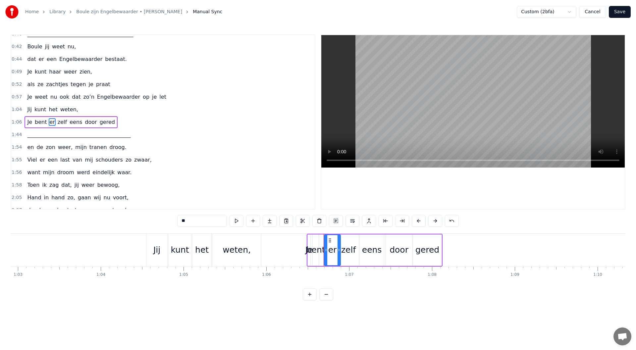
click at [340, 251] on icon at bounding box center [339, 250] width 3 height 5
click at [426, 255] on div "gered" at bounding box center [428, 250] width 24 height 13
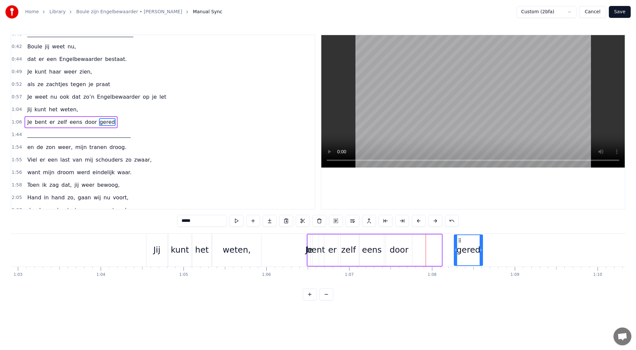
drag, startPoint x: 419, startPoint y: 242, endPoint x: 462, endPoint y: 242, distance: 43.7
click at [459, 242] on circle at bounding box center [459, 242] width 0 height 0
click at [395, 247] on div "door" at bounding box center [399, 250] width 19 height 13
drag, startPoint x: 392, startPoint y: 241, endPoint x: 435, endPoint y: 241, distance: 43.4
click at [435, 241] on icon at bounding box center [434, 240] width 5 height 5
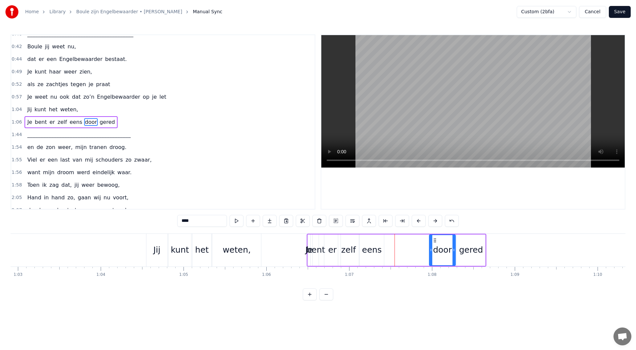
click at [370, 245] on div "eens" at bounding box center [372, 250] width 20 height 13
drag, startPoint x: 393, startPoint y: 241, endPoint x: 410, endPoint y: 242, distance: 16.3
click at [410, 242] on icon at bounding box center [409, 240] width 5 height 5
click at [348, 245] on div "zelf" at bounding box center [348, 250] width 15 height 13
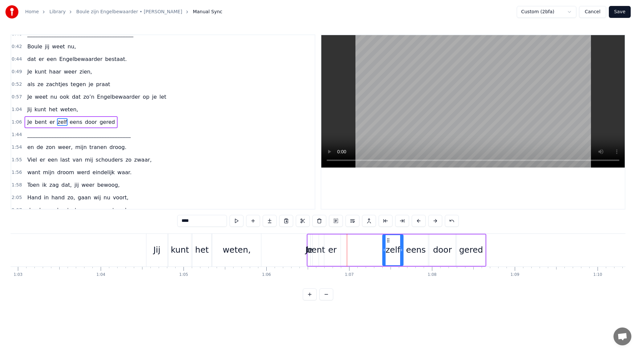
drag, startPoint x: 343, startPoint y: 240, endPoint x: 387, endPoint y: 244, distance: 44.6
click at [387, 244] on div "zelf" at bounding box center [393, 250] width 20 height 30
click at [333, 246] on div "er" at bounding box center [332, 250] width 9 height 13
drag, startPoint x: 330, startPoint y: 241, endPoint x: 371, endPoint y: 242, distance: 41.1
click at [371, 242] on icon at bounding box center [370, 240] width 5 height 5
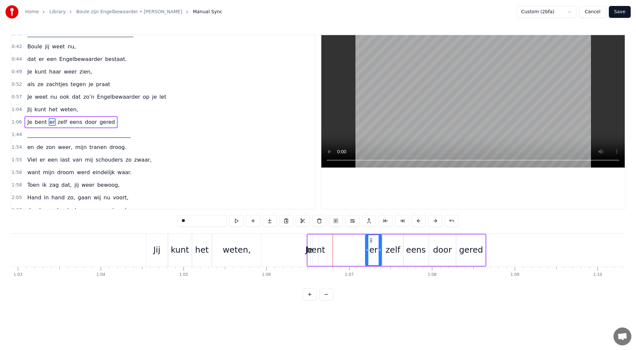
click at [318, 250] on div "bent" at bounding box center [316, 250] width 19 height 13
click at [319, 251] on div "bent" at bounding box center [316, 250] width 19 height 13
drag, startPoint x: 317, startPoint y: 251, endPoint x: 336, endPoint y: 251, distance: 18.9
click at [336, 251] on icon at bounding box center [336, 250] width 3 height 5
drag, startPoint x: 318, startPoint y: 241, endPoint x: 344, endPoint y: 243, distance: 25.9
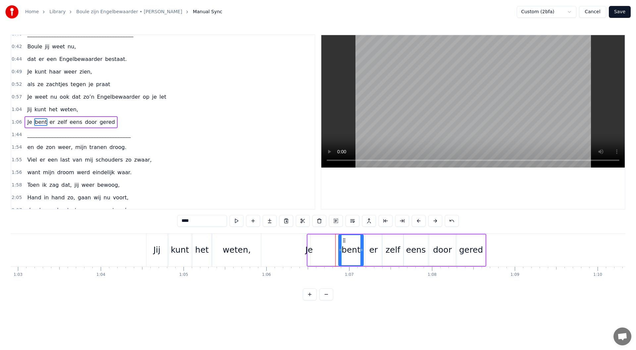
click at [344, 243] on icon at bounding box center [344, 240] width 5 height 5
click at [308, 249] on div "Je" at bounding box center [310, 250] width 8 height 13
drag, startPoint x: 310, startPoint y: 251, endPoint x: 311, endPoint y: 243, distance: 7.5
click at [324, 252] on icon at bounding box center [324, 250] width 3 height 5
drag, startPoint x: 312, startPoint y: 241, endPoint x: 325, endPoint y: 242, distance: 12.6
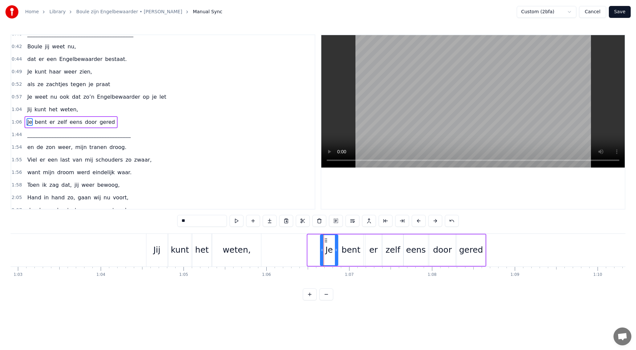
click at [325, 242] on icon at bounding box center [325, 240] width 5 height 5
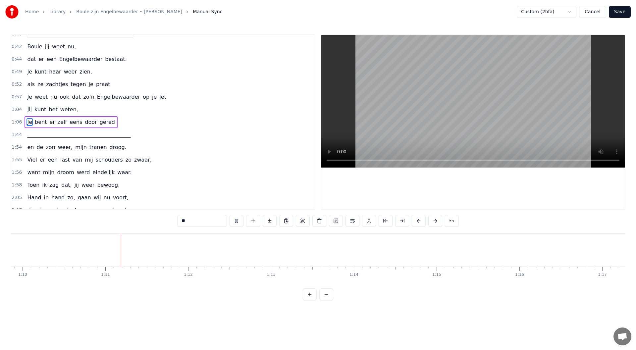
scroll to position [0, 5803]
click at [239, 225] on button at bounding box center [237, 221] width 14 height 12
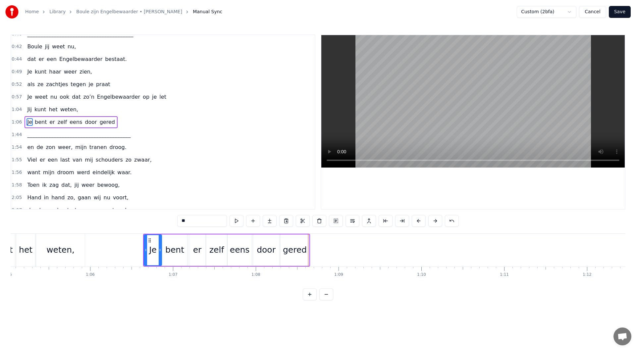
scroll to position [0, 5293]
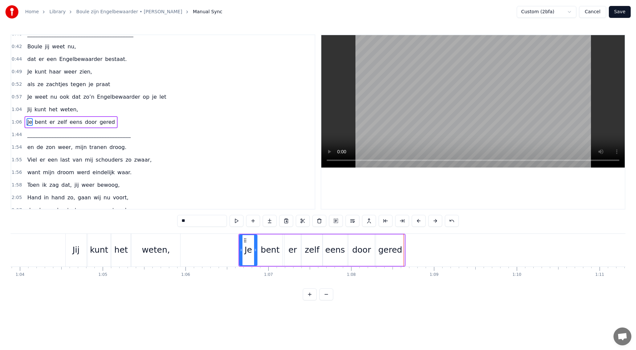
click at [312, 255] on div "zelf" at bounding box center [312, 250] width 15 height 13
drag, startPoint x: 320, startPoint y: 251, endPoint x: 333, endPoint y: 251, distance: 12.6
click at [332, 251] on circle at bounding box center [332, 251] width 0 height 0
click at [342, 252] on div "eens" at bounding box center [335, 250] width 20 height 13
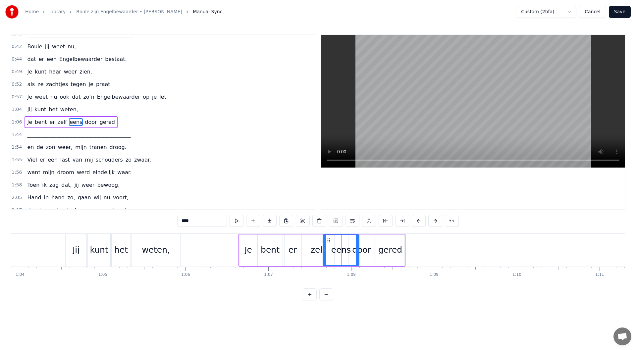
drag, startPoint x: 345, startPoint y: 250, endPoint x: 357, endPoint y: 251, distance: 11.9
click at [357, 251] on icon at bounding box center [357, 250] width 3 height 5
click at [364, 252] on div "door" at bounding box center [361, 250] width 19 height 13
drag, startPoint x: 373, startPoint y: 250, endPoint x: 383, endPoint y: 251, distance: 9.6
click at [383, 251] on icon at bounding box center [382, 250] width 3 height 5
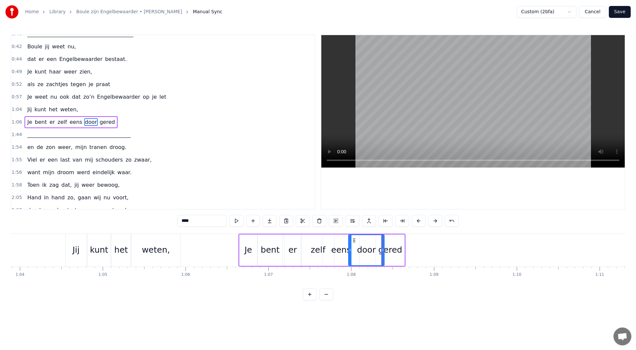
click at [392, 252] on div "gered" at bounding box center [390, 250] width 24 height 13
type input "*****"
drag, startPoint x: 403, startPoint y: 251, endPoint x: 413, endPoint y: 252, distance: 9.3
click at [416, 251] on icon at bounding box center [415, 250] width 3 height 5
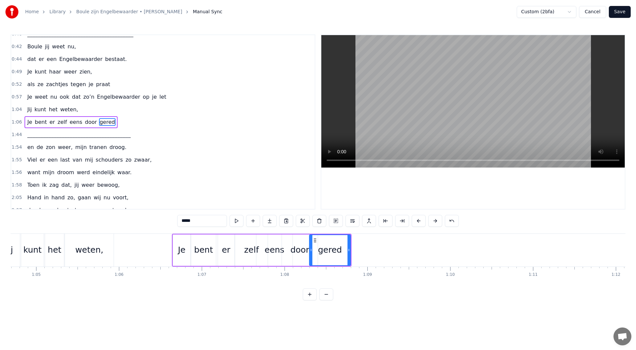
scroll to position [0, 5354]
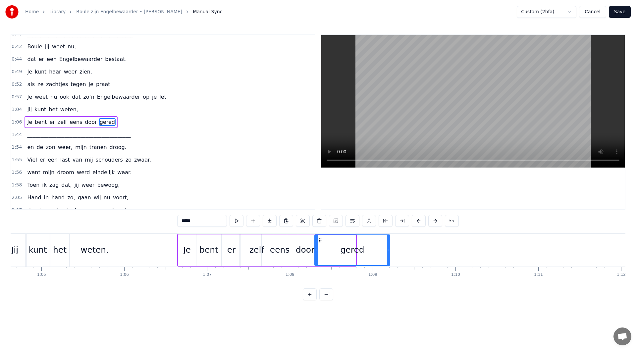
drag, startPoint x: 354, startPoint y: 251, endPoint x: 388, endPoint y: 249, distance: 34.2
click at [388, 249] on icon at bounding box center [388, 250] width 3 height 5
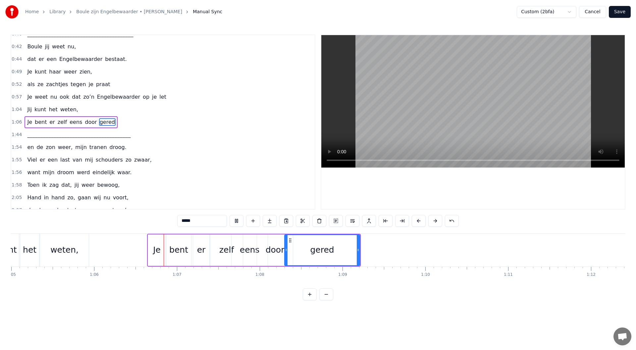
scroll to position [0, 5451]
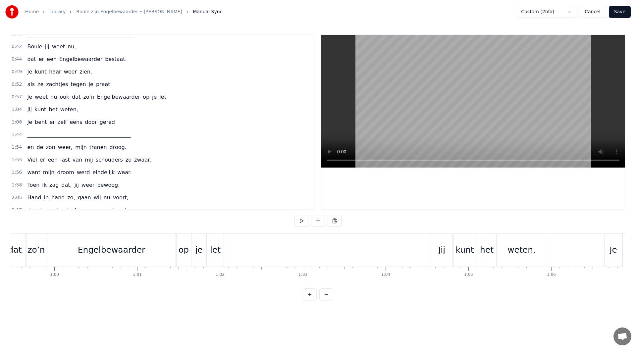
scroll to position [0, 5465]
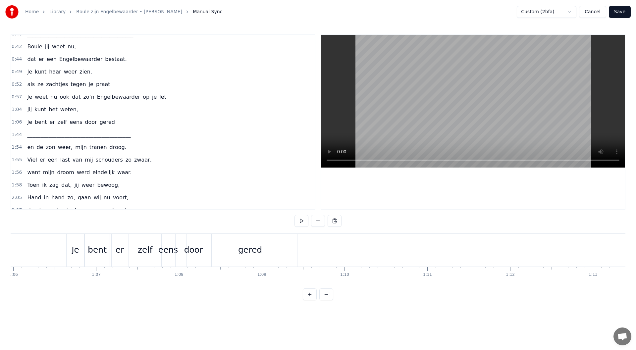
click at [292, 247] on div "gered" at bounding box center [250, 250] width 94 height 33
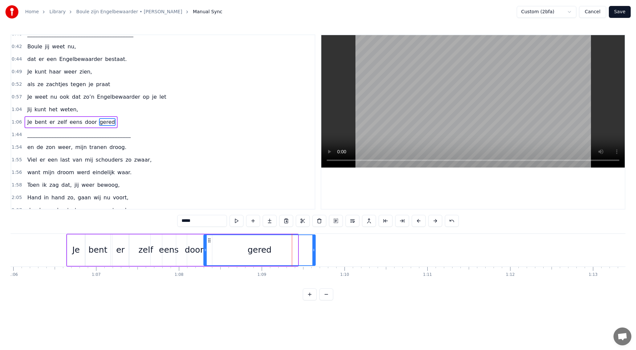
drag, startPoint x: 296, startPoint y: 250, endPoint x: 313, endPoint y: 250, distance: 17.6
click at [313, 250] on icon at bounding box center [313, 250] width 3 height 5
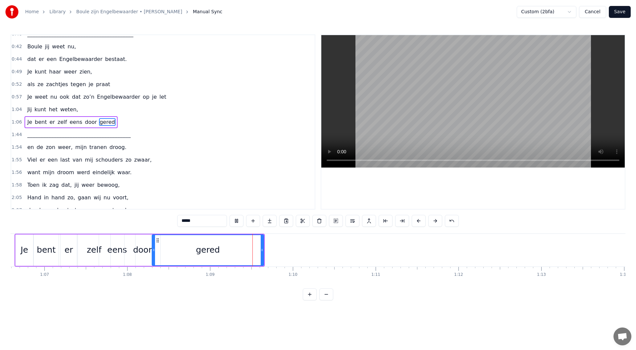
scroll to position [0, 5677]
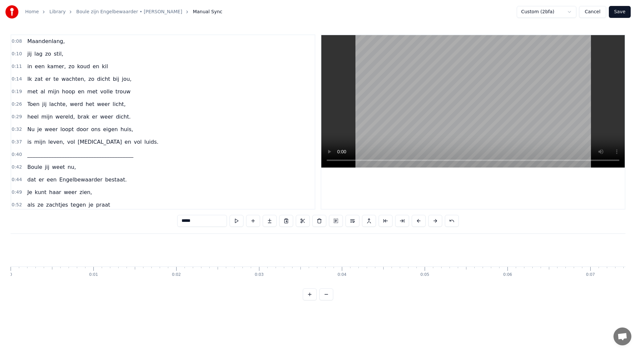
scroll to position [0, 5677]
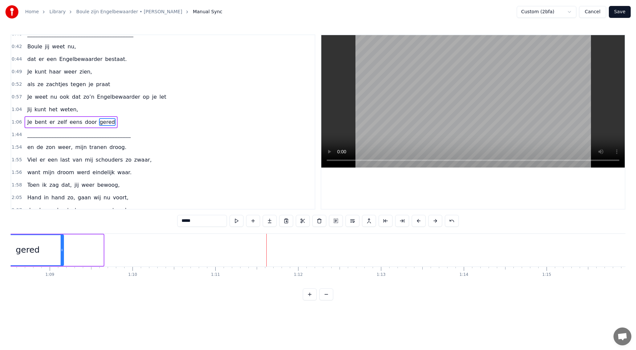
drag, startPoint x: 102, startPoint y: 251, endPoint x: 62, endPoint y: 252, distance: 39.8
click at [62, 252] on icon at bounding box center [62, 250] width 3 height 5
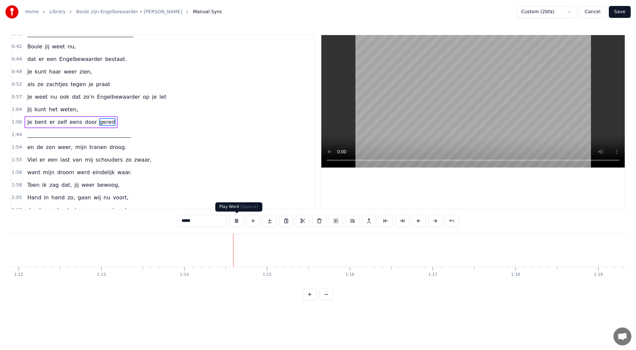
click at [237, 221] on button at bounding box center [237, 221] width 14 height 12
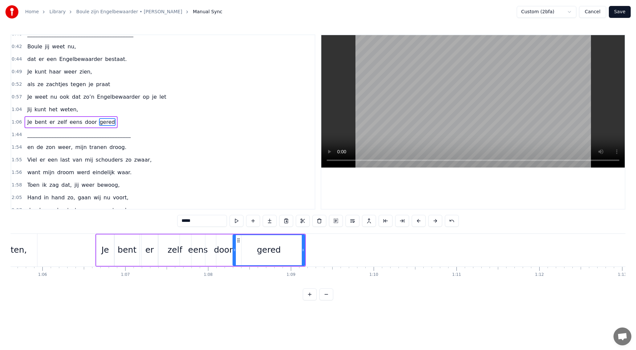
scroll to position [0, 5317]
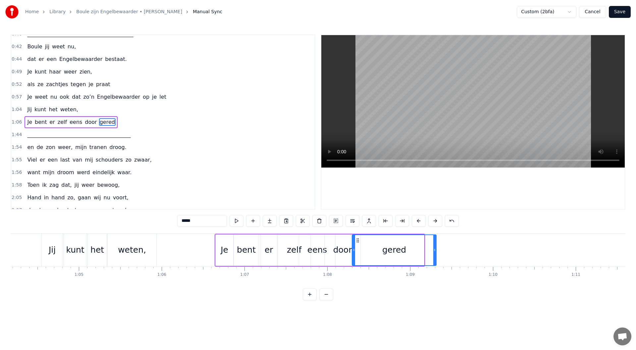
drag, startPoint x: 424, startPoint y: 250, endPoint x: 436, endPoint y: 249, distance: 12.3
click at [436, 249] on icon at bounding box center [434, 250] width 3 height 5
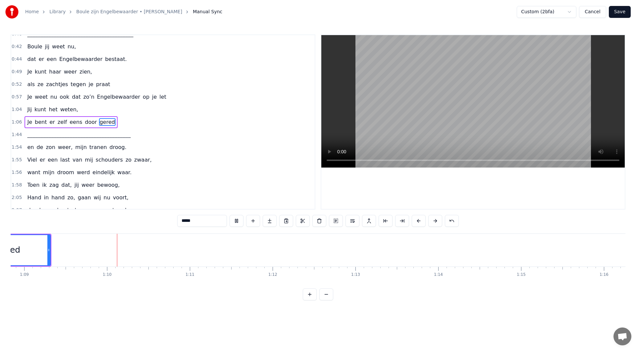
scroll to position [0, 5706]
click at [100, 138] on span "_______________________________________" at bounding box center [79, 135] width 105 height 8
type input "**********"
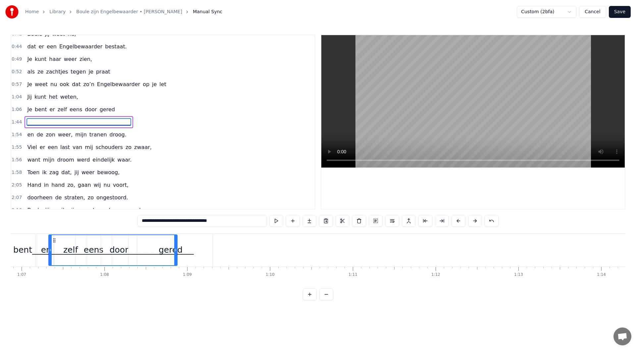
scroll to position [0, 5530]
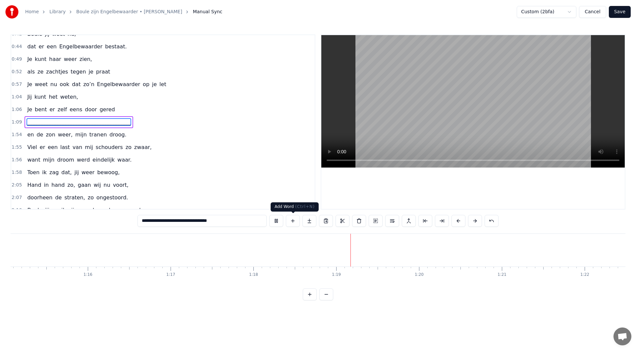
scroll to position [0, 6471]
click at [276, 220] on button at bounding box center [276, 221] width 14 height 12
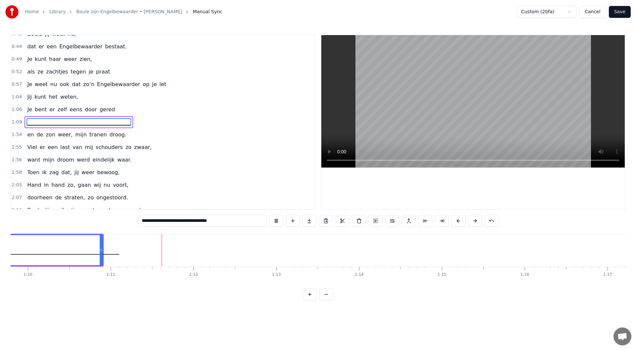
scroll to position [0, 5845]
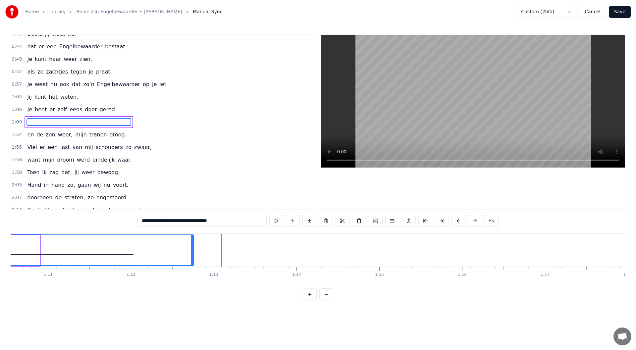
drag, startPoint x: 39, startPoint y: 251, endPoint x: 193, endPoint y: 263, distance: 154.3
click at [193, 263] on div at bounding box center [192, 250] width 3 height 30
click at [115, 111] on div "1:06 Je bent er zelf eens door gered" at bounding box center [163, 109] width 304 height 13
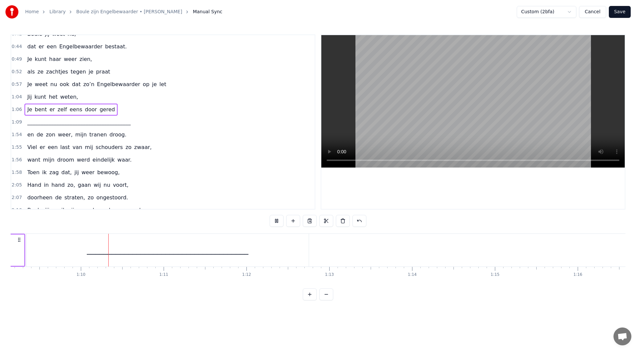
scroll to position [0, 5745]
click at [274, 223] on button at bounding box center [277, 221] width 14 height 12
click at [120, 134] on div "1:54 en de zon weer, mijn tranen droog." at bounding box center [163, 135] width 304 height 13
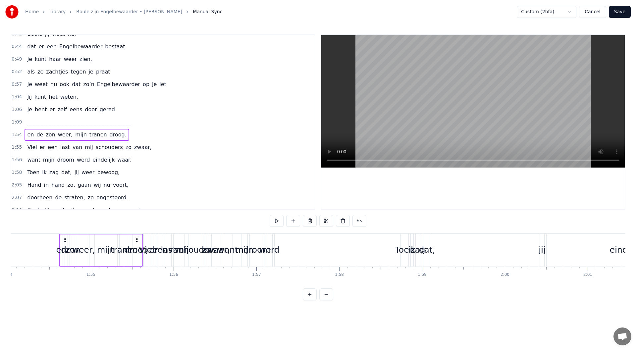
scroll to position [0, 9462]
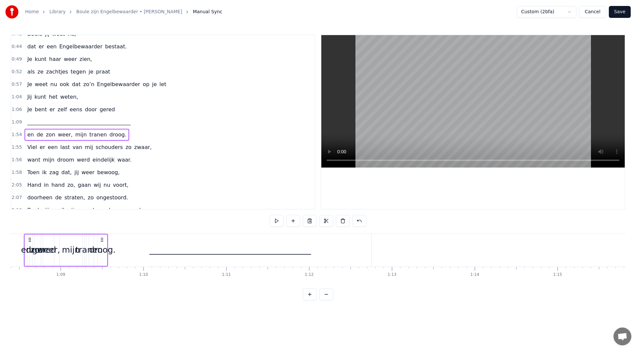
drag, startPoint x: 49, startPoint y: 240, endPoint x: 0, endPoint y: 251, distance: 50.2
click at [0, 251] on div "Home Library Boule zijn Engelbewaarder • Johan Vander Putten Manual Sync Custom…" at bounding box center [318, 150] width 636 height 301
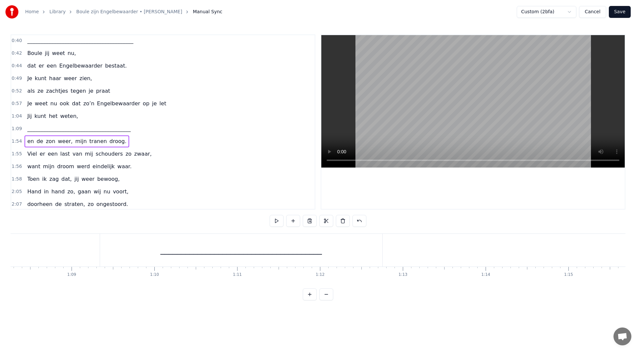
scroll to position [133, 0]
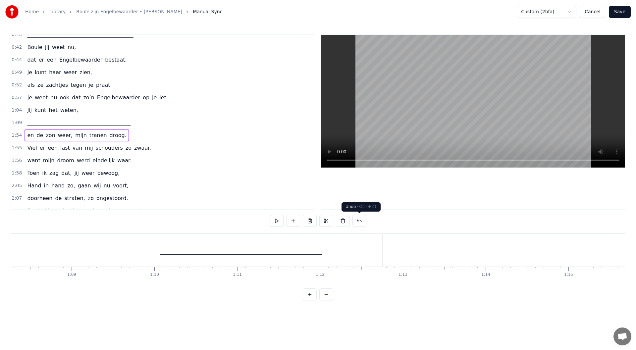
click at [359, 221] on button at bounding box center [360, 221] width 14 height 12
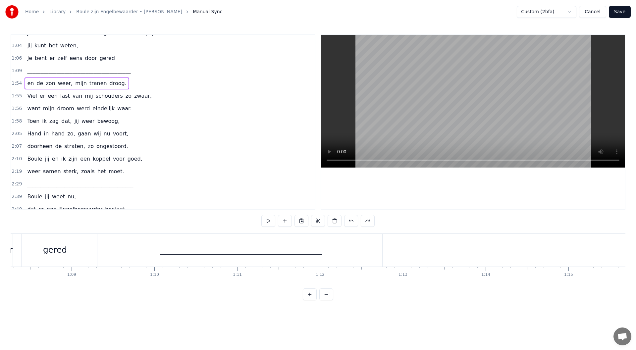
scroll to position [173, 0]
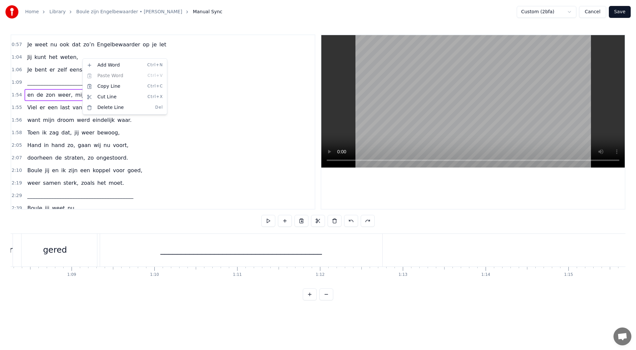
click at [202, 86] on html "Home Library Boule zijn Engelbewaarder • Johan Vander Putten Manual Sync Custom…" at bounding box center [318, 155] width 636 height 311
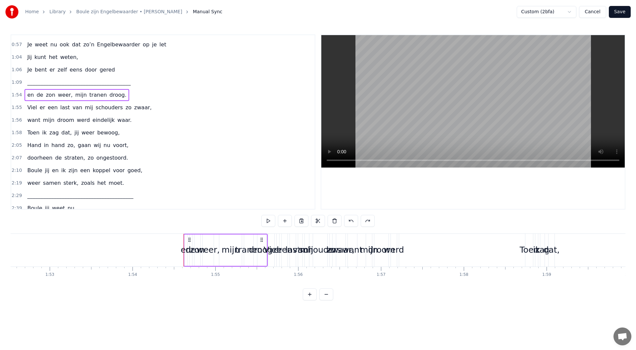
scroll to position [0, 9358]
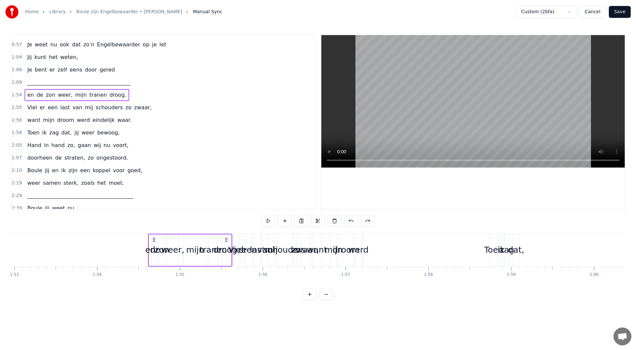
click at [138, 108] on div "Viel er een last van mij schouders zo zwaar," at bounding box center [90, 108] width 130 height 12
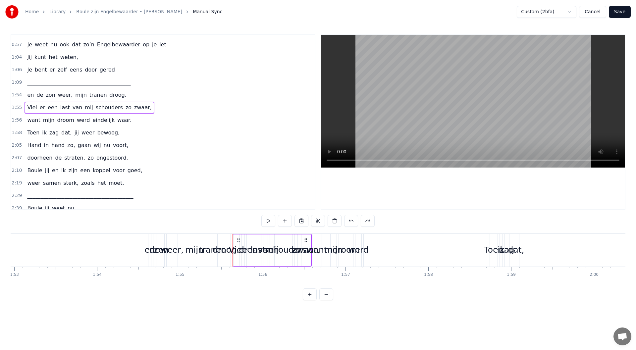
click at [128, 121] on div "1:56 want mijn droom werd eindelijk waar." at bounding box center [163, 120] width 304 height 13
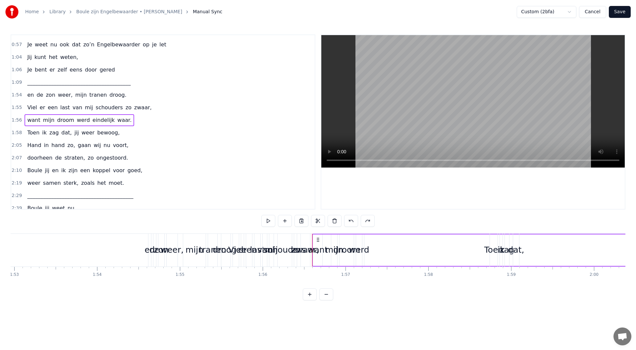
click at [116, 85] on div "1:09 _______________________________________" at bounding box center [163, 82] width 304 height 13
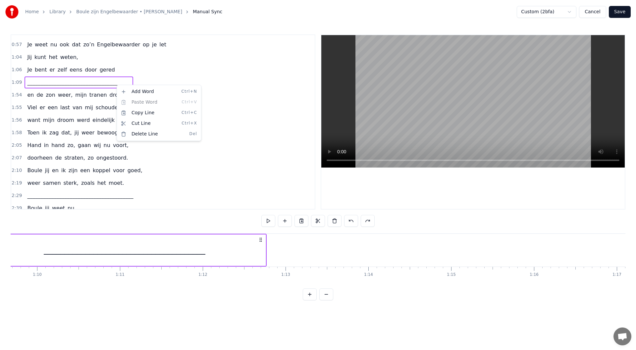
scroll to position [0, 5711]
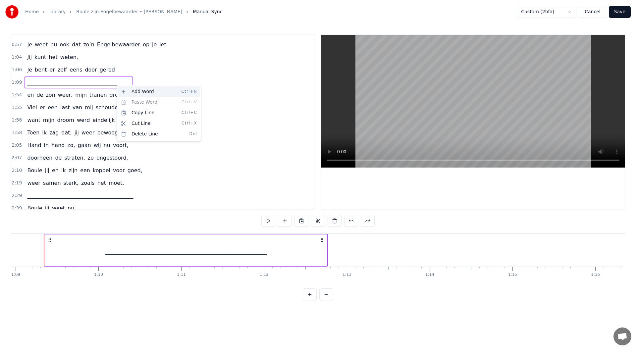
click at [143, 93] on div "Add Word Ctrl+N" at bounding box center [159, 91] width 82 height 11
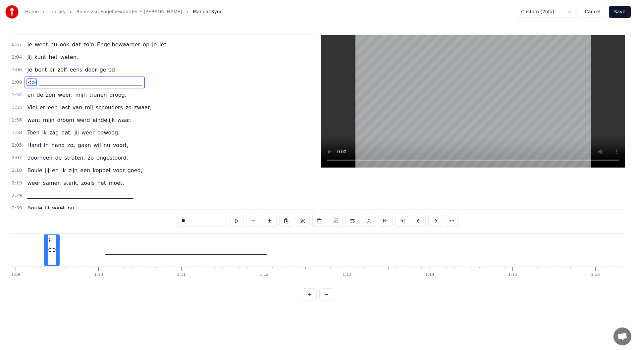
scroll to position [133, 0]
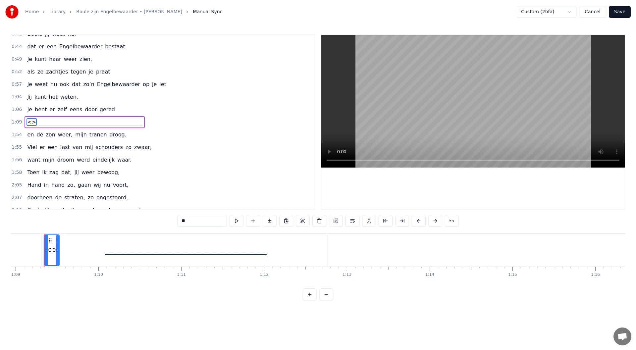
drag, startPoint x: 31, startPoint y: 122, endPoint x: 45, endPoint y: 122, distance: 13.9
click at [45, 122] on div "<> _______________________________________" at bounding box center [85, 122] width 120 height 12
click at [31, 122] on span "<>" at bounding box center [32, 122] width 10 height 8
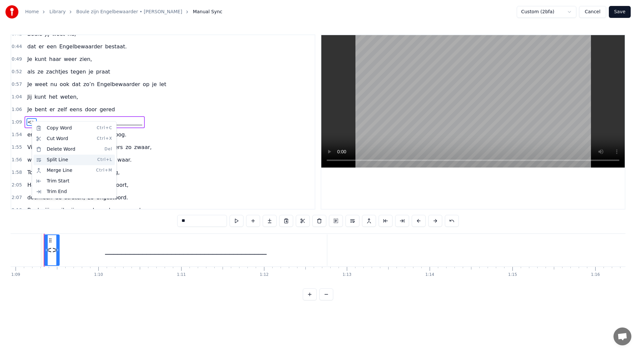
click at [56, 162] on div "Split Line Ctrl+L" at bounding box center [74, 160] width 82 height 11
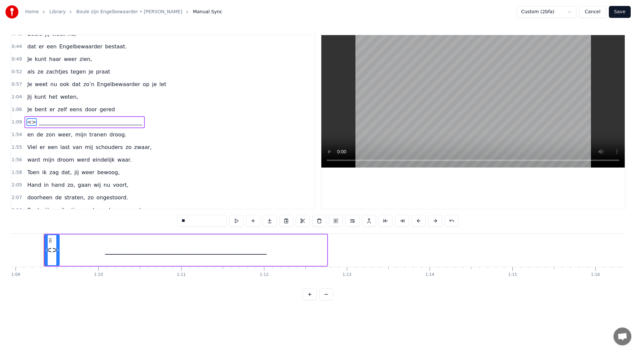
click at [30, 123] on span "<>" at bounding box center [32, 122] width 10 height 8
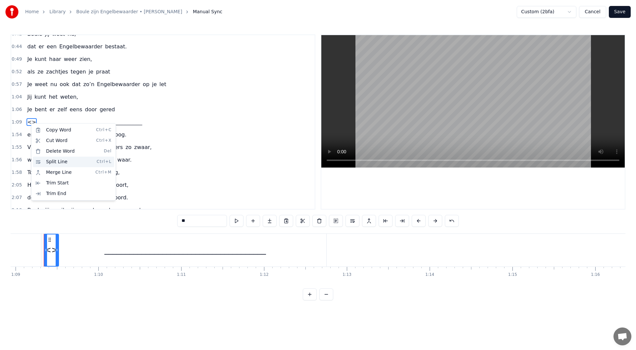
click at [49, 161] on div "Split Line Ctrl+L" at bounding box center [74, 162] width 82 height 11
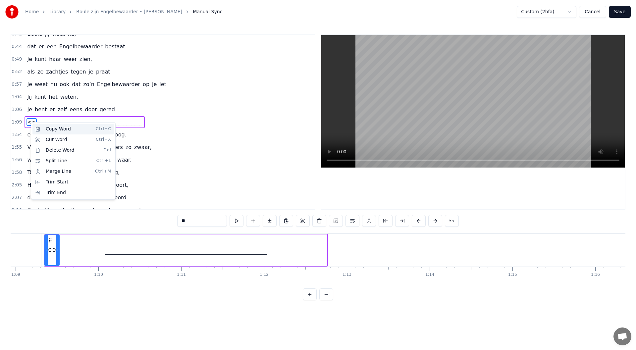
click at [51, 130] on div "Copy Word Ctrl+C" at bounding box center [73, 129] width 82 height 11
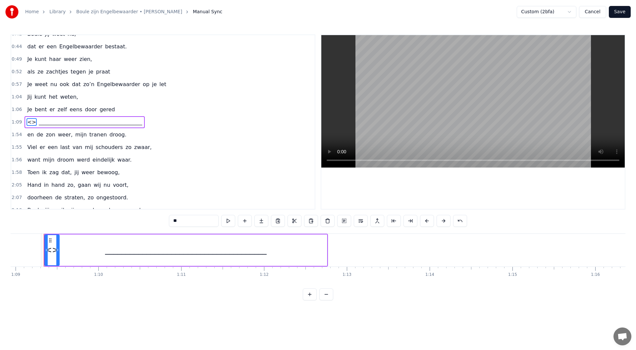
click at [29, 121] on span "<>" at bounding box center [32, 122] width 10 height 8
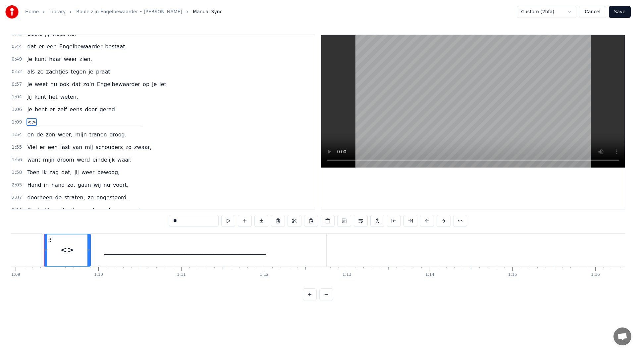
drag, startPoint x: 54, startPoint y: 250, endPoint x: 102, endPoint y: 253, distance: 47.8
click at [102, 253] on div "<> _______________________________________" at bounding box center [186, 250] width 284 height 33
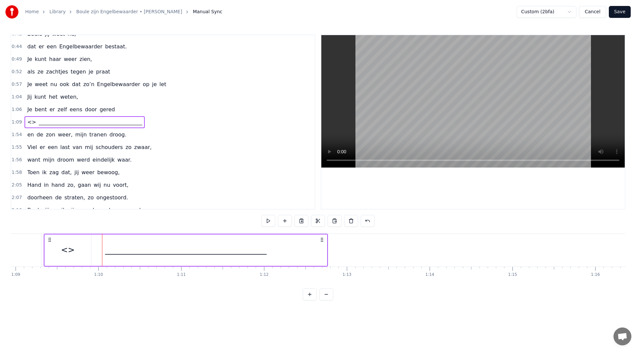
click at [67, 123] on span "_______________________________________" at bounding box center [90, 122] width 105 height 8
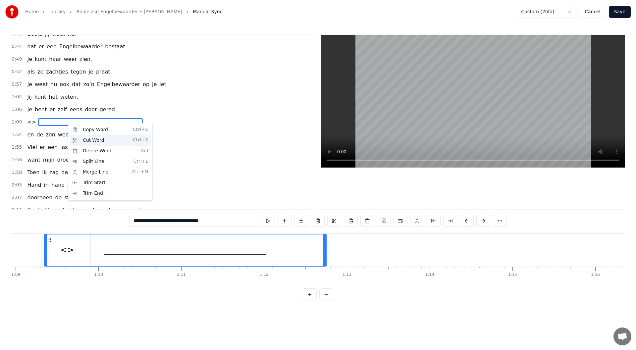
click at [85, 140] on div "Cut Word Ctrl+X" at bounding box center [111, 140] width 82 height 11
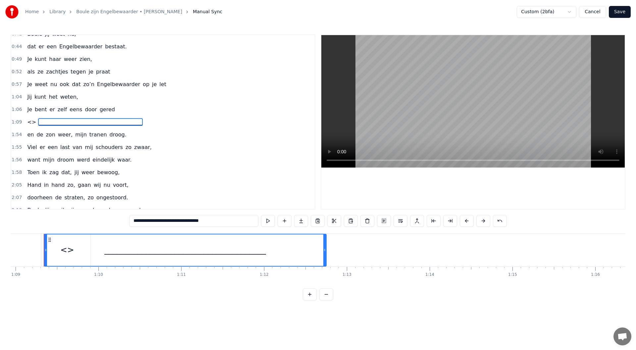
click at [74, 123] on span "_______________________________________" at bounding box center [90, 122] width 105 height 8
click at [93, 141] on div "Cut Word Ctrl+X" at bounding box center [119, 140] width 82 height 11
click at [29, 124] on span "<>" at bounding box center [32, 122] width 10 height 8
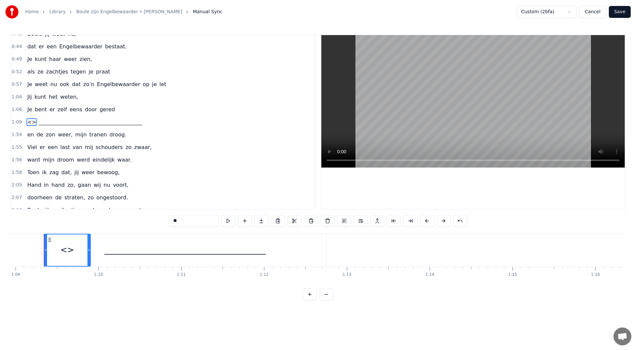
click at [51, 122] on span "_______________________________________" at bounding box center [90, 122] width 105 height 8
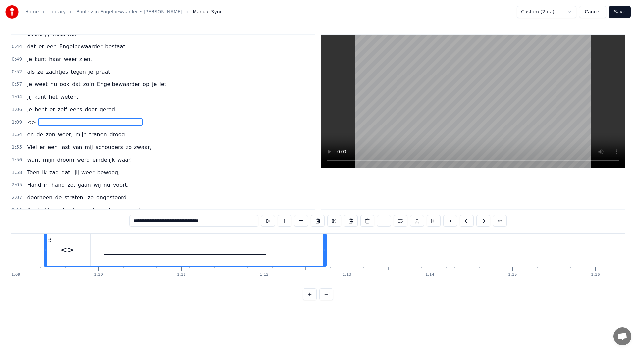
click at [32, 122] on span "<>" at bounding box center [32, 122] width 10 height 8
type input "**"
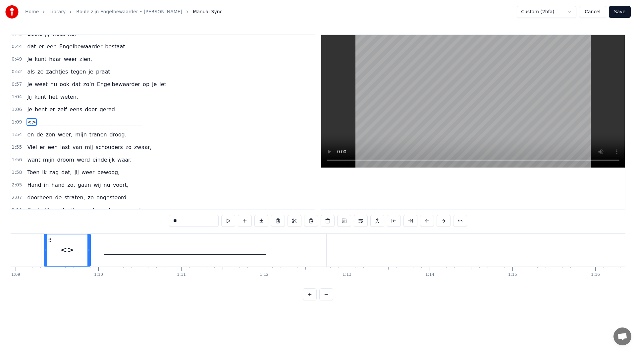
click at [68, 251] on div "<>" at bounding box center [67, 250] width 14 height 13
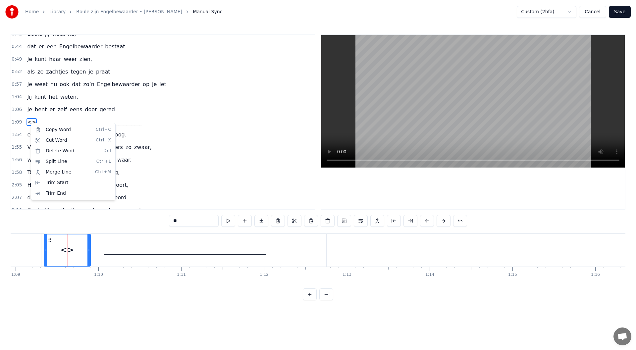
click at [30, 123] on html "Home Library Boule zijn Engelbewaarder • Johan Vander Putten Manual Sync Custom…" at bounding box center [318, 155] width 636 height 311
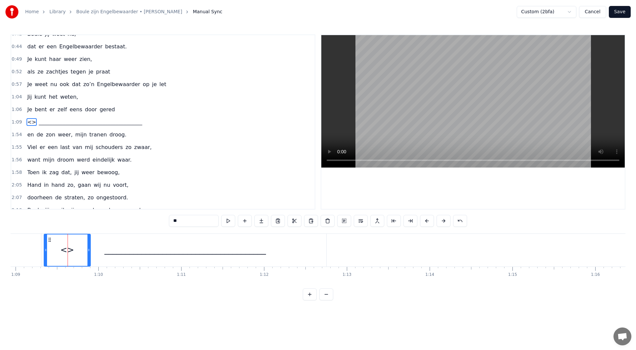
click at [30, 123] on span "<>" at bounding box center [32, 122] width 10 height 8
click at [31, 124] on span "<>" at bounding box center [32, 122] width 10 height 8
click at [30, 122] on span "<>" at bounding box center [32, 122] width 10 height 8
click at [32, 123] on span "<>" at bounding box center [32, 122] width 10 height 8
drag, startPoint x: 35, startPoint y: 123, endPoint x: 41, endPoint y: 123, distance: 6.0
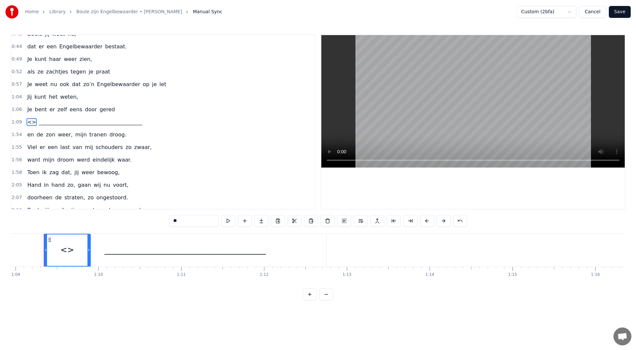
click at [41, 123] on div "<> _______________________________________" at bounding box center [85, 122] width 120 height 12
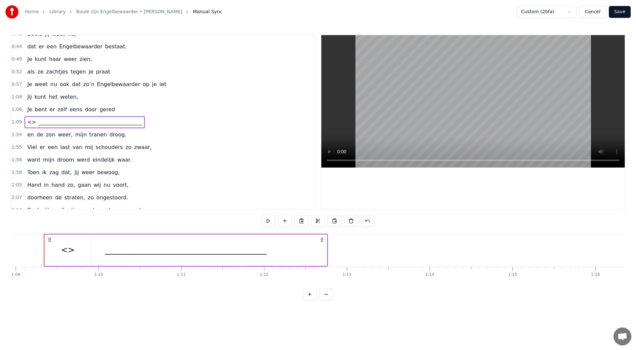
click at [27, 123] on span "<>" at bounding box center [32, 122] width 10 height 8
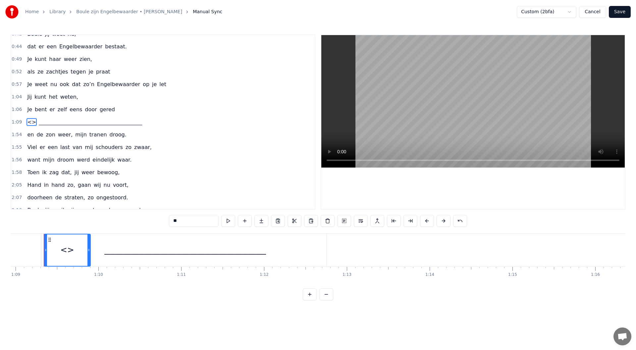
click at [65, 253] on div "<>" at bounding box center [67, 250] width 14 height 13
click at [65, 253] on div at bounding box center [65, 250] width 0 height 33
click at [65, 253] on div "_______________________________________" at bounding box center [185, 250] width 282 height 33
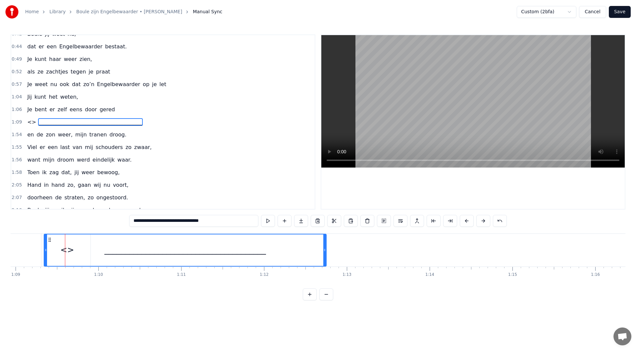
click at [85, 257] on div "_______________________________________" at bounding box center [185, 250] width 282 height 31
drag, startPoint x: 71, startPoint y: 251, endPoint x: 88, endPoint y: 250, distance: 17.9
click at [88, 250] on div "_______________________________________" at bounding box center [185, 250] width 282 height 31
click at [69, 249] on div "_______________________________________" at bounding box center [185, 250] width 282 height 31
click at [28, 124] on span "<>" at bounding box center [32, 122] width 10 height 8
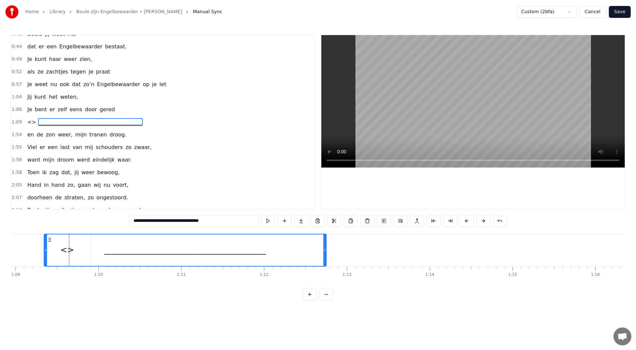
type input "**"
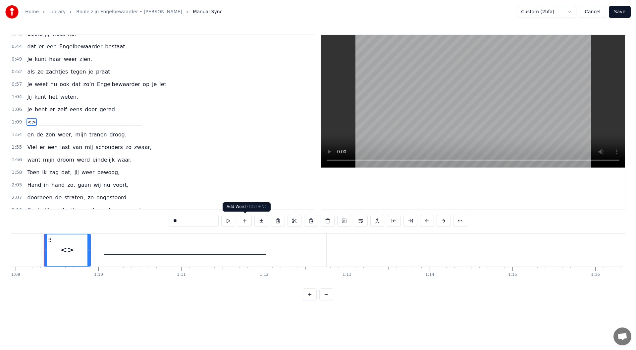
click at [247, 221] on button at bounding box center [245, 221] width 14 height 12
click at [258, 221] on button at bounding box center [262, 221] width 14 height 12
click at [255, 215] on button at bounding box center [262, 221] width 14 height 12
click at [310, 221] on button at bounding box center [311, 221] width 14 height 12
drag, startPoint x: 89, startPoint y: 250, endPoint x: 69, endPoint y: 243, distance: 21.4
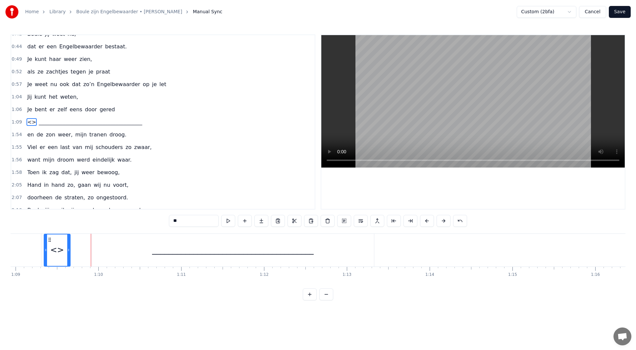
click at [69, 243] on div at bounding box center [68, 250] width 3 height 31
click at [374, 220] on button at bounding box center [377, 221] width 14 height 12
click at [459, 219] on button at bounding box center [460, 221] width 14 height 12
click at [459, 219] on div "**" at bounding box center [318, 221] width 315 height 12
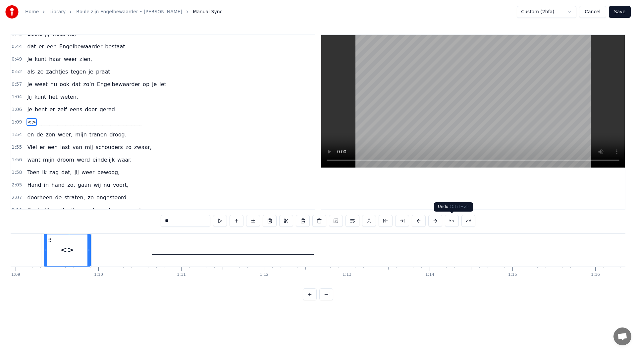
click at [455, 222] on button at bounding box center [452, 221] width 14 height 12
click at [451, 222] on button at bounding box center [452, 221] width 14 height 12
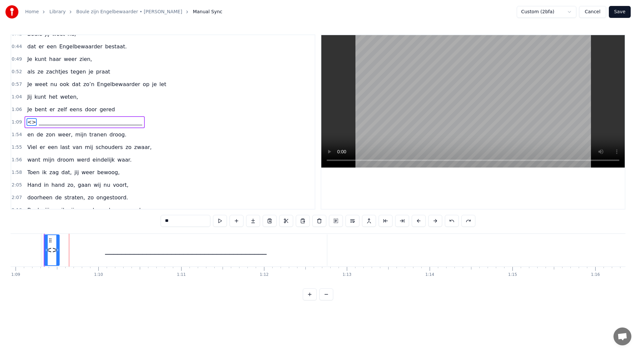
click at [451, 222] on button at bounding box center [452, 221] width 14 height 12
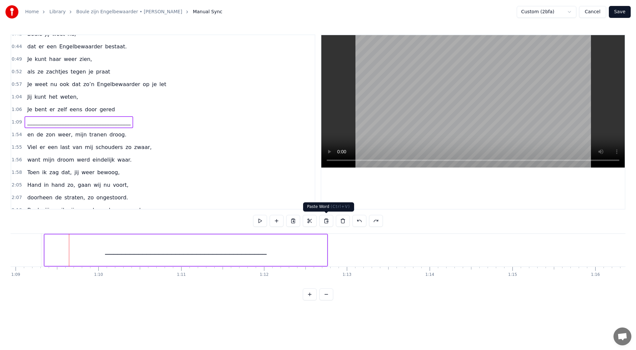
click at [328, 222] on button at bounding box center [326, 221] width 14 height 12
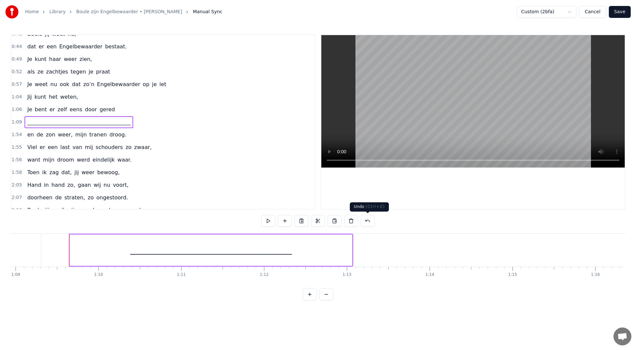
click at [367, 220] on button at bounding box center [368, 221] width 14 height 12
click at [361, 222] on button at bounding box center [360, 221] width 14 height 12
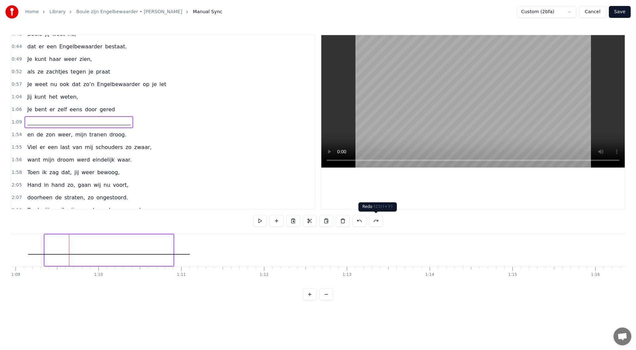
click at [373, 221] on button at bounding box center [376, 221] width 14 height 12
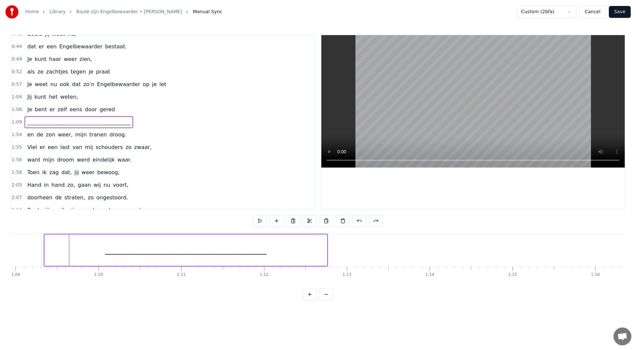
click at [621, 13] on button "Save" at bounding box center [620, 12] width 22 height 12
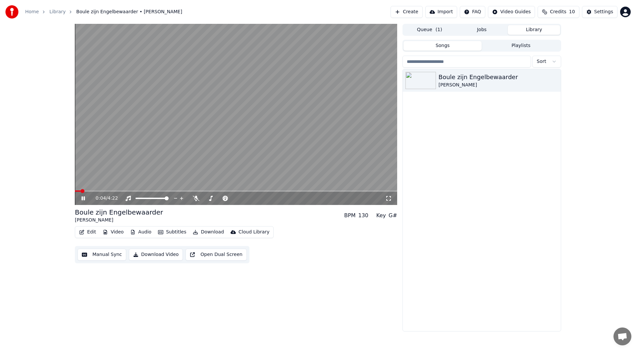
click at [81, 197] on icon at bounding box center [88, 198] width 16 height 5
click at [171, 231] on button "Subtitles" at bounding box center [171, 232] width 33 height 9
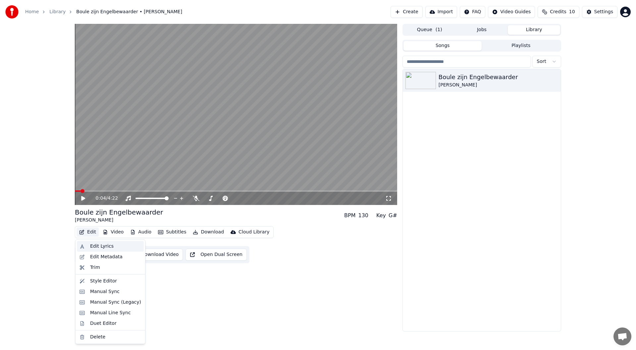
click at [93, 246] on div "Edit Lyrics" at bounding box center [102, 246] width 24 height 7
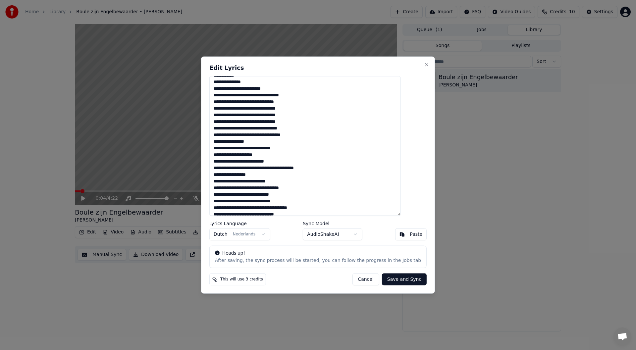
scroll to position [7, 0]
click at [395, 235] on button "Paste" at bounding box center [411, 235] width 32 height 12
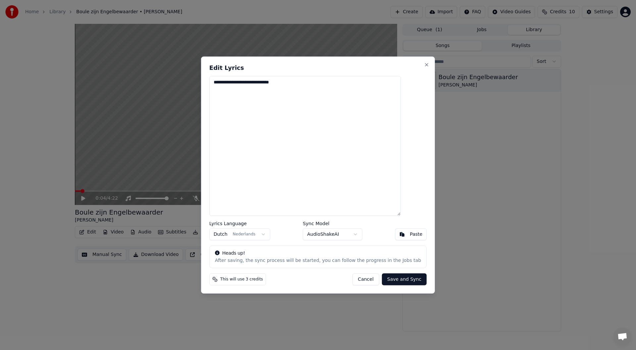
scroll to position [0, 0]
click at [359, 282] on button "Cancel" at bounding box center [365, 280] width 27 height 12
type textarea "**********"
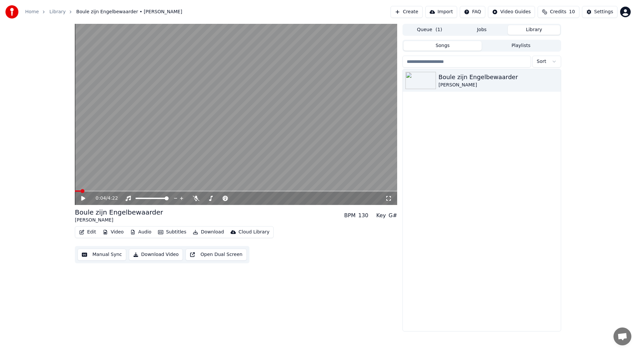
click at [157, 296] on div "0:04 / 4:22 Boule zijn Engelbewaarder Johan Vander Putten BPM 130 Key G# Edit V…" at bounding box center [236, 178] width 322 height 308
click at [89, 232] on button "Edit" at bounding box center [88, 232] width 22 height 9
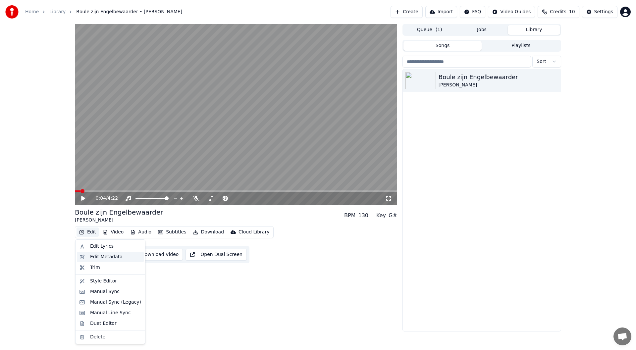
click at [100, 257] on div "Edit Metadata" at bounding box center [106, 257] width 32 height 7
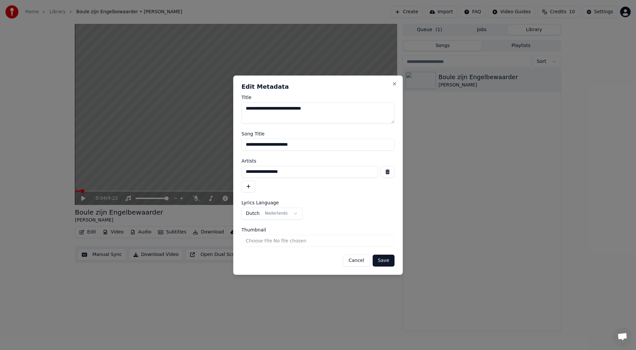
click at [365, 264] on button "Cancel" at bounding box center [356, 261] width 27 height 12
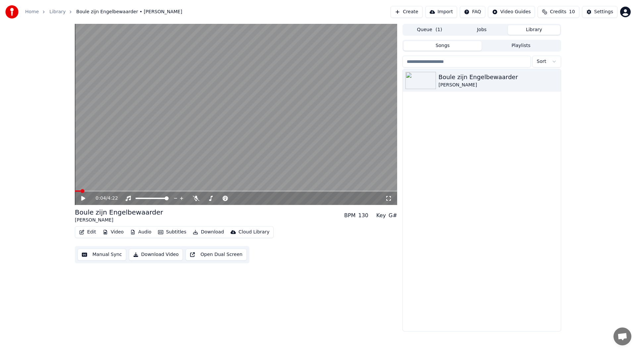
click at [101, 253] on button "Manual Sync" at bounding box center [102, 255] width 49 height 12
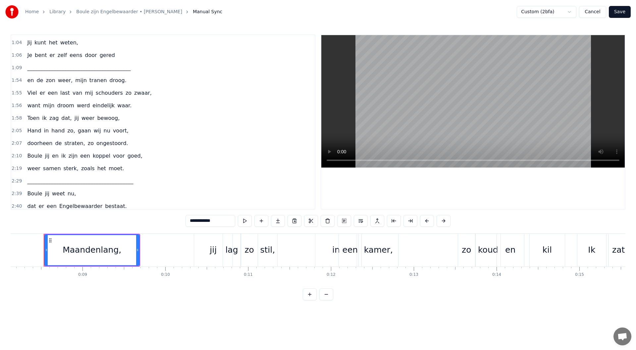
scroll to position [188, 0]
click at [123, 119] on div "1:58 Toen ik zag dat, jij weer bewoog," at bounding box center [163, 118] width 304 height 13
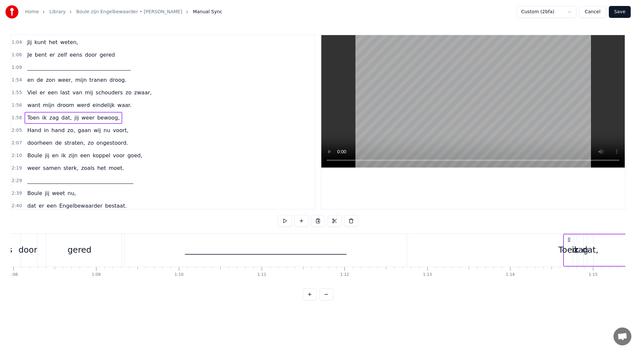
scroll to position [0, 5634]
drag, startPoint x: 50, startPoint y: 240, endPoint x: 502, endPoint y: 252, distance: 452.5
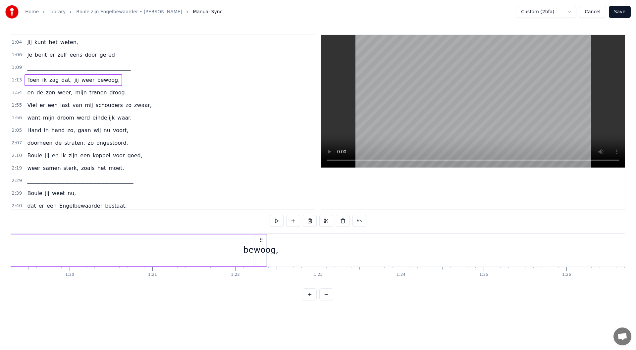
scroll to position [0, 6485]
click at [71, 249] on div "weer" at bounding box center [65, 250] width 21 height 13
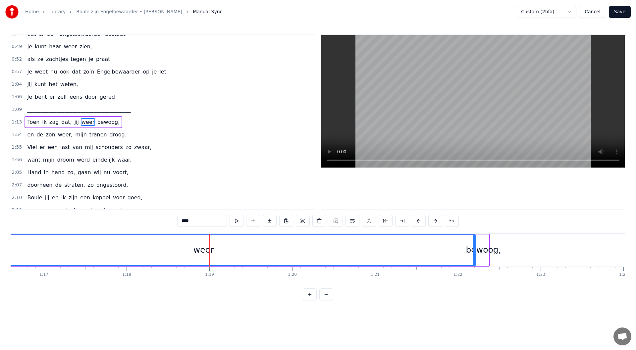
scroll to position [0, 6339]
drag, startPoint x: 481, startPoint y: 250, endPoint x: 468, endPoint y: 251, distance: 13.3
click at [468, 251] on icon at bounding box center [468, 250] width 3 height 5
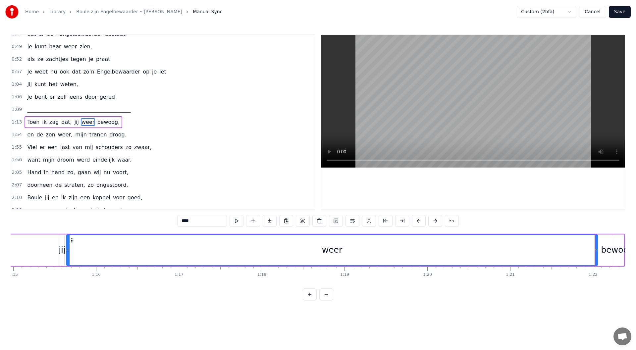
scroll to position [0, 6115]
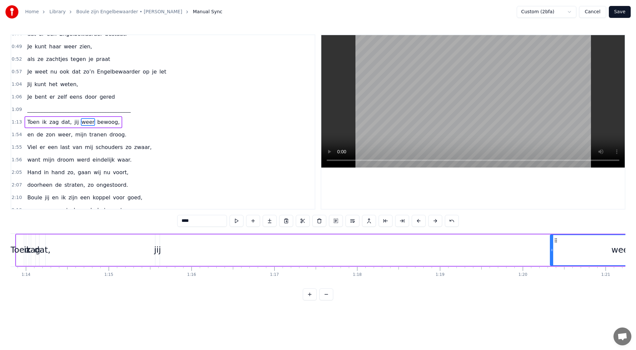
drag, startPoint x: 164, startPoint y: 250, endPoint x: 552, endPoint y: 264, distance: 388.6
click at [552, 264] on div at bounding box center [552, 250] width 3 height 30
click at [158, 250] on div "jij" at bounding box center [157, 250] width 7 height 13
type input "***"
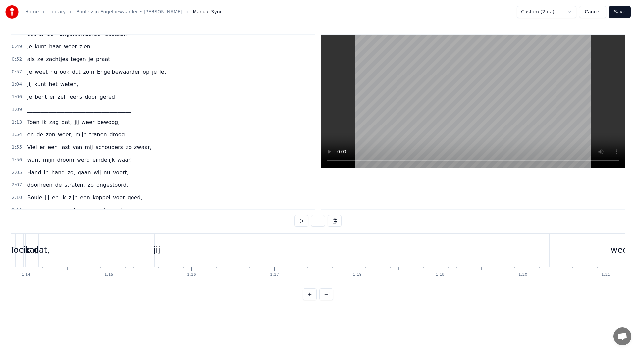
click at [156, 252] on div "jij" at bounding box center [156, 250] width 7 height 13
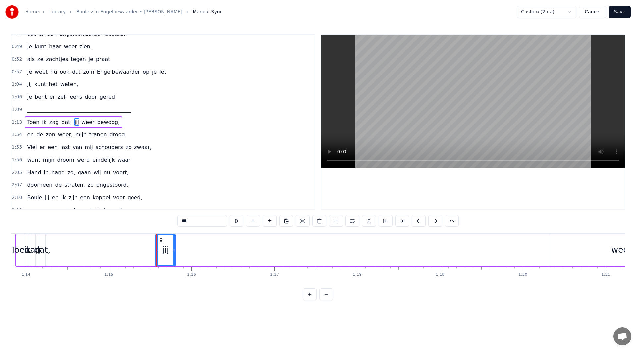
drag, startPoint x: 157, startPoint y: 251, endPoint x: 173, endPoint y: 252, distance: 15.9
click at [173, 252] on icon at bounding box center [174, 250] width 3 height 5
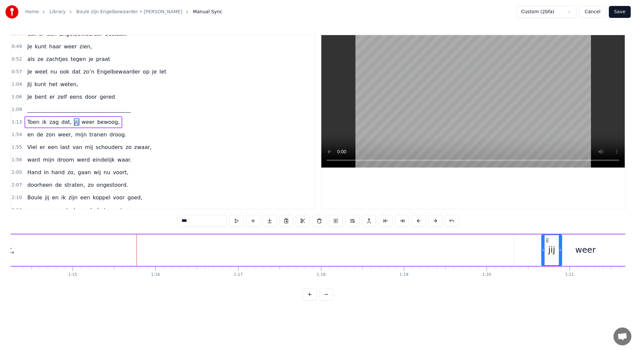
scroll to position [0, 6159]
drag, startPoint x: 161, startPoint y: 240, endPoint x: 489, endPoint y: 268, distance: 329.6
click at [489, 268] on div "Maandenlang, jij lag zo stil, in een kamer, zo koud en kil Ik zat er te wachten…" at bounding box center [318, 259] width 615 height 50
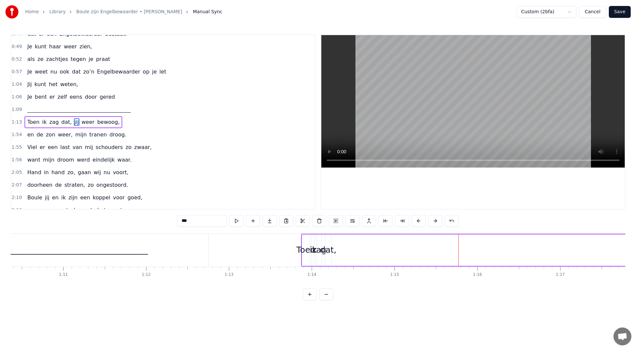
scroll to position [0, 5841]
click at [318, 252] on div "dat," at bounding box center [317, 250] width 16 height 13
drag, startPoint x: 318, startPoint y: 250, endPoint x: 332, endPoint y: 248, distance: 14.1
click at [332, 248] on icon at bounding box center [331, 250] width 3 height 5
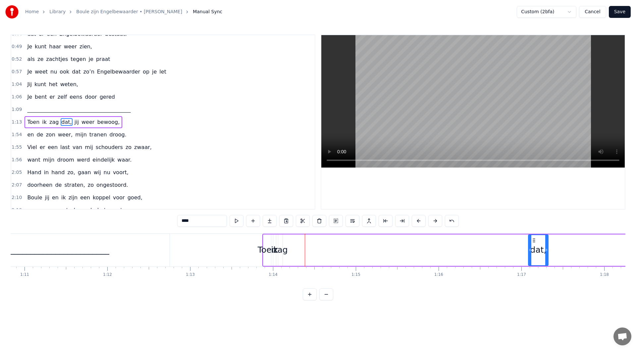
drag, startPoint x: 319, startPoint y: 241, endPoint x: 420, endPoint y: 271, distance: 105.0
click at [548, 262] on div "dat," at bounding box center [538, 250] width 19 height 30
click at [279, 253] on div "zag" at bounding box center [276, 250] width 15 height 13
click at [281, 252] on div "zag" at bounding box center [276, 250] width 15 height 13
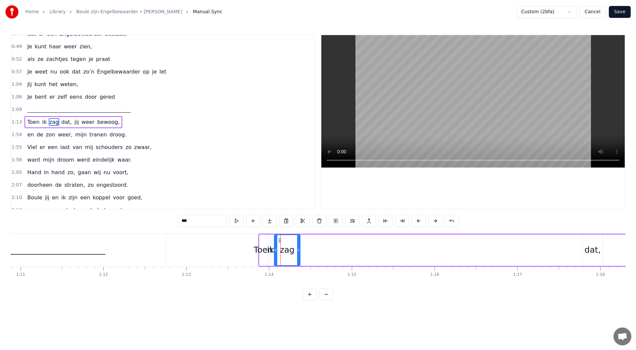
drag, startPoint x: 277, startPoint y: 251, endPoint x: 299, endPoint y: 252, distance: 21.6
click at [299, 252] on icon at bounding box center [298, 250] width 3 height 5
drag, startPoint x: 279, startPoint y: 240, endPoint x: 288, endPoint y: 241, distance: 9.0
click at [288, 241] on circle at bounding box center [288, 240] width 0 height 0
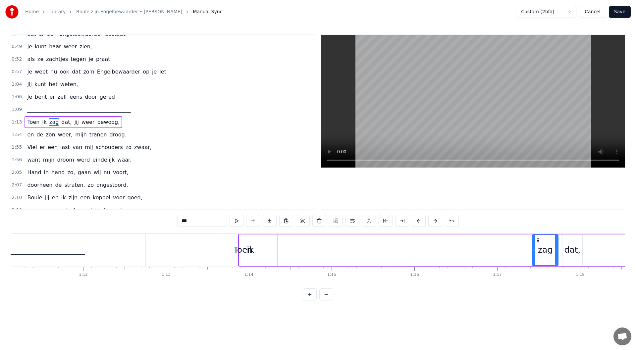
drag, startPoint x: 288, startPoint y: 241, endPoint x: 481, endPoint y: 258, distance: 194.3
click at [533, 256] on div "zag" at bounding box center [545, 250] width 25 height 30
click at [247, 251] on div "ik" at bounding box center [246, 250] width 7 height 13
type input "**"
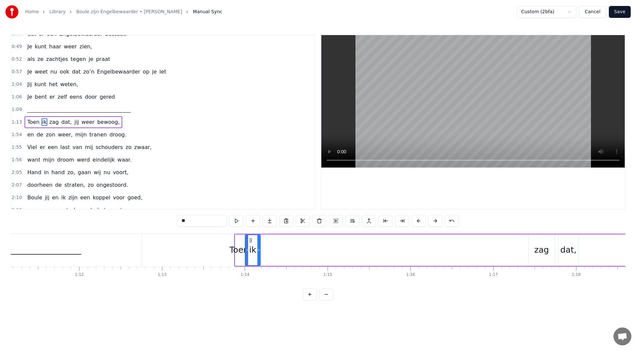
drag, startPoint x: 247, startPoint y: 251, endPoint x: 259, endPoint y: 252, distance: 12.6
click at [259, 252] on icon at bounding box center [258, 250] width 3 height 5
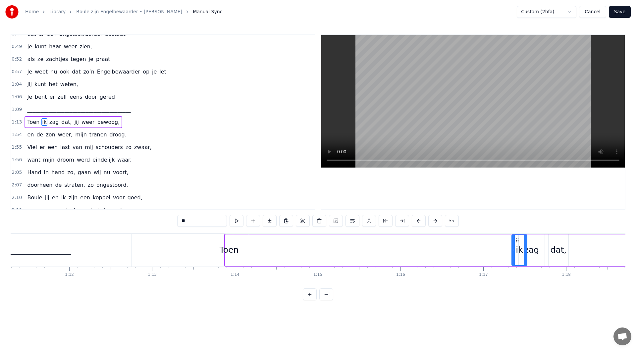
drag, startPoint x: 250, startPoint y: 241, endPoint x: 458, endPoint y: 260, distance: 209.3
click at [504, 260] on div "Toen ik zag dat, jij weer bewoog," at bounding box center [577, 250] width 706 height 33
click at [458, 260] on div "Toen ik zag dat, jij weer bewoog," at bounding box center [577, 250] width 706 height 33
click at [511, 244] on div "ik" at bounding box center [515, 250] width 15 height 31
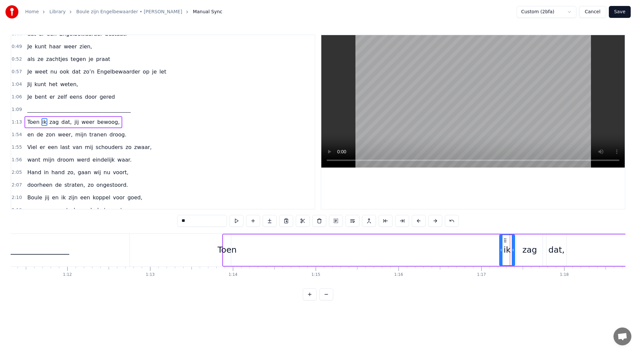
drag, startPoint x: 511, startPoint y: 241, endPoint x: 505, endPoint y: 241, distance: 6.3
click at [505, 241] on circle at bounding box center [504, 240] width 0 height 0
click at [224, 252] on div "Toen" at bounding box center [227, 250] width 19 height 13
type input "****"
drag, startPoint x: 229, startPoint y: 251, endPoint x: 245, endPoint y: 251, distance: 15.2
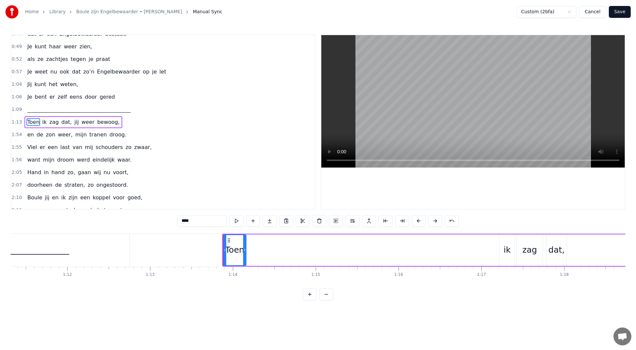
click at [245, 251] on icon at bounding box center [244, 250] width 3 height 5
drag, startPoint x: 228, startPoint y: 240, endPoint x: 480, endPoint y: 259, distance: 252.6
click at [480, 259] on div "Toen" at bounding box center [487, 250] width 22 height 30
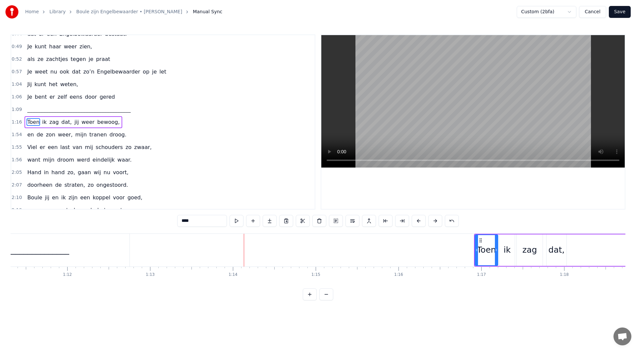
click at [125, 120] on div "1:16 Toen ik zag dat, jij weer bewoog," at bounding box center [163, 122] width 304 height 13
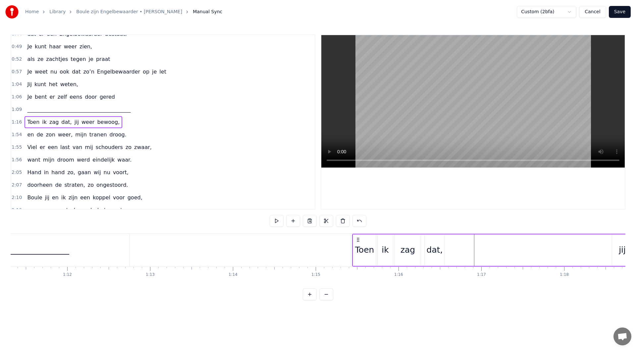
drag, startPoint x: 479, startPoint y: 239, endPoint x: 357, endPoint y: 248, distance: 122.3
click at [357, 248] on div "Toen ik zag dat, jij weer bewoog," at bounding box center [579, 250] width 454 height 33
click at [628, 250] on div "Home Library Boule zijn Engelbewaarder • Johan Vander Putten Manual Sync Custom…" at bounding box center [318, 150] width 636 height 301
click at [623, 252] on div "jij" at bounding box center [622, 250] width 7 height 13
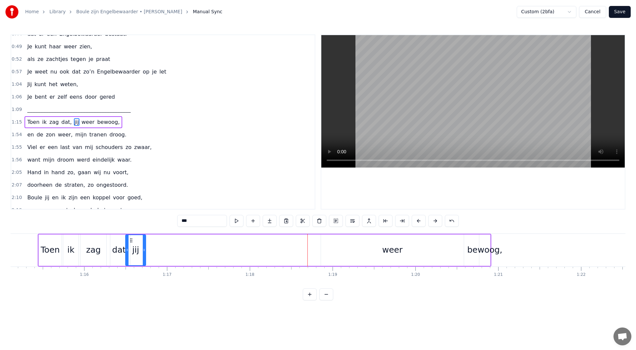
scroll to position [0, 6222]
drag, startPoint x: 618, startPoint y: 241, endPoint x: 138, endPoint y: 276, distance: 481.1
click at [138, 276] on div "Maandenlang, jij lag zo stil, in een kamer, zo koud en kil Ik zat er te wachten…" at bounding box center [318, 259] width 615 height 50
drag, startPoint x: 144, startPoint y: 240, endPoint x: 162, endPoint y: 242, distance: 17.9
click at [162, 242] on icon at bounding box center [162, 240] width 5 height 5
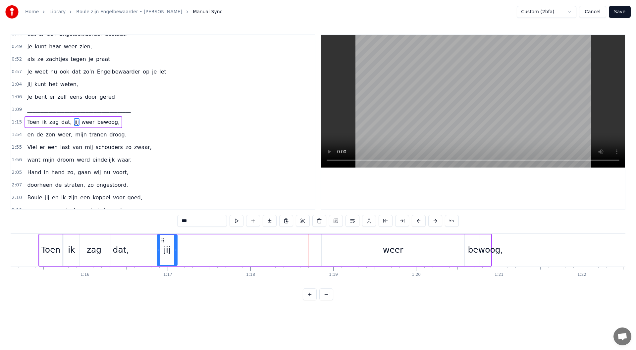
click at [397, 250] on div "weer" at bounding box center [393, 250] width 21 height 13
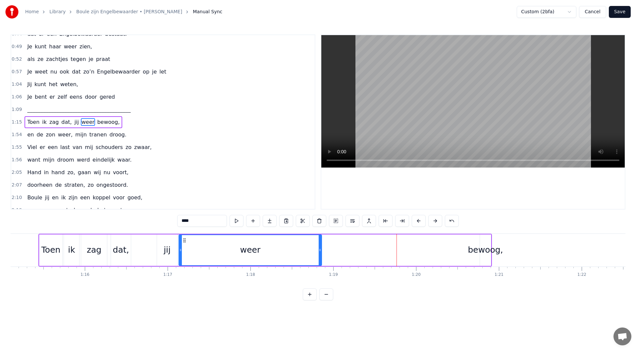
drag, startPoint x: 328, startPoint y: 241, endPoint x: 185, endPoint y: 234, distance: 143.0
click at [185, 235] on div "weer" at bounding box center [250, 250] width 143 height 31
drag, startPoint x: 316, startPoint y: 250, endPoint x: 204, endPoint y: 239, distance: 111.9
click at [204, 239] on div at bounding box center [205, 250] width 3 height 30
click at [483, 250] on div "bewoog," at bounding box center [485, 250] width 35 height 13
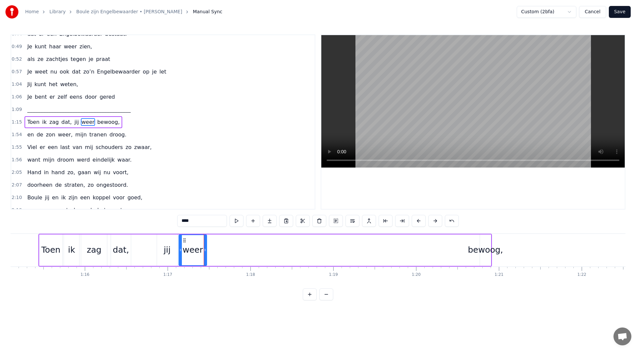
type input "*******"
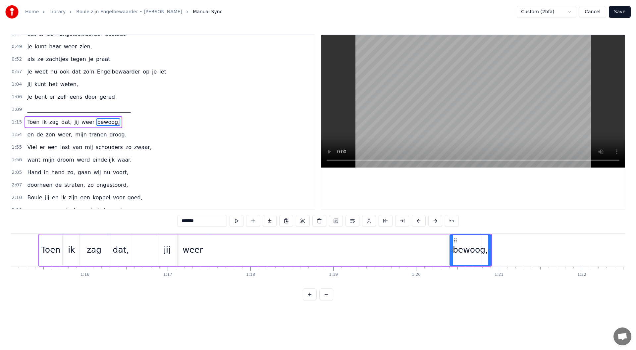
drag, startPoint x: 481, startPoint y: 250, endPoint x: 451, endPoint y: 250, distance: 30.2
click at [451, 250] on icon at bounding box center [451, 250] width 3 height 5
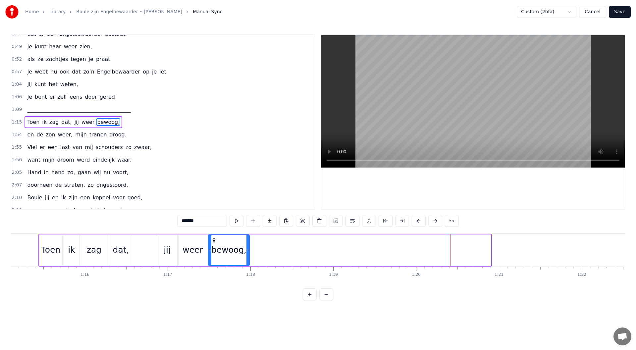
drag, startPoint x: 455, startPoint y: 241, endPoint x: 213, endPoint y: 228, distance: 241.9
click at [213, 228] on div "0:08 Maandenlang, 0:10 jij lag zo stil, 0:11 in een kamer, zo koud en kil 0:14 …" at bounding box center [318, 167] width 615 height 266
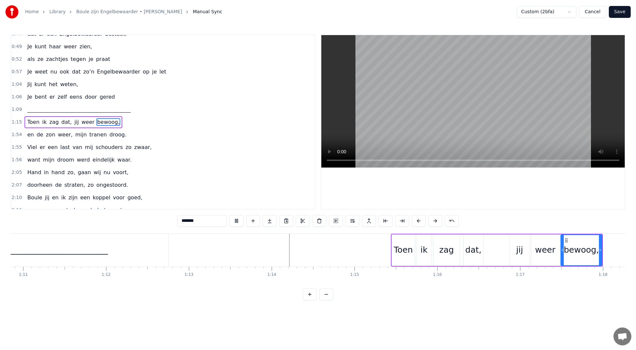
scroll to position [0, 6054]
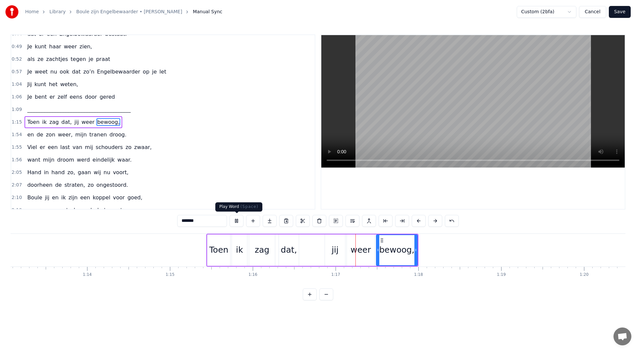
click at [240, 220] on button at bounding box center [237, 221] width 14 height 12
click at [127, 124] on div "1:15 Toen ik zag dat, jij weer bewoog," at bounding box center [163, 122] width 304 height 13
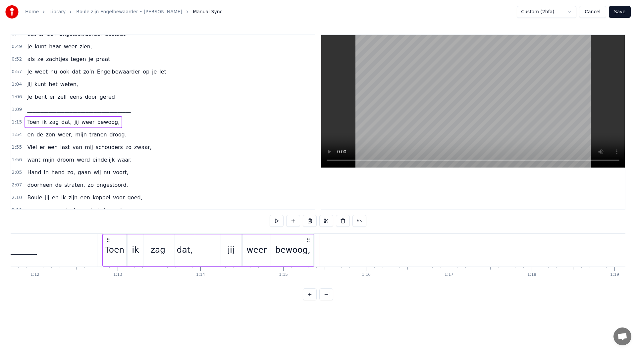
drag, startPoint x: 212, startPoint y: 241, endPoint x: 102, endPoint y: 242, distance: 109.4
click at [106, 242] on icon at bounding box center [108, 239] width 5 height 5
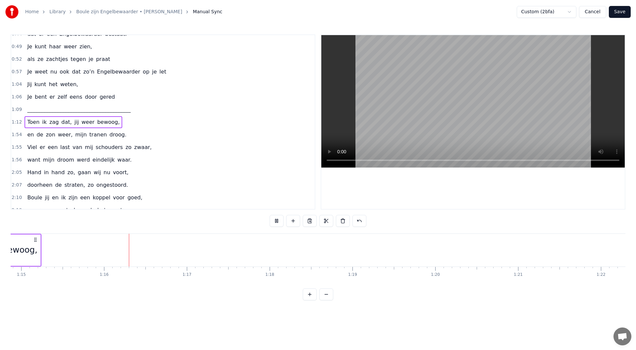
scroll to position [0, 6219]
click at [278, 220] on button at bounding box center [277, 221] width 14 height 12
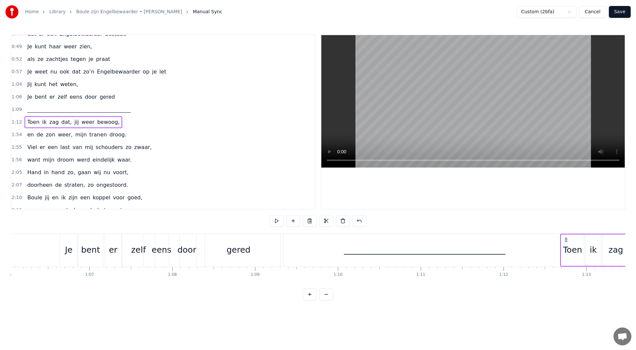
scroll to position [0, 5531]
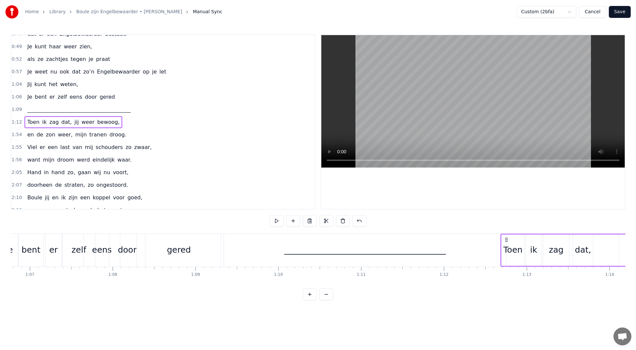
click at [388, 256] on div "_______________________________________" at bounding box center [365, 250] width 162 height 13
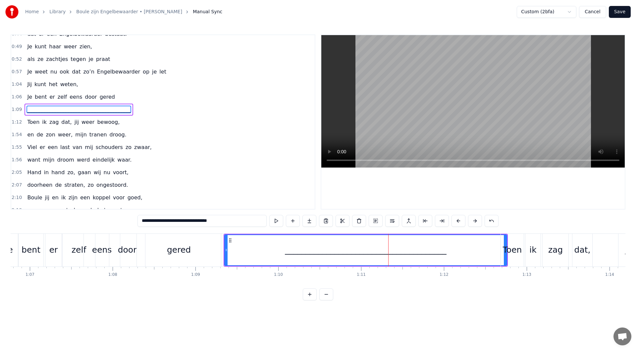
scroll to position [133, 0]
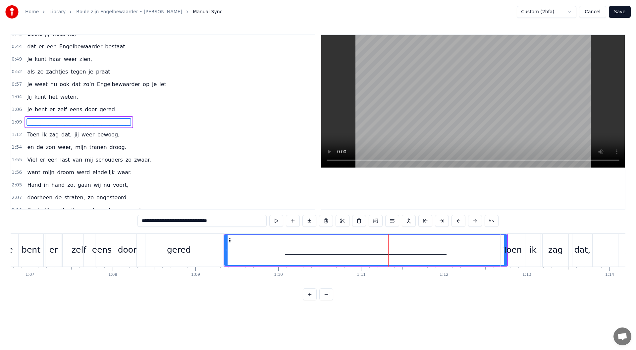
drag, startPoint x: 505, startPoint y: 251, endPoint x: 495, endPoint y: 252, distance: 10.3
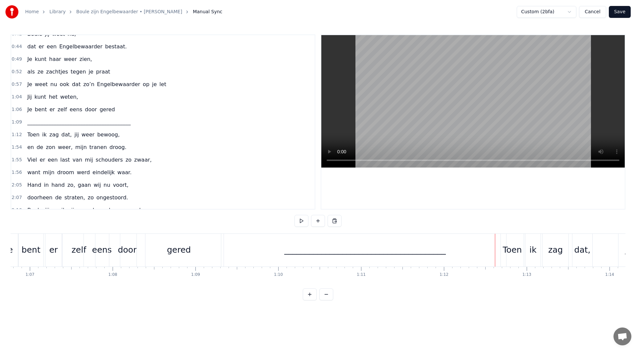
click at [461, 251] on div "_______________________________________" at bounding box center [365, 250] width 282 height 33
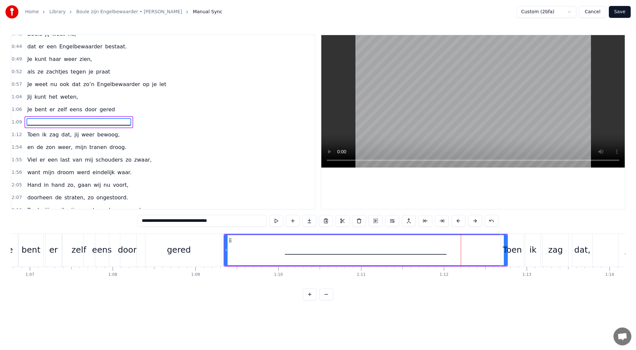
drag, startPoint x: 506, startPoint y: 240, endPoint x: 520, endPoint y: 242, distance: 14.1
click at [520, 242] on div "Toen" at bounding box center [512, 250] width 23 height 33
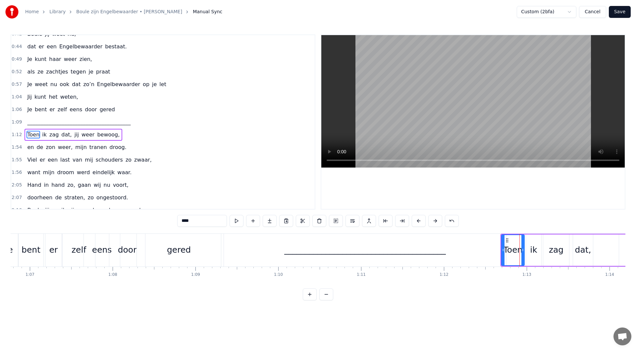
scroll to position [146, 0]
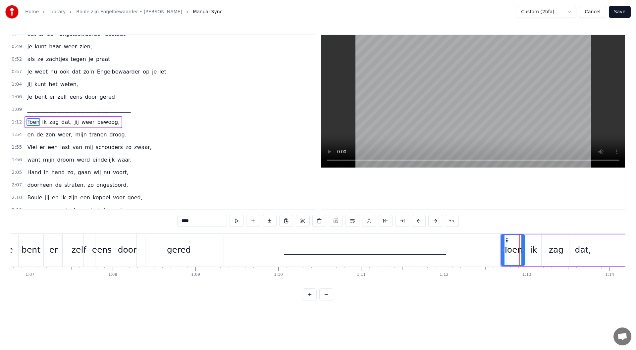
click at [444, 250] on div "_______________________________________" at bounding box center [365, 250] width 282 height 33
type input "**********"
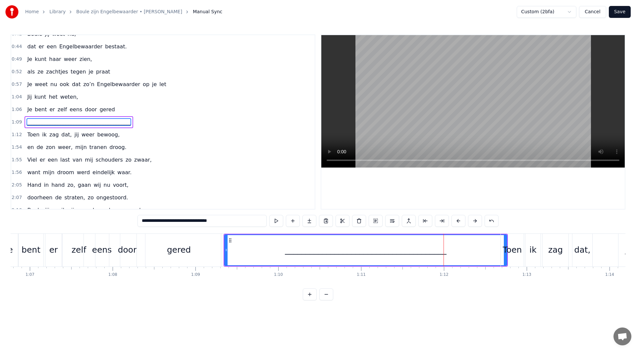
click at [123, 124] on div "1:09 _______________________________________" at bounding box center [163, 122] width 304 height 13
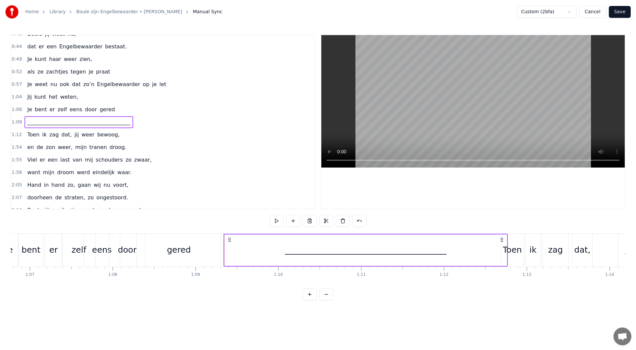
drag, startPoint x: 501, startPoint y: 239, endPoint x: 473, endPoint y: 239, distance: 28.2
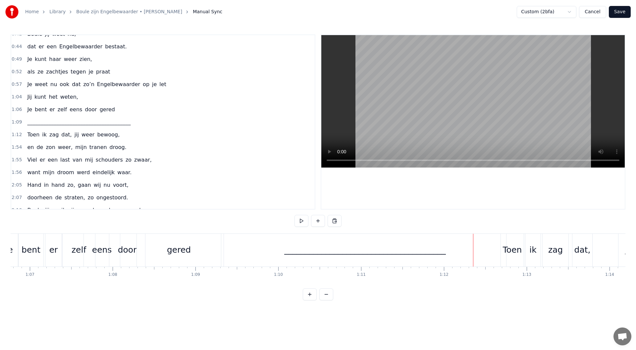
click at [492, 247] on div "_______________________________________" at bounding box center [365, 250] width 282 height 33
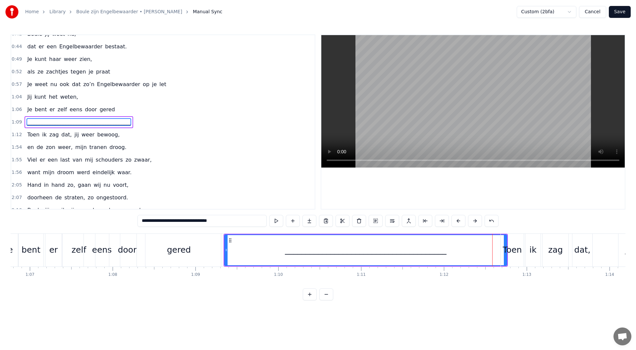
drag, startPoint x: 505, startPoint y: 251, endPoint x: 512, endPoint y: 249, distance: 6.4
click at [512, 249] on div "Toen" at bounding box center [512, 250] width 19 height 13
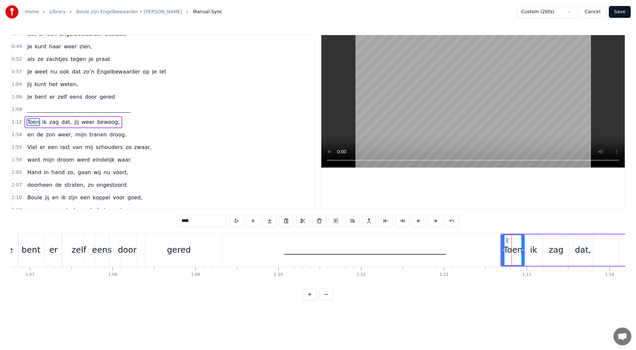
click at [493, 250] on div "_______________________________________" at bounding box center [365, 250] width 282 height 33
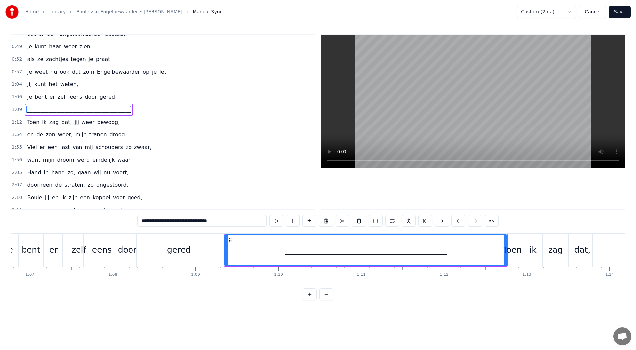
scroll to position [133, 0]
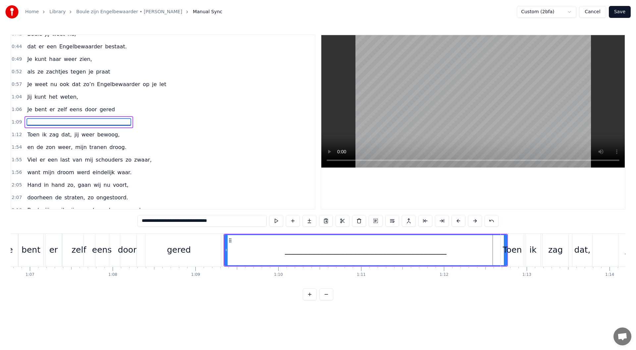
click at [503, 235] on div "Toen" at bounding box center [512, 250] width 23 height 33
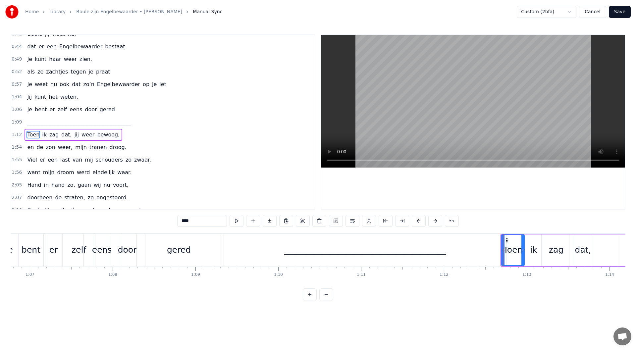
scroll to position [146, 0]
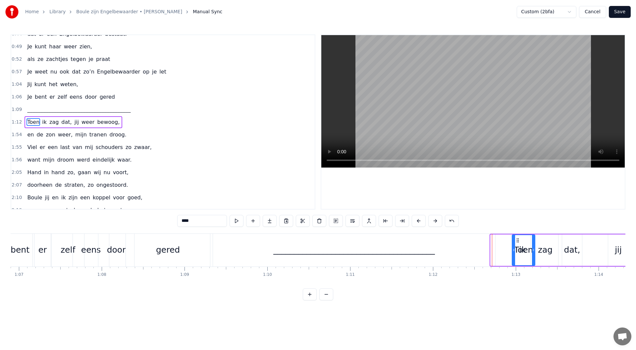
drag, startPoint x: 506, startPoint y: 239, endPoint x: 518, endPoint y: 239, distance: 11.6
click at [465, 247] on div "_______________________________________" at bounding box center [351, 250] width 282 height 33
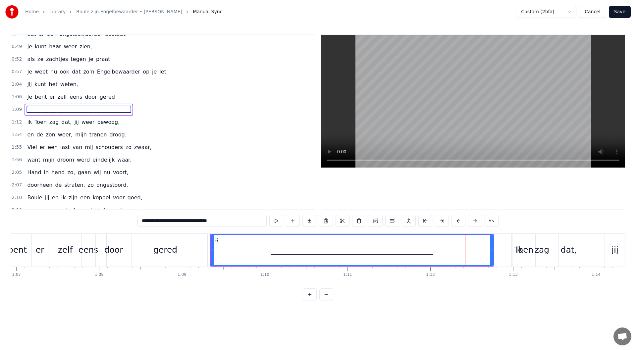
scroll to position [133, 0]
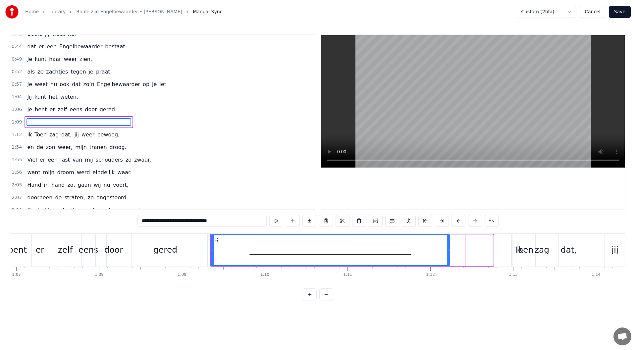
drag, startPoint x: 491, startPoint y: 250, endPoint x: 448, endPoint y: 249, distance: 43.4
click at [448, 249] on icon at bounding box center [448, 250] width 3 height 5
click at [519, 242] on div "Toen" at bounding box center [524, 250] width 23 height 33
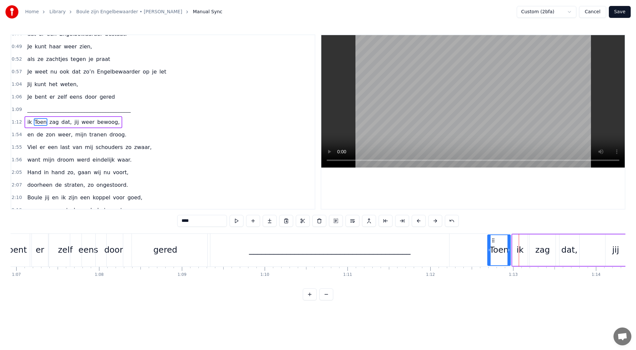
drag, startPoint x: 518, startPoint y: 241, endPoint x: 493, endPoint y: 241, distance: 25.5
click at [493, 241] on icon at bounding box center [493, 240] width 5 height 5
click at [512, 222] on div "0:08 Maandenlang, 0:10 jij lag zo stil, 0:11 in een kamer, zo koud en kil 0:14 …" at bounding box center [318, 167] width 615 height 266
click at [521, 254] on div "ik" at bounding box center [520, 250] width 7 height 13
click at [497, 243] on div "Toen" at bounding box center [499, 250] width 23 height 31
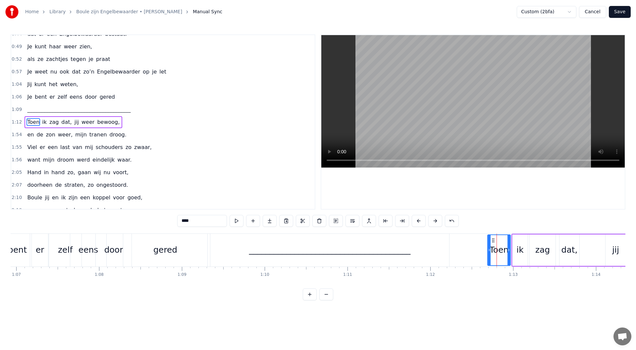
click at [517, 246] on div "ik" at bounding box center [520, 250] width 7 height 13
click at [537, 239] on div "zag" at bounding box center [543, 250] width 26 height 31
click at [500, 250] on div "Toen" at bounding box center [499, 250] width 19 height 13
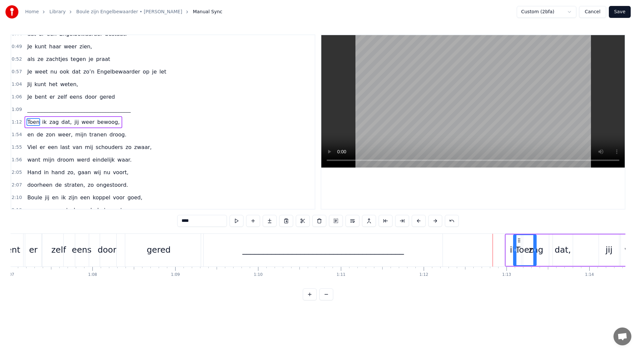
scroll to position [0, 5556]
drag, startPoint x: 494, startPoint y: 242, endPoint x: 507, endPoint y: 244, distance: 13.1
click at [508, 242] on icon at bounding box center [506, 240] width 5 height 5
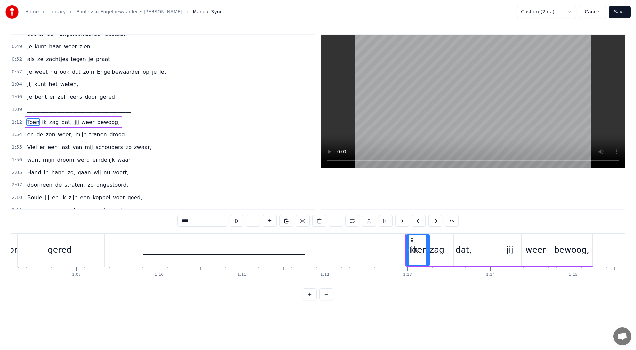
scroll to position [0, 5710]
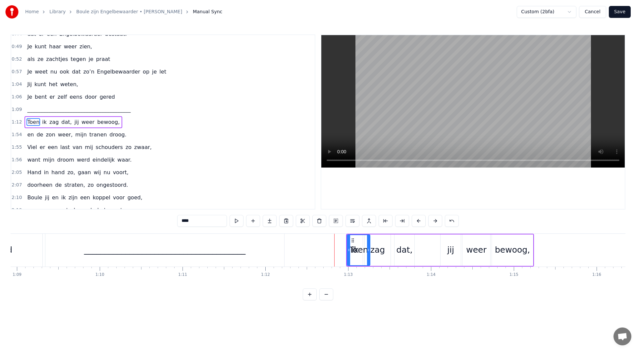
click at [408, 252] on div "dat," at bounding box center [405, 250] width 16 height 13
click at [416, 249] on icon at bounding box center [416, 250] width 3 height 5
click at [351, 247] on div "ik" at bounding box center [355, 250] width 15 height 31
drag, startPoint x: 348, startPoint y: 250, endPoint x: 340, endPoint y: 248, distance: 8.6
click at [340, 248] on icon at bounding box center [341, 250] width 3 height 5
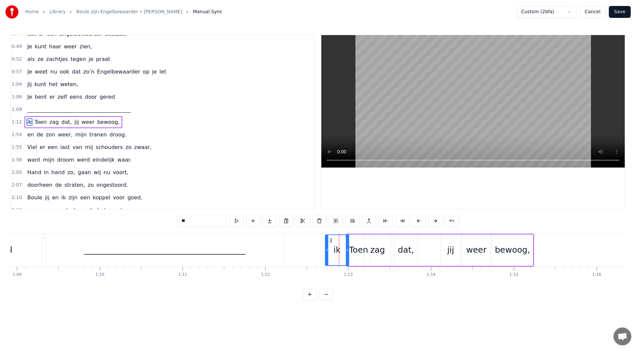
drag, startPoint x: 344, startPoint y: 241, endPoint x: 330, endPoint y: 238, distance: 14.5
click at [330, 238] on icon at bounding box center [330, 240] width 5 height 5
drag, startPoint x: 330, startPoint y: 241, endPoint x: 375, endPoint y: 242, distance: 45.1
click at [358, 253] on div "Toen" at bounding box center [358, 250] width 19 height 13
drag, startPoint x: 352, startPoint y: 240, endPoint x: 316, endPoint y: 239, distance: 36.1
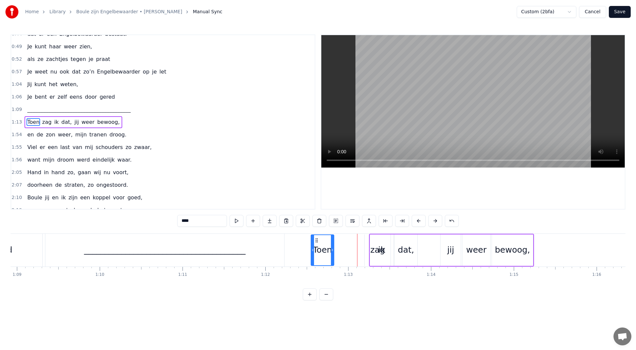
click at [316, 239] on icon at bounding box center [316, 240] width 5 height 5
click at [385, 247] on div "ik" at bounding box center [382, 250] width 24 height 31
drag, startPoint x: 376, startPoint y: 240, endPoint x: 346, endPoint y: 240, distance: 29.8
click at [346, 240] on icon at bounding box center [345, 240] width 5 height 5
click at [330, 247] on div "Toen" at bounding box center [322, 250] width 19 height 13
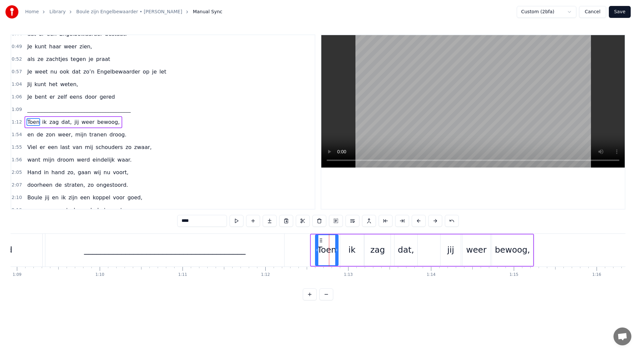
drag, startPoint x: 316, startPoint y: 240, endPoint x: 321, endPoint y: 240, distance: 4.3
click at [320, 240] on circle at bounding box center [320, 240] width 0 height 0
click at [321, 240] on icon at bounding box center [321, 240] width 5 height 5
click at [405, 250] on div "dat," at bounding box center [406, 250] width 16 height 13
drag, startPoint x: 415, startPoint y: 250, endPoint x: 406, endPoint y: 244, distance: 10.9
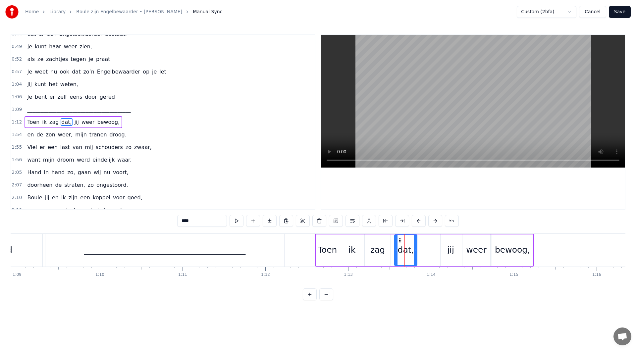
click at [414, 249] on icon at bounding box center [415, 250] width 3 height 5
drag, startPoint x: 401, startPoint y: 241, endPoint x: 409, endPoint y: 241, distance: 8.0
click at [409, 241] on icon at bounding box center [408, 240] width 5 height 5
click at [383, 246] on div "zag" at bounding box center [377, 250] width 15 height 13
type input "***"
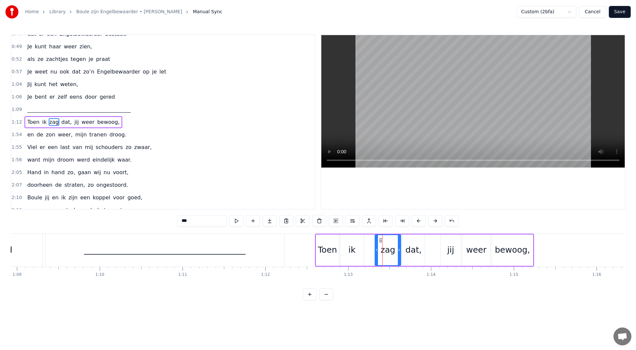
drag, startPoint x: 376, startPoint y: 240, endPoint x: 381, endPoint y: 240, distance: 4.7
click at [381, 240] on icon at bounding box center [380, 240] width 5 height 5
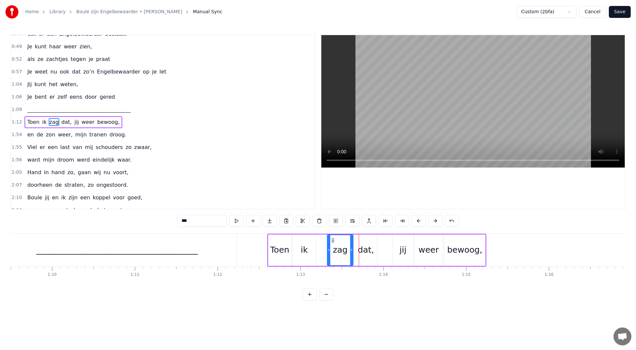
scroll to position [0, 5805]
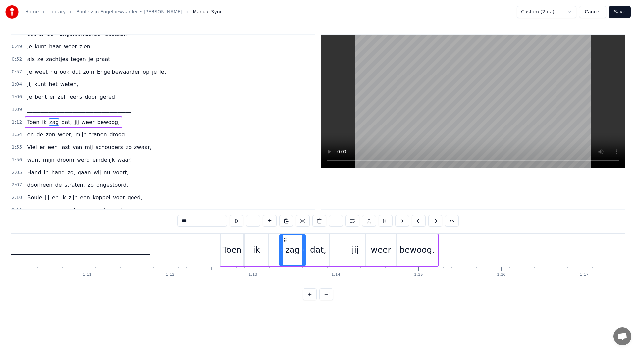
click at [120, 120] on div "1:12 Toen ik zag dat, jij weer bewoog," at bounding box center [163, 122] width 304 height 13
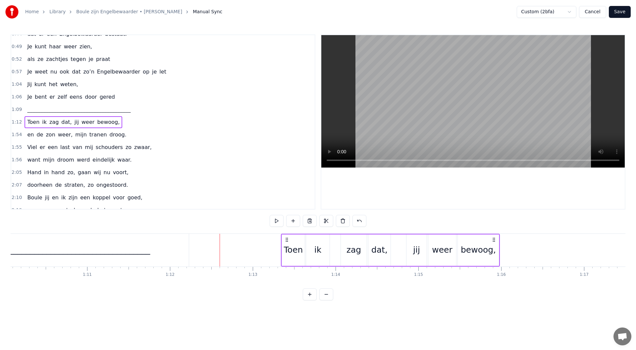
drag, startPoint x: 433, startPoint y: 241, endPoint x: 494, endPoint y: 243, distance: 61.3
click at [494, 243] on div "Toen ik zag dat, jij weer bewoog," at bounding box center [390, 250] width 219 height 33
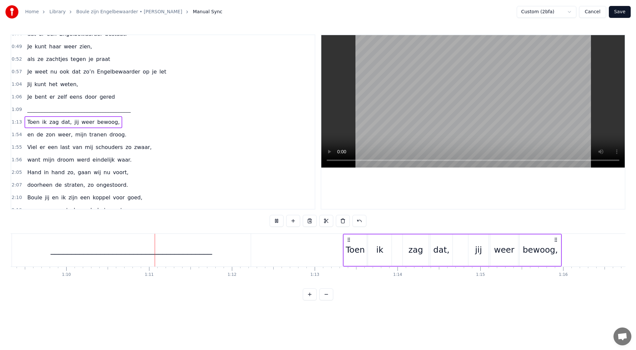
scroll to position [0, 5793]
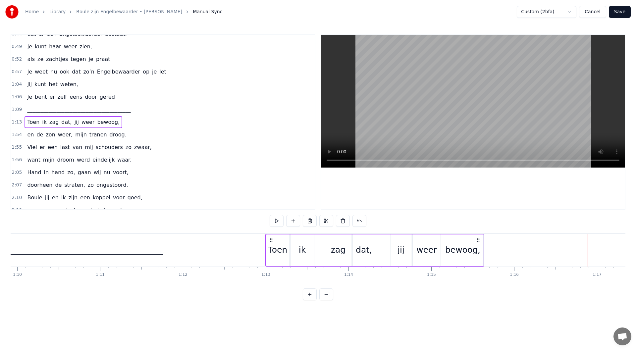
drag, startPoint x: 300, startPoint y: 240, endPoint x: 271, endPoint y: 244, distance: 28.7
click at [271, 244] on div "Toen ik zag dat, jij weer bewoog," at bounding box center [374, 250] width 219 height 33
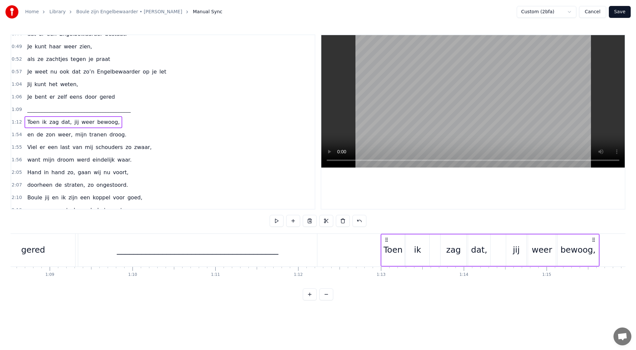
scroll to position [0, 5620]
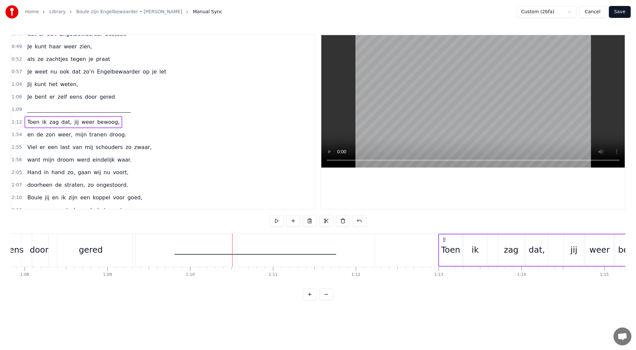
click at [506, 247] on div "zag" at bounding box center [511, 250] width 15 height 13
drag, startPoint x: 503, startPoint y: 241, endPoint x: 492, endPoint y: 240, distance: 11.3
click at [492, 240] on circle at bounding box center [492, 240] width 0 height 0
click at [530, 241] on div "dat," at bounding box center [537, 250] width 22 height 31
drag, startPoint x: 531, startPoint y: 239, endPoint x: 519, endPoint y: 240, distance: 11.9
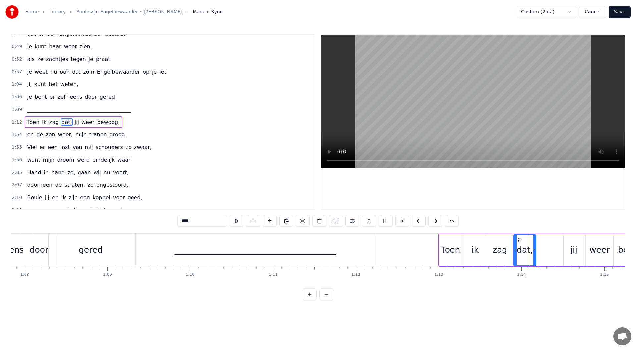
click at [519, 240] on icon at bounding box center [519, 240] width 5 height 5
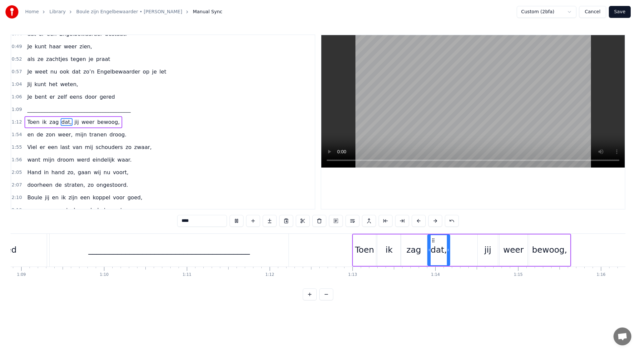
scroll to position [0, 5635]
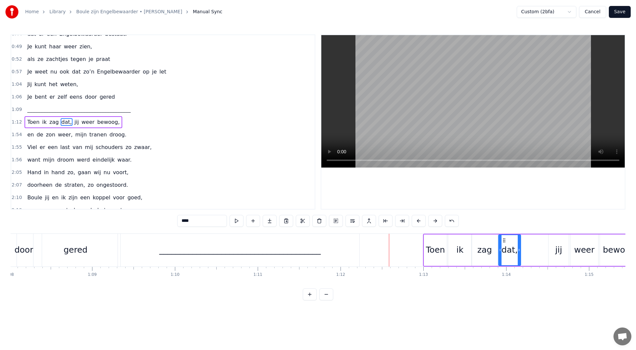
click at [468, 248] on div "ik" at bounding box center [460, 250] width 24 height 31
drag, startPoint x: 470, startPoint y: 250, endPoint x: 464, endPoint y: 249, distance: 6.0
click at [464, 249] on icon at bounding box center [464, 250] width 3 height 5
click at [442, 248] on div "Toen" at bounding box center [435, 250] width 19 height 13
click at [481, 249] on div "zag" at bounding box center [485, 250] width 15 height 13
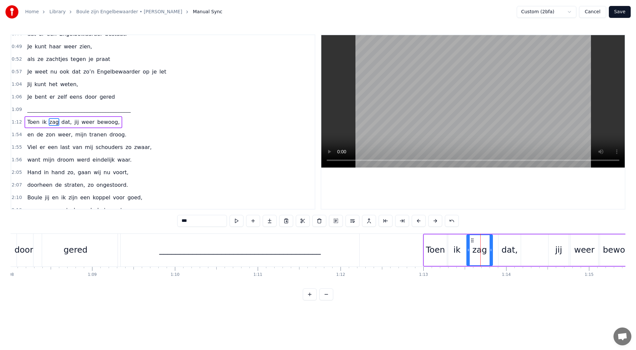
click at [472, 241] on icon at bounding box center [472, 240] width 5 height 5
drag, startPoint x: 491, startPoint y: 250, endPoint x: 484, endPoint y: 250, distance: 6.3
click at [484, 250] on icon at bounding box center [484, 250] width 3 height 5
click at [503, 250] on div "dat," at bounding box center [510, 250] width 16 height 13
drag, startPoint x: 503, startPoint y: 239, endPoint x: 492, endPoint y: 240, distance: 11.3
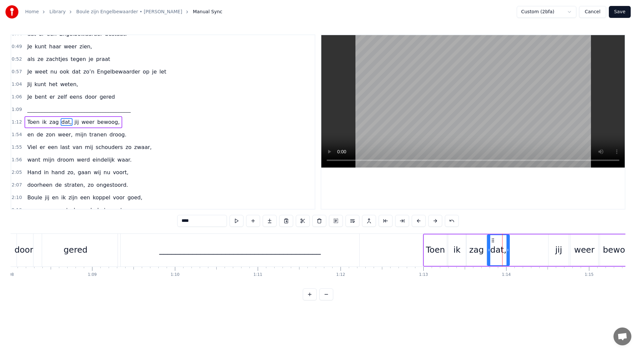
click at [492, 240] on icon at bounding box center [492, 240] width 5 height 5
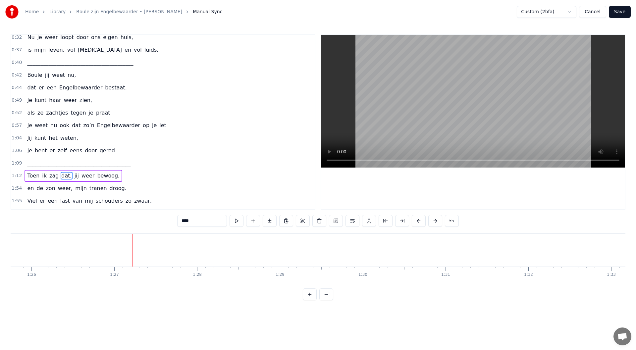
scroll to position [90, 0]
click at [109, 65] on span "________________________________________" at bounding box center [80, 64] width 107 height 8
type input "**********"
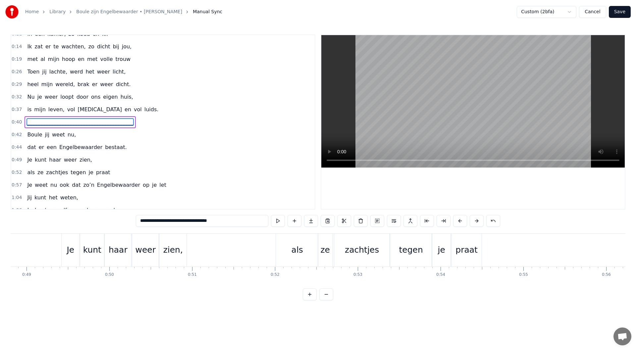
scroll to position [0, 3284]
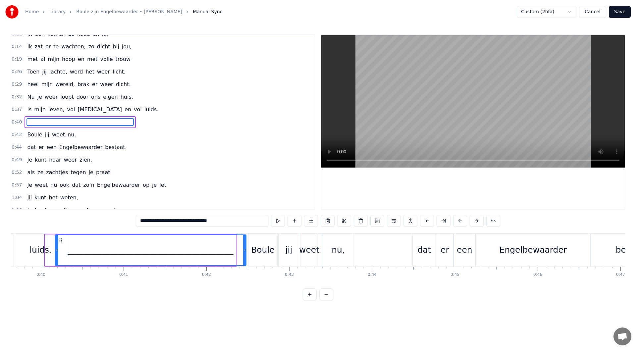
drag, startPoint x: 50, startPoint y: 240, endPoint x: 60, endPoint y: 241, distance: 10.0
click at [60, 241] on icon at bounding box center [60, 240] width 5 height 5
drag, startPoint x: 244, startPoint y: 250, endPoint x: 220, endPoint y: 252, distance: 23.9
click at [220, 251] on icon at bounding box center [221, 250] width 3 height 5
drag, startPoint x: 61, startPoint y: 240, endPoint x: 75, endPoint y: 240, distance: 13.6
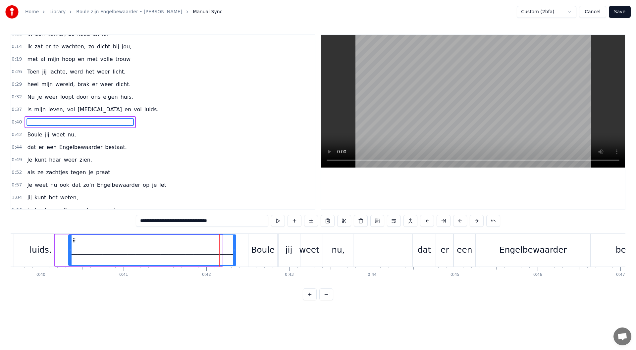
click at [75, 240] on icon at bounding box center [74, 240] width 5 height 5
drag, startPoint x: 74, startPoint y: 240, endPoint x: 78, endPoint y: 240, distance: 4.3
click at [78, 240] on icon at bounding box center [78, 240] width 5 height 5
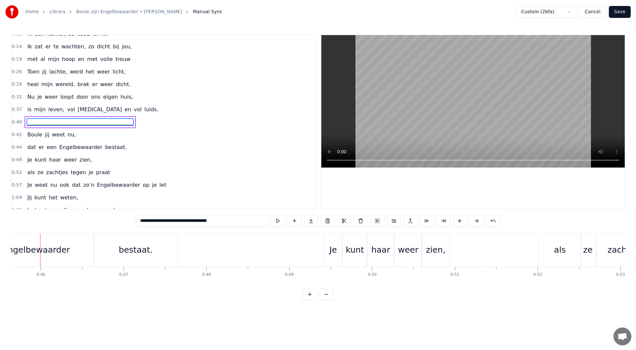
scroll to position [0, 3777]
click at [88, 162] on div "0:49 Je kunt haar weer zien," at bounding box center [163, 160] width 304 height 13
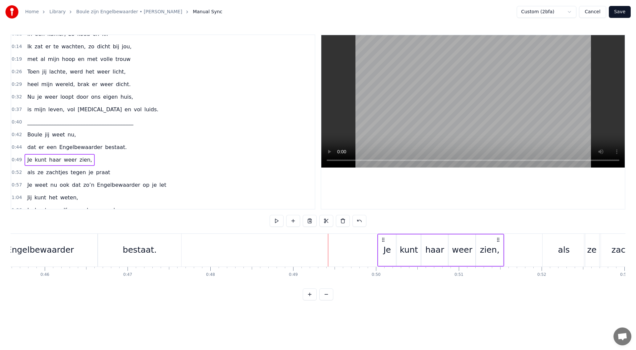
drag, startPoint x: 334, startPoint y: 240, endPoint x: 383, endPoint y: 247, distance: 49.8
click at [383, 247] on div "Je kunt haar weer zien," at bounding box center [440, 250] width 127 height 33
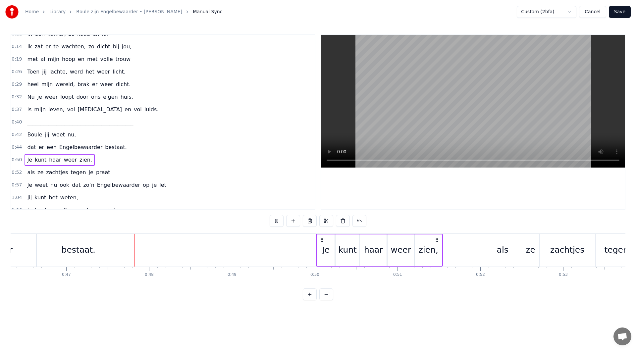
scroll to position [0, 3861]
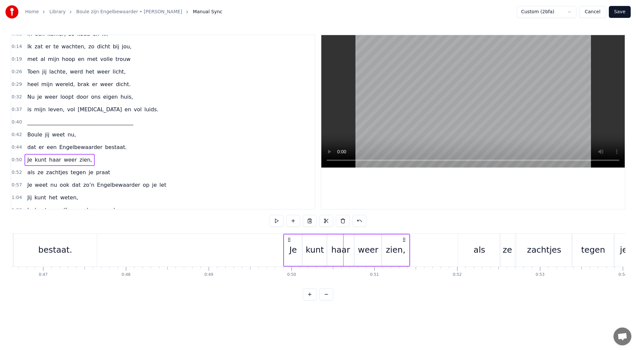
drag, startPoint x: 297, startPoint y: 241, endPoint x: 289, endPoint y: 240, distance: 8.3
click at [289, 240] on icon at bounding box center [289, 239] width 5 height 5
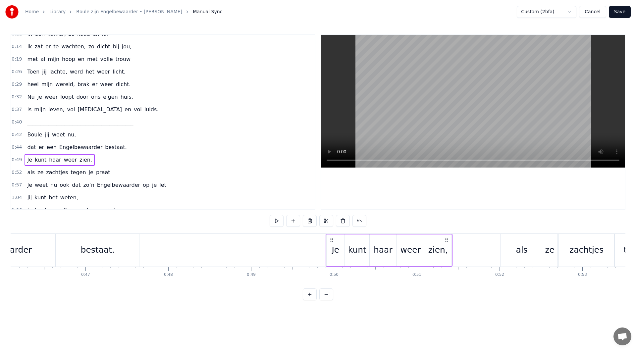
scroll to position [0, 3777]
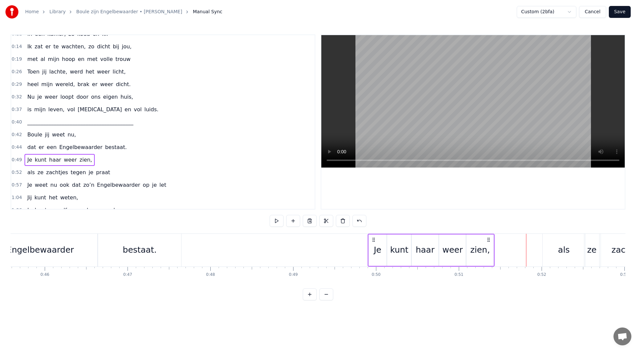
click at [406, 242] on div "kunt" at bounding box center [399, 250] width 24 height 31
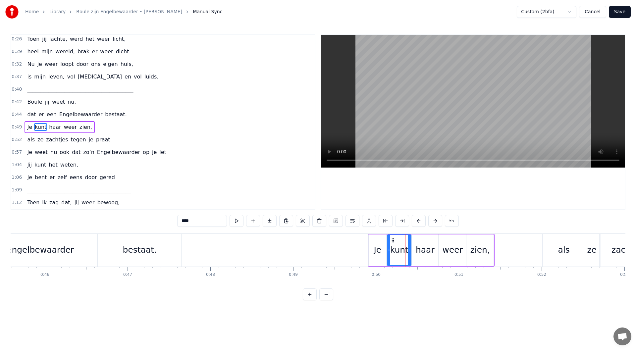
scroll to position [70, 0]
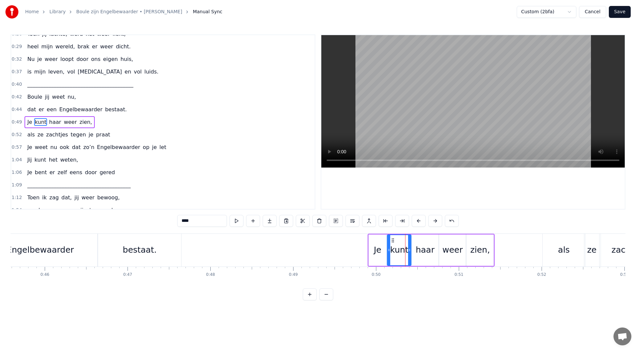
click at [424, 250] on div "haar" at bounding box center [425, 250] width 19 height 13
drag, startPoint x: 436, startPoint y: 249, endPoint x: 432, endPoint y: 249, distance: 4.6
click at [432, 249] on icon at bounding box center [432, 250] width 3 height 5
click at [446, 251] on div "weer" at bounding box center [453, 250] width 21 height 13
click at [461, 251] on icon at bounding box center [461, 250] width 3 height 5
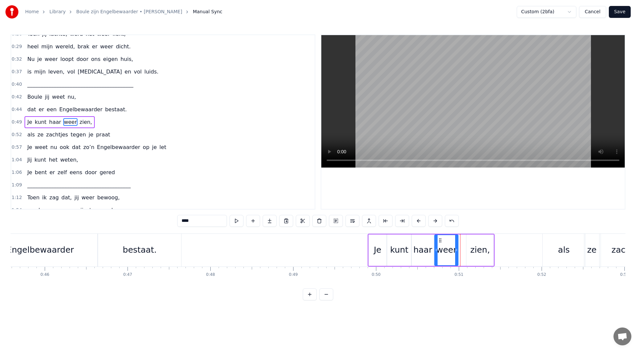
drag, startPoint x: 445, startPoint y: 242, endPoint x: 440, endPoint y: 242, distance: 4.7
click at [440, 242] on icon at bounding box center [440, 240] width 5 height 5
click at [475, 249] on div "zien," at bounding box center [481, 250] width 20 height 13
drag, startPoint x: 491, startPoint y: 249, endPoint x: 485, endPoint y: 250, distance: 6.0
click at [485, 250] on icon at bounding box center [486, 250] width 3 height 5
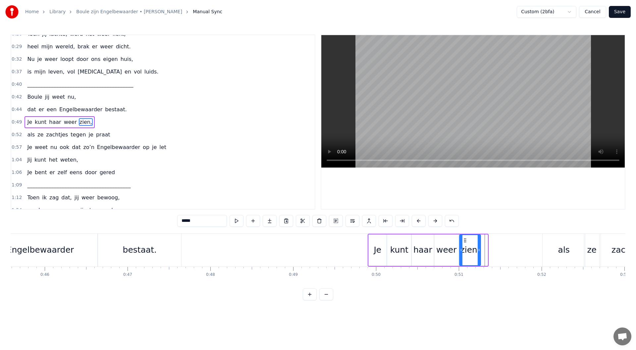
drag, startPoint x: 471, startPoint y: 242, endPoint x: 428, endPoint y: 239, distance: 43.2
click at [464, 242] on icon at bounding box center [465, 240] width 5 height 5
click at [395, 239] on div "kunt" at bounding box center [399, 250] width 24 height 31
click at [408, 250] on circle at bounding box center [408, 249] width 0 height 0
click at [424, 253] on div "haar" at bounding box center [423, 250] width 19 height 13
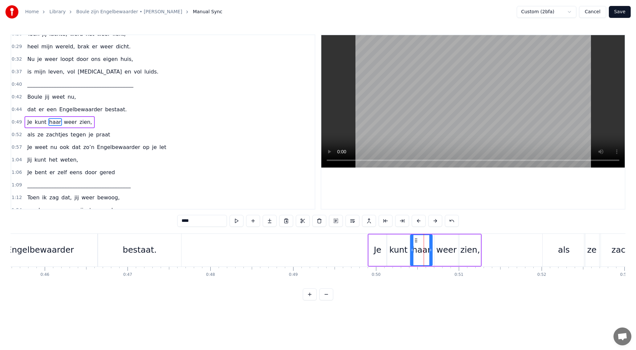
click at [415, 241] on icon at bounding box center [416, 240] width 5 height 5
click at [378, 244] on div "Je" at bounding box center [378, 250] width 8 height 13
drag, startPoint x: 383, startPoint y: 249, endPoint x: 387, endPoint y: 249, distance: 3.7
click at [381, 249] on icon at bounding box center [382, 250] width 3 height 5
click at [397, 249] on div "kunt" at bounding box center [398, 250] width 18 height 13
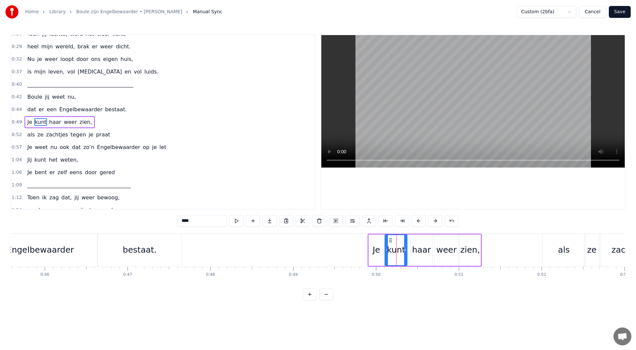
click at [391, 242] on icon at bounding box center [390, 240] width 5 height 5
click at [417, 244] on div "haar" at bounding box center [421, 250] width 19 height 13
click at [414, 241] on icon at bounding box center [413, 240] width 5 height 5
click at [442, 242] on div "weer" at bounding box center [447, 250] width 24 height 31
drag, startPoint x: 439, startPoint y: 241, endPoint x: 435, endPoint y: 241, distance: 4.0
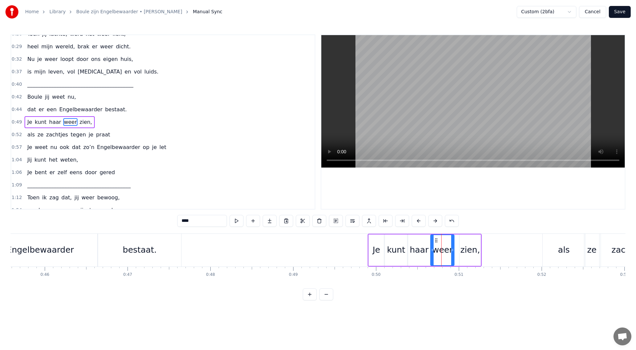
click at [435, 241] on icon at bounding box center [436, 240] width 5 height 5
click at [462, 244] on div "zien," at bounding box center [471, 250] width 20 height 13
drag, startPoint x: 465, startPoint y: 241, endPoint x: 460, endPoint y: 241, distance: 4.7
click at [460, 241] on icon at bounding box center [460, 240] width 5 height 5
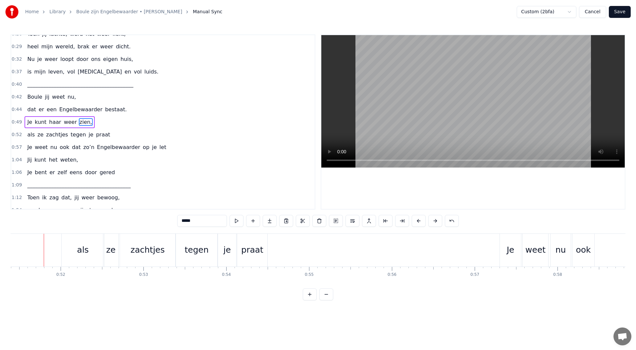
scroll to position [0, 3720]
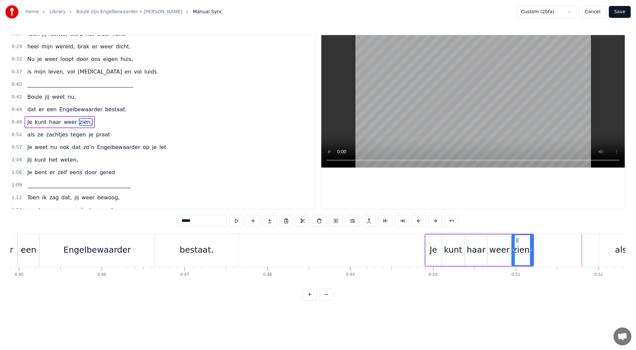
click at [501, 247] on div "weer" at bounding box center [499, 250] width 21 height 13
click at [456, 245] on div "kunt" at bounding box center [453, 250] width 18 height 13
click at [475, 244] on div "haar" at bounding box center [476, 250] width 19 height 13
drag, startPoint x: 471, startPoint y: 240, endPoint x: 466, endPoint y: 241, distance: 5.3
click at [466, 241] on icon at bounding box center [465, 240] width 5 height 5
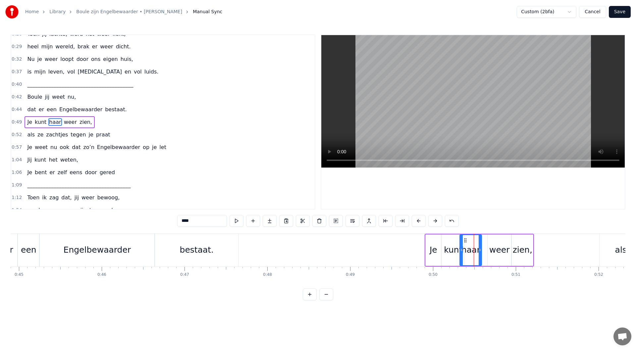
click at [492, 247] on div "weer" at bounding box center [499, 250] width 21 height 13
drag, startPoint x: 493, startPoint y: 240, endPoint x: 480, endPoint y: 238, distance: 12.7
click at [480, 238] on icon at bounding box center [480, 240] width 5 height 5
click at [521, 247] on div "zien," at bounding box center [523, 250] width 20 height 13
type input "*****"
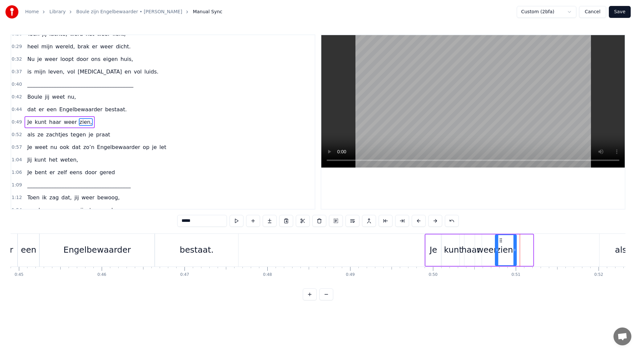
drag, startPoint x: 518, startPoint y: 241, endPoint x: 501, endPoint y: 240, distance: 16.6
click at [501, 240] on icon at bounding box center [500, 240] width 5 height 5
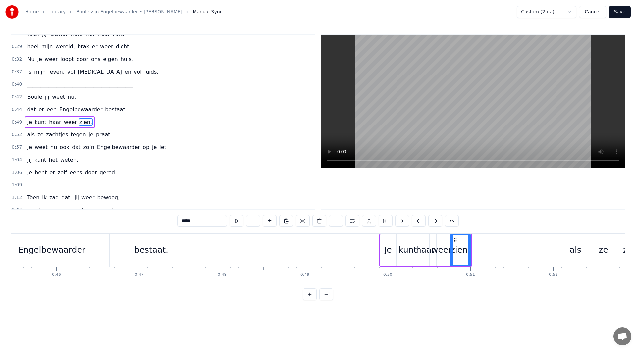
scroll to position [0, 3752]
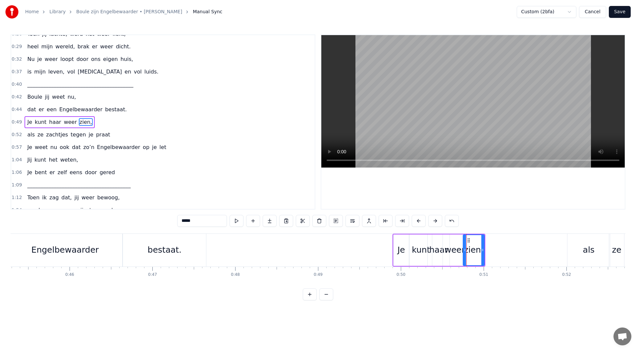
click at [93, 123] on div "0:49 Je kunt haar weer zien," at bounding box center [163, 122] width 304 height 13
drag, startPoint x: 400, startPoint y: 239, endPoint x: 405, endPoint y: 238, distance: 5.4
click at [405, 238] on icon at bounding box center [405, 239] width 5 height 5
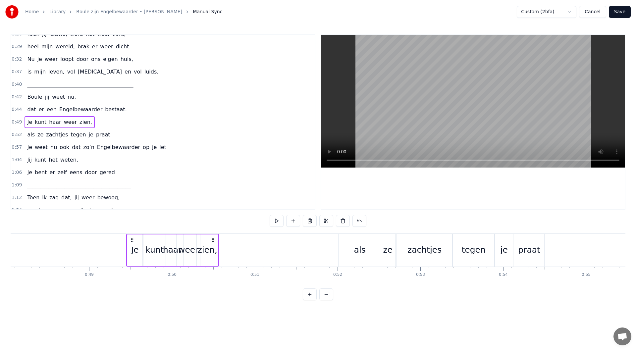
scroll to position [0, 3980]
drag, startPoint x: 116, startPoint y: 239, endPoint x: 161, endPoint y: 241, distance: 45.5
click at [161, 241] on icon at bounding box center [161, 239] width 5 height 5
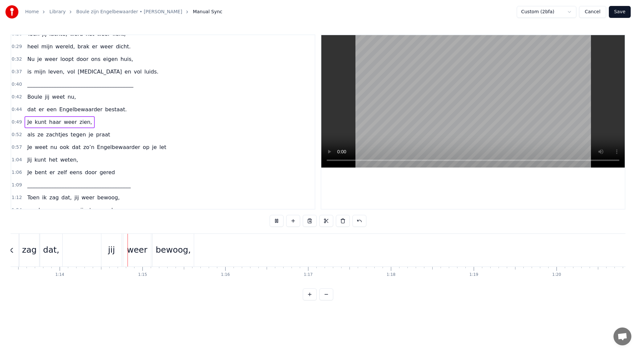
scroll to position [0, 6093]
click at [278, 220] on button at bounding box center [277, 221] width 14 height 12
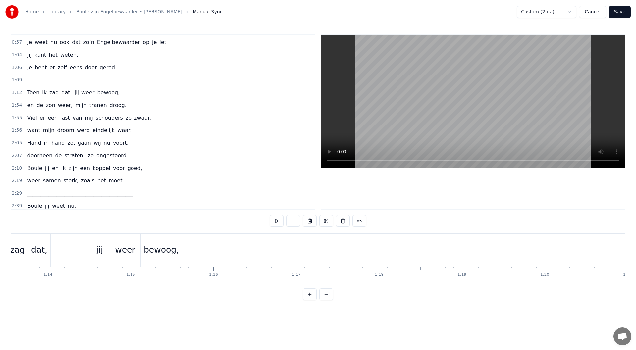
scroll to position [181, 0]
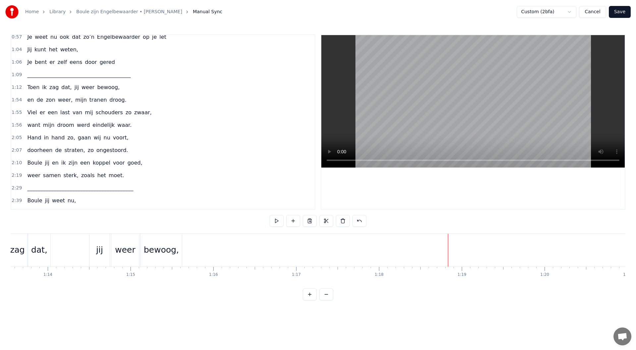
click at [118, 102] on div "1:54 en de zon weer, mijn tranen droog." at bounding box center [163, 100] width 304 height 13
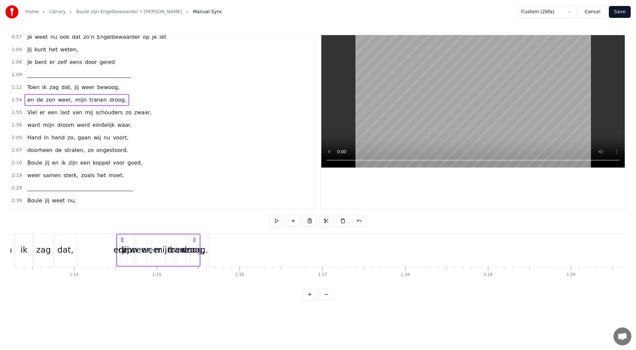
scroll to position [0, 6064]
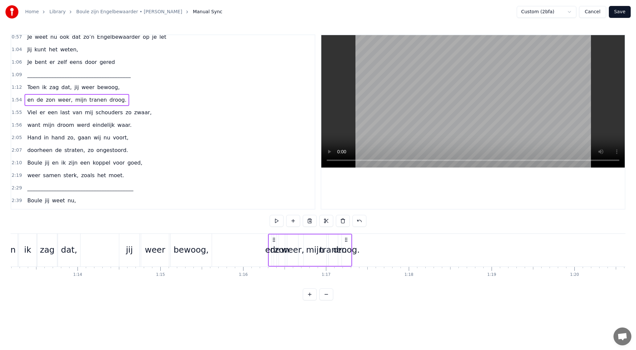
drag, startPoint x: 50, startPoint y: 240, endPoint x: 274, endPoint y: 250, distance: 224.6
click at [274, 250] on div "en de zon weer, mijn tranen droog." at bounding box center [310, 250] width 84 height 33
click at [350, 253] on div "droog." at bounding box center [346, 250] width 27 height 13
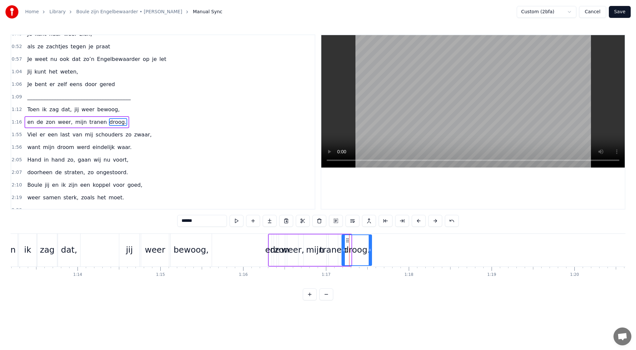
drag, startPoint x: 350, startPoint y: 250, endPoint x: 371, endPoint y: 249, distance: 20.6
click at [371, 249] on icon at bounding box center [370, 250] width 3 height 5
drag, startPoint x: 348, startPoint y: 240, endPoint x: 429, endPoint y: 244, distance: 81.9
click at [429, 244] on div "droog." at bounding box center [438, 250] width 29 height 30
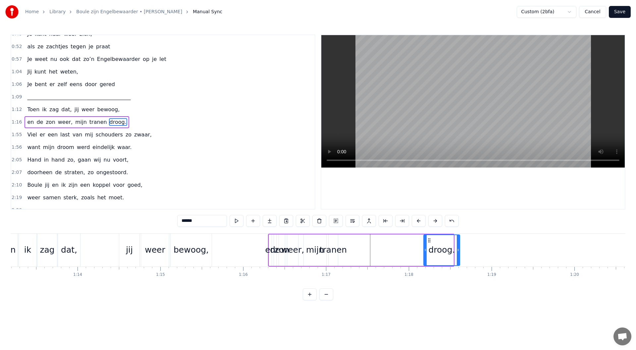
click at [457, 253] on icon at bounding box center [458, 250] width 3 height 5
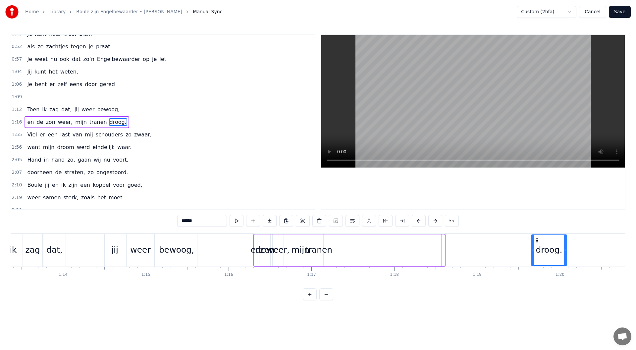
drag, startPoint x: 429, startPoint y: 241, endPoint x: 538, endPoint y: 248, distance: 109.2
click at [538, 248] on div "droog." at bounding box center [549, 250] width 35 height 30
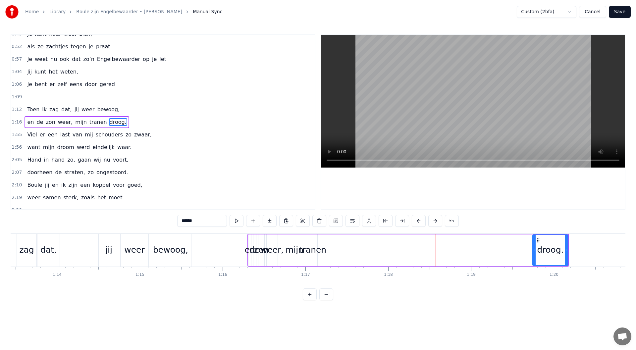
click at [321, 252] on div "tranen" at bounding box center [312, 250] width 27 height 13
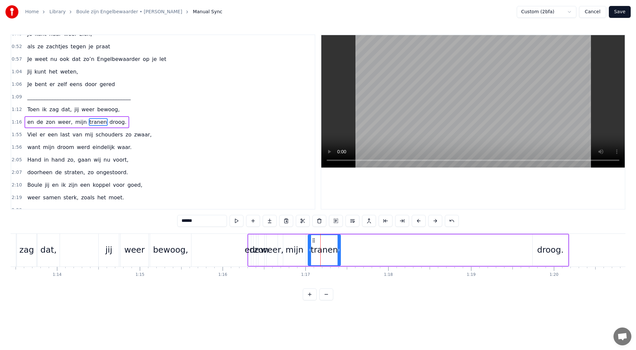
drag, startPoint x: 314, startPoint y: 251, endPoint x: 316, endPoint y: 244, distance: 6.7
click at [337, 251] on div "tranen" at bounding box center [325, 250] width 32 height 30
drag, startPoint x: 314, startPoint y: 241, endPoint x: 505, endPoint y: 258, distance: 191.7
click at [505, 258] on div "tranen" at bounding box center [514, 250] width 31 height 30
click at [297, 253] on div "mijn" at bounding box center [295, 250] width 18 height 13
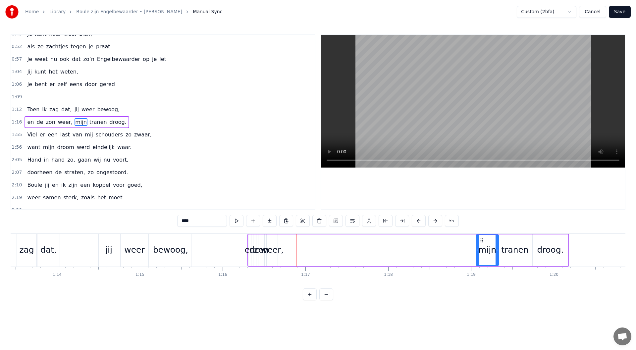
drag, startPoint x: 289, startPoint y: 241, endPoint x: 482, endPoint y: 261, distance: 193.9
click at [482, 261] on div "mijn" at bounding box center [488, 250] width 22 height 30
click at [275, 252] on div "weer," at bounding box center [272, 250] width 23 height 13
drag, startPoint x: 276, startPoint y: 249, endPoint x: 279, endPoint y: 244, distance: 5.6
click at [292, 249] on icon at bounding box center [292, 250] width 3 height 5
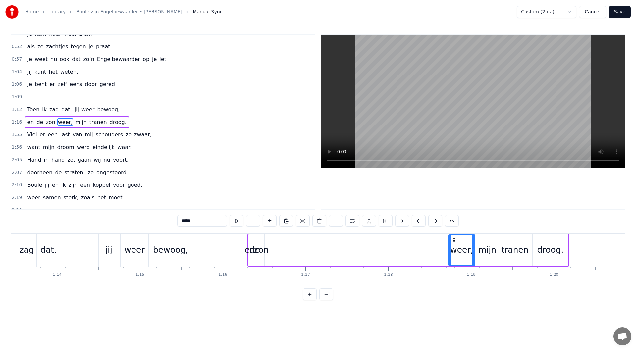
drag, startPoint x: 273, startPoint y: 241, endPoint x: 455, endPoint y: 263, distance: 183.3
click at [455, 263] on div "weer," at bounding box center [462, 250] width 26 height 30
click at [263, 255] on div "zon" at bounding box center [261, 250] width 15 height 13
drag, startPoint x: 262, startPoint y: 250, endPoint x: 260, endPoint y: 244, distance: 6.0
click at [278, 251] on icon at bounding box center [279, 250] width 3 height 5
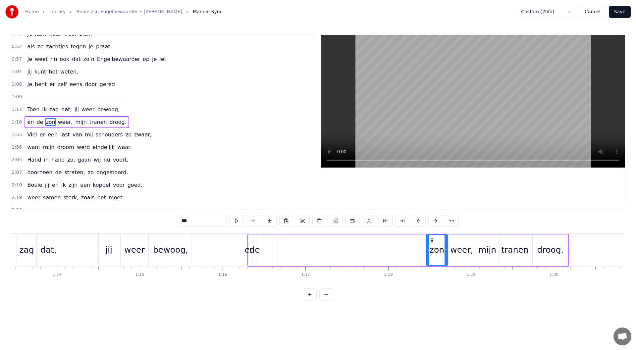
drag, startPoint x: 264, startPoint y: 241, endPoint x: 432, endPoint y: 268, distance: 170.1
click at [432, 268] on div "Maandenlang, jij lag zo stil, in een kamer, zo koud en kil Ik zat er te wachten…" at bounding box center [318, 259] width 615 height 50
click at [256, 250] on div "de" at bounding box center [255, 250] width 10 height 13
click at [259, 250] on div "de" at bounding box center [255, 250] width 10 height 13
drag, startPoint x: 255, startPoint y: 249, endPoint x: 256, endPoint y: 242, distance: 7.7
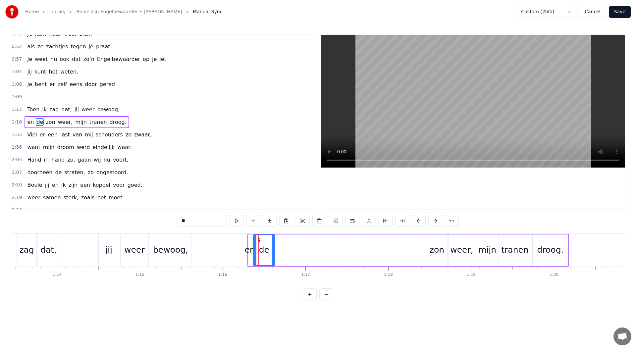
click at [274, 251] on icon at bounding box center [273, 250] width 3 height 5
drag, startPoint x: 258, startPoint y: 241, endPoint x: 409, endPoint y: 267, distance: 152.8
click at [409, 267] on div "Maandenlang, jij lag zo stil, in een kamer, zo koud en kil Ik zat er te wachten…" at bounding box center [318, 259] width 615 height 50
click at [254, 252] on div "en" at bounding box center [250, 250] width 10 height 13
type input "**"
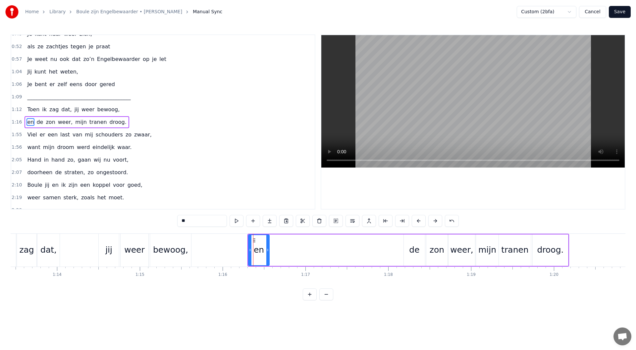
drag, startPoint x: 250, startPoint y: 249, endPoint x: 256, endPoint y: 244, distance: 8.4
click at [268, 251] on icon at bounding box center [267, 250] width 3 height 5
drag, startPoint x: 298, startPoint y: 248, endPoint x: 392, endPoint y: 268, distance: 96.0
click at [392, 268] on div "Maandenlang, jij lag zo stil, in een kamer, zo koud en kil Ik zat er te wachten…" at bounding box center [318, 259] width 615 height 50
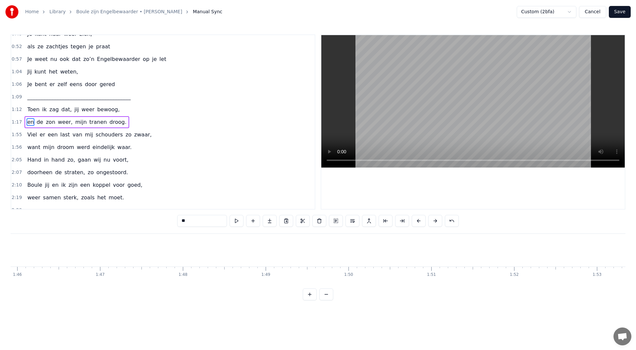
scroll to position [0, 9313]
click at [141, 136] on div "1:55 Viel er een last van mij schouders zo zwaar," at bounding box center [163, 135] width 304 height 13
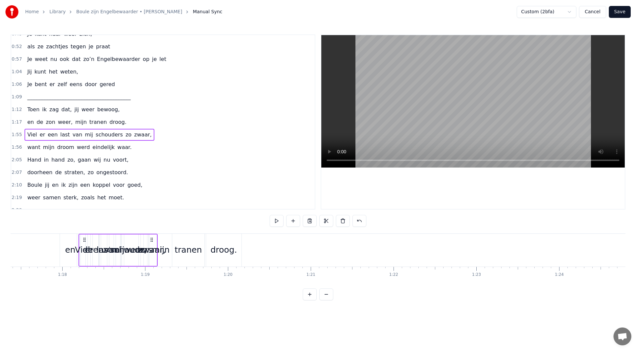
scroll to position [0, 6399]
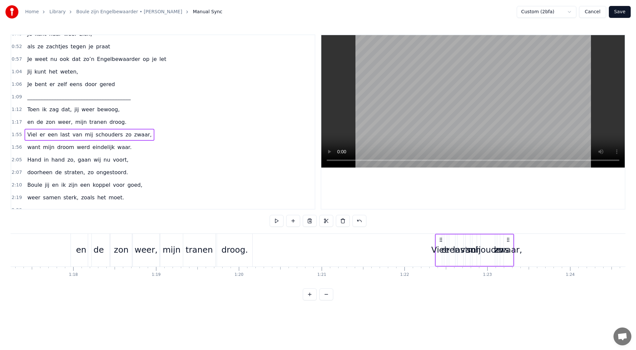
drag, startPoint x: 282, startPoint y: 240, endPoint x: 440, endPoint y: 282, distance: 163.3
click at [440, 282] on div "Maandenlang, jij lag zo stil, in een kamer, zo koud en kil Ik zat er te wachten…" at bounding box center [318, 259] width 615 height 50
click at [511, 245] on div "zwaar," at bounding box center [508, 250] width 27 height 13
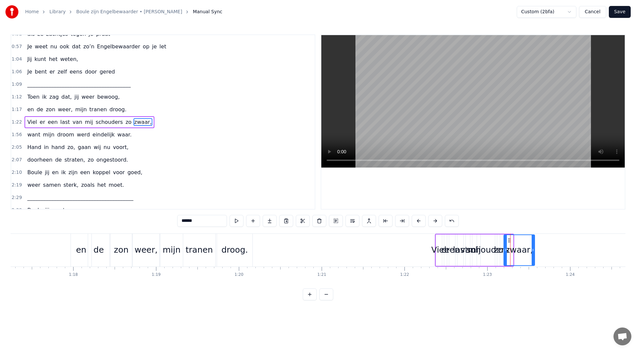
drag, startPoint x: 512, startPoint y: 250, endPoint x: 533, endPoint y: 251, distance: 21.2
click at [533, 251] on icon at bounding box center [533, 250] width 3 height 5
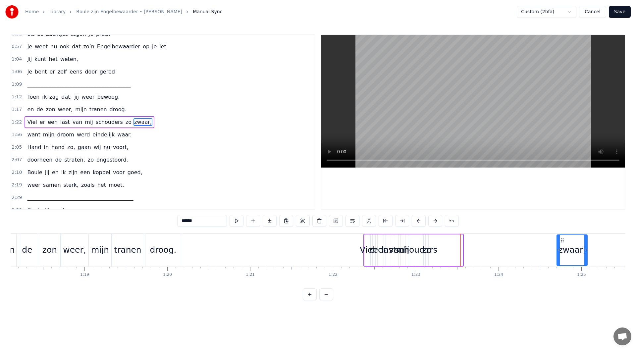
drag, startPoint x: 509, startPoint y: 241, endPoint x: 443, endPoint y: 259, distance: 68.7
click at [577, 244] on div "zwaar," at bounding box center [572, 250] width 30 height 30
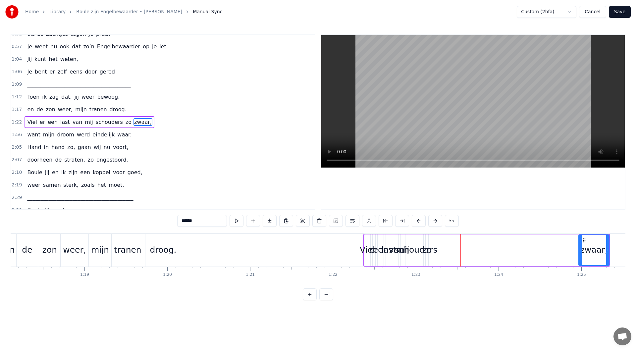
scroll to position [0, 6475]
click at [421, 251] on div "zo" at bounding box center [423, 250] width 9 height 13
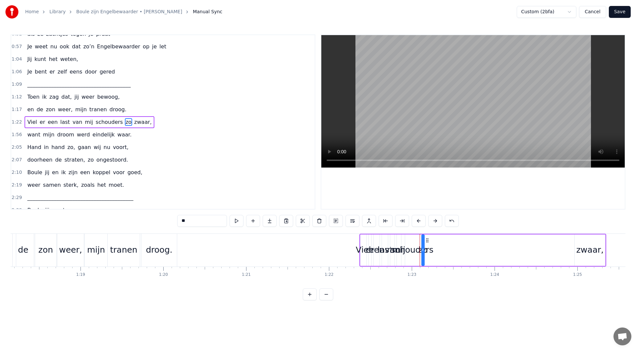
click at [428, 252] on div "schouders" at bounding box center [412, 250] width 42 height 13
click at [424, 251] on div "schouders" at bounding box center [412, 250] width 42 height 13
click at [33, 122] on span "Viel" at bounding box center [32, 122] width 11 height 8
click at [427, 251] on div "zo" at bounding box center [423, 250] width 9 height 13
drag, startPoint x: 424, startPoint y: 250, endPoint x: 427, endPoint y: 240, distance: 10.5
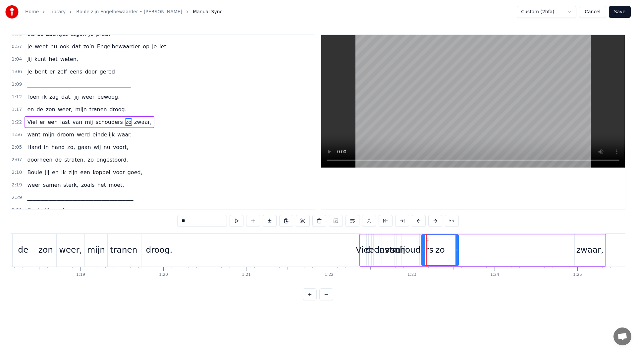
click at [458, 252] on icon at bounding box center [457, 250] width 3 height 5
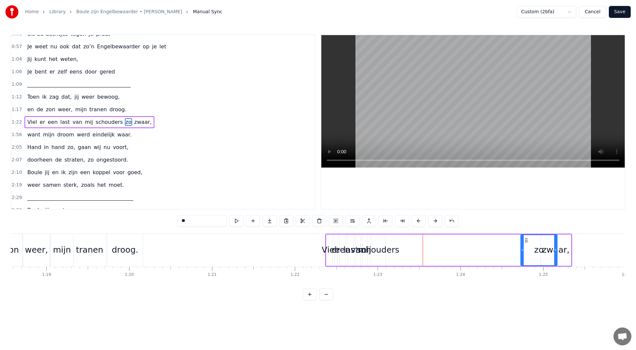
scroll to position [0, 6510]
drag, startPoint x: 426, startPoint y: 239, endPoint x: 507, endPoint y: 246, distance: 80.4
click at [507, 246] on div "zo" at bounding box center [520, 250] width 36 height 30
click at [384, 250] on div "schouders" at bounding box center [377, 250] width 42 height 13
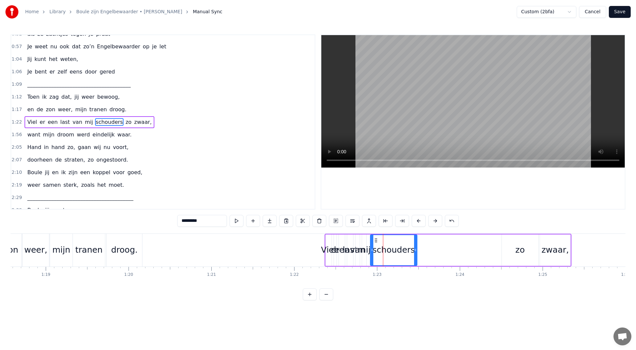
drag, startPoint x: 383, startPoint y: 250, endPoint x: 387, endPoint y: 244, distance: 7.3
click at [416, 251] on icon at bounding box center [415, 250] width 3 height 5
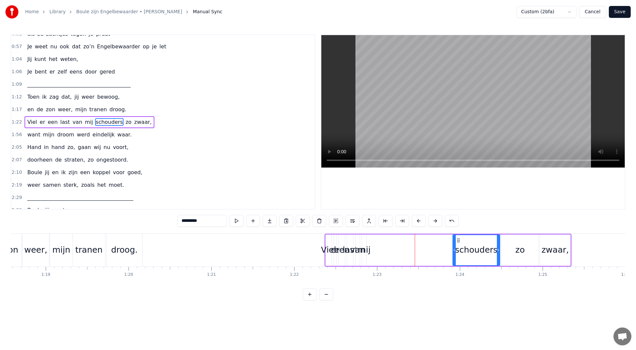
drag, startPoint x: 397, startPoint y: 244, endPoint x: 459, endPoint y: 251, distance: 62.4
click at [459, 251] on div "schouders" at bounding box center [476, 250] width 46 height 30
click at [366, 250] on div "mij" at bounding box center [364, 250] width 13 height 13
type input "***"
drag, startPoint x: 366, startPoint y: 250, endPoint x: 372, endPoint y: 251, distance: 6.7
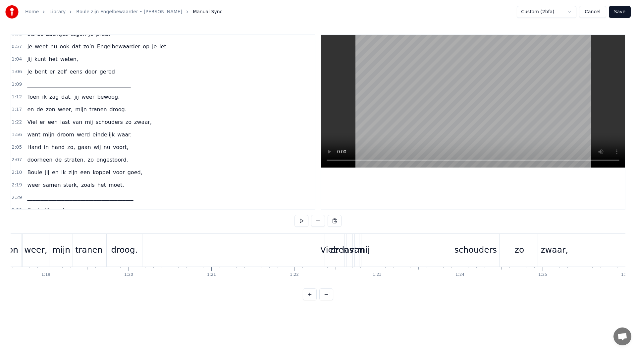
click at [368, 251] on div "mij" at bounding box center [363, 250] width 13 height 13
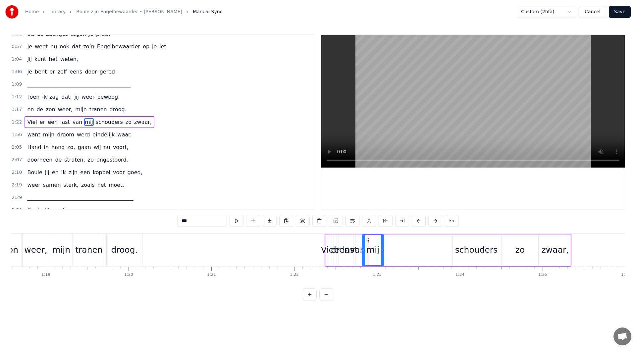
drag, startPoint x: 365, startPoint y: 250, endPoint x: 383, endPoint y: 250, distance: 17.6
click at [383, 250] on circle at bounding box center [383, 250] width 0 height 0
drag, startPoint x: 375, startPoint y: 242, endPoint x: 435, endPoint y: 252, distance: 60.6
click at [435, 252] on div "mij" at bounding box center [440, 250] width 21 height 30
click at [360, 250] on div "van" at bounding box center [357, 250] width 15 height 13
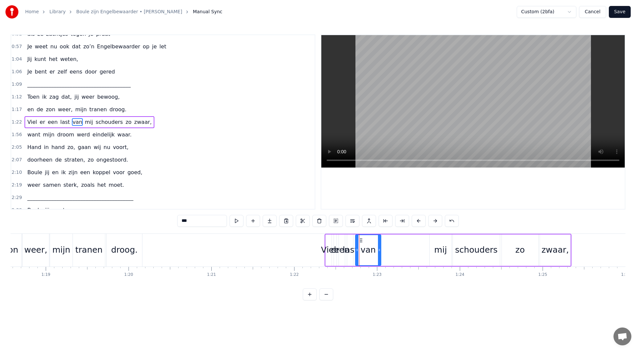
drag, startPoint x: 358, startPoint y: 251, endPoint x: 368, endPoint y: 246, distance: 11.3
click at [379, 250] on icon at bounding box center [379, 250] width 3 height 5
drag, startPoint x: 361, startPoint y: 241, endPoint x: 409, endPoint y: 245, distance: 48.9
click at [409, 245] on div "van" at bounding box center [417, 250] width 25 height 30
click at [354, 250] on div "last" at bounding box center [350, 250] width 15 height 13
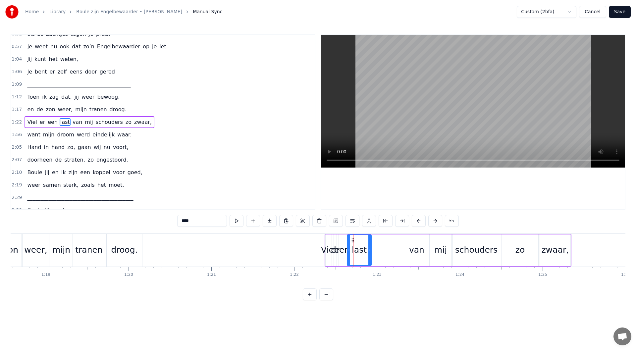
drag, startPoint x: 362, startPoint y: 249, endPoint x: 370, endPoint y: 249, distance: 8.6
click at [370, 249] on icon at bounding box center [369, 250] width 3 height 5
drag, startPoint x: 352, startPoint y: 242, endPoint x: 387, endPoint y: 247, distance: 35.5
click at [387, 247] on div "last" at bounding box center [395, 250] width 24 height 30
click at [344, 250] on div "een" at bounding box center [342, 250] width 16 height 13
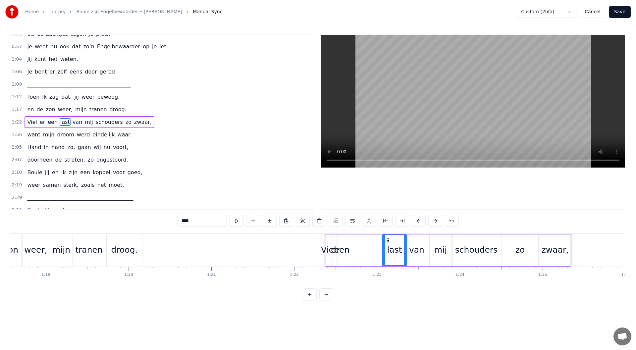
type input "***"
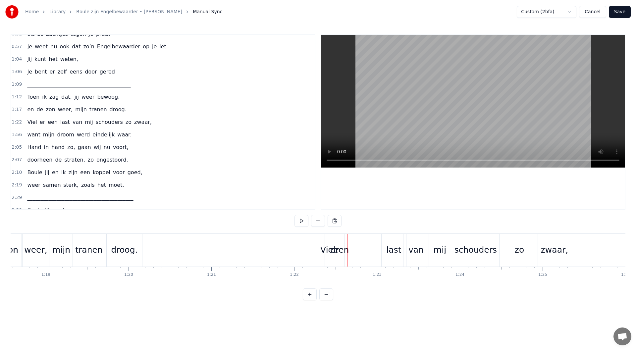
click at [346, 250] on div "een" at bounding box center [342, 250] width 16 height 13
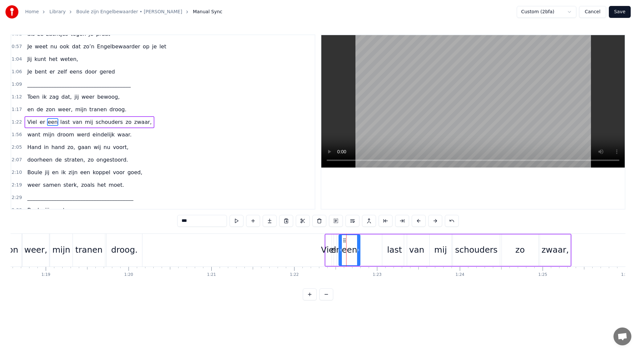
drag, startPoint x: 344, startPoint y: 250, endPoint x: 359, endPoint y: 251, distance: 15.3
click at [359, 251] on icon at bounding box center [358, 250] width 3 height 5
drag, startPoint x: 354, startPoint y: 242, endPoint x: 365, endPoint y: 244, distance: 11.1
click at [365, 244] on div "een" at bounding box center [371, 250] width 21 height 30
click at [336, 249] on div "er" at bounding box center [335, 250] width 9 height 13
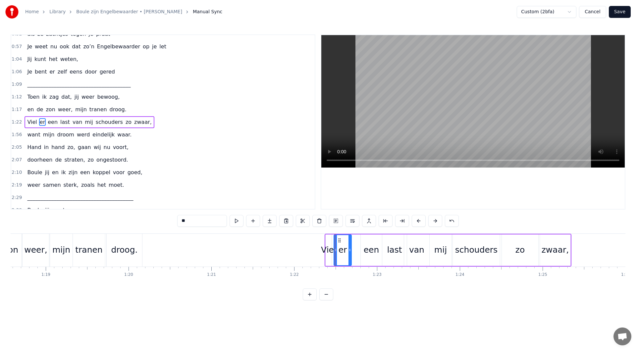
drag, startPoint x: 336, startPoint y: 249, endPoint x: 351, endPoint y: 250, distance: 14.9
click at [351, 250] on icon at bounding box center [350, 250] width 3 height 5
click at [339, 243] on icon at bounding box center [338, 240] width 5 height 5
click at [328, 249] on div "Viel" at bounding box center [328, 250] width 15 height 13
drag, startPoint x: 336, startPoint y: 250, endPoint x: 346, endPoint y: 250, distance: 9.9
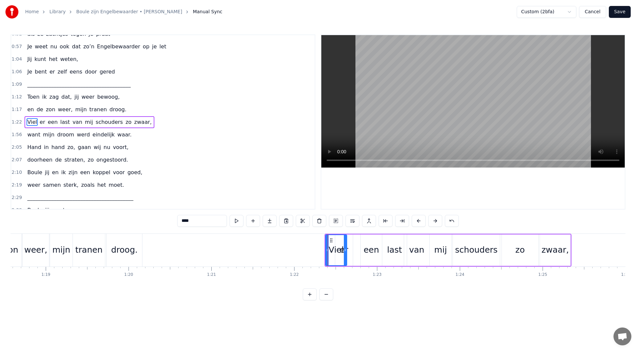
click at [346, 250] on icon at bounding box center [345, 250] width 3 height 5
drag, startPoint x: 331, startPoint y: 241, endPoint x: 345, endPoint y: 247, distance: 14.6
click at [347, 247] on div "Viel" at bounding box center [336, 250] width 22 height 31
click at [342, 248] on div "er" at bounding box center [344, 250] width 9 height 13
drag, startPoint x: 336, startPoint y: 250, endPoint x: 331, endPoint y: 249, distance: 5.3
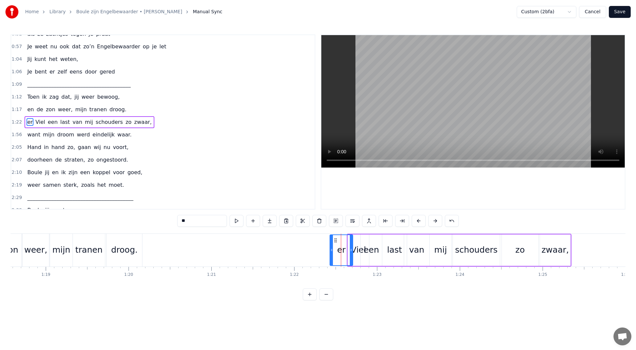
click at [331, 249] on icon at bounding box center [331, 250] width 3 height 5
drag, startPoint x: 352, startPoint y: 252, endPoint x: 346, endPoint y: 251, distance: 6.3
click at [346, 251] on icon at bounding box center [345, 250] width 3 height 5
click at [356, 251] on div "Viel" at bounding box center [358, 250] width 15 height 13
click at [372, 253] on div "een" at bounding box center [372, 250] width 16 height 13
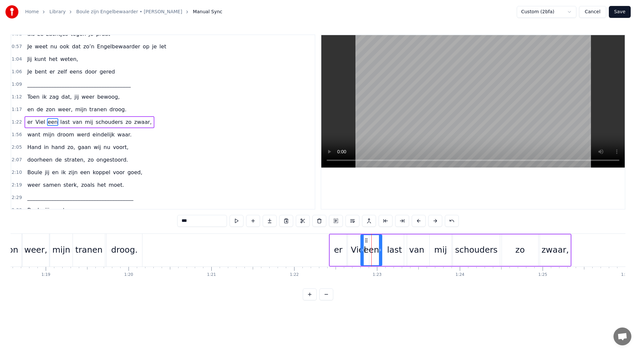
click at [354, 251] on div "Viel" at bounding box center [358, 250] width 15 height 13
click at [386, 252] on div "last" at bounding box center [394, 250] width 25 height 31
drag, startPoint x: 384, startPoint y: 250, endPoint x: 388, endPoint y: 250, distance: 4.0
click at [388, 250] on icon at bounding box center [388, 250] width 3 height 5
click at [379, 253] on div "een" at bounding box center [371, 250] width 21 height 31
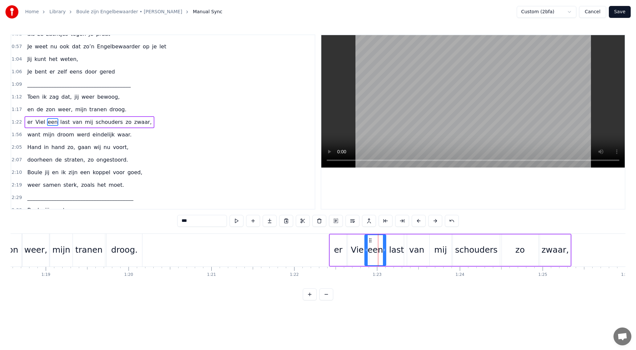
drag, startPoint x: 366, startPoint y: 241, endPoint x: 370, endPoint y: 241, distance: 4.0
click at [370, 241] on icon at bounding box center [370, 240] width 5 height 5
click at [359, 249] on div "Viel" at bounding box center [358, 250] width 15 height 13
click at [366, 249] on icon at bounding box center [366, 250] width 3 height 5
click at [345, 248] on div "er" at bounding box center [338, 250] width 17 height 31
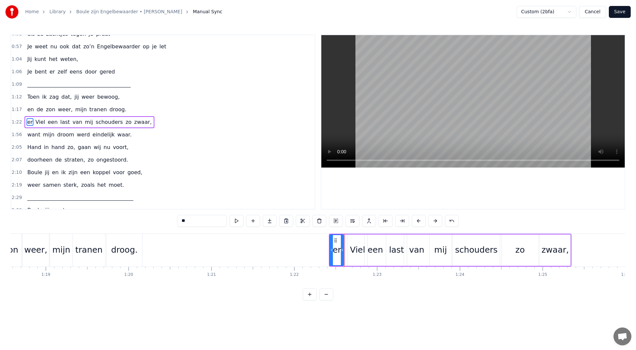
click at [342, 251] on icon at bounding box center [342, 250] width 3 height 5
click at [352, 244] on div "Viel" at bounding box center [357, 250] width 15 height 13
type input "****"
click at [351, 240] on icon at bounding box center [350, 240] width 5 height 5
click at [567, 282] on div "Maandenlang, jij lag zo stil, in een kamer, zo koud en kil Ik zat er te wachten…" at bounding box center [318, 259] width 615 height 50
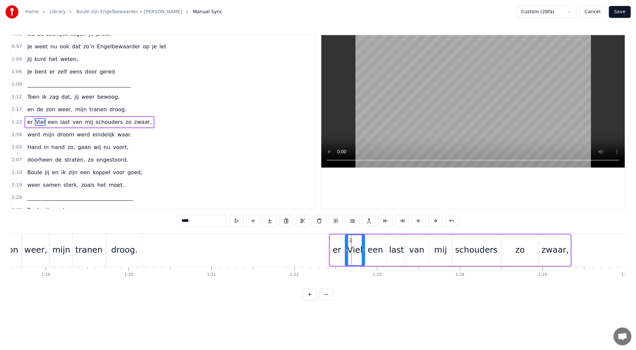
click at [250, 170] on div "2:10 Boule jij en ik zijn een koppel voor goed," at bounding box center [163, 172] width 304 height 13
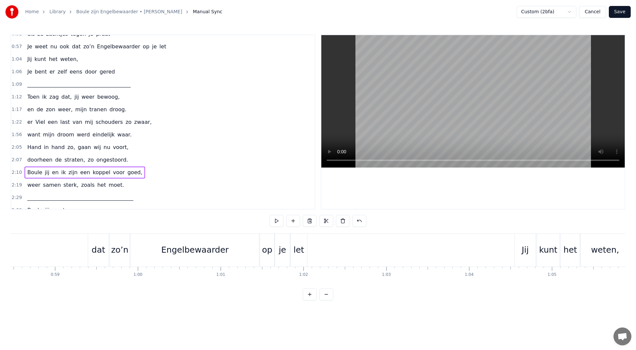
scroll to position [0, 5382]
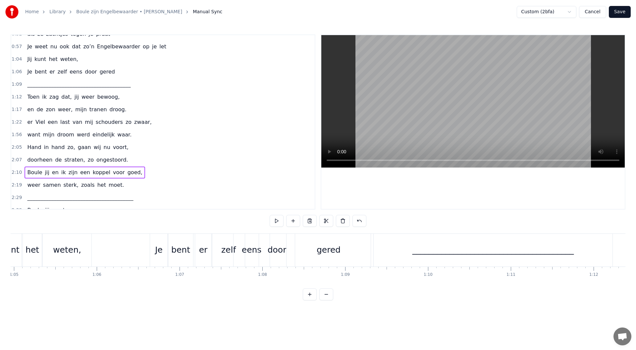
click at [115, 99] on div "1:12 Toen ik zag dat, jij weer bewoog," at bounding box center [163, 97] width 304 height 13
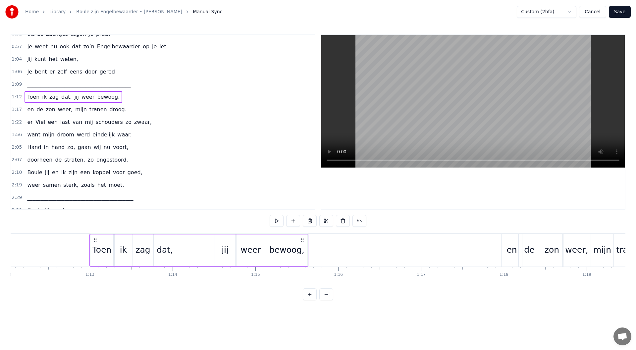
scroll to position [0, 6014]
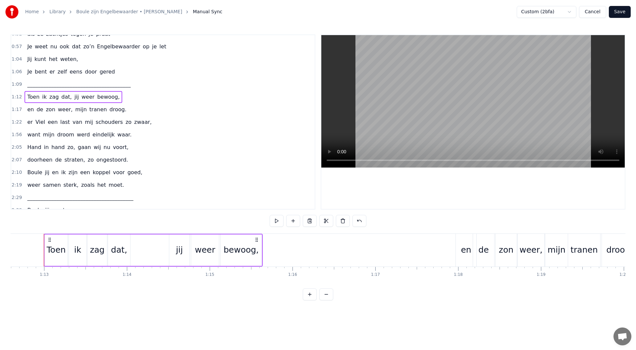
click at [121, 111] on div "1:17 en de zon weer, mijn tranen droog." at bounding box center [163, 109] width 304 height 13
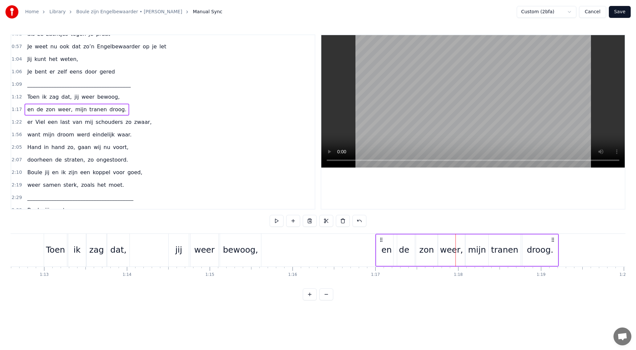
drag, startPoint x: 461, startPoint y: 241, endPoint x: 381, endPoint y: 250, distance: 80.7
click at [381, 250] on div "en de zon weer, mijn tranen droog." at bounding box center [467, 250] width 184 height 33
click at [553, 240] on icon at bounding box center [552, 239] width 5 height 5
click at [544, 244] on div "droog." at bounding box center [540, 250] width 27 height 13
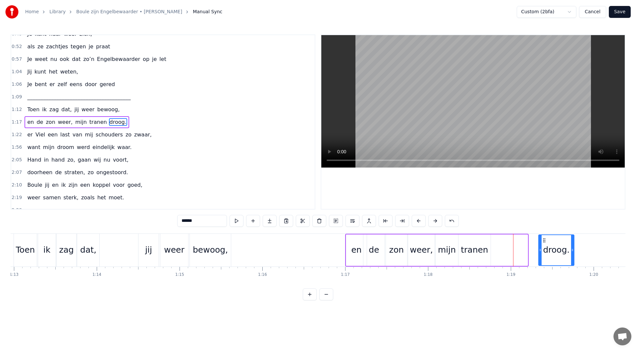
drag, startPoint x: 529, startPoint y: 241, endPoint x: 520, endPoint y: 248, distance: 10.7
click at [547, 242] on icon at bounding box center [544, 240] width 5 height 5
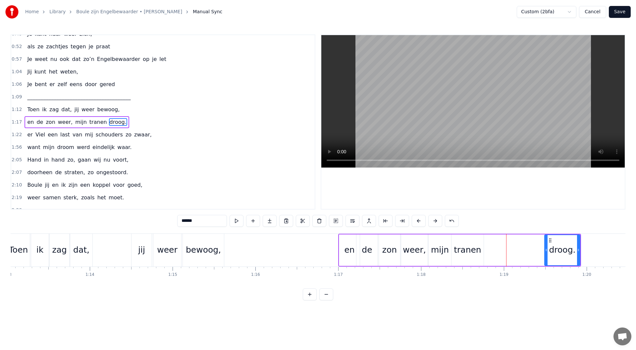
click at [465, 249] on div "tranen" at bounding box center [467, 250] width 27 height 13
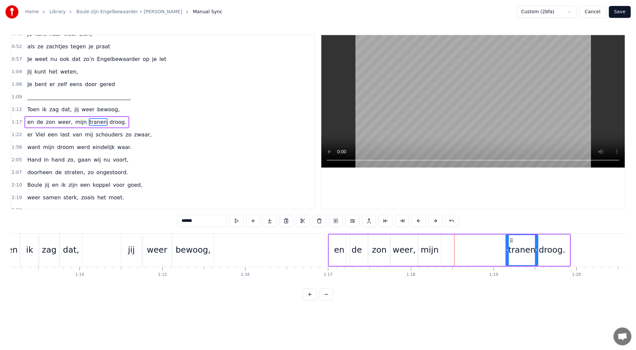
scroll to position [0, 6063]
drag, startPoint x: 458, startPoint y: 241, endPoint x: 506, endPoint y: 240, distance: 48.4
click at [506, 240] on icon at bounding box center [505, 240] width 5 height 5
click at [432, 246] on div "mijn" at bounding box center [428, 250] width 18 height 13
type input "****"
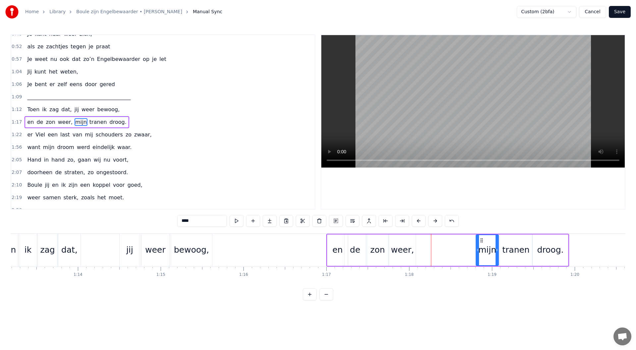
drag, startPoint x: 423, startPoint y: 240, endPoint x: 421, endPoint y: 246, distance: 6.4
click at [482, 239] on icon at bounding box center [481, 240] width 5 height 5
click at [128, 119] on div "1:17 en de zon weer, mijn tranen droog." at bounding box center [163, 122] width 304 height 13
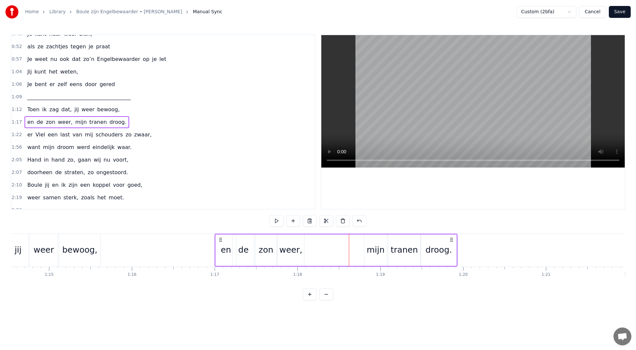
scroll to position [0, 6151]
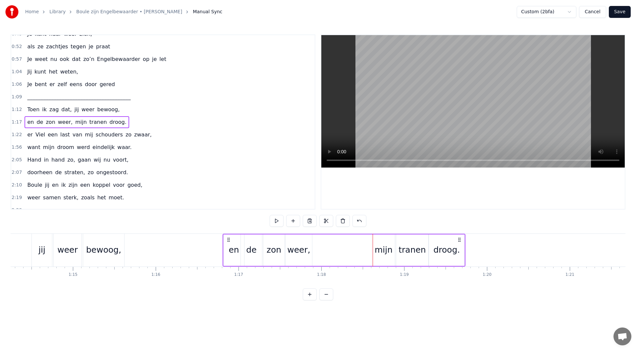
drag, startPoint x: 244, startPoint y: 241, endPoint x: 228, endPoint y: 242, distance: 16.0
click at [228, 242] on icon at bounding box center [228, 239] width 5 height 5
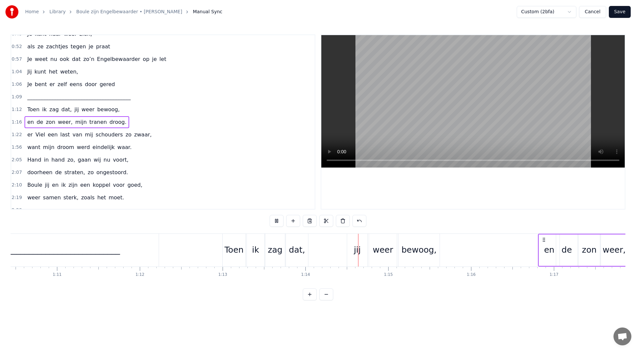
scroll to position [0, 6105]
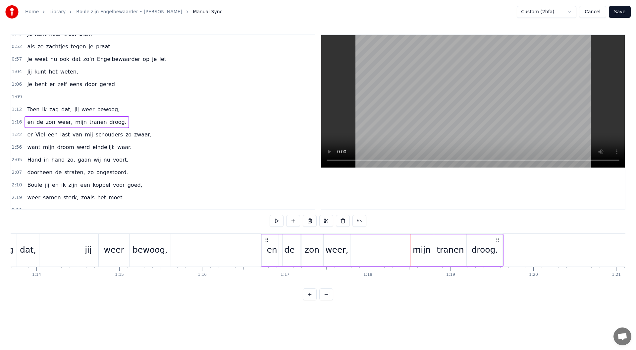
drag, startPoint x: 275, startPoint y: 241, endPoint x: 267, endPoint y: 241, distance: 8.3
click at [267, 241] on icon at bounding box center [266, 239] width 5 height 5
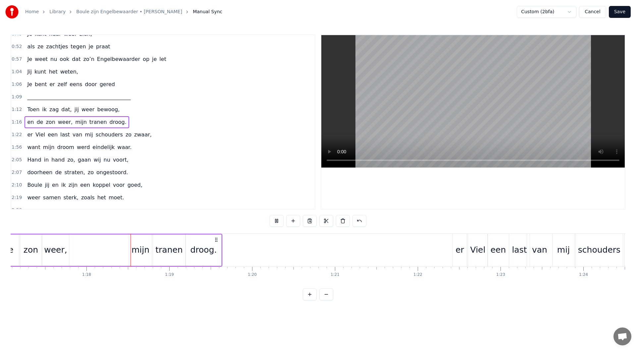
scroll to position [0, 6420]
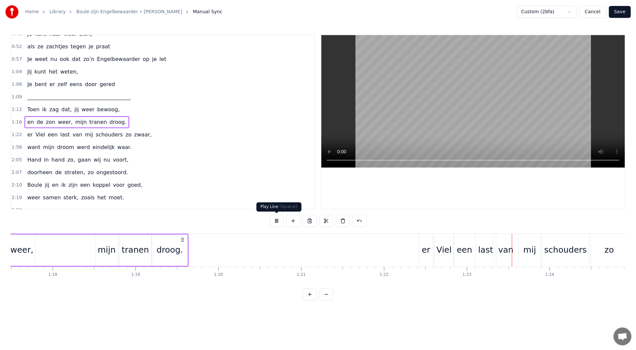
click at [277, 220] on button at bounding box center [277, 221] width 14 height 12
click at [124, 123] on div "1:16 en de zon weer, mijn tranen droog." at bounding box center [163, 122] width 304 height 13
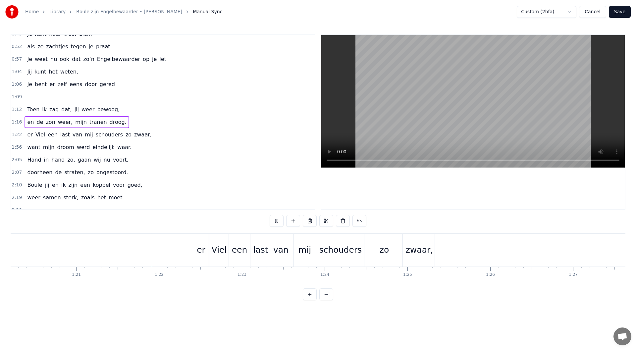
scroll to position [0, 6686]
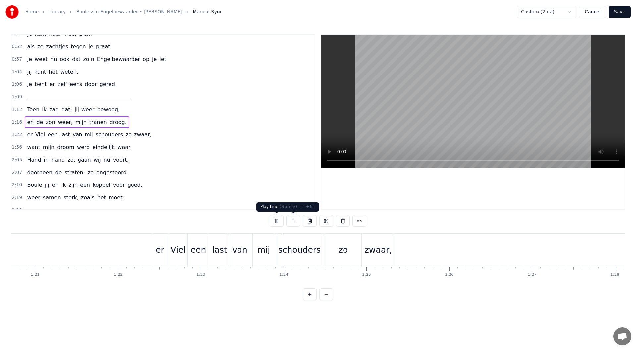
click at [276, 223] on button at bounding box center [277, 221] width 14 height 12
click at [142, 135] on div "1:22 er Viel een last van mij schouders zo zwaar," at bounding box center [163, 135] width 304 height 13
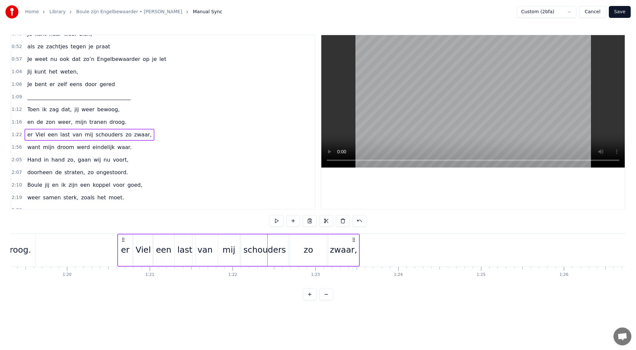
scroll to position [0, 6570]
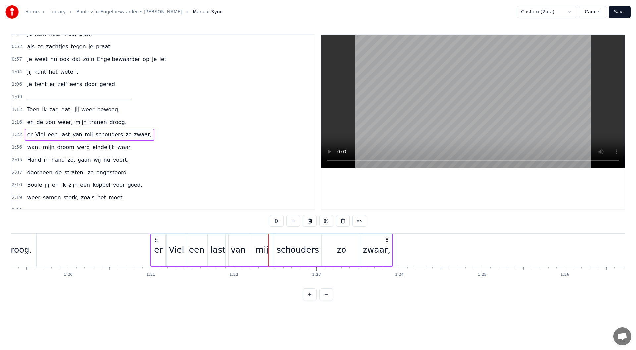
drag, startPoint x: 158, startPoint y: 241, endPoint x: 156, endPoint y: 250, distance: 8.6
click at [156, 250] on div "er Viel een last van mij schouders zo zwaar," at bounding box center [271, 250] width 243 height 33
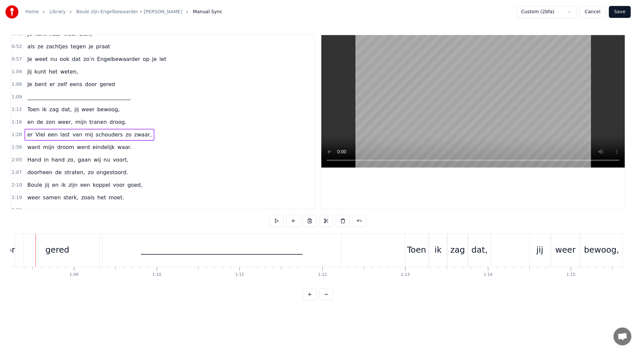
scroll to position [0, 5644]
click at [453, 252] on div "ik" at bounding box center [447, 250] width 18 height 33
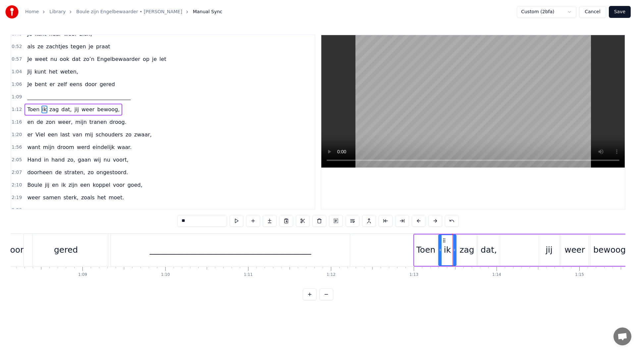
scroll to position [146, 0]
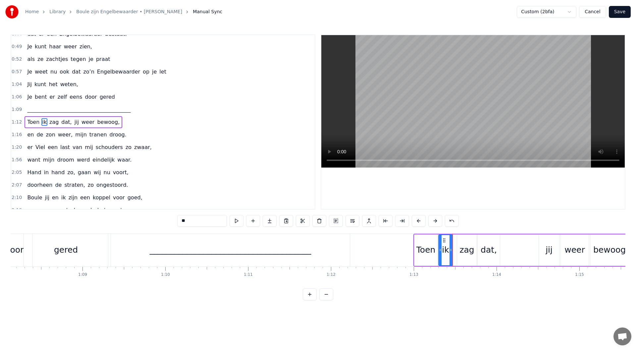
click at [450, 250] on icon at bounding box center [451, 250] width 3 height 5
drag, startPoint x: 470, startPoint y: 247, endPoint x: 466, endPoint y: 243, distance: 5.9
click at [470, 247] on div "zag" at bounding box center [467, 250] width 15 height 13
type input "***"
click at [459, 240] on icon at bounding box center [459, 240] width 5 height 5
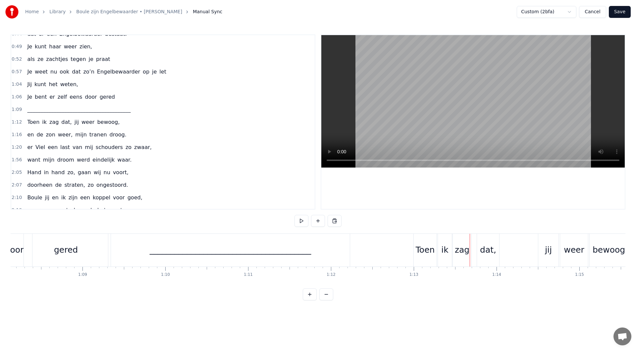
click at [494, 248] on div "dat," at bounding box center [488, 250] width 16 height 13
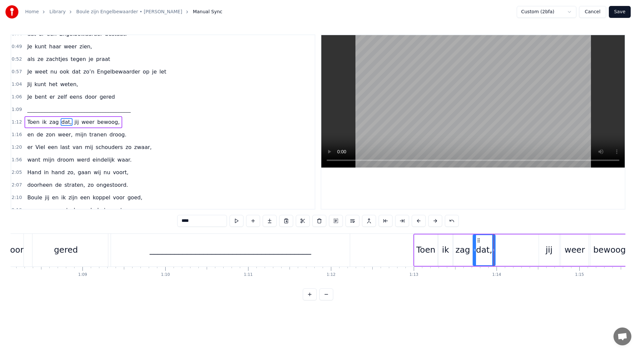
drag, startPoint x: 483, startPoint y: 242, endPoint x: 479, endPoint y: 243, distance: 4.1
click at [479, 243] on div "dat," at bounding box center [485, 250] width 22 height 30
click at [491, 251] on icon at bounding box center [491, 250] width 3 height 5
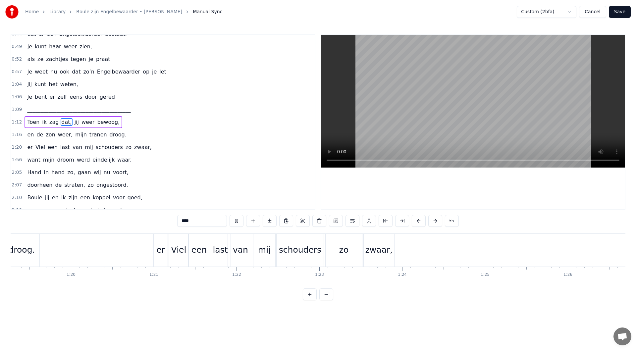
scroll to position [0, 6602]
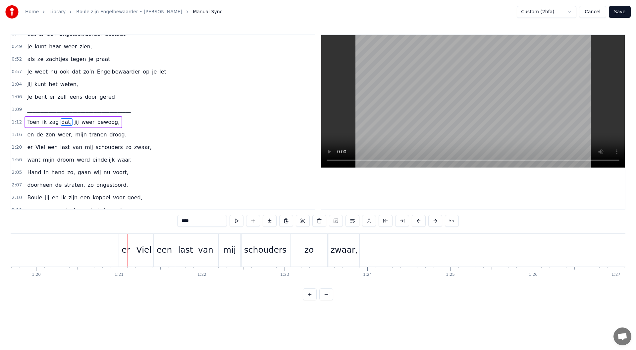
click at [141, 146] on div "1:20 er Viel een last van mij schouders zo zwaar," at bounding box center [163, 147] width 304 height 13
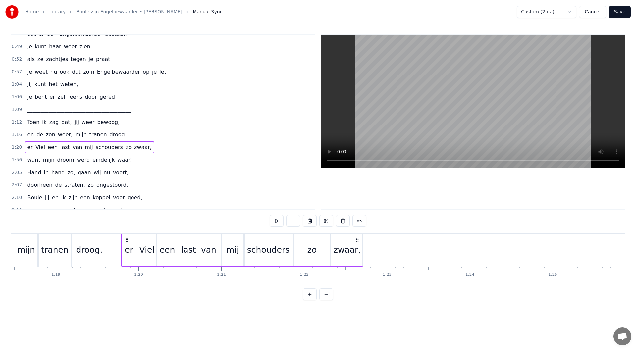
scroll to position [0, 6498]
drag, startPoint x: 125, startPoint y: 241, endPoint x: 146, endPoint y: 257, distance: 26.9
click at [146, 257] on div "er Viel een last van mij schouders zo zwaar," at bounding box center [261, 250] width 243 height 33
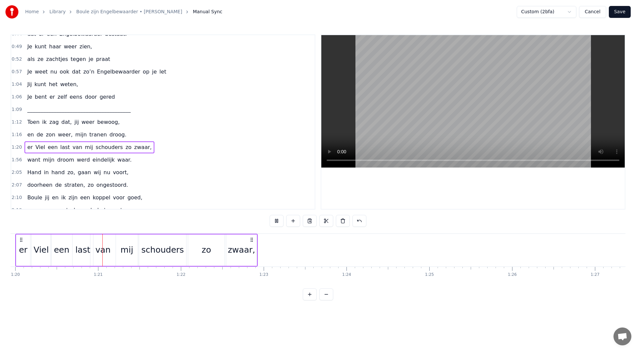
scroll to position [0, 6630]
click at [28, 147] on span "er" at bounding box center [30, 147] width 7 height 8
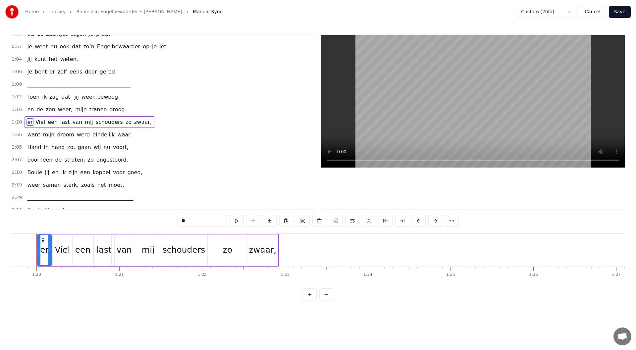
scroll to position [0, 6594]
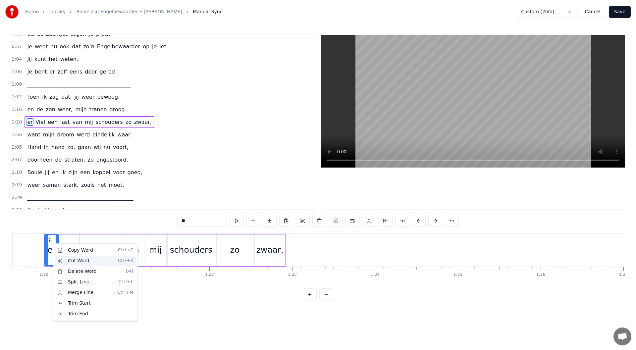
click at [73, 261] on div "Cut Word Ctrl+X" at bounding box center [96, 261] width 82 height 11
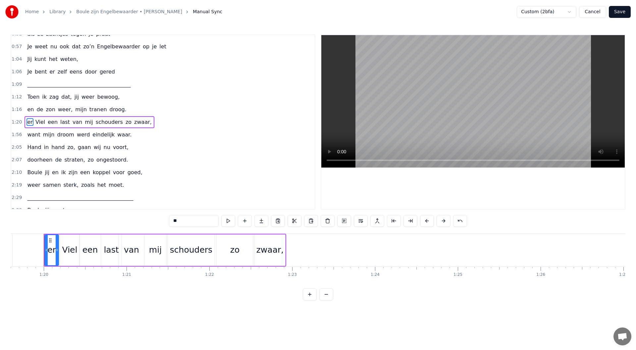
click at [170, 221] on input "**" at bounding box center [194, 221] width 50 height 12
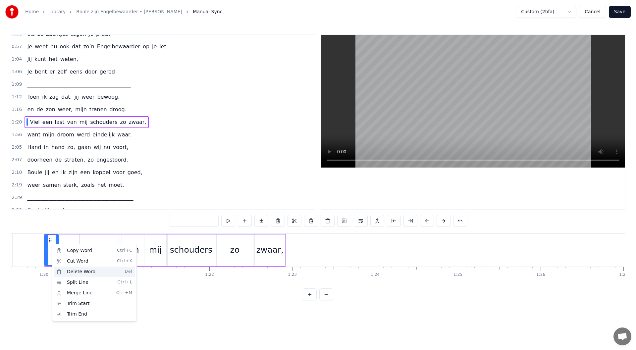
click at [71, 271] on div "Delete Word Del" at bounding box center [95, 272] width 82 height 11
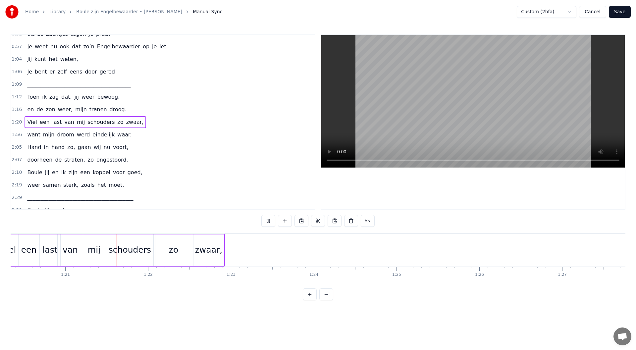
scroll to position [0, 6657]
click at [89, 251] on div "mij" at bounding box center [92, 250] width 13 height 13
click at [180, 221] on input "***" at bounding box center [194, 221] width 50 height 12
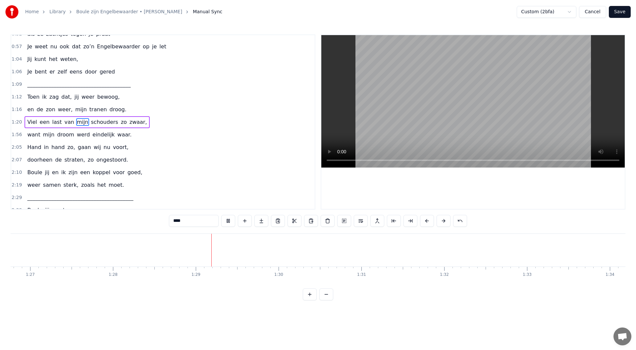
scroll to position [0, 7308]
click at [225, 221] on button at bounding box center [228, 221] width 14 height 12
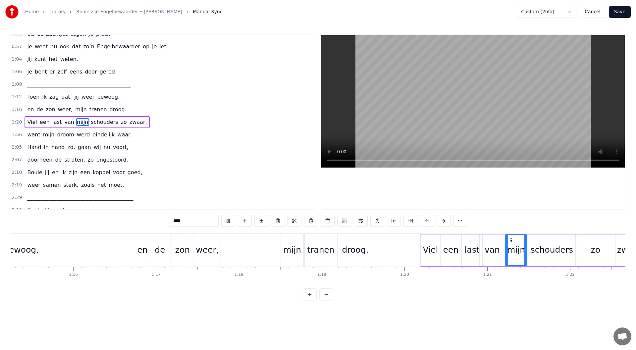
scroll to position [0, 6319]
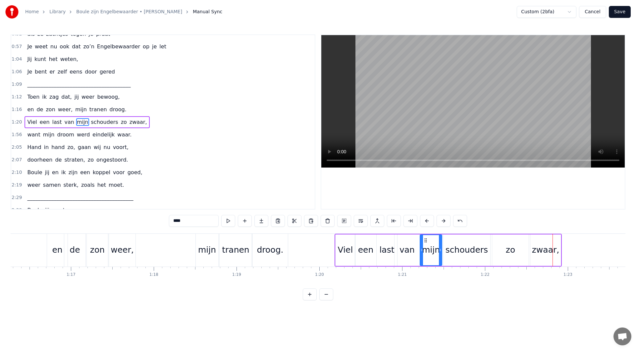
click at [366, 255] on div "een" at bounding box center [366, 250] width 16 height 13
type input "***"
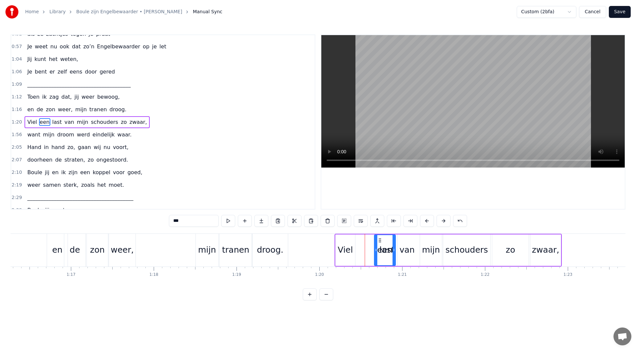
drag, startPoint x: 362, startPoint y: 241, endPoint x: 381, endPoint y: 242, distance: 19.3
click at [381, 242] on icon at bounding box center [379, 240] width 5 height 5
click at [370, 250] on div "Viel een last van mijn schouders zo zwaar," at bounding box center [448, 250] width 227 height 33
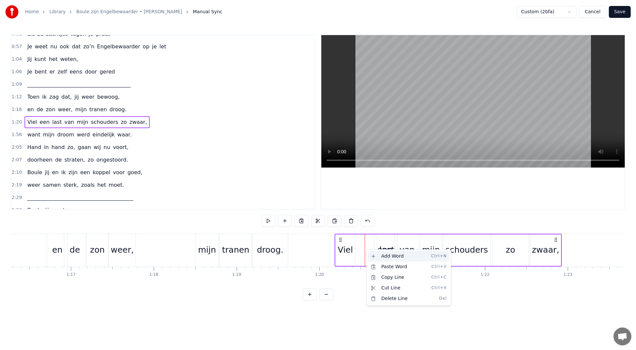
click at [383, 256] on div "Add Word Ctrl+N" at bounding box center [409, 256] width 82 height 11
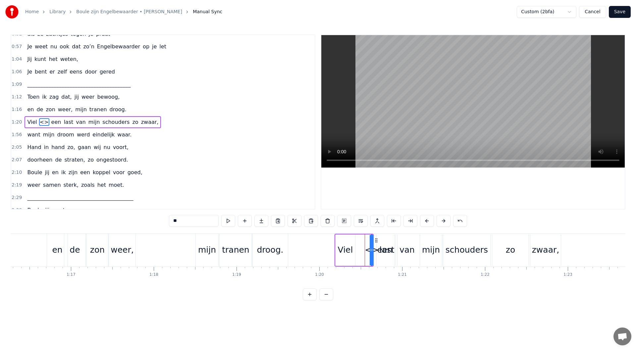
drag, startPoint x: 179, startPoint y: 220, endPoint x: 170, endPoint y: 222, distance: 8.8
click at [170, 222] on input "**" at bounding box center [194, 221] width 50 height 12
click at [370, 252] on icon at bounding box center [371, 250] width 3 height 5
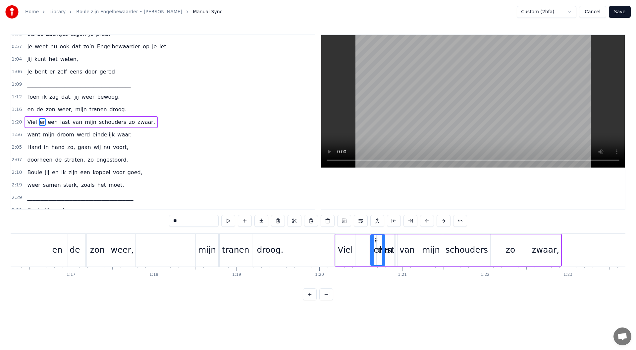
drag, startPoint x: 371, startPoint y: 250, endPoint x: 383, endPoint y: 251, distance: 12.3
click at [383, 251] on icon at bounding box center [383, 250] width 3 height 5
drag, startPoint x: 375, startPoint y: 241, endPoint x: 361, endPoint y: 241, distance: 14.6
click at [361, 241] on icon at bounding box center [361, 240] width 5 height 5
click at [383, 250] on div "last" at bounding box center [386, 250] width 15 height 13
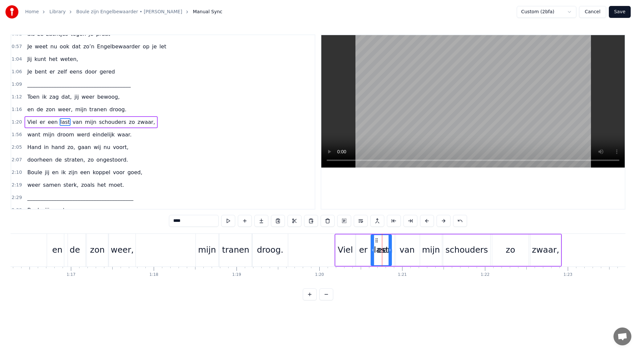
drag, startPoint x: 381, startPoint y: 241, endPoint x: 375, endPoint y: 241, distance: 5.6
click at [375, 241] on icon at bounding box center [376, 240] width 5 height 5
click at [546, 250] on div "zwaar," at bounding box center [545, 250] width 27 height 13
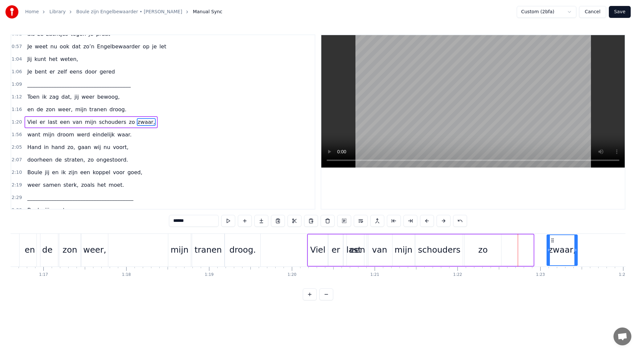
drag, startPoint x: 536, startPoint y: 240, endPoint x: 512, endPoint y: 246, distance: 24.5
click at [555, 240] on icon at bounding box center [552, 240] width 5 height 5
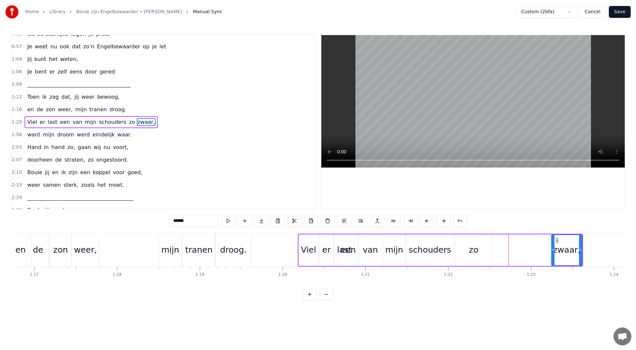
click at [468, 246] on div "zo" at bounding box center [474, 250] width 36 height 31
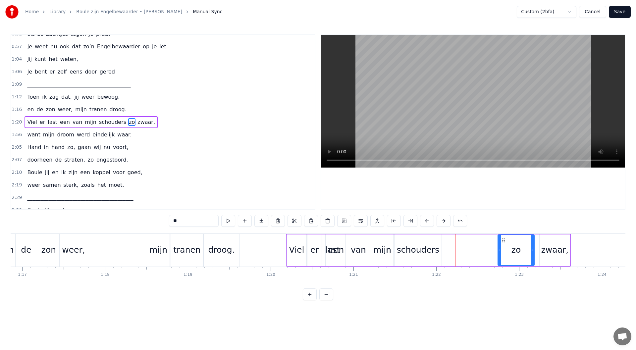
scroll to position [0, 6368]
drag, startPoint x: 497, startPoint y: 237, endPoint x: 471, endPoint y: 245, distance: 27.0
click at [506, 237] on div "zo" at bounding box center [519, 250] width 36 height 30
click at [428, 247] on div "schouders" at bounding box center [417, 250] width 42 height 13
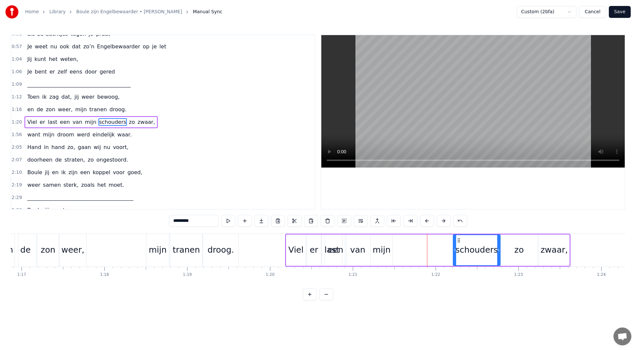
drag, startPoint x: 400, startPoint y: 241, endPoint x: 459, endPoint y: 248, distance: 59.7
click at [459, 248] on div "schouders" at bounding box center [477, 250] width 46 height 30
click at [381, 247] on div "mijn" at bounding box center [382, 250] width 18 height 13
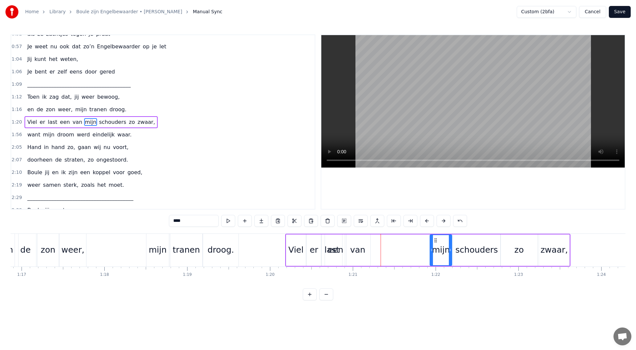
drag, startPoint x: 376, startPoint y: 241, endPoint x: 435, endPoint y: 245, distance: 59.4
click at [435, 245] on div "mijn" at bounding box center [440, 250] width 21 height 30
click at [367, 251] on div "van" at bounding box center [357, 250] width 25 height 31
drag, startPoint x: 351, startPoint y: 241, endPoint x: 409, endPoint y: 243, distance: 58.4
click at [409, 243] on div "van" at bounding box center [416, 250] width 25 height 30
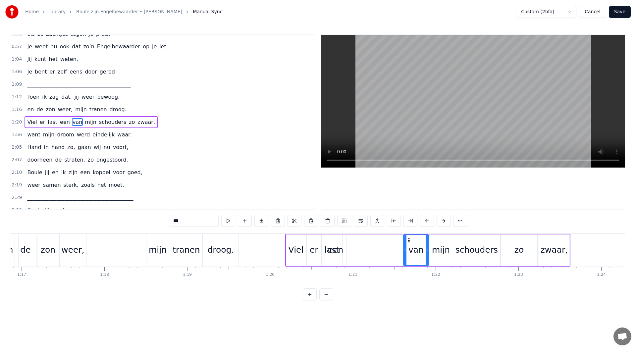
click at [331, 246] on div "een" at bounding box center [336, 250] width 16 height 13
drag, startPoint x: 330, startPoint y: 242, endPoint x: 345, endPoint y: 249, distance: 16.2
click at [355, 247] on div "een" at bounding box center [363, 250] width 21 height 30
click at [329, 241] on div "last" at bounding box center [332, 250] width 21 height 31
drag, startPoint x: 327, startPoint y: 240, endPoint x: 387, endPoint y: 244, distance: 60.1
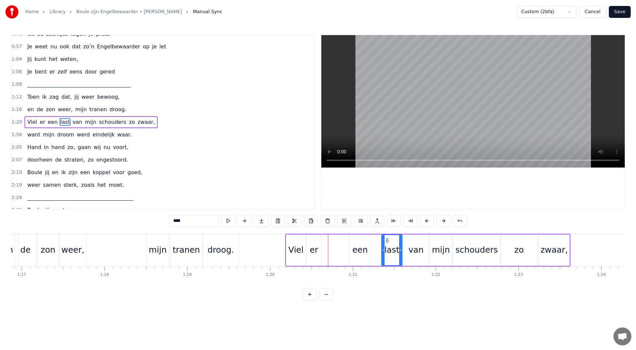
click at [351, 245] on div "een" at bounding box center [360, 250] width 22 height 31
drag, startPoint x: 355, startPoint y: 241, endPoint x: 365, endPoint y: 241, distance: 9.9
click at [365, 241] on circle at bounding box center [364, 240] width 0 height 0
drag, startPoint x: 318, startPoint y: 246, endPoint x: 315, endPoint y: 241, distance: 5.6
click at [318, 245] on div "er" at bounding box center [314, 250] width 14 height 31
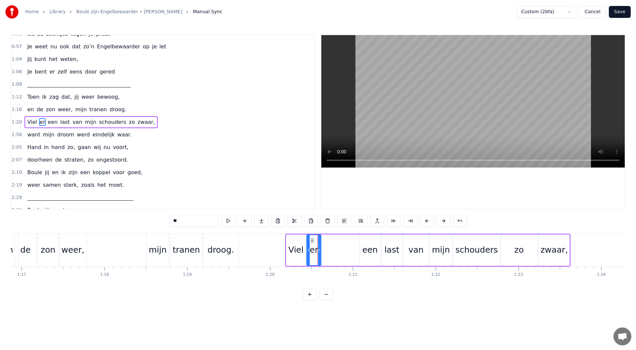
click at [312, 239] on icon at bounding box center [312, 240] width 5 height 5
click at [372, 247] on div "een" at bounding box center [371, 250] width 16 height 13
drag, startPoint x: 364, startPoint y: 241, endPoint x: 327, endPoint y: 241, distance: 37.1
click at [327, 241] on icon at bounding box center [327, 240] width 5 height 5
click at [388, 249] on div "last" at bounding box center [391, 250] width 15 height 13
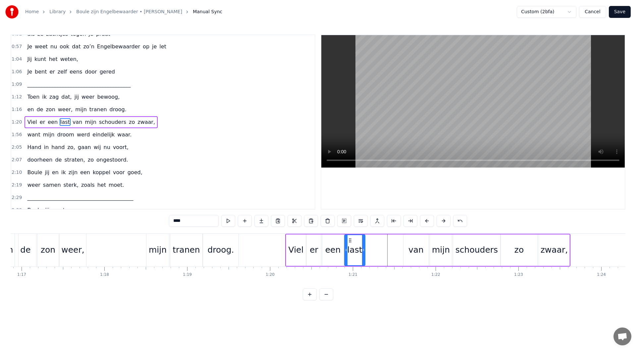
drag, startPoint x: 387, startPoint y: 242, endPoint x: 350, endPoint y: 241, distance: 37.1
click at [350, 241] on icon at bounding box center [350, 240] width 5 height 5
click at [413, 247] on div "van" at bounding box center [416, 250] width 15 height 13
drag, startPoint x: 408, startPoint y: 241, endPoint x: 394, endPoint y: 242, distance: 13.3
click at [394, 242] on icon at bounding box center [393, 240] width 5 height 5
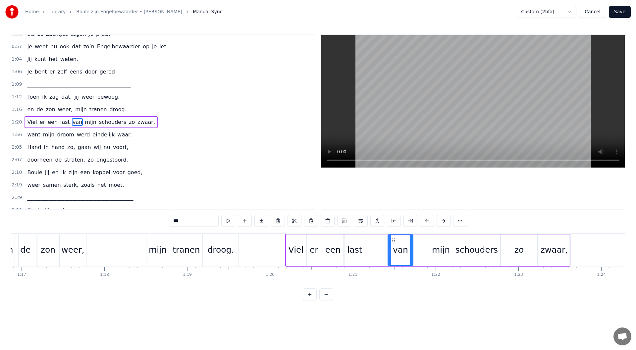
click at [434, 249] on div "mijn" at bounding box center [441, 250] width 18 height 13
drag, startPoint x: 435, startPoint y: 240, endPoint x: 419, endPoint y: 241, distance: 16.3
click at [419, 241] on icon at bounding box center [419, 240] width 5 height 5
click at [465, 250] on div "schouders" at bounding box center [477, 250] width 42 height 13
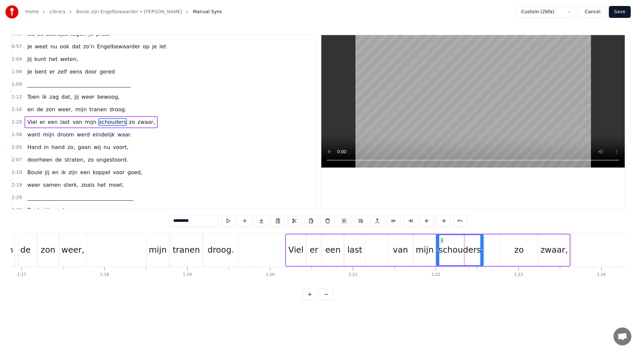
drag, startPoint x: 459, startPoint y: 240, endPoint x: 442, endPoint y: 240, distance: 16.9
click at [442, 240] on icon at bounding box center [441, 240] width 5 height 5
click at [506, 251] on div "zo" at bounding box center [519, 250] width 36 height 31
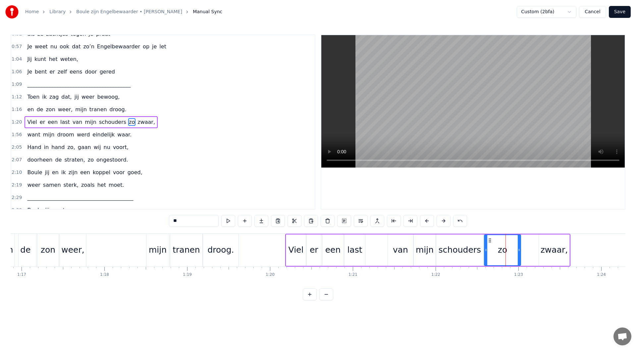
drag, startPoint x: 501, startPoint y: 241, endPoint x: 535, endPoint y: 247, distance: 34.0
click at [490, 242] on icon at bounding box center [489, 240] width 5 height 5
click at [543, 247] on div "zwaar," at bounding box center [554, 250] width 27 height 13
type input "******"
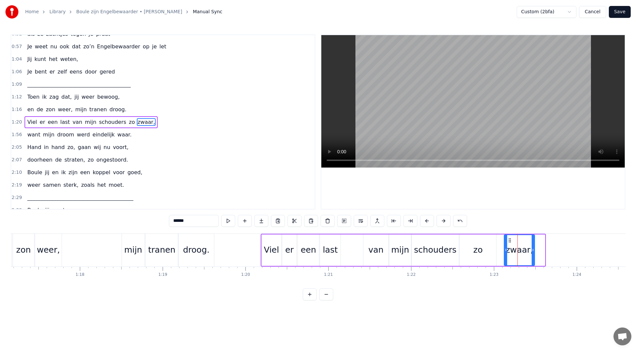
scroll to position [0, 6395]
drag, startPoint x: 545, startPoint y: 241, endPoint x: 504, endPoint y: 242, distance: 41.1
click at [501, 242] on icon at bounding box center [500, 240] width 5 height 5
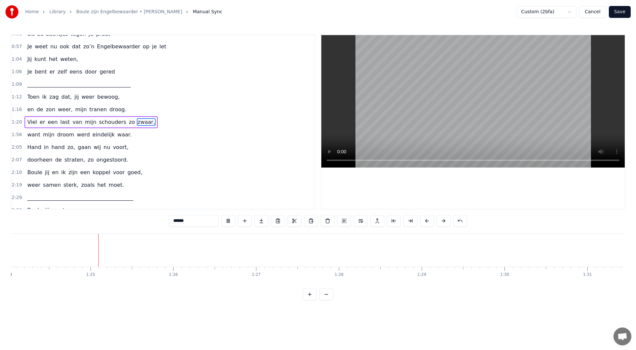
scroll to position [0, 6964]
click at [124, 136] on div "1:56 want mijn droom werd eindelijk waar." at bounding box center [163, 135] width 304 height 13
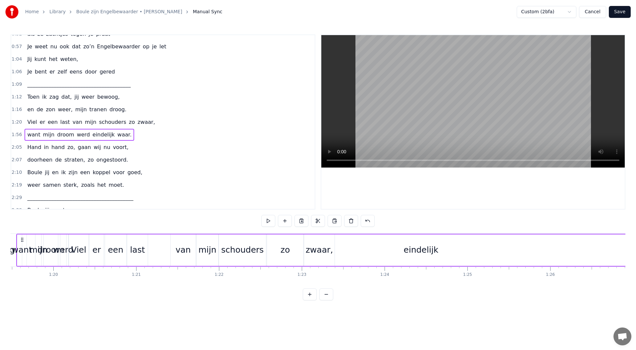
scroll to position [0, 6576]
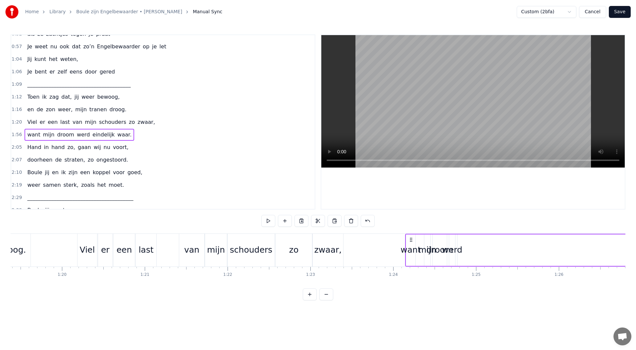
drag, startPoint x: 50, startPoint y: 240, endPoint x: 412, endPoint y: 288, distance: 364.4
click at [412, 283] on div "Maandenlang, jij lag zo stil, in een kamer, zo koud en kil Ik zat er te wachten…" at bounding box center [318, 259] width 615 height 50
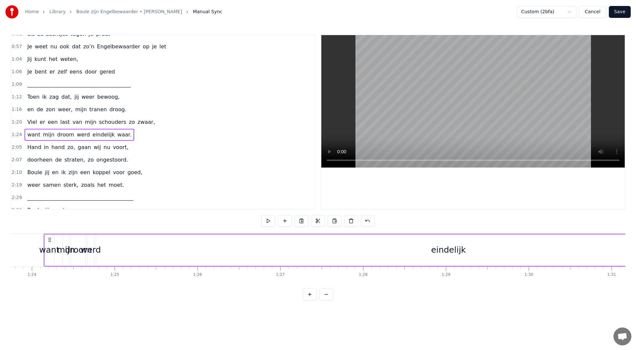
scroll to position [0, 7164]
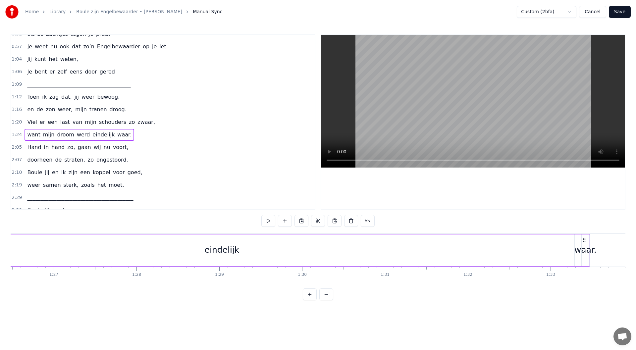
click at [241, 246] on div "eindelijk" at bounding box center [221, 250] width 705 height 31
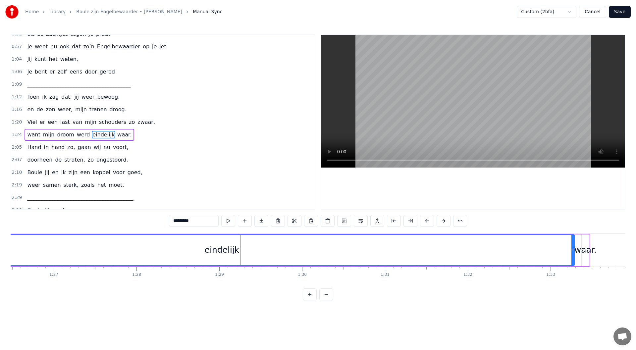
scroll to position [184, 0]
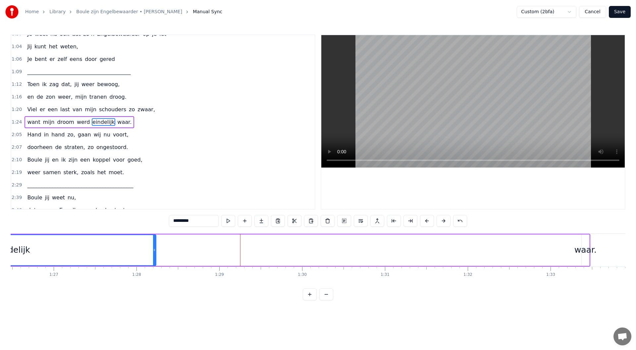
drag, startPoint x: 573, startPoint y: 250, endPoint x: 365, endPoint y: 234, distance: 208.7
click at [153, 238] on div at bounding box center [154, 250] width 3 height 30
click at [587, 247] on div "waar." at bounding box center [586, 250] width 22 height 13
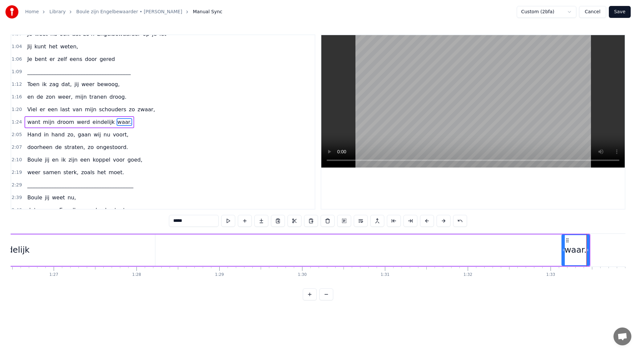
drag, startPoint x: 584, startPoint y: 250, endPoint x: 564, endPoint y: 254, distance: 20.2
click at [564, 254] on div at bounding box center [563, 250] width 3 height 30
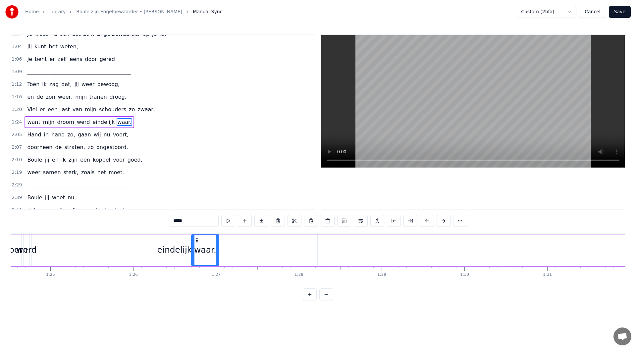
drag, startPoint x: 568, startPoint y: 241, endPoint x: 130, endPoint y: 235, distance: 438.1
click at [130, 235] on div "want mijn droom werd eindelijk waar." at bounding box center [365, 250] width 773 height 33
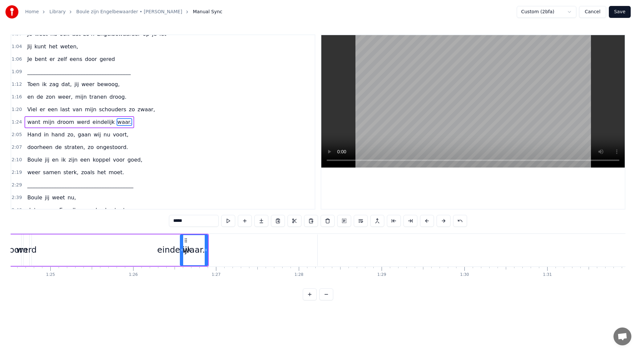
scroll to position [0, 6999]
drag, startPoint x: 194, startPoint y: 241, endPoint x: 200, endPoint y: 241, distance: 7.0
click at [200, 241] on icon at bounding box center [200, 240] width 5 height 5
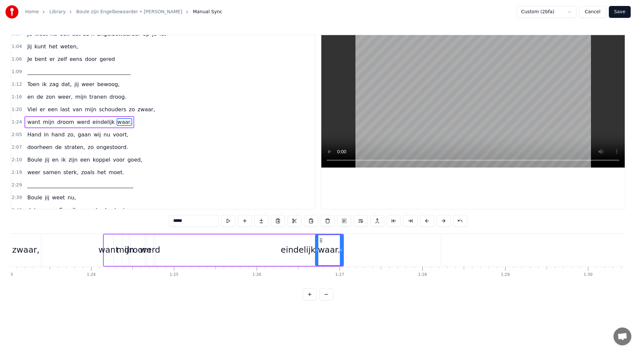
scroll to position [0, 6866]
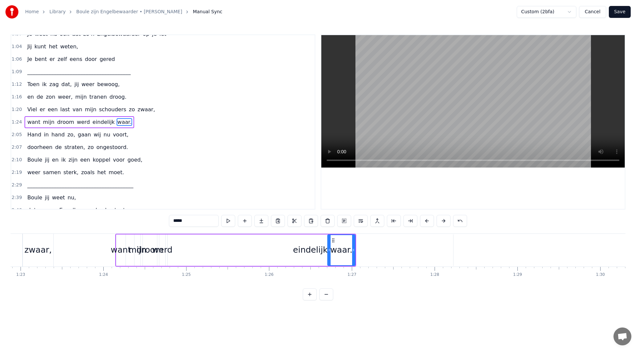
click at [165, 251] on div "werd" at bounding box center [162, 250] width 21 height 13
drag, startPoint x: 164, startPoint y: 250, endPoint x: 184, endPoint y: 251, distance: 20.6
click at [184, 251] on icon at bounding box center [184, 250] width 3 height 5
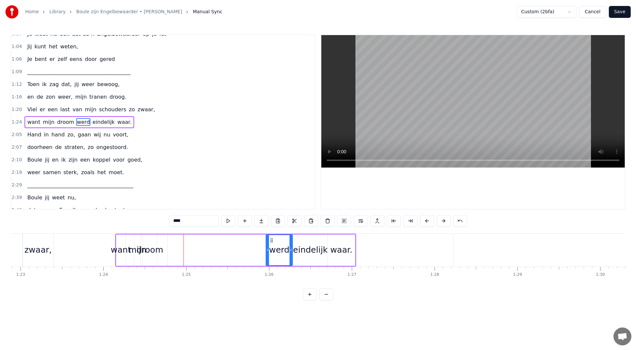
drag, startPoint x: 164, startPoint y: 241, endPoint x: 270, endPoint y: 254, distance: 107.6
click at [313, 253] on div "eindelijk" at bounding box center [310, 250] width 35 height 13
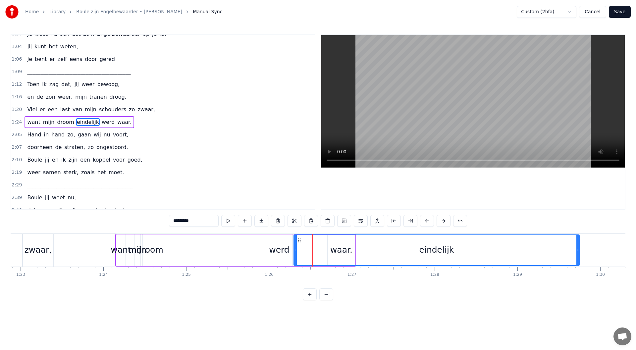
drag, startPoint x: 172, startPoint y: 240, endPoint x: 299, endPoint y: 249, distance: 126.6
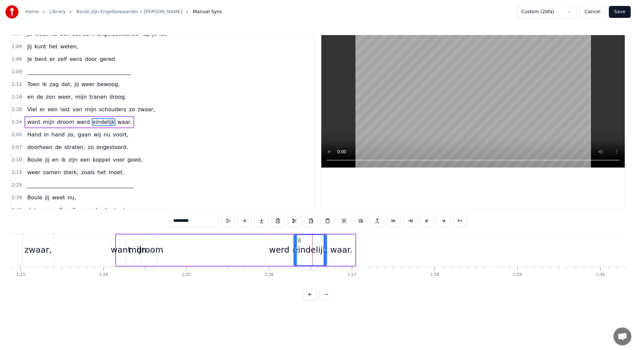
drag, startPoint x: 578, startPoint y: 250, endPoint x: 323, endPoint y: 242, distance: 254.6
click at [325, 246] on div at bounding box center [325, 250] width 3 height 30
click at [280, 252] on div "werd" at bounding box center [279, 250] width 21 height 13
type input "****"
click at [271, 238] on icon at bounding box center [271, 240] width 5 height 5
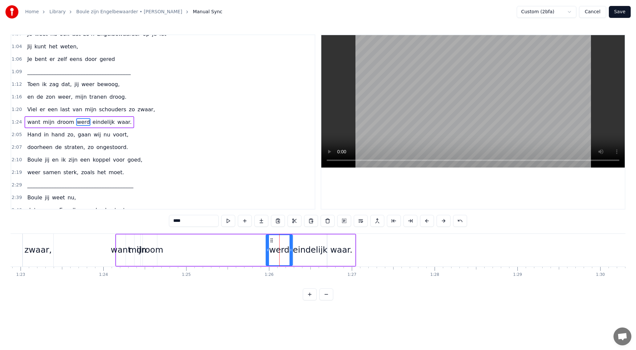
click at [237, 247] on div "want mijn droom werd eindelijk waar." at bounding box center [235, 250] width 241 height 33
click at [148, 253] on div "droom" at bounding box center [150, 250] width 27 height 13
drag, startPoint x: 155, startPoint y: 252, endPoint x: 160, endPoint y: 245, distance: 8.5
click at [172, 252] on icon at bounding box center [172, 250] width 3 height 5
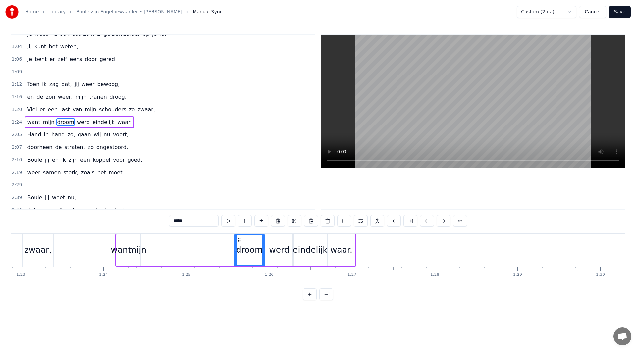
drag, startPoint x: 174, startPoint y: 242, endPoint x: 240, endPoint y: 249, distance: 66.3
click at [240, 249] on div "droom" at bounding box center [249, 250] width 30 height 30
click at [139, 251] on div "mijn" at bounding box center [138, 250] width 18 height 13
click at [141, 251] on div "mijn" at bounding box center [138, 250] width 18 height 13
drag, startPoint x: 139, startPoint y: 250, endPoint x: 148, endPoint y: 247, distance: 9.9
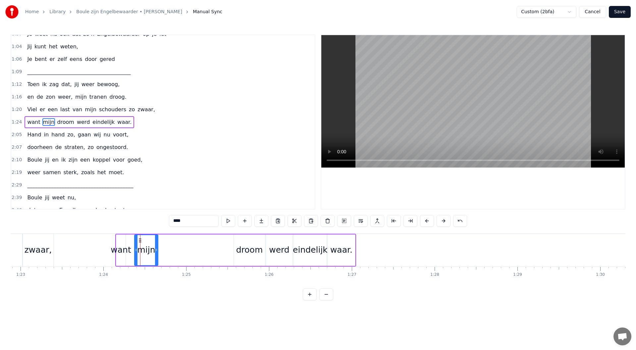
click at [156, 250] on icon at bounding box center [156, 250] width 3 height 5
drag, startPoint x: 140, startPoint y: 242, endPoint x: 216, endPoint y: 252, distance: 76.3
click at [216, 252] on div "mijn" at bounding box center [221, 250] width 23 height 30
click at [125, 251] on div "want" at bounding box center [121, 250] width 20 height 13
type input "****"
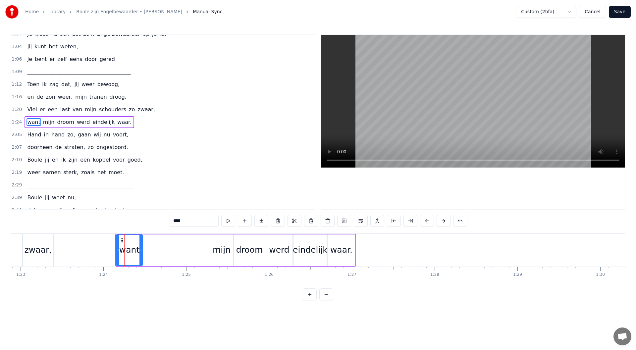
drag, startPoint x: 129, startPoint y: 250, endPoint x: 130, endPoint y: 245, distance: 4.4
click at [141, 251] on icon at bounding box center [141, 250] width 3 height 5
drag, startPoint x: 138, startPoint y: 242, endPoint x: 190, endPoint y: 252, distance: 53.2
click at [190, 252] on div "want" at bounding box center [197, 250] width 25 height 30
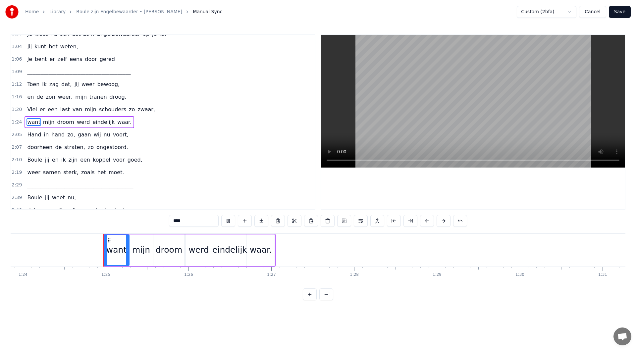
scroll to position [0, 6947]
click at [133, 123] on div "1:24 want mijn droom werd eindelijk waar." at bounding box center [163, 122] width 304 height 13
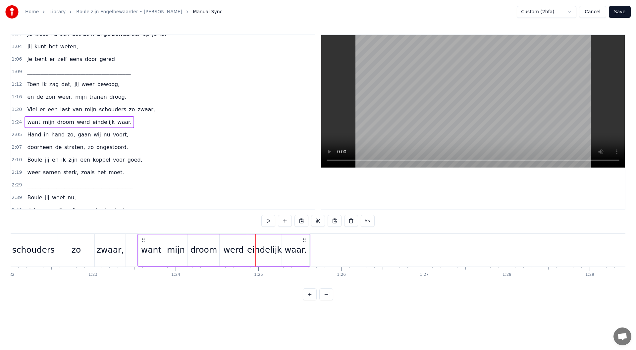
scroll to position [0, 6794]
drag, startPoint x: 90, startPoint y: 244, endPoint x: 181, endPoint y: 263, distance: 93.5
click at [181, 263] on div "want mijn droom werd eindelijk waar." at bounding box center [261, 250] width 173 height 33
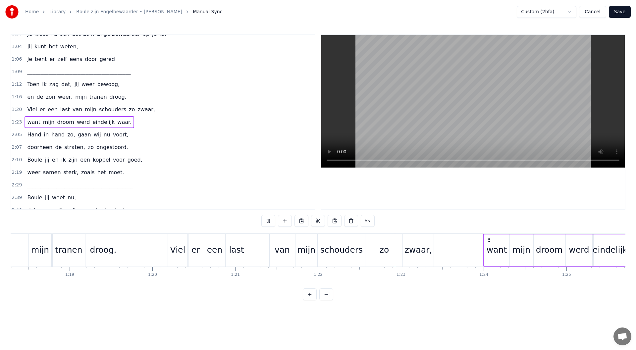
scroll to position [0, 6798]
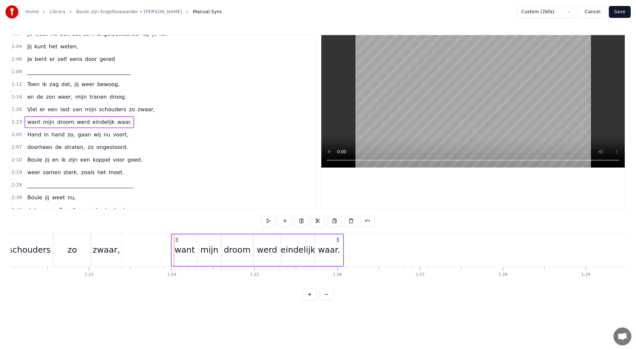
click at [87, 248] on div "zo" at bounding box center [72, 250] width 36 height 33
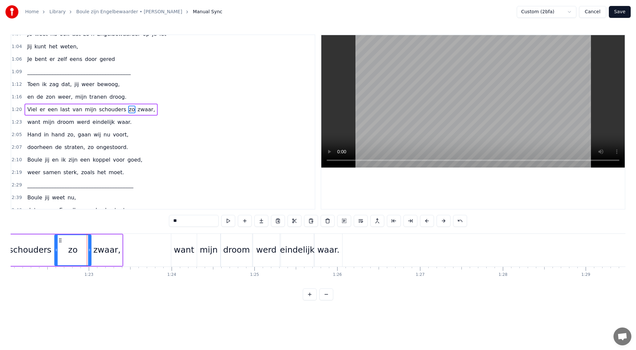
scroll to position [171, 0]
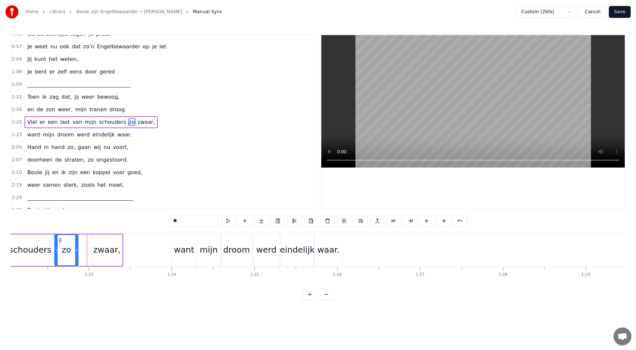
drag, startPoint x: 90, startPoint y: 251, endPoint x: 103, endPoint y: 252, distance: 13.3
click at [77, 251] on icon at bounding box center [76, 250] width 3 height 5
click at [104, 252] on div "zwaar," at bounding box center [106, 250] width 27 height 13
type input "******"
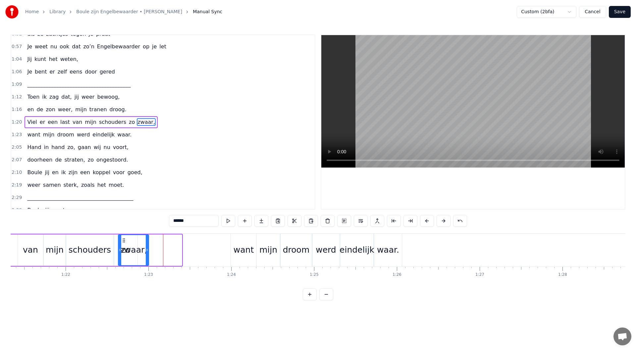
scroll to position [0, 6736]
drag, startPoint x: 97, startPoint y: 241, endPoint x: 145, endPoint y: 246, distance: 49.0
click at [145, 246] on div "zwaar," at bounding box center [156, 250] width 30 height 30
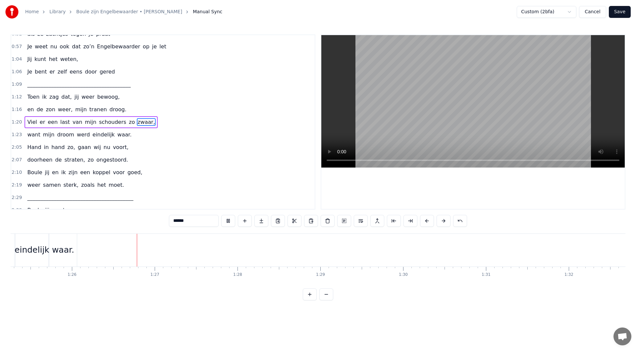
scroll to position [0, 7107]
click at [229, 220] on button at bounding box center [228, 221] width 14 height 12
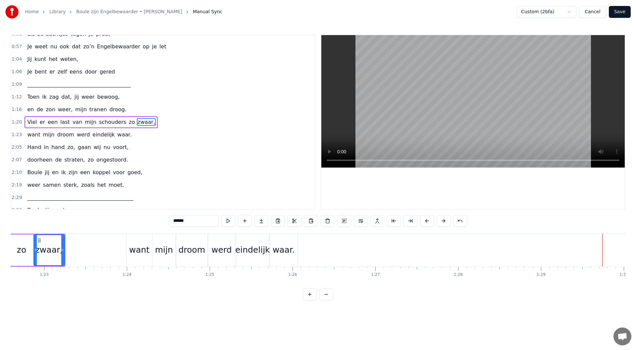
scroll to position [0, 6831]
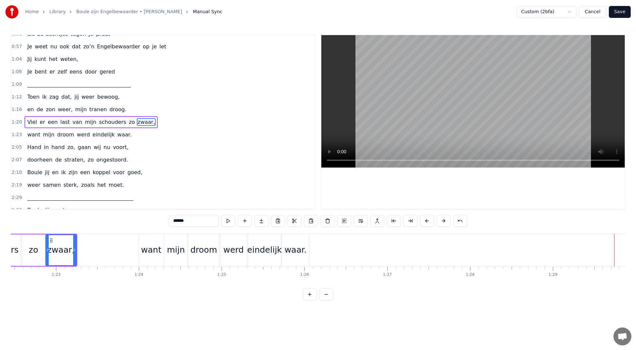
click at [126, 134] on div "1:23 want mijn droom werd eindelijk waar." at bounding box center [163, 135] width 304 height 13
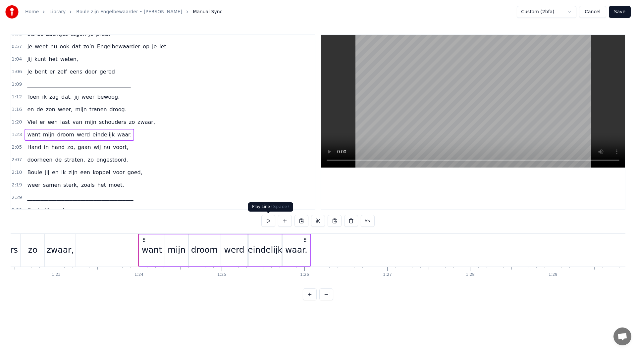
click at [266, 219] on button at bounding box center [268, 221] width 14 height 12
click at [300, 246] on div "waar." at bounding box center [296, 250] width 22 height 13
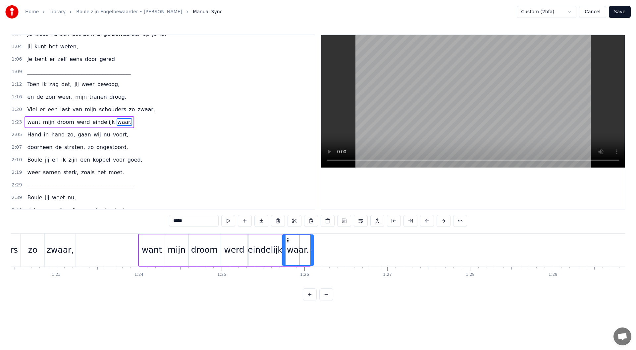
drag, startPoint x: 309, startPoint y: 250, endPoint x: 312, endPoint y: 250, distance: 3.4
click at [312, 250] on icon at bounding box center [312, 250] width 3 height 5
drag, startPoint x: 288, startPoint y: 241, endPoint x: 336, endPoint y: 246, distance: 48.3
click at [336, 246] on div "waar." at bounding box center [346, 250] width 30 height 30
click at [264, 250] on div "eindelijk" at bounding box center [265, 250] width 35 height 13
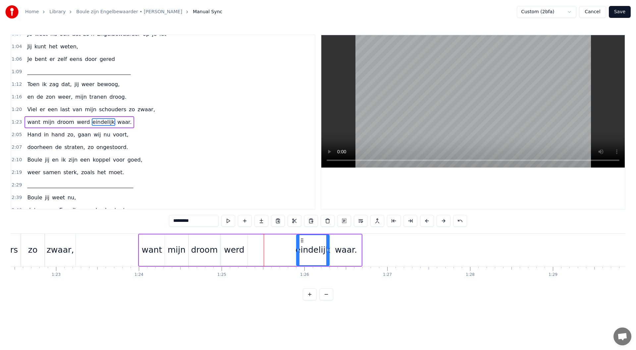
drag, startPoint x: 253, startPoint y: 240, endPoint x: 301, endPoint y: 241, distance: 47.7
click at [301, 241] on icon at bounding box center [302, 240] width 5 height 5
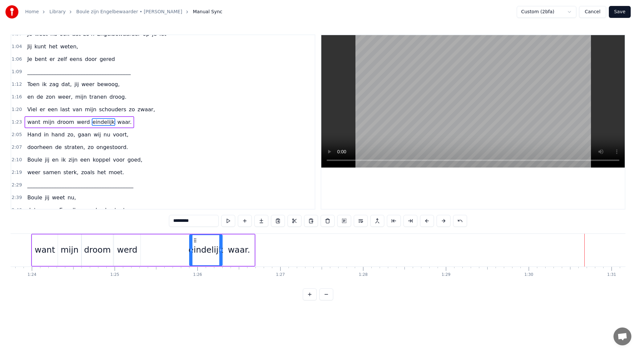
scroll to position [0, 6807]
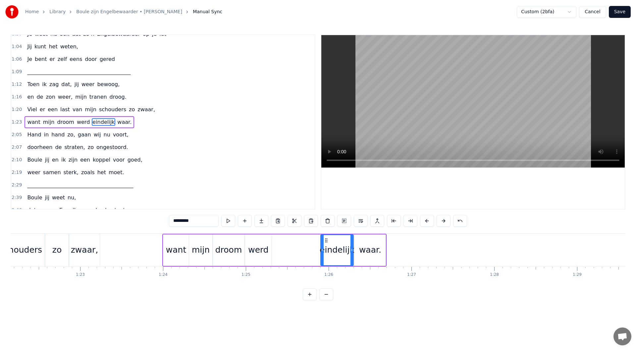
click at [378, 251] on div "waar." at bounding box center [370, 250] width 22 height 13
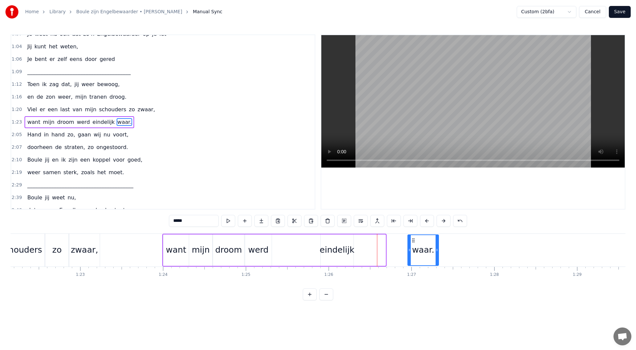
drag, startPoint x: 360, startPoint y: 240, endPoint x: 413, endPoint y: 242, distance: 53.1
click at [413, 242] on icon at bounding box center [413, 240] width 5 height 5
click at [346, 247] on div "eindelijk" at bounding box center [337, 250] width 35 height 13
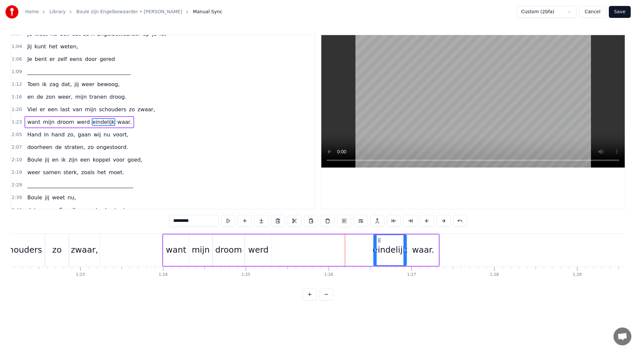
drag, startPoint x: 326, startPoint y: 240, endPoint x: 377, endPoint y: 240, distance: 51.0
click at [378, 241] on icon at bounding box center [379, 240] width 5 height 5
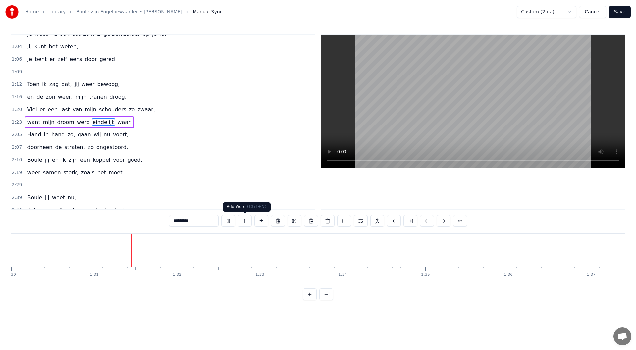
scroll to position [0, 7461]
click at [232, 222] on button at bounding box center [228, 221] width 14 height 12
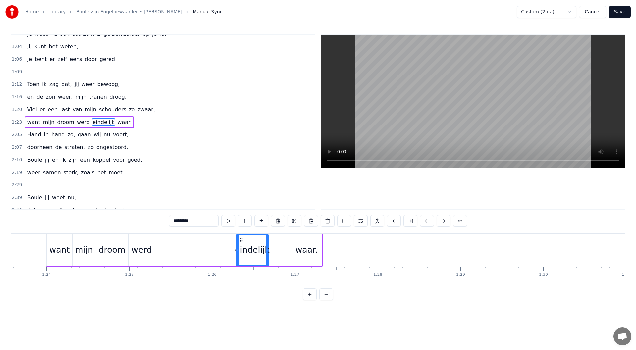
drag, startPoint x: 262, startPoint y: 240, endPoint x: 241, endPoint y: 242, distance: 20.6
click at [241, 242] on icon at bounding box center [241, 240] width 5 height 5
click at [301, 246] on div "waar." at bounding box center [307, 250] width 22 height 13
drag, startPoint x: 297, startPoint y: 242, endPoint x: 275, endPoint y: 243, distance: 21.6
click at [275, 243] on icon at bounding box center [275, 240] width 5 height 5
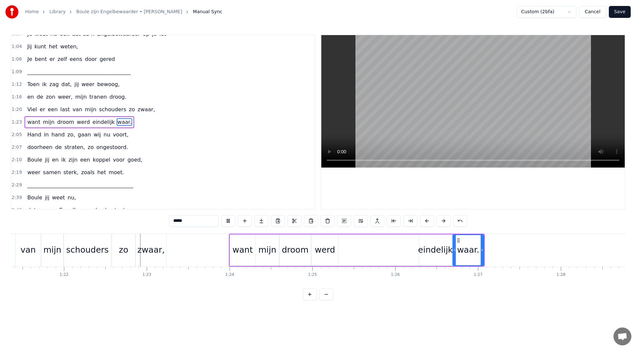
scroll to position [0, 6789]
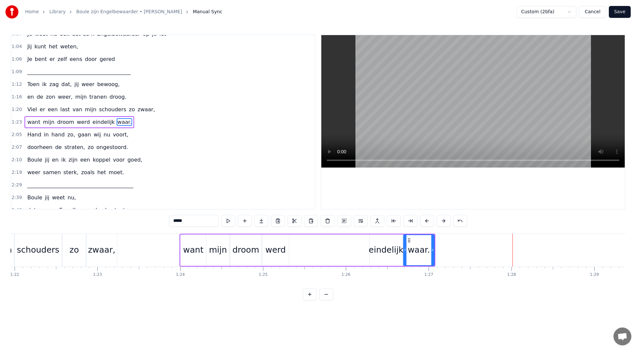
click at [378, 245] on div "eindelijk" at bounding box center [386, 250] width 35 height 13
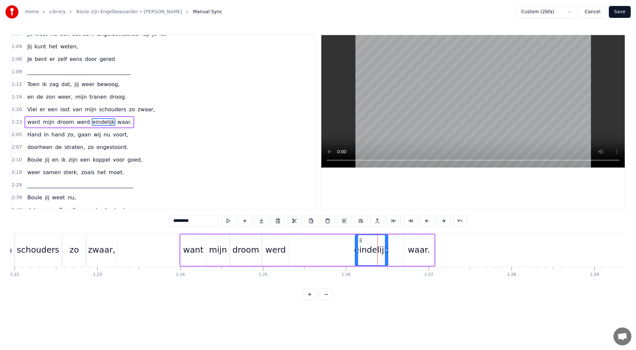
drag, startPoint x: 375, startPoint y: 242, endPoint x: 393, endPoint y: 243, distance: 17.6
click at [361, 241] on icon at bounding box center [360, 240] width 5 height 5
click at [409, 244] on div "waar." at bounding box center [419, 250] width 31 height 31
drag, startPoint x: 409, startPoint y: 240, endPoint x: 394, endPoint y: 241, distance: 15.0
click at [394, 241] on icon at bounding box center [394, 240] width 5 height 5
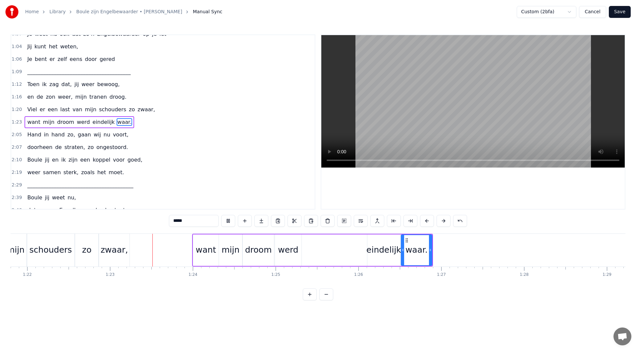
scroll to position [0, 6841]
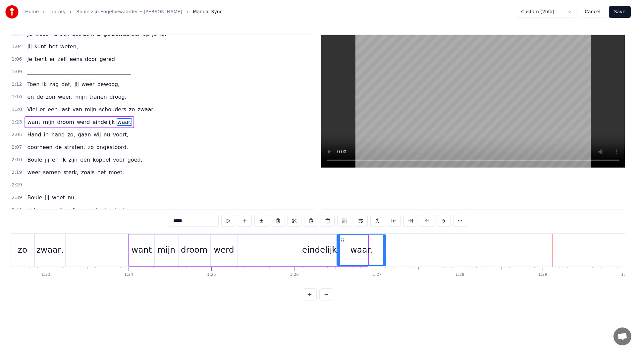
drag, startPoint x: 366, startPoint y: 251, endPoint x: 384, endPoint y: 252, distance: 18.9
click at [384, 252] on icon at bounding box center [384, 250] width 3 height 5
drag, startPoint x: 343, startPoint y: 241, endPoint x: 350, endPoint y: 241, distance: 7.3
click at [350, 241] on icon at bounding box center [349, 240] width 5 height 5
click at [325, 250] on div "eindelijk" at bounding box center [319, 250] width 35 height 13
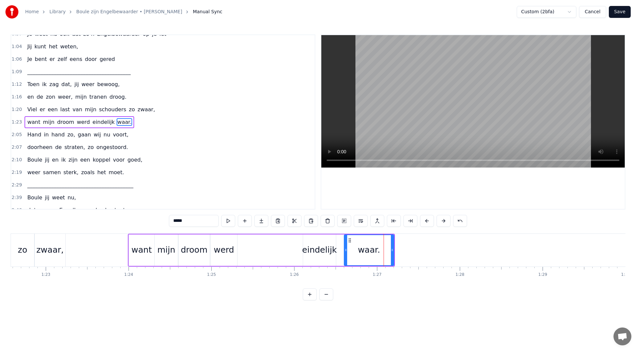
type input "*********"
drag, startPoint x: 335, startPoint y: 250, endPoint x: 344, endPoint y: 251, distance: 9.7
click at [344, 251] on icon at bounding box center [344, 250] width 3 height 5
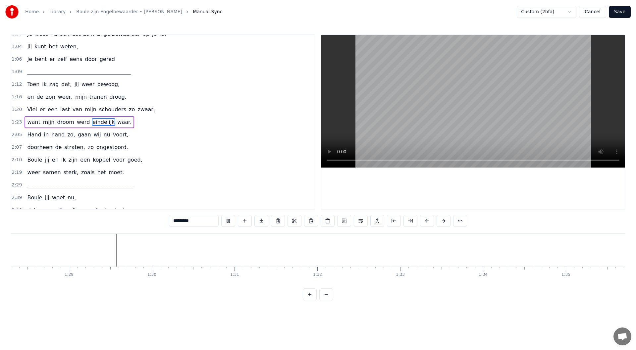
scroll to position [0, 7318]
click at [620, 11] on button "Save" at bounding box center [620, 12] width 22 height 12
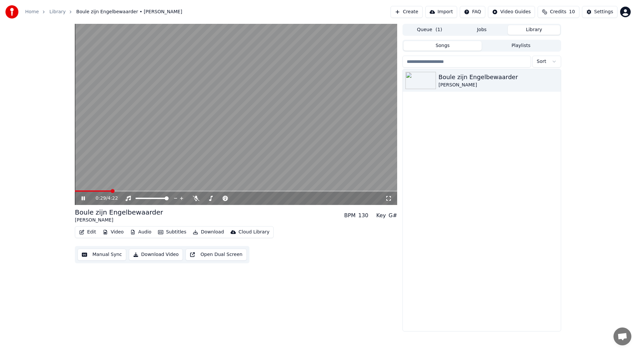
click at [82, 197] on icon at bounding box center [83, 199] width 3 height 4
click at [75, 192] on span at bounding box center [77, 191] width 4 height 4
click at [81, 197] on icon at bounding box center [88, 198] width 16 height 5
click at [82, 199] on icon at bounding box center [83, 199] width 3 height 4
click at [75, 193] on span at bounding box center [77, 191] width 4 height 4
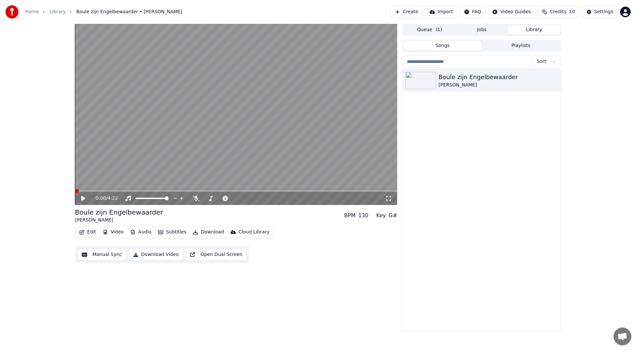
click at [88, 232] on button "Edit" at bounding box center [88, 232] width 22 height 9
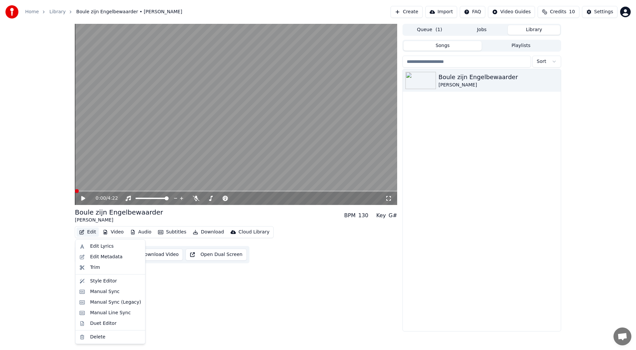
click at [89, 232] on button "Edit" at bounding box center [88, 232] width 22 height 9
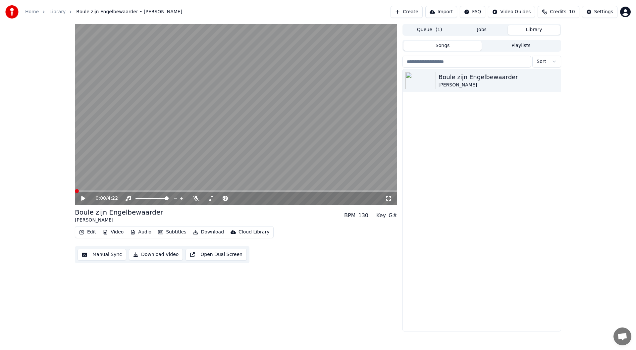
click at [89, 232] on button "Edit" at bounding box center [88, 232] width 22 height 9
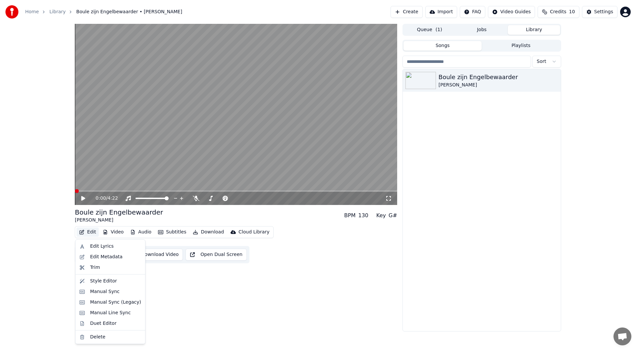
click at [165, 278] on div "0:00 / 4:22 Boule zijn Engelbewaarder Johan Vander Putten BPM 130 Key G# Edit V…" at bounding box center [236, 178] width 322 height 308
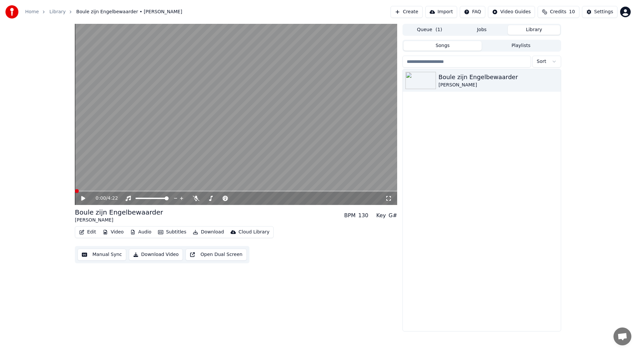
click at [113, 254] on button "Manual Sync" at bounding box center [102, 255] width 49 height 12
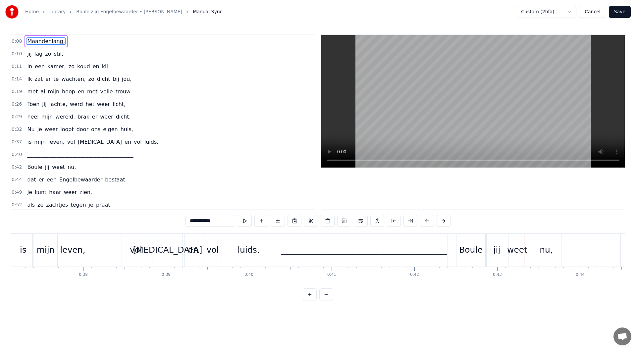
scroll to position [0, 2945]
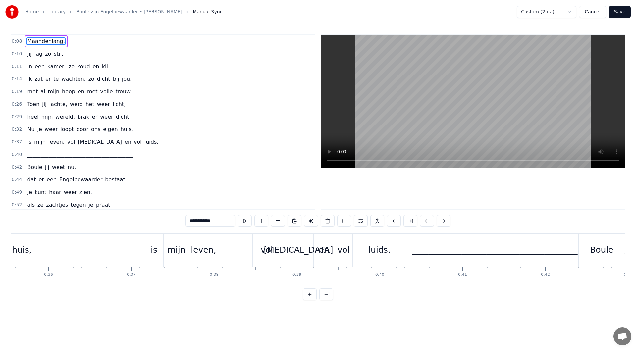
click at [274, 253] on div "vol" at bounding box center [267, 250] width 28 height 33
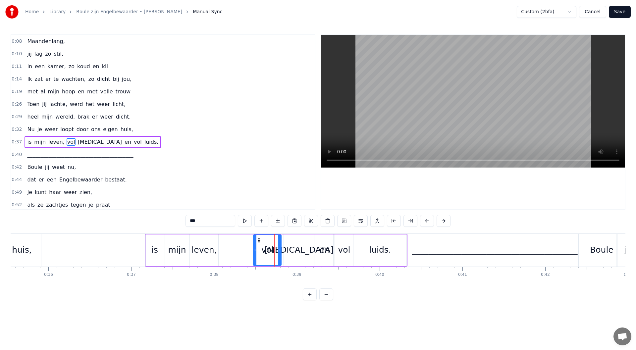
scroll to position [20, 0]
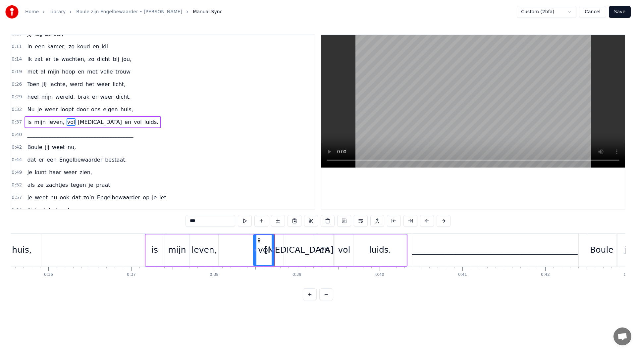
drag, startPoint x: 279, startPoint y: 250, endPoint x: 272, endPoint y: 250, distance: 6.6
click at [272, 250] on icon at bounding box center [273, 250] width 3 height 5
drag, startPoint x: 296, startPoint y: 251, endPoint x: 289, endPoint y: 248, distance: 7.4
click at [288, 249] on div "[MEDICAL_DATA]" at bounding box center [299, 250] width 30 height 31
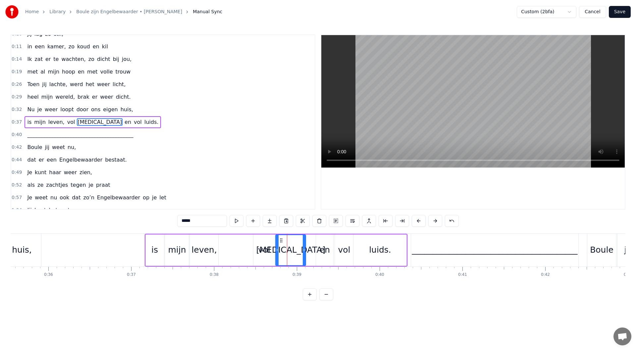
drag, startPoint x: 289, startPoint y: 239, endPoint x: 295, endPoint y: 242, distance: 5.9
click at [281, 240] on icon at bounding box center [281, 240] width 5 height 5
click at [322, 247] on div "en" at bounding box center [325, 250] width 10 height 13
drag, startPoint x: 320, startPoint y: 240, endPoint x: 311, endPoint y: 240, distance: 9.6
click at [311, 240] on icon at bounding box center [312, 240] width 5 height 5
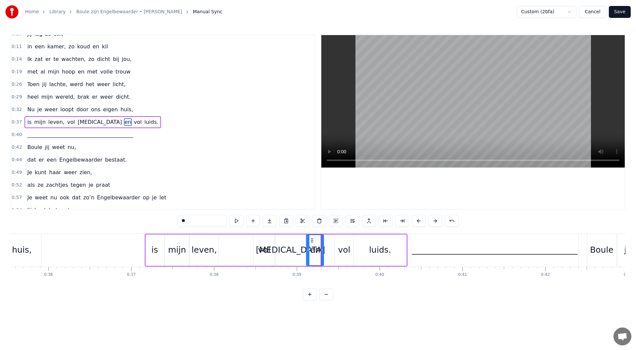
click at [338, 244] on div "vol" at bounding box center [344, 250] width 18 height 31
drag, startPoint x: 340, startPoint y: 240, endPoint x: 330, endPoint y: 240, distance: 10.3
click at [330, 240] on circle at bounding box center [330, 240] width 0 height 0
click at [360, 243] on div "luids." at bounding box center [380, 250] width 53 height 31
type input "******"
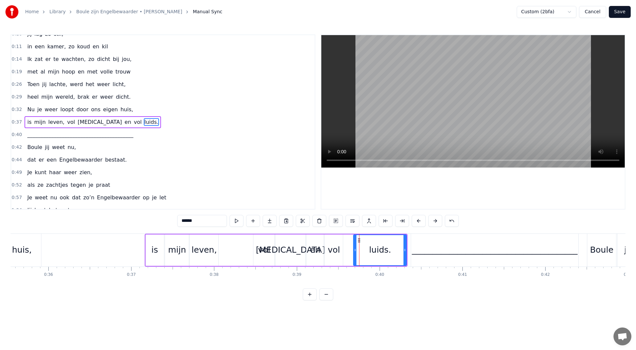
drag, startPoint x: 357, startPoint y: 240, endPoint x: 353, endPoint y: 240, distance: 4.0
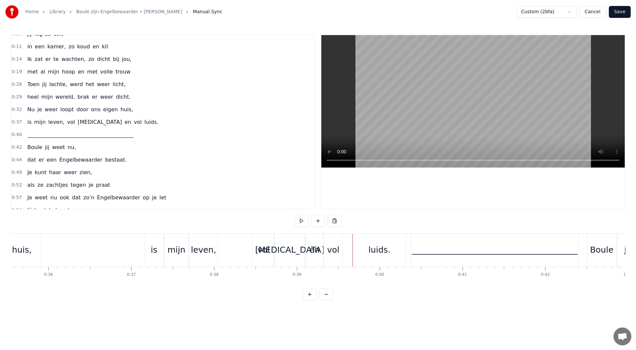
click at [357, 240] on div "luids." at bounding box center [379, 250] width 53 height 33
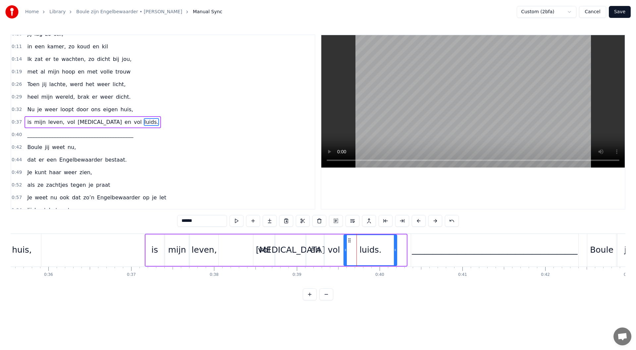
drag, startPoint x: 359, startPoint y: 240, endPoint x: 349, endPoint y: 241, distance: 9.7
click at [349, 241] on icon at bounding box center [349, 240] width 5 height 5
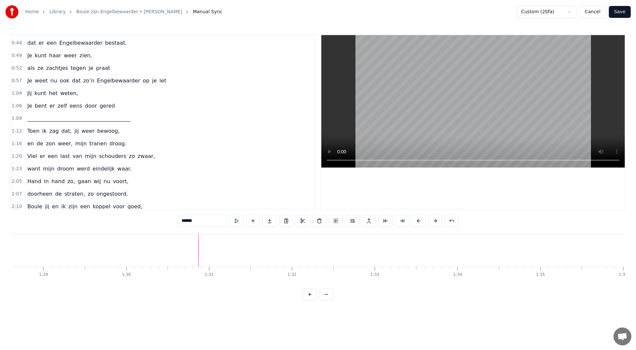
scroll to position [141, 0]
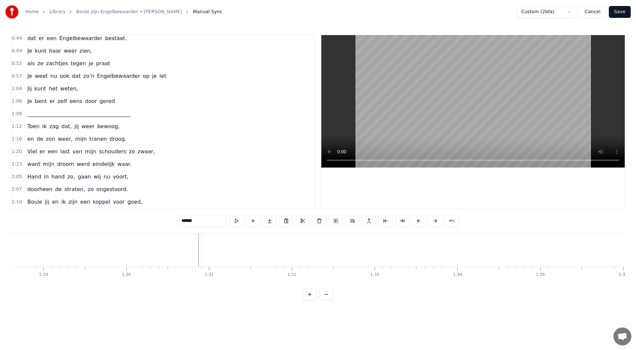
click at [123, 177] on div "2:05 Hand in hand zo, gaan wij nu voort," at bounding box center [163, 177] width 304 height 13
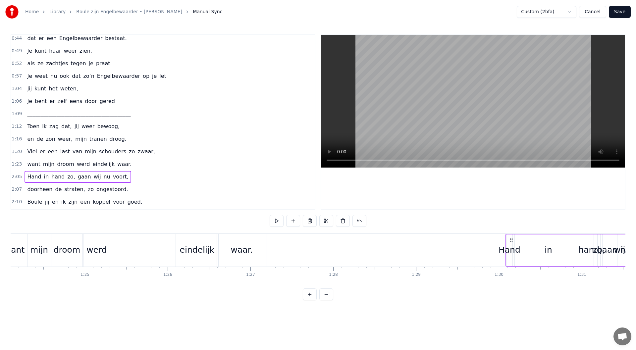
scroll to position [0, 6968]
drag, startPoint x: 50, startPoint y: 241, endPoint x: 504, endPoint y: 238, distance: 454.3
click at [504, 238] on icon at bounding box center [504, 239] width 5 height 5
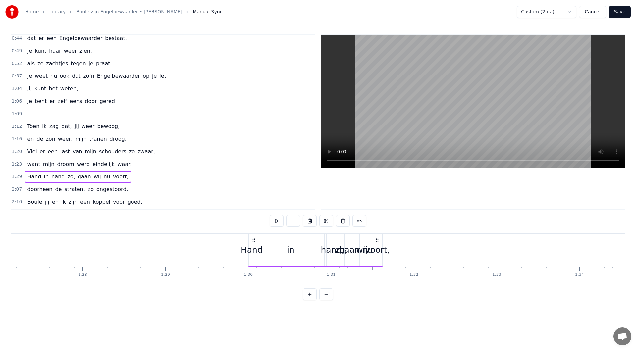
scroll to position [0, 7220]
click at [377, 250] on div "voort," at bounding box center [376, 250] width 24 height 13
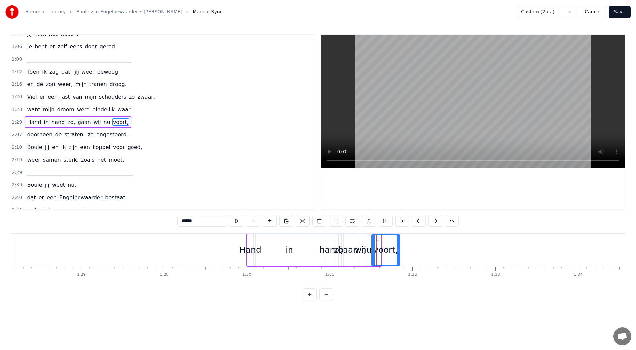
drag, startPoint x: 380, startPoint y: 250, endPoint x: 399, endPoint y: 250, distance: 18.9
click at [399, 250] on icon at bounding box center [398, 250] width 3 height 5
drag, startPoint x: 377, startPoint y: 240, endPoint x: 486, endPoint y: 252, distance: 110.0
click at [486, 252] on div "voort," at bounding box center [495, 250] width 28 height 30
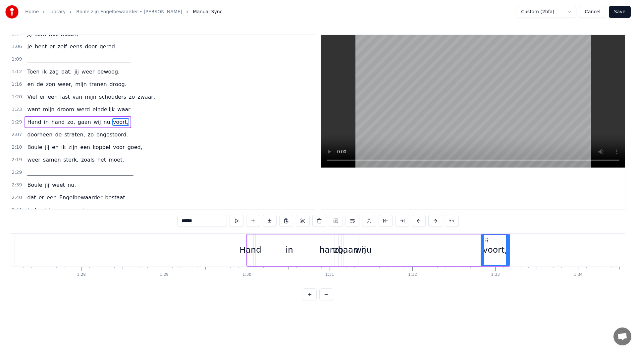
click at [368, 251] on div "nu" at bounding box center [366, 250] width 11 height 13
type input "**"
click at [367, 251] on div at bounding box center [367, 250] width 0 height 33
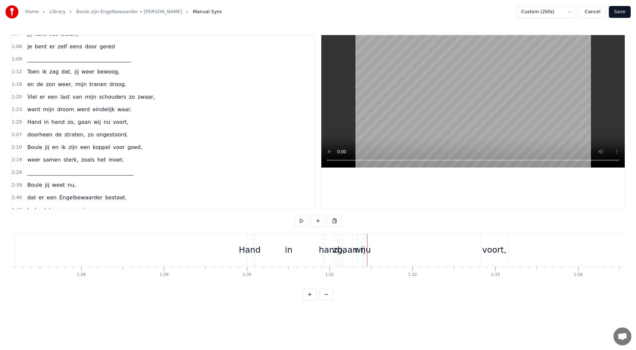
click at [368, 251] on div "nu" at bounding box center [366, 250] width 11 height 13
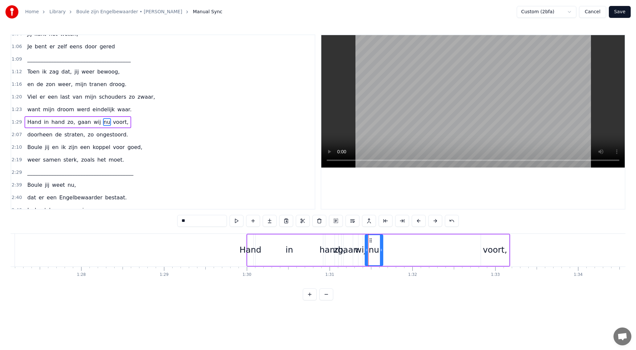
drag, startPoint x: 367, startPoint y: 251, endPoint x: 382, endPoint y: 250, distance: 15.3
click at [382, 250] on icon at bounding box center [381, 250] width 3 height 5
drag, startPoint x: 424, startPoint y: 252, endPoint x: 470, endPoint y: 255, distance: 45.5
click at [470, 255] on div "nu" at bounding box center [472, 250] width 17 height 30
click at [360, 249] on div "wij" at bounding box center [360, 250] width 11 height 13
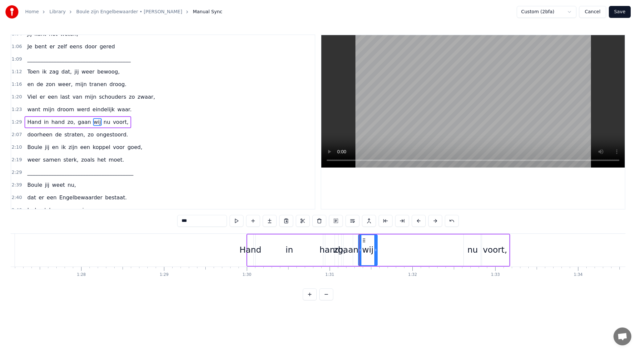
drag, startPoint x: 364, startPoint y: 247, endPoint x: 370, endPoint y: 244, distance: 6.4
click at [375, 247] on div at bounding box center [375, 250] width 3 height 30
drag, startPoint x: 363, startPoint y: 240, endPoint x: 450, endPoint y: 252, distance: 87.6
click at [450, 252] on div "wij" at bounding box center [455, 250] width 18 height 30
click at [348, 251] on div "gaan" at bounding box center [348, 250] width 21 height 13
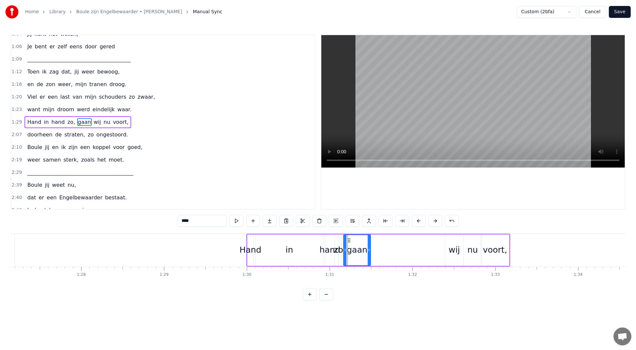
drag, startPoint x: 354, startPoint y: 250, endPoint x: 357, endPoint y: 246, distance: 5.2
click at [369, 251] on icon at bounding box center [369, 250] width 3 height 5
drag, startPoint x: 350, startPoint y: 242, endPoint x: 423, endPoint y: 252, distance: 74.2
click at [423, 252] on div "gaan" at bounding box center [431, 250] width 26 height 30
click at [329, 248] on div "hand" at bounding box center [329, 250] width 21 height 13
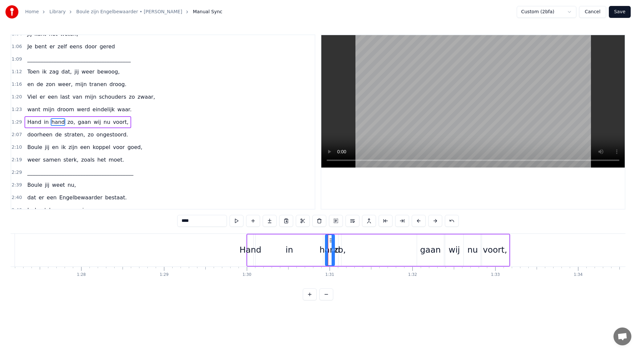
click at [340, 251] on div "zo," at bounding box center [340, 250] width 12 height 13
drag, startPoint x: 341, startPoint y: 251, endPoint x: 356, endPoint y: 252, distance: 15.3
click at [356, 252] on icon at bounding box center [355, 250] width 3 height 5
drag, startPoint x: 344, startPoint y: 241, endPoint x: 395, endPoint y: 245, distance: 50.6
click at [395, 245] on div "zo," at bounding box center [397, 250] width 17 height 30
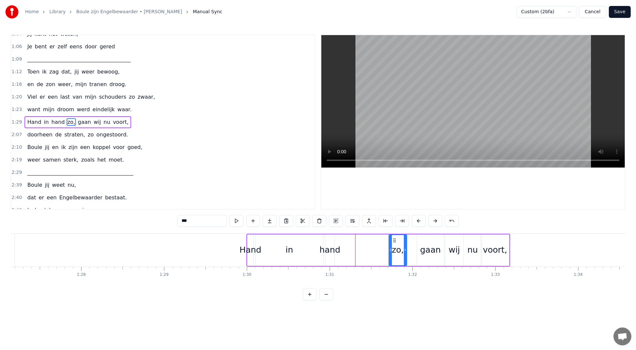
click at [335, 251] on div "hand" at bounding box center [329, 250] width 21 height 13
drag, startPoint x: 334, startPoint y: 250, endPoint x: 352, endPoint y: 250, distance: 18.6
click at [352, 250] on icon at bounding box center [352, 250] width 3 height 5
drag, startPoint x: 330, startPoint y: 240, endPoint x: 330, endPoint y: 244, distance: 4.6
click at [365, 244] on div "hand" at bounding box center [375, 250] width 28 height 30
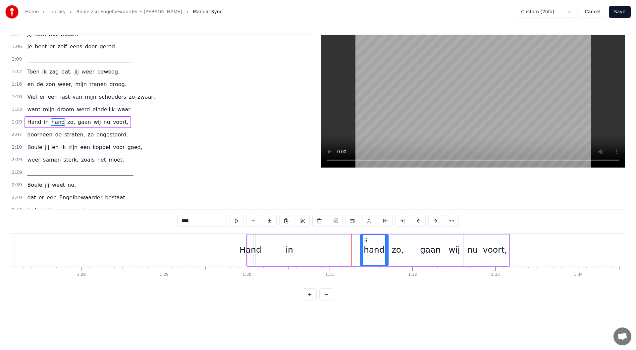
click at [301, 245] on div "in" at bounding box center [289, 250] width 67 height 31
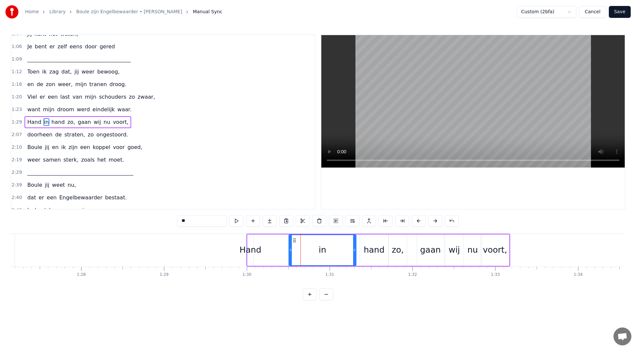
drag, startPoint x: 261, startPoint y: 242, endPoint x: 294, endPoint y: 241, distance: 33.2
click at [294, 241] on icon at bounding box center [294, 240] width 5 height 5
drag, startPoint x: 350, startPoint y: 252, endPoint x: 308, endPoint y: 250, distance: 41.8
click at [308, 250] on icon at bounding box center [309, 250] width 3 height 5
drag, startPoint x: 293, startPoint y: 240, endPoint x: 342, endPoint y: 244, distance: 48.5
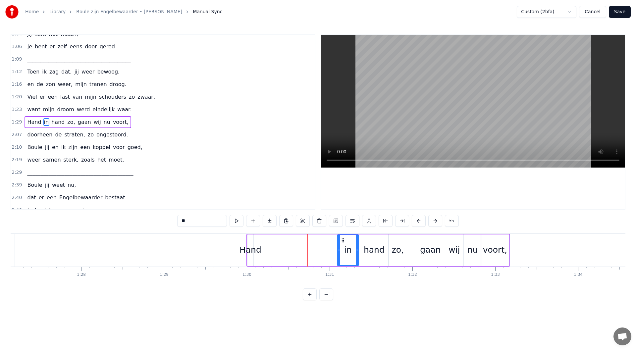
click at [342, 244] on div "in" at bounding box center [348, 250] width 21 height 30
click at [252, 249] on div "Hand" at bounding box center [251, 250] width 22 height 13
type input "****"
drag, startPoint x: 257, startPoint y: 250, endPoint x: 275, endPoint y: 251, distance: 17.2
click at [275, 251] on icon at bounding box center [274, 250] width 3 height 5
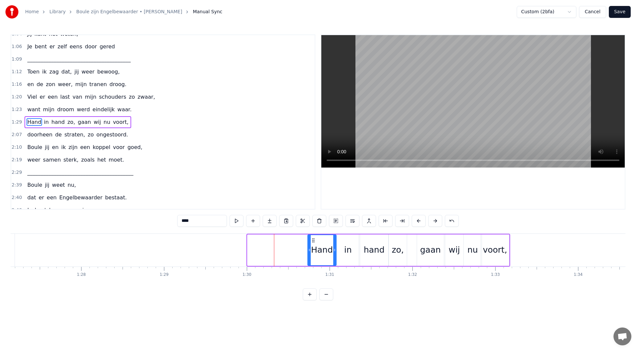
drag, startPoint x: 254, startPoint y: 241, endPoint x: 314, endPoint y: 247, distance: 60.6
click at [314, 247] on div "Hand" at bounding box center [322, 250] width 28 height 30
click at [132, 126] on div "1:30 Hand in hand zo, gaan wij nu voort," at bounding box center [163, 122] width 304 height 13
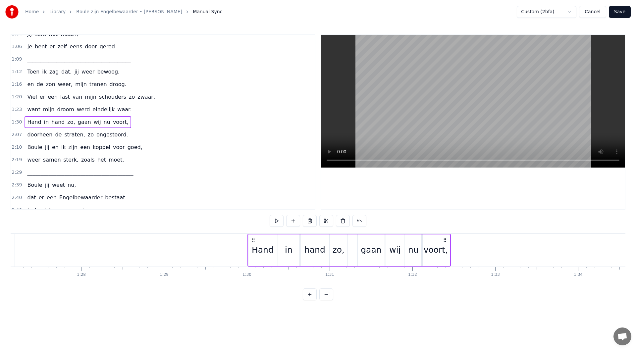
drag, startPoint x: 312, startPoint y: 239, endPoint x: 253, endPoint y: 240, distance: 59.3
click at [253, 240] on icon at bounding box center [253, 239] width 5 height 5
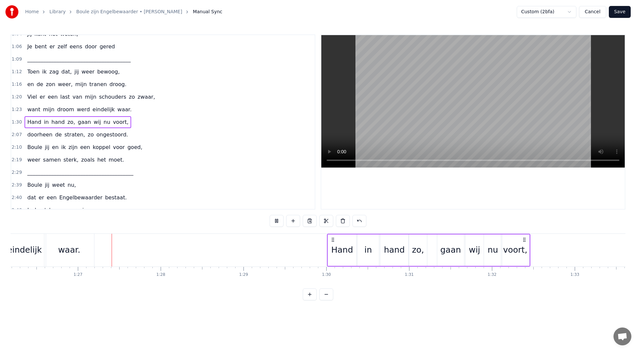
scroll to position [0, 7143]
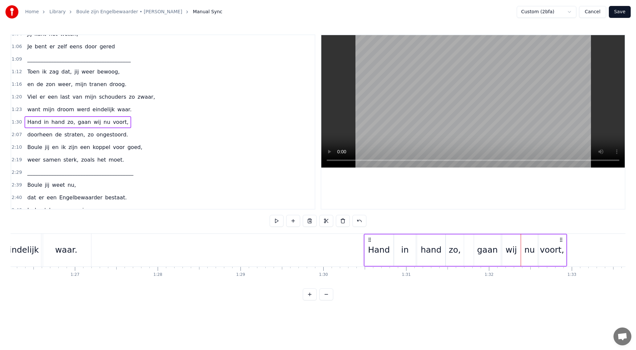
drag, startPoint x: 330, startPoint y: 239, endPoint x: 370, endPoint y: 240, distance: 39.8
click at [370, 240] on icon at bounding box center [369, 239] width 5 height 5
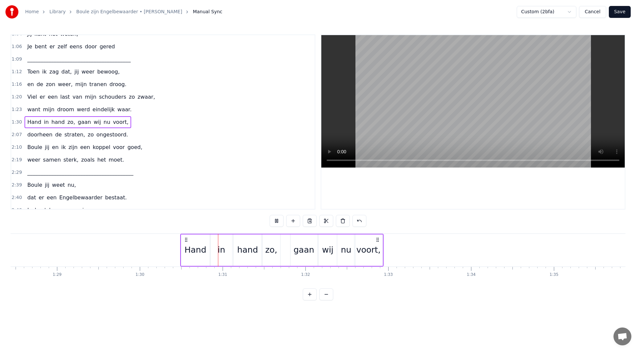
scroll to position [0, 7464]
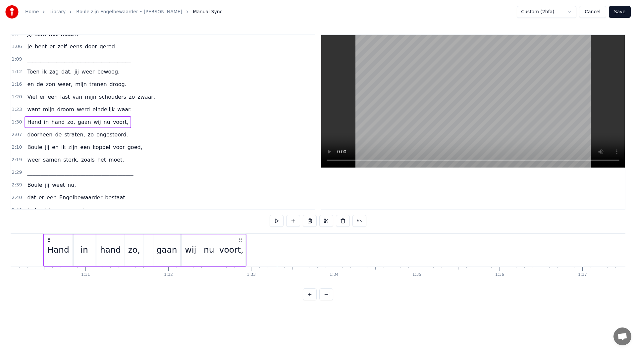
click at [236, 243] on div "voort," at bounding box center [231, 250] width 28 height 31
drag, startPoint x: 223, startPoint y: 240, endPoint x: 229, endPoint y: 245, distance: 7.6
click at [253, 242] on icon at bounding box center [253, 240] width 5 height 5
click at [210, 247] on div "nu" at bounding box center [209, 250] width 11 height 13
drag, startPoint x: 206, startPoint y: 240, endPoint x: 234, endPoint y: 241, distance: 28.5
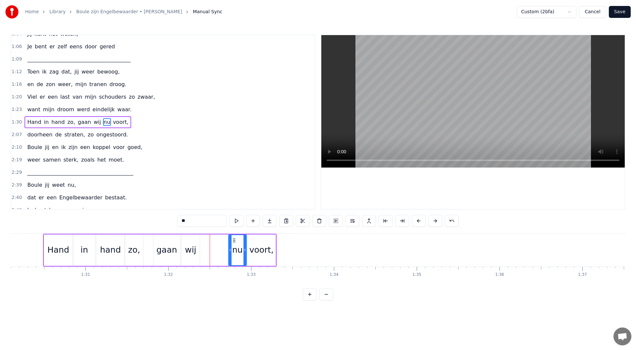
click at [234, 241] on icon at bounding box center [234, 240] width 5 height 5
click at [193, 240] on div "wij" at bounding box center [191, 250] width 18 height 31
drag, startPoint x: 187, startPoint y: 239, endPoint x: 214, endPoint y: 241, distance: 27.2
click at [214, 241] on icon at bounding box center [214, 240] width 5 height 5
click at [170, 242] on div "gaan" at bounding box center [166, 250] width 27 height 31
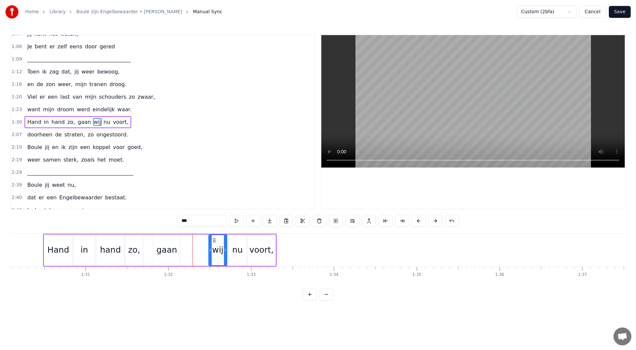
type input "****"
drag, startPoint x: 160, startPoint y: 241, endPoint x: 212, endPoint y: 247, distance: 52.0
click at [187, 240] on icon at bounding box center [186, 240] width 5 height 5
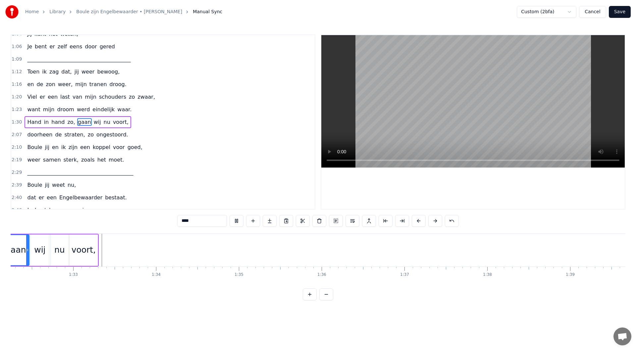
scroll to position [0, 7648]
click at [120, 136] on div "2:07 doorheen de straten, zo ongestoord." at bounding box center [163, 135] width 304 height 13
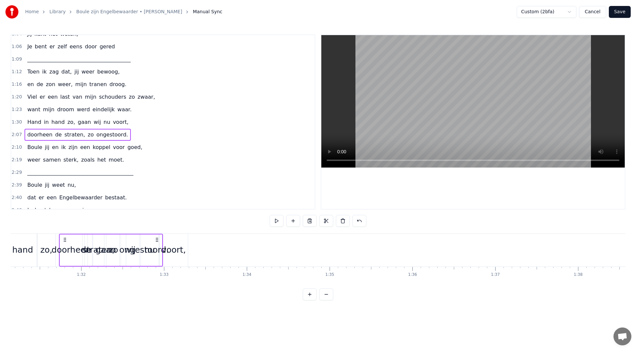
scroll to position [0, 7541]
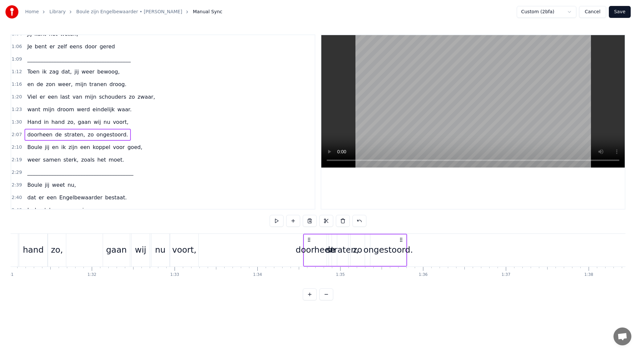
drag, startPoint x: 49, startPoint y: 240, endPoint x: 308, endPoint y: 269, distance: 260.8
click at [308, 269] on div "Maandenlang, jij lag zo stil, in een kamer, zo koud en kil Ik zat er te wachten…" at bounding box center [318, 259] width 615 height 50
click at [616, 11] on button "Save" at bounding box center [620, 12] width 22 height 12
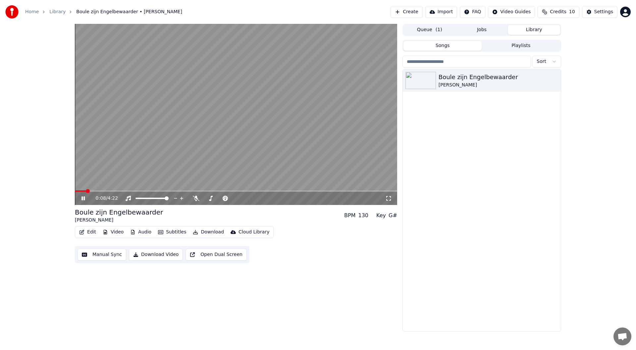
click at [202, 254] on button "Open Dual Screen" at bounding box center [216, 255] width 61 height 12
click at [86, 199] on icon at bounding box center [88, 198] width 16 height 5
